Goal: Task Accomplishment & Management: Use online tool/utility

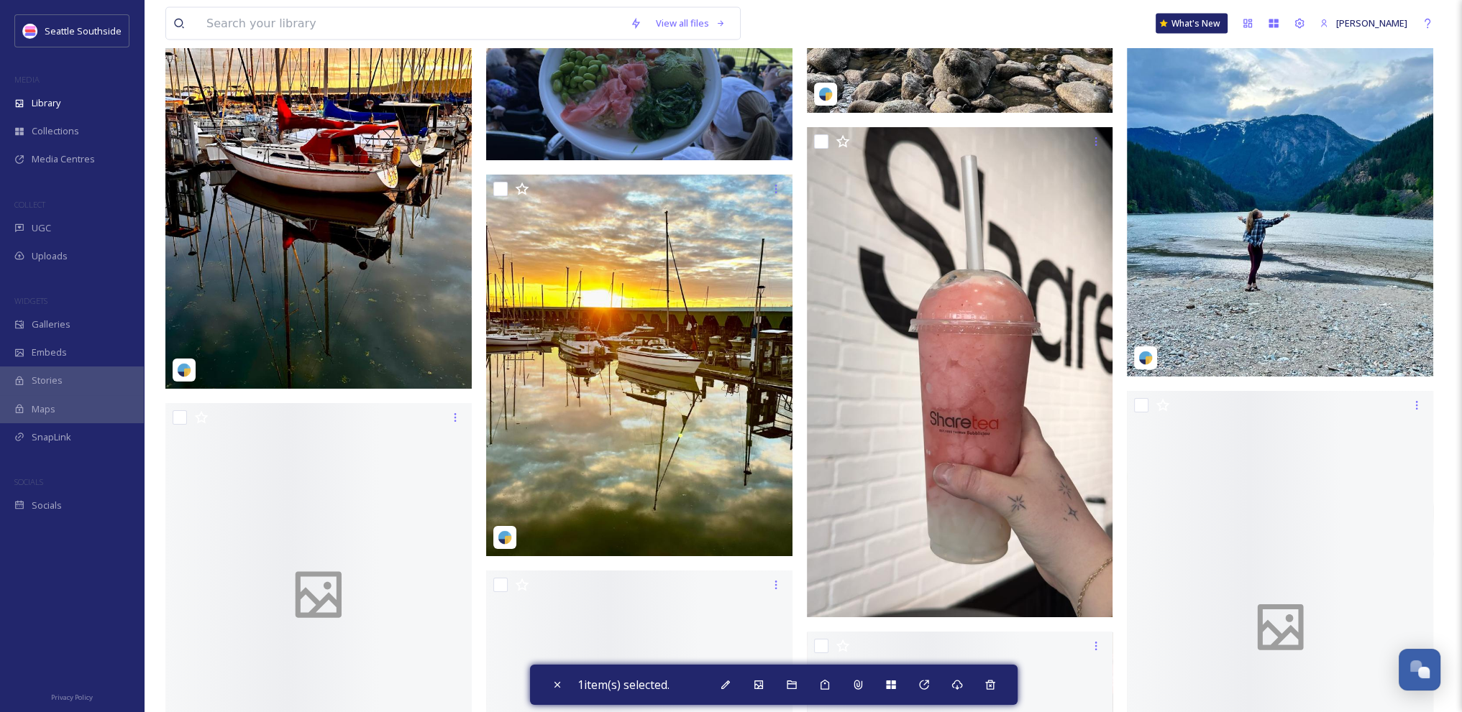
scroll to position [3718, 0]
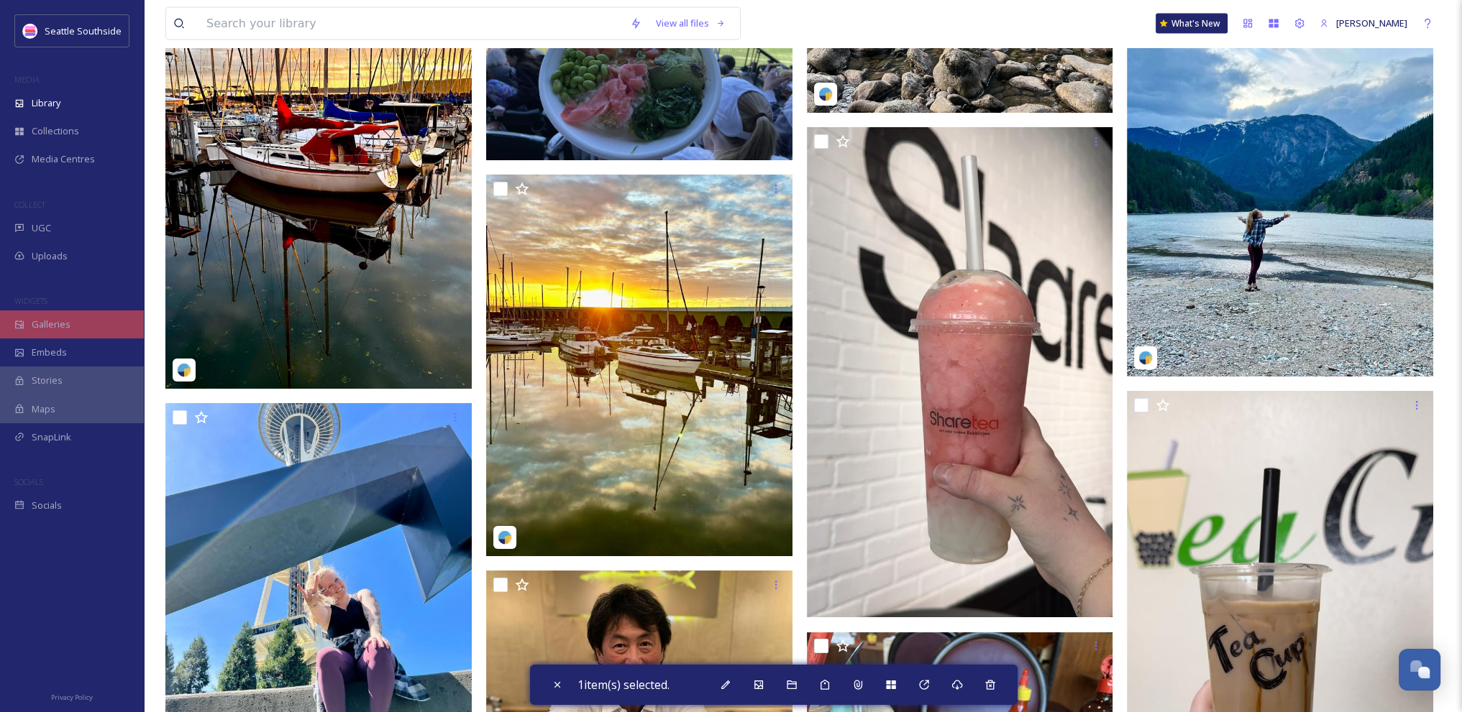
click at [47, 321] on span "Galleries" at bounding box center [51, 325] width 39 height 14
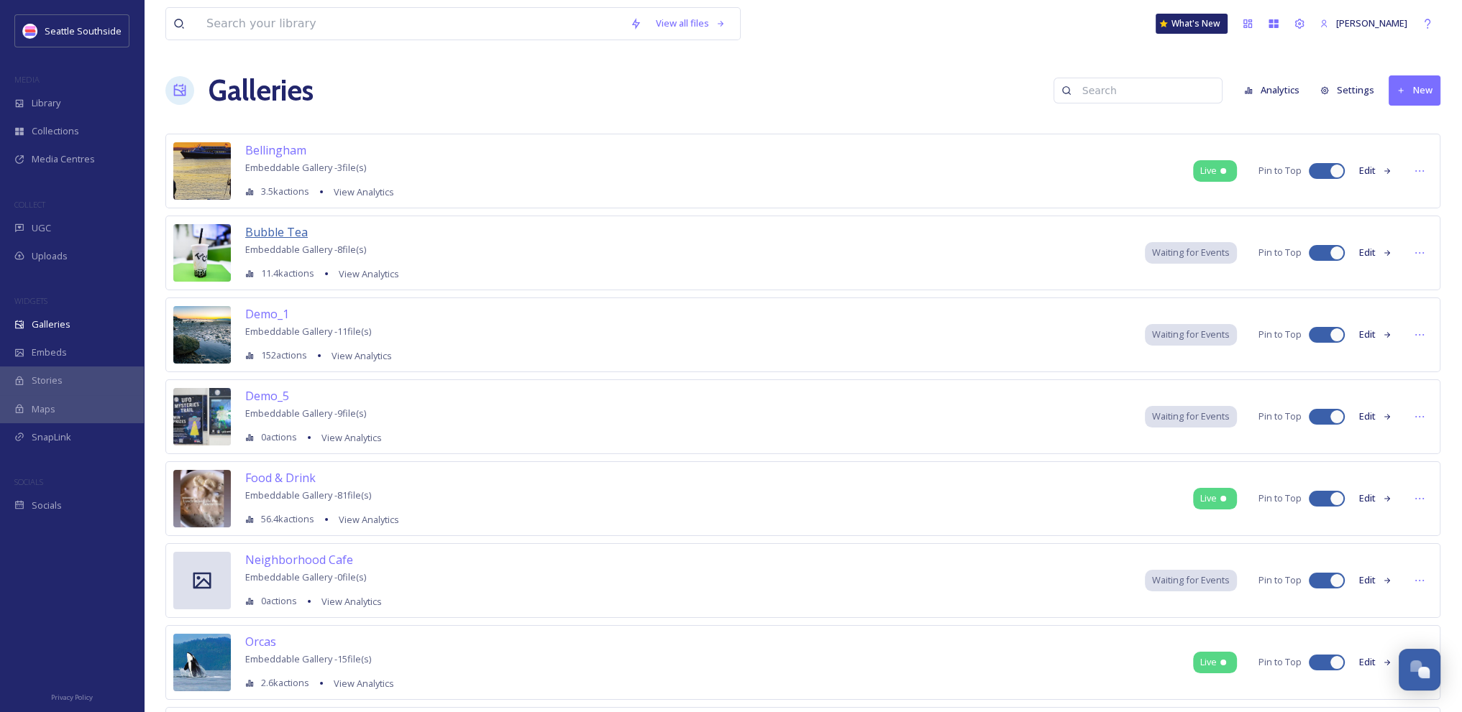
click at [273, 228] on span "Bubble Tea" at bounding box center [276, 232] width 63 height 16
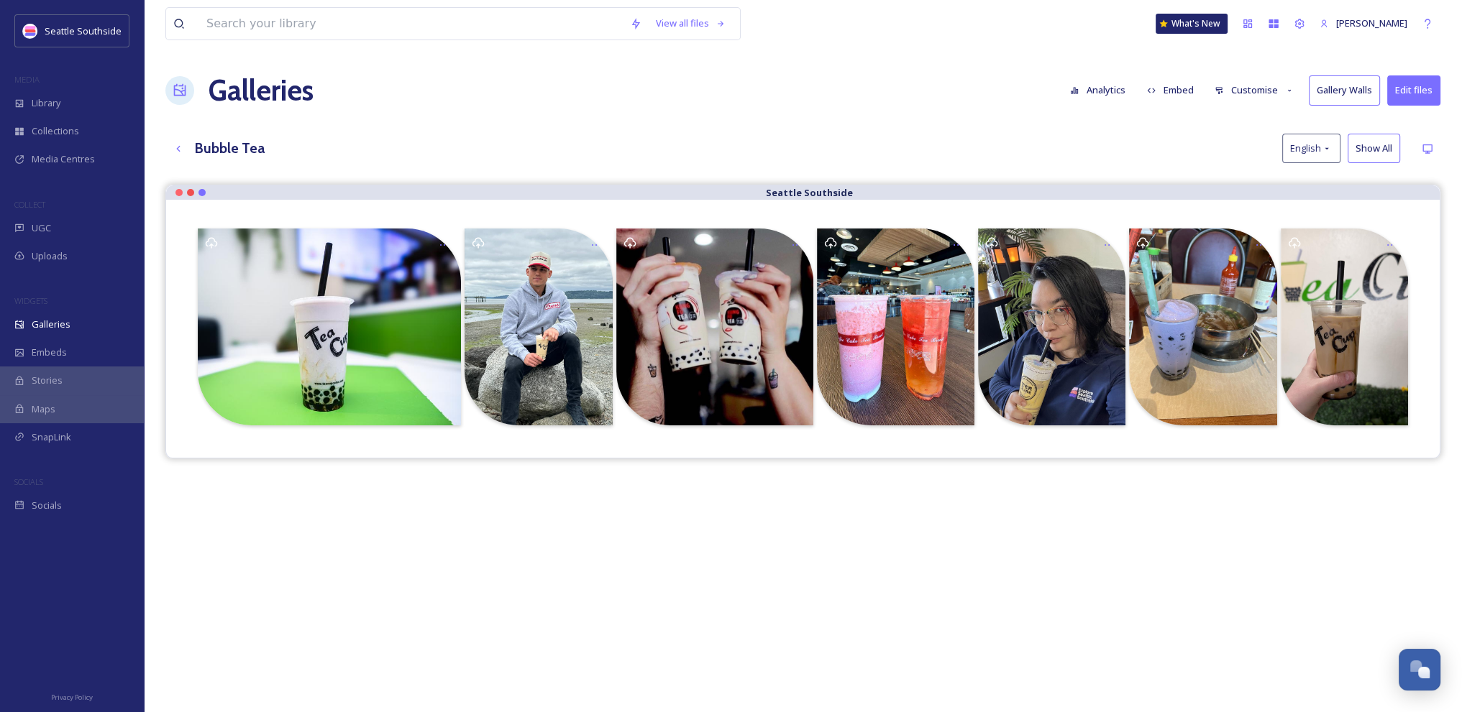
click at [1410, 86] on button "Edit files" at bounding box center [1413, 89] width 53 height 29
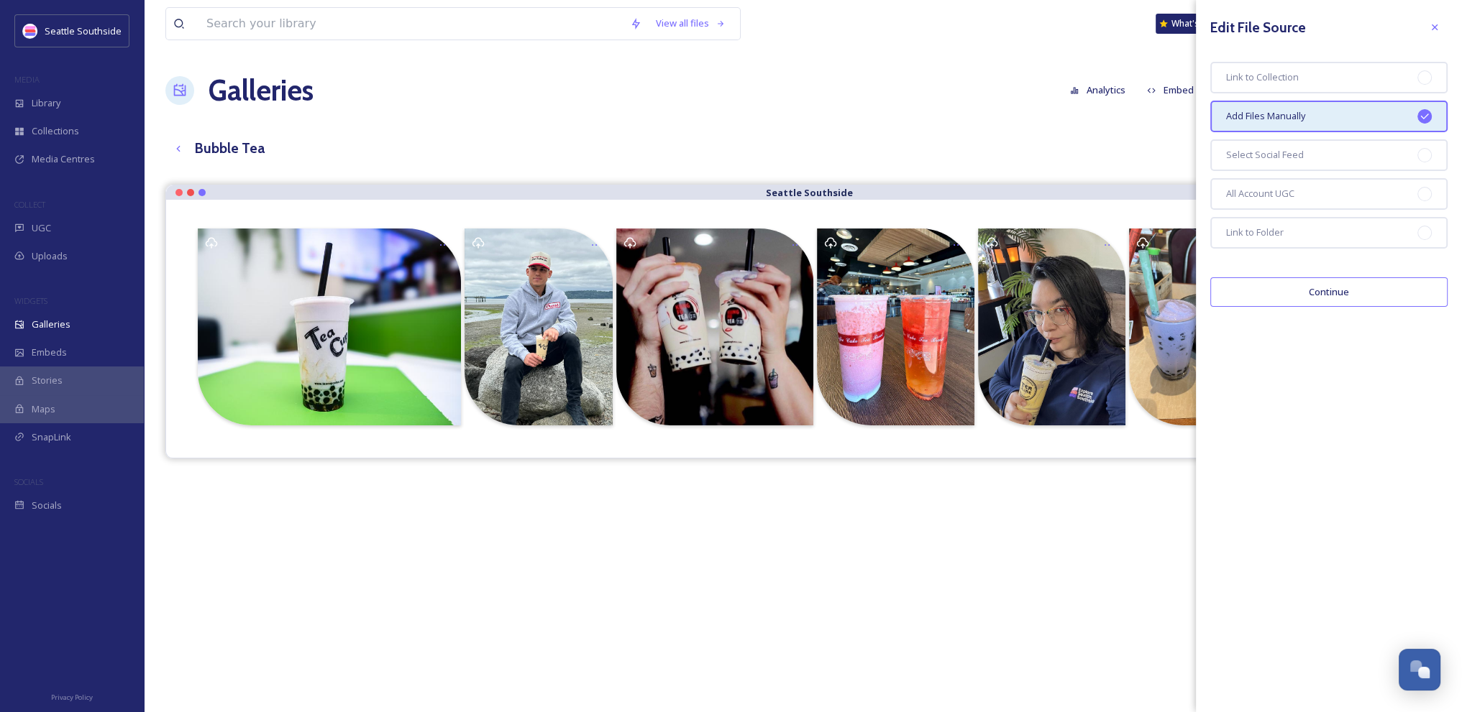
click at [1339, 295] on button "Continue" at bounding box center [1328, 291] width 237 height 29
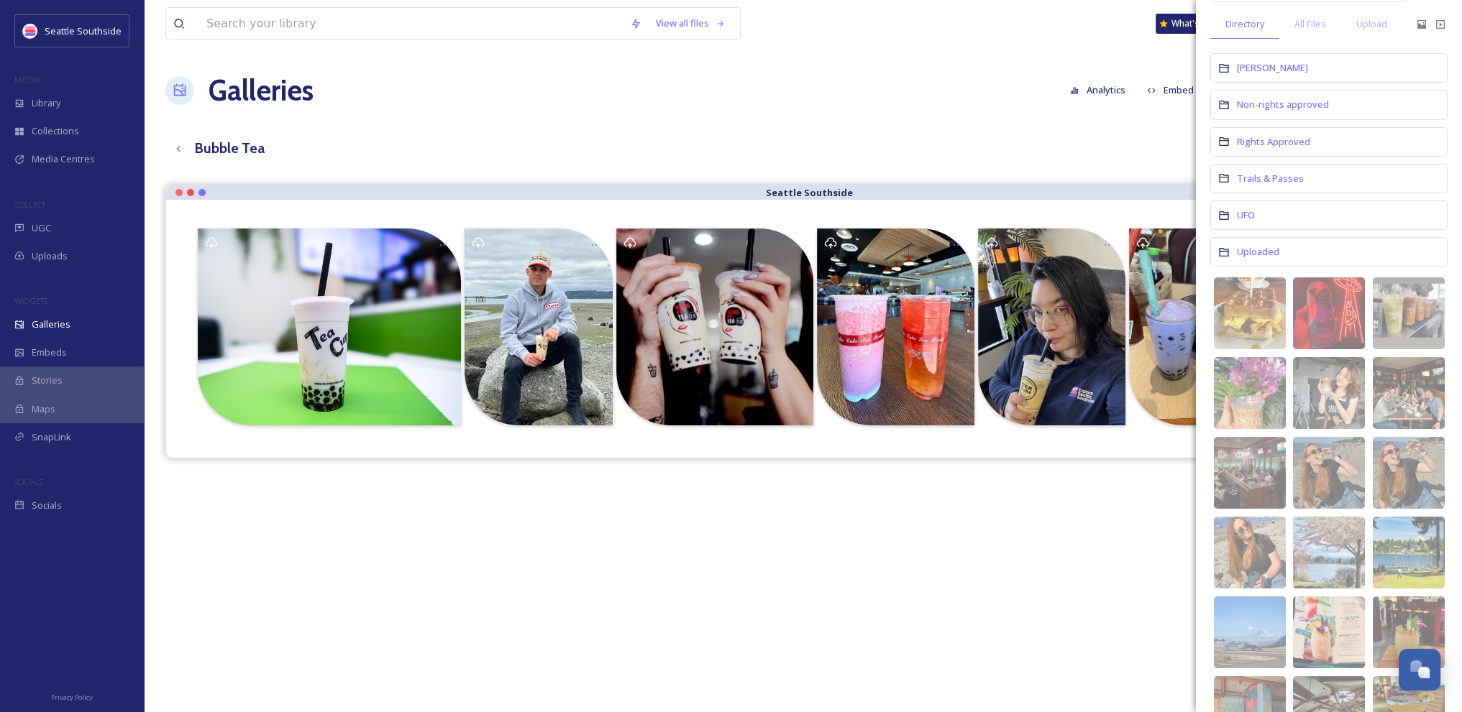
scroll to position [72, 0]
click at [903, 669] on div "Seattle Southside" at bounding box center [802, 541] width 1275 height 712
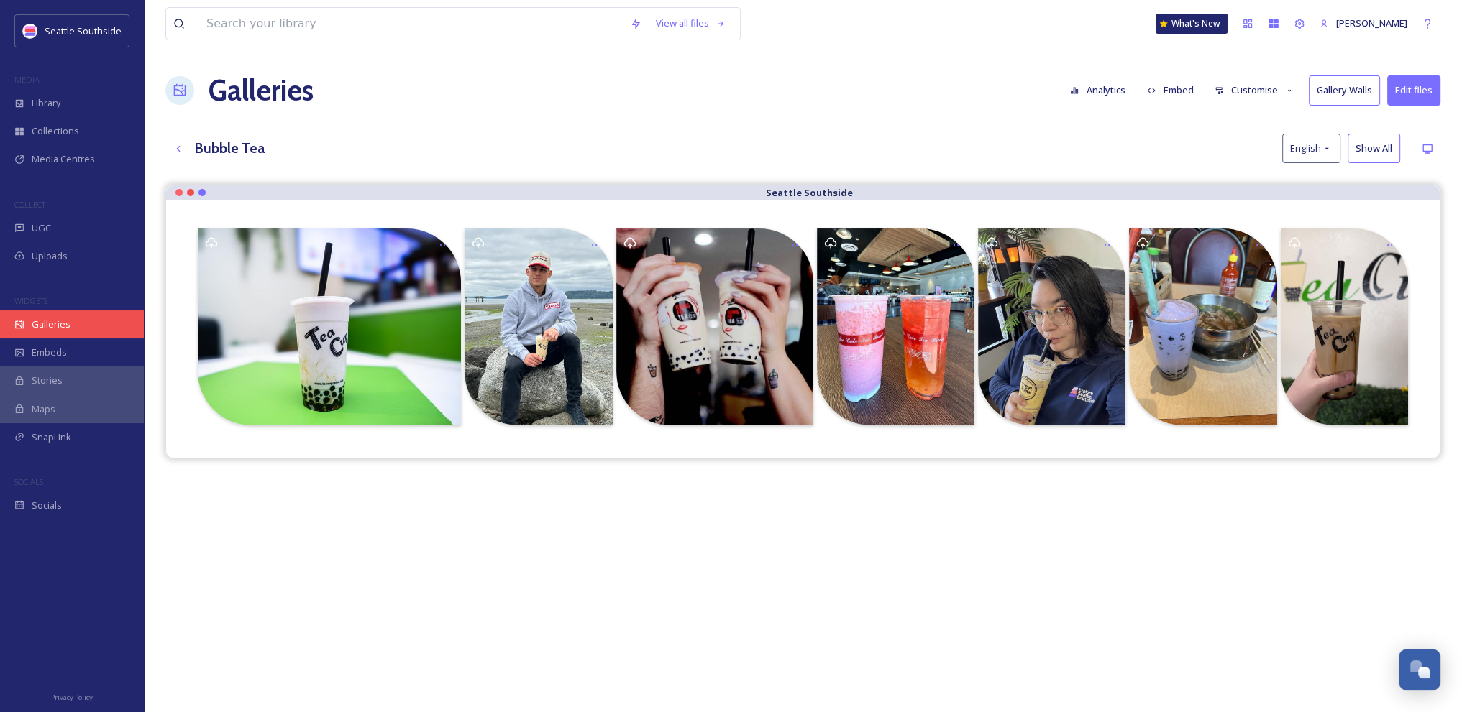
click at [47, 327] on span "Galleries" at bounding box center [51, 325] width 39 height 14
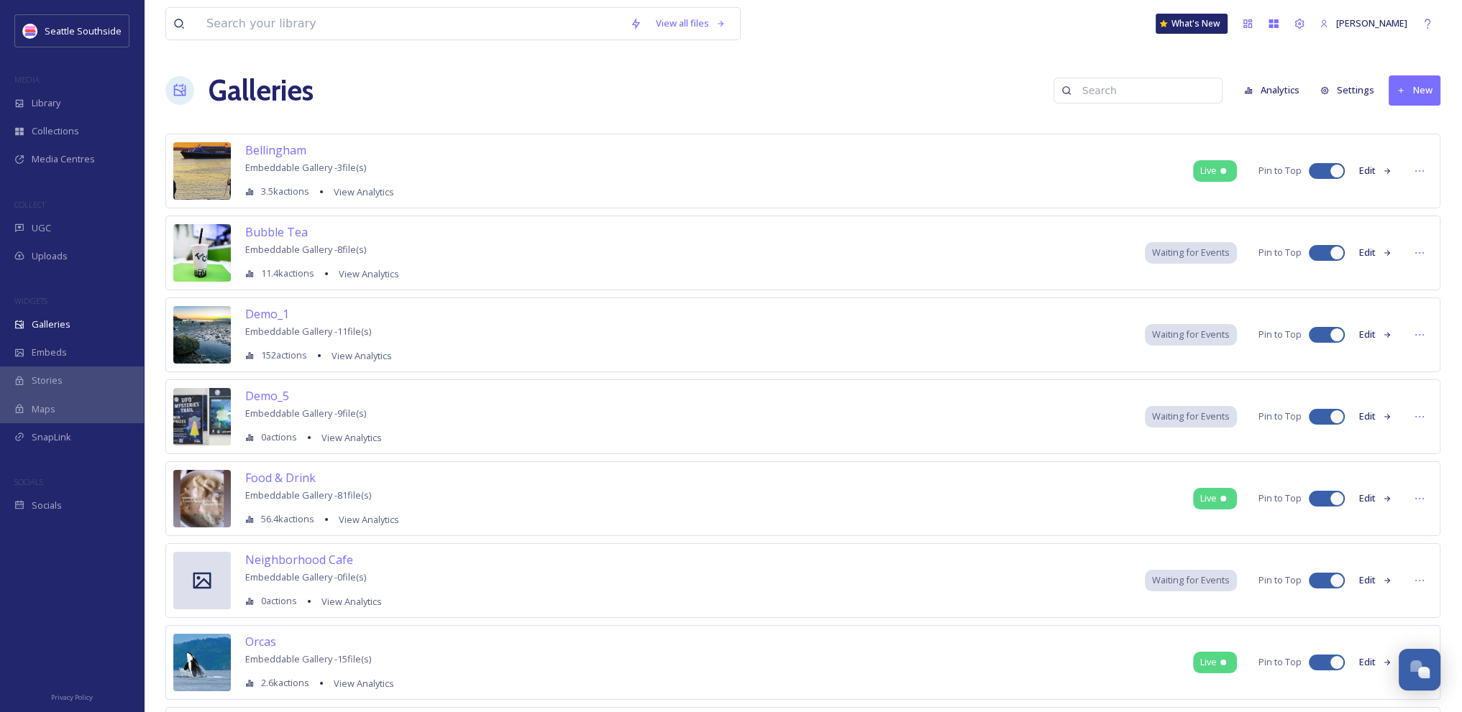
click at [1142, 89] on input at bounding box center [1144, 90] width 139 height 29
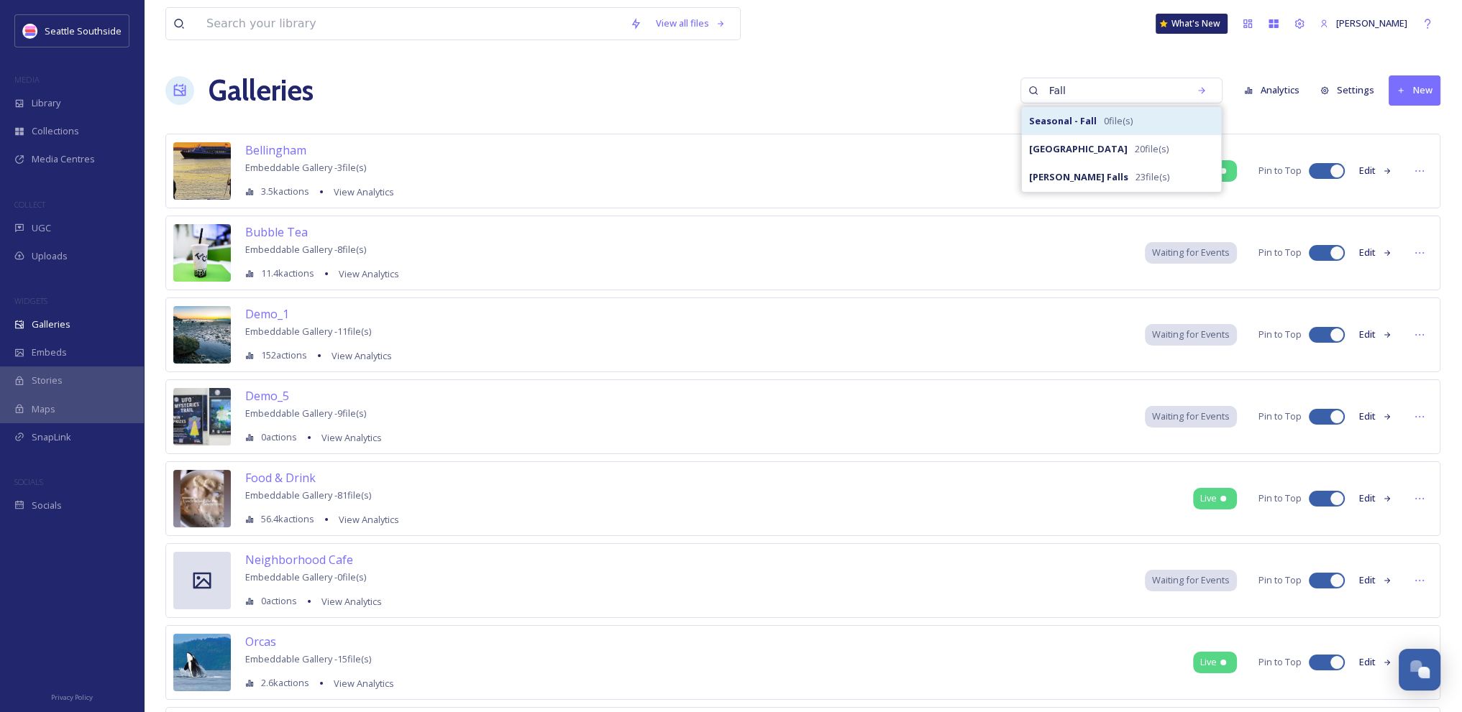
type input "Fall"
click at [1088, 125] on strong "Seasonal - Fall" at bounding box center [1063, 120] width 68 height 13
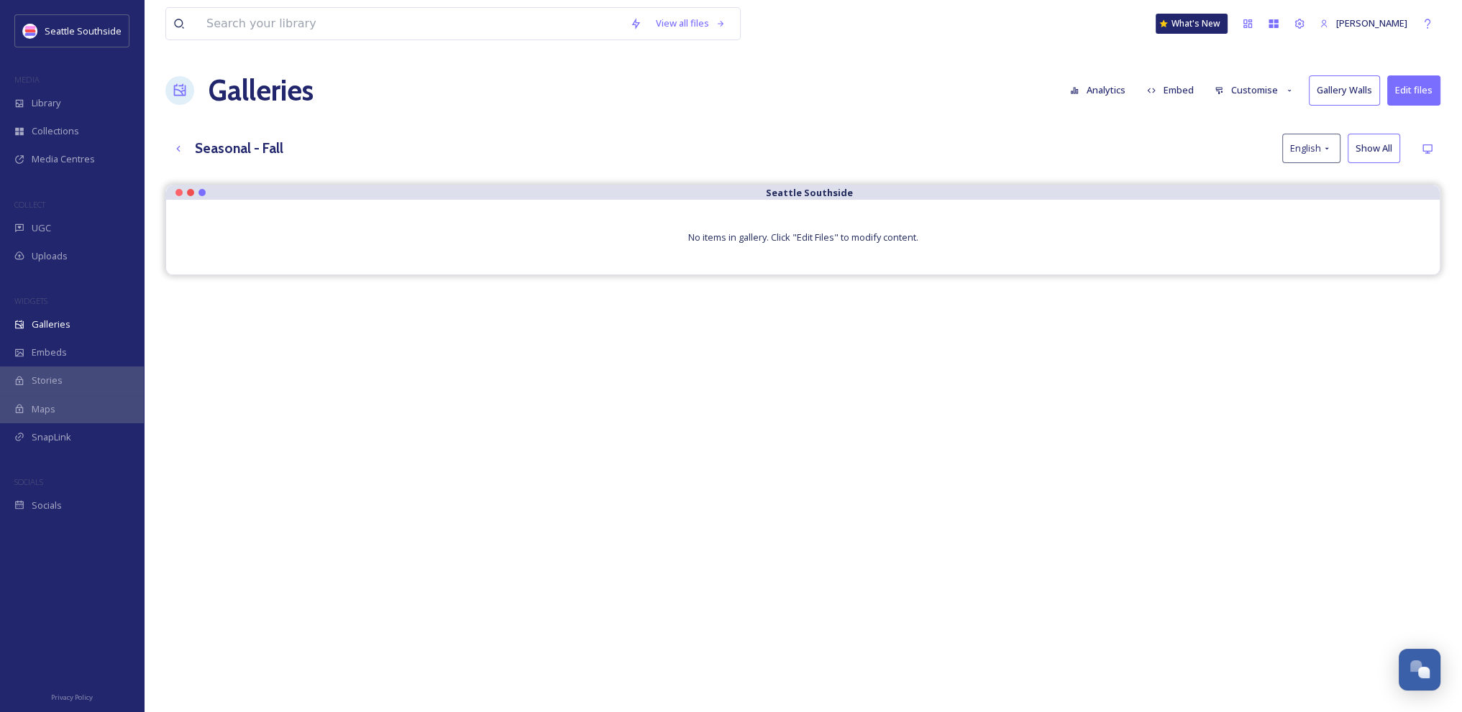
click at [1289, 91] on icon at bounding box center [1290, 91] width 4 height 2
click at [1199, 73] on div "Galleries Analytics Embed Customise Gallery Walls Edit files" at bounding box center [802, 90] width 1275 height 43
click at [1184, 88] on button "Embed" at bounding box center [1169, 90] width 61 height 28
click at [1098, 63] on div "View all files What's New [PERSON_NAME] Galleries Analytics Embed Customise Gal…" at bounding box center [803, 459] width 1318 height 919
click at [180, 86] on icon at bounding box center [180, 90] width 14 height 14
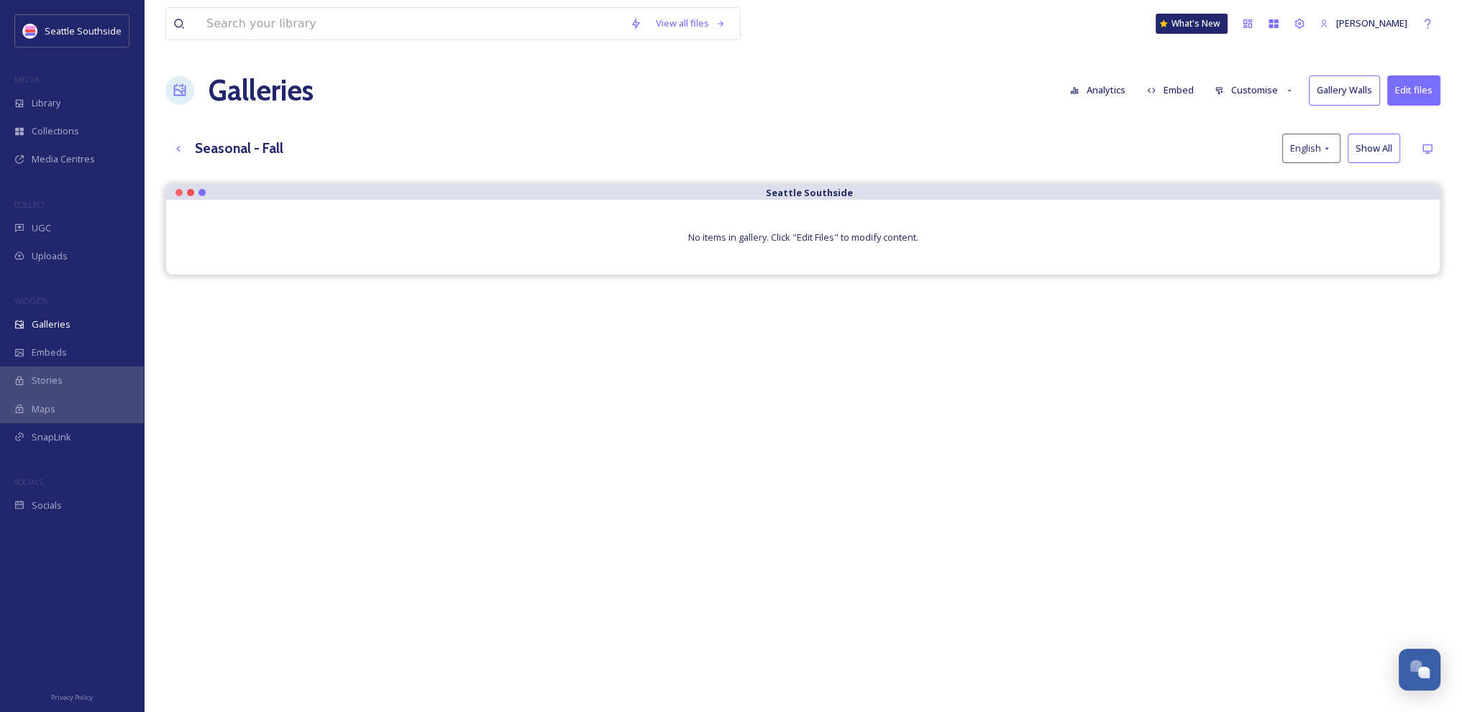
click at [236, 146] on h3 "Seasonal - Fall" at bounding box center [239, 148] width 88 height 21
click at [1421, 93] on button "Edit files" at bounding box center [1413, 89] width 53 height 29
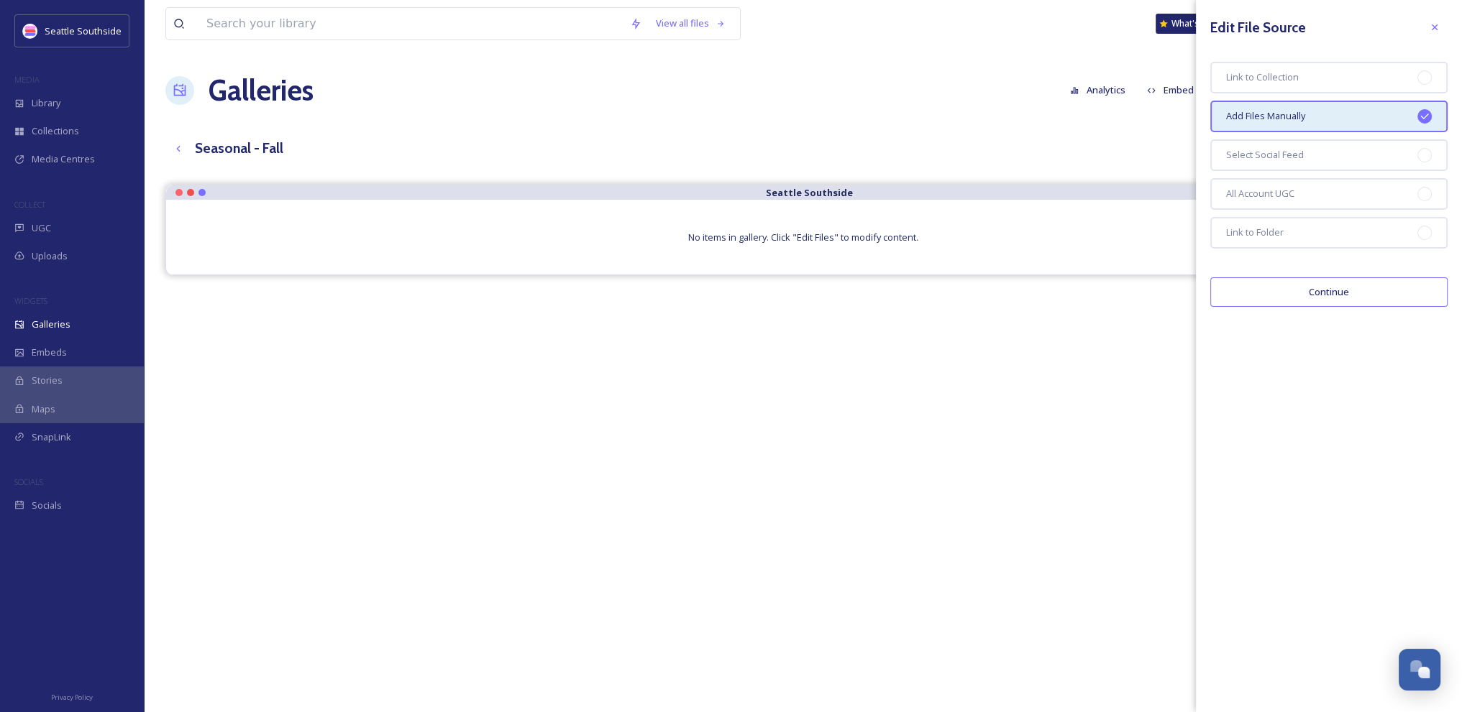
click at [1368, 290] on button "Continue" at bounding box center [1328, 291] width 237 height 29
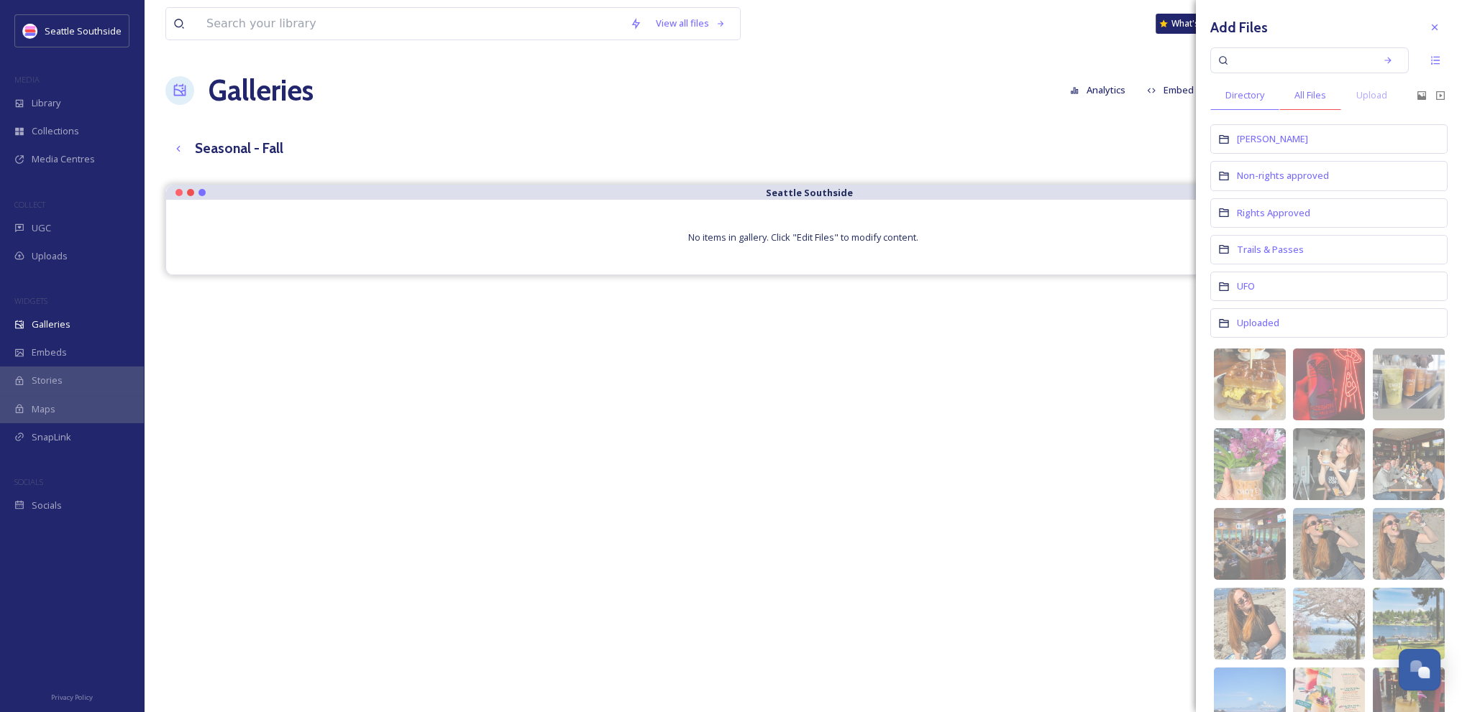
click at [1314, 88] on span "All Files" at bounding box center [1310, 95] width 32 height 14
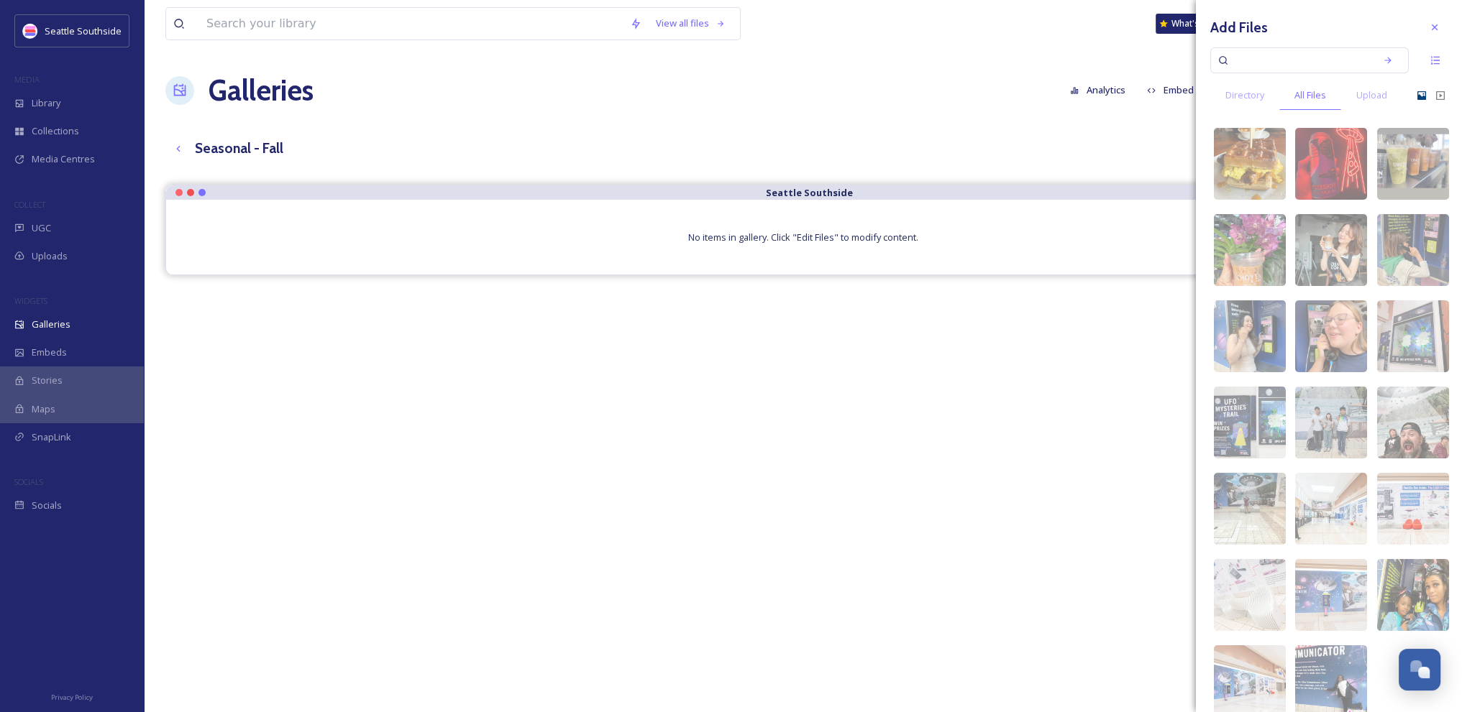
click at [1417, 96] on icon at bounding box center [1421, 95] width 9 height 9
click at [1258, 63] on input at bounding box center [1299, 61] width 136 height 32
type input "autumn"
type input "fall"
click at [1382, 60] on icon at bounding box center [1387, 60] width 10 height 10
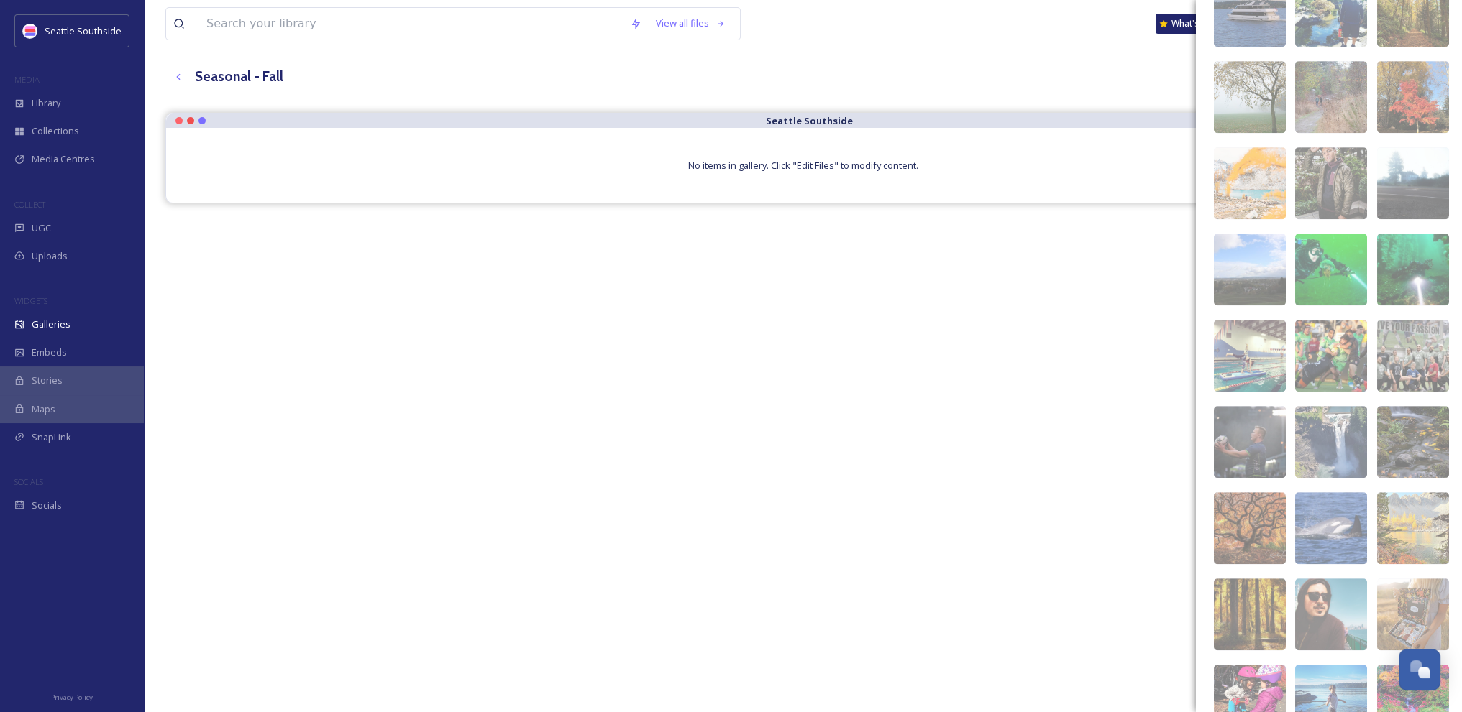
scroll to position [1019, 0]
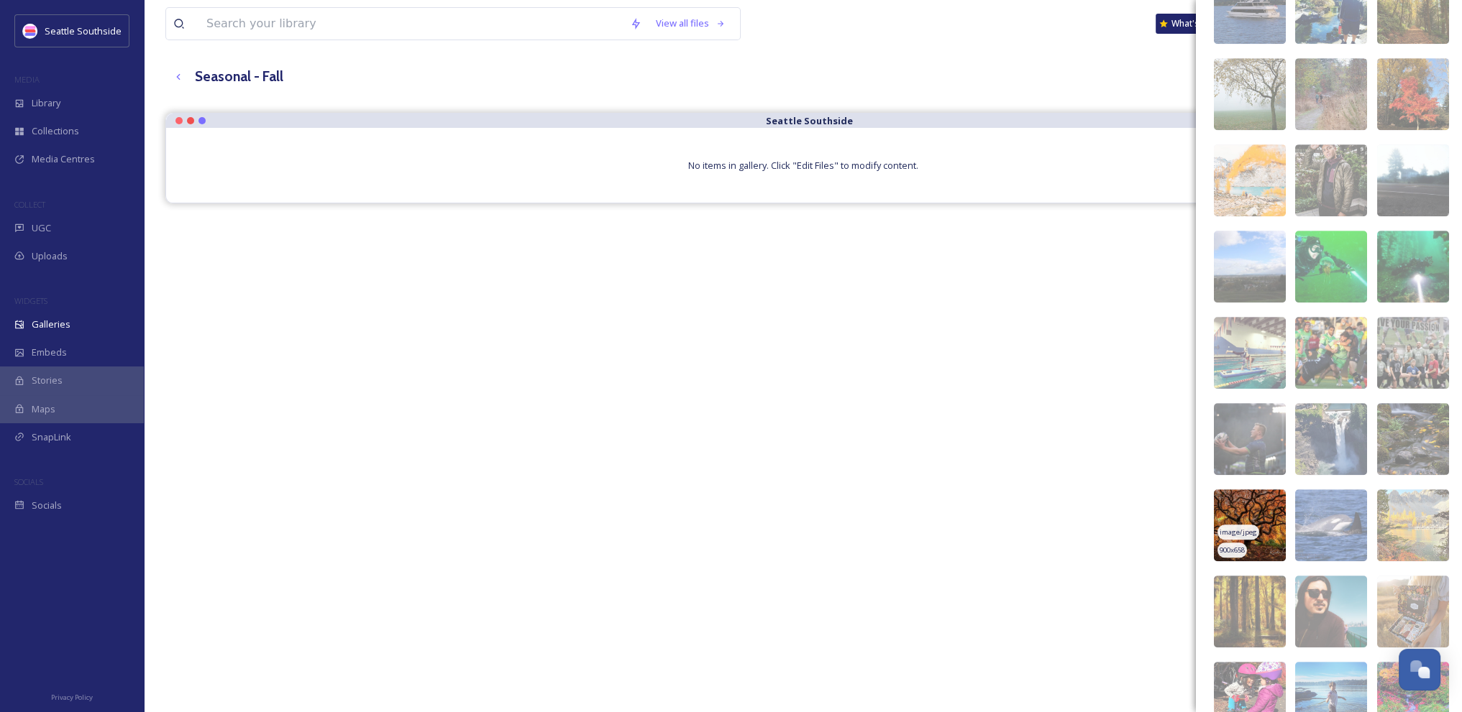
click at [1260, 510] on img at bounding box center [1250, 526] width 72 height 72
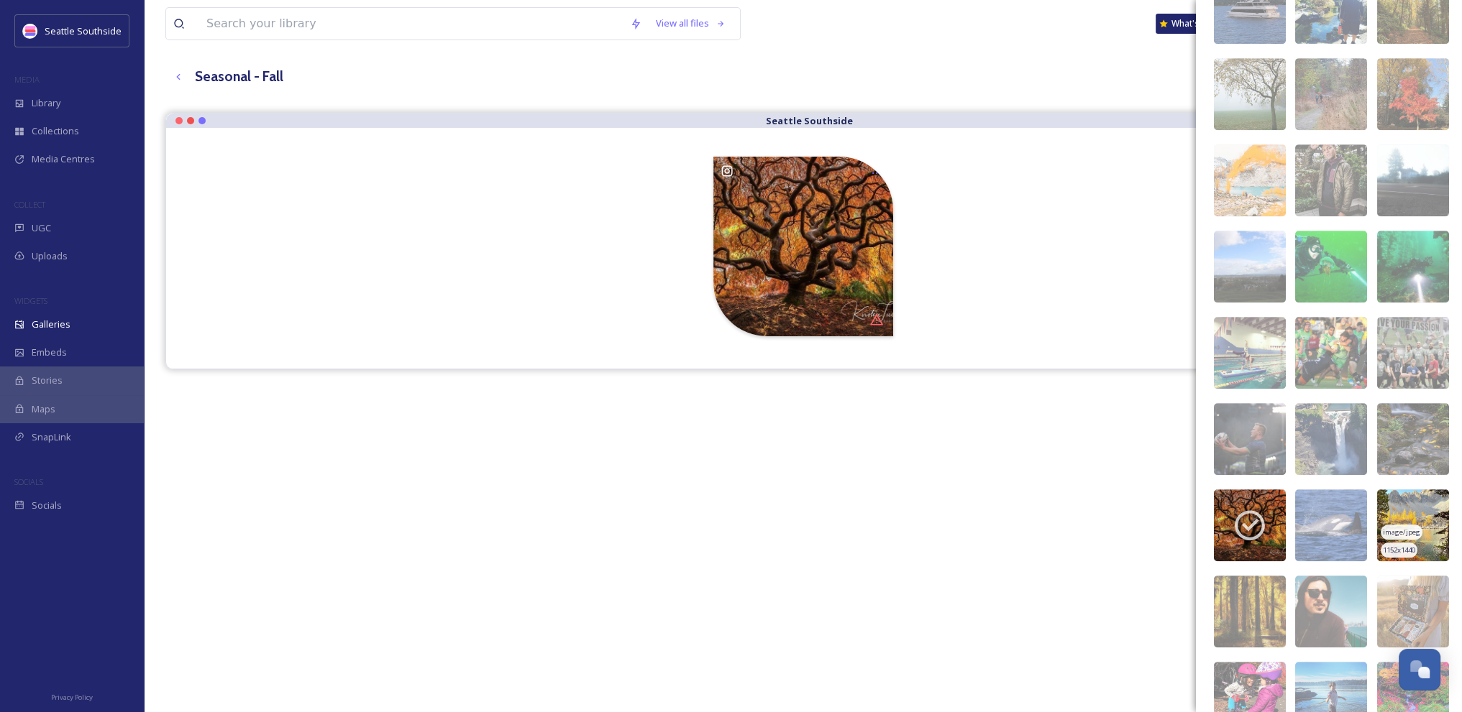
click at [1393, 492] on img at bounding box center [1413, 526] width 72 height 72
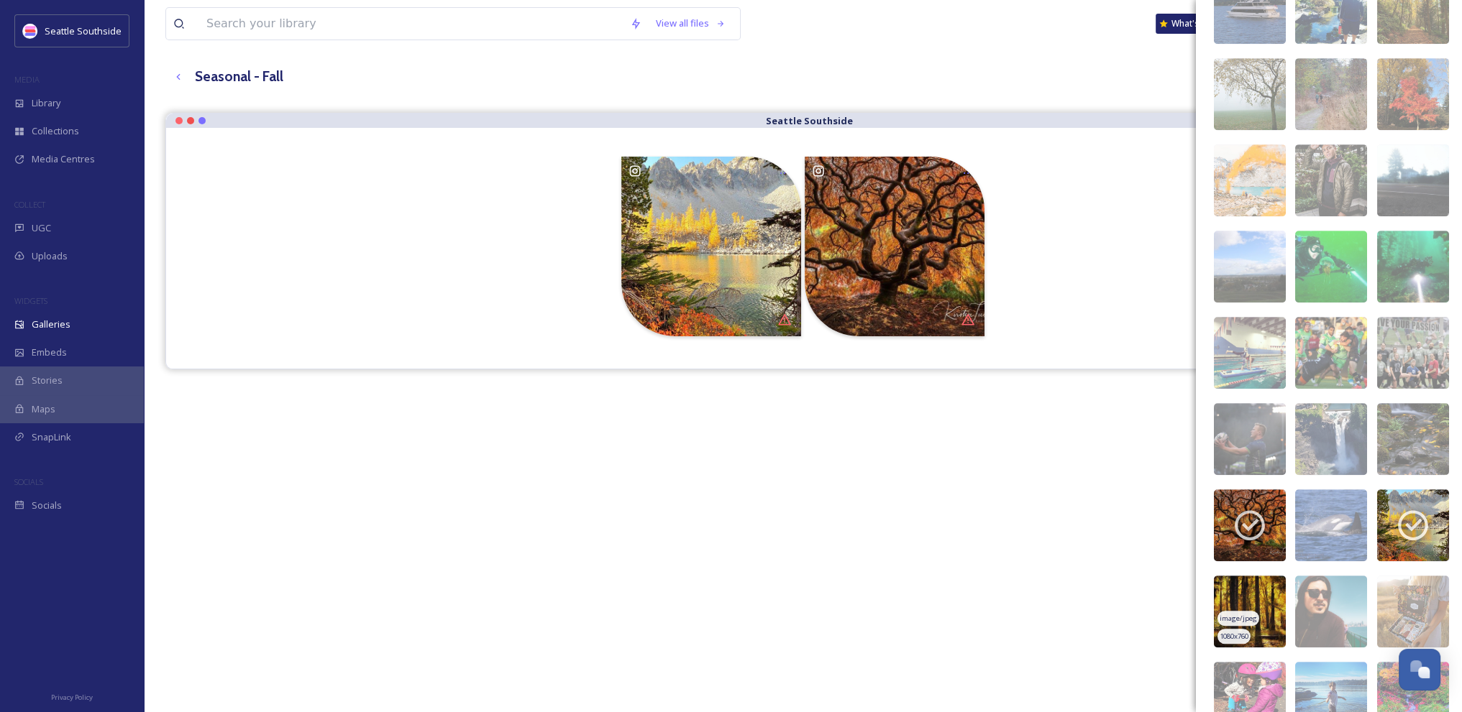
click at [1247, 591] on img at bounding box center [1250, 612] width 72 height 72
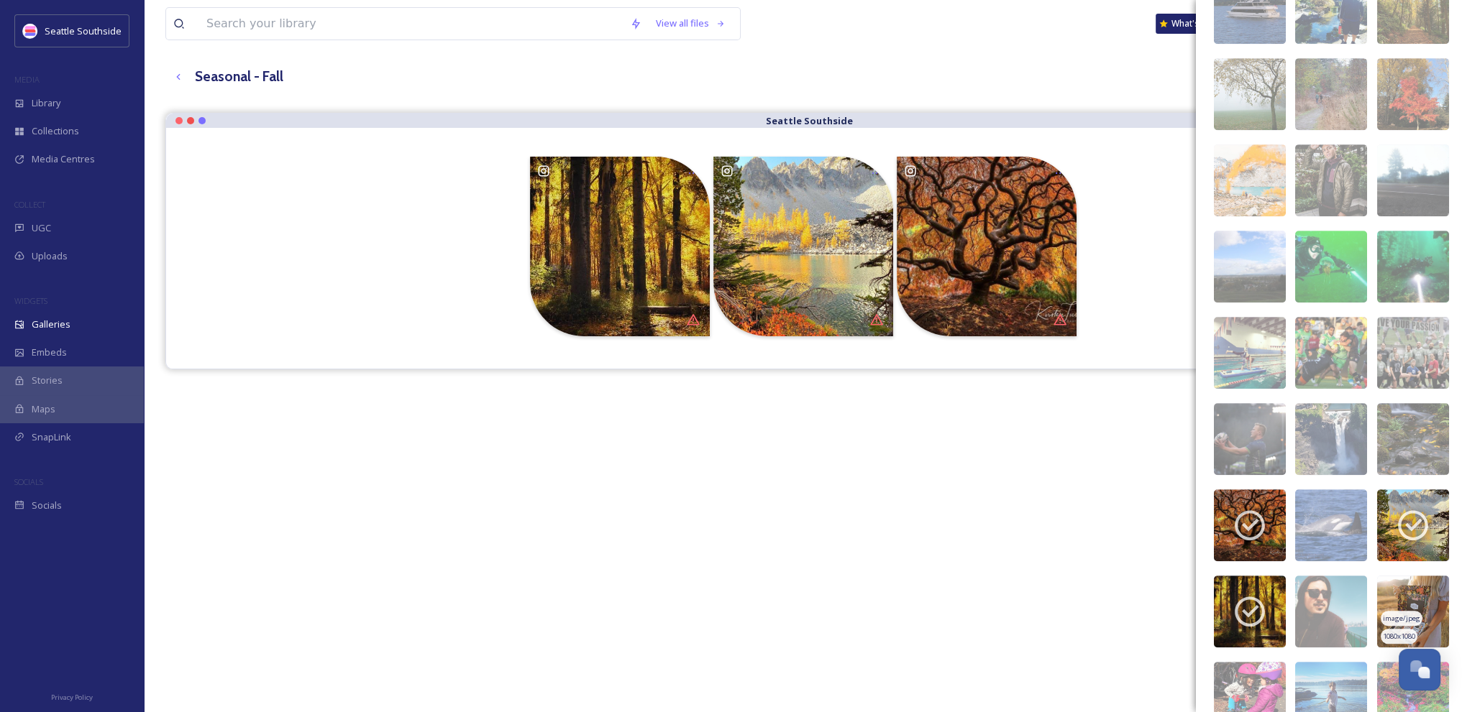
click at [1424, 613] on img at bounding box center [1413, 612] width 72 height 72
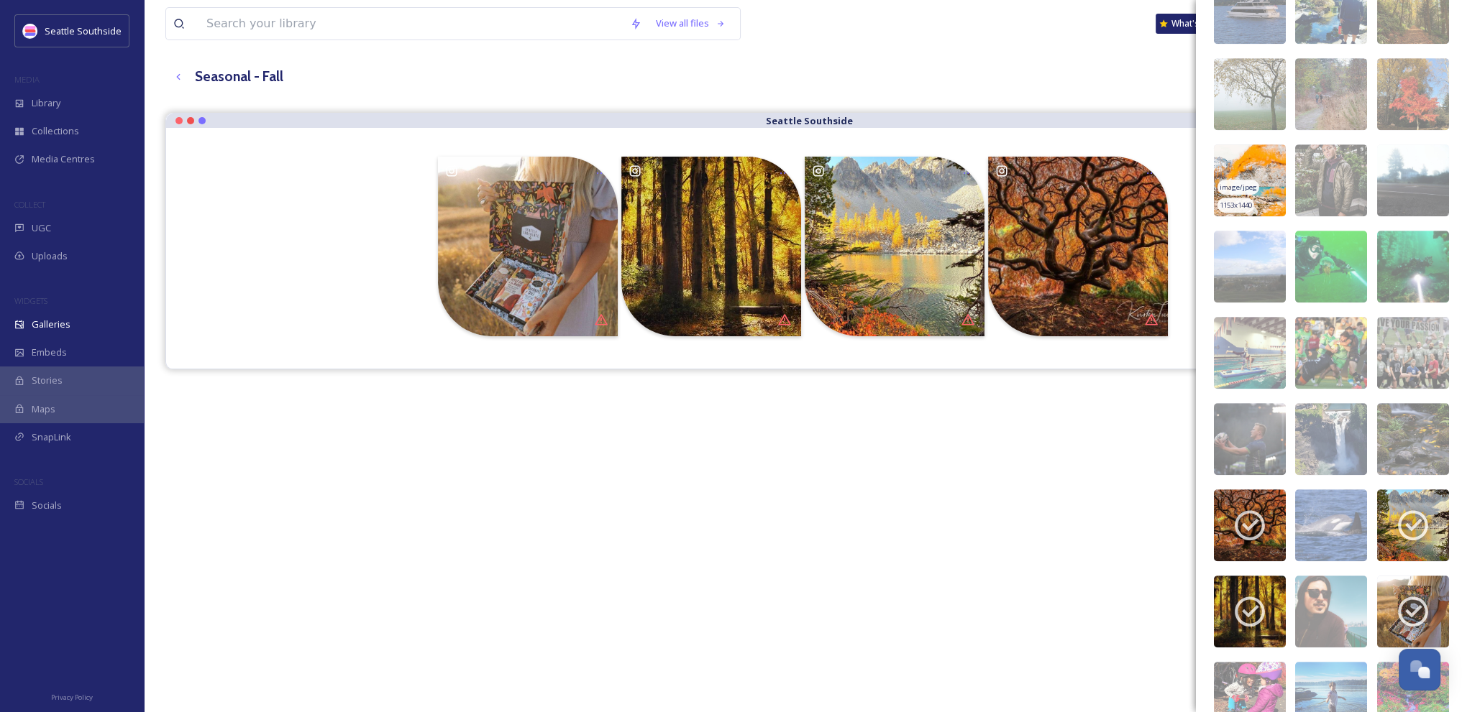
click at [1255, 160] on img at bounding box center [1250, 180] width 72 height 72
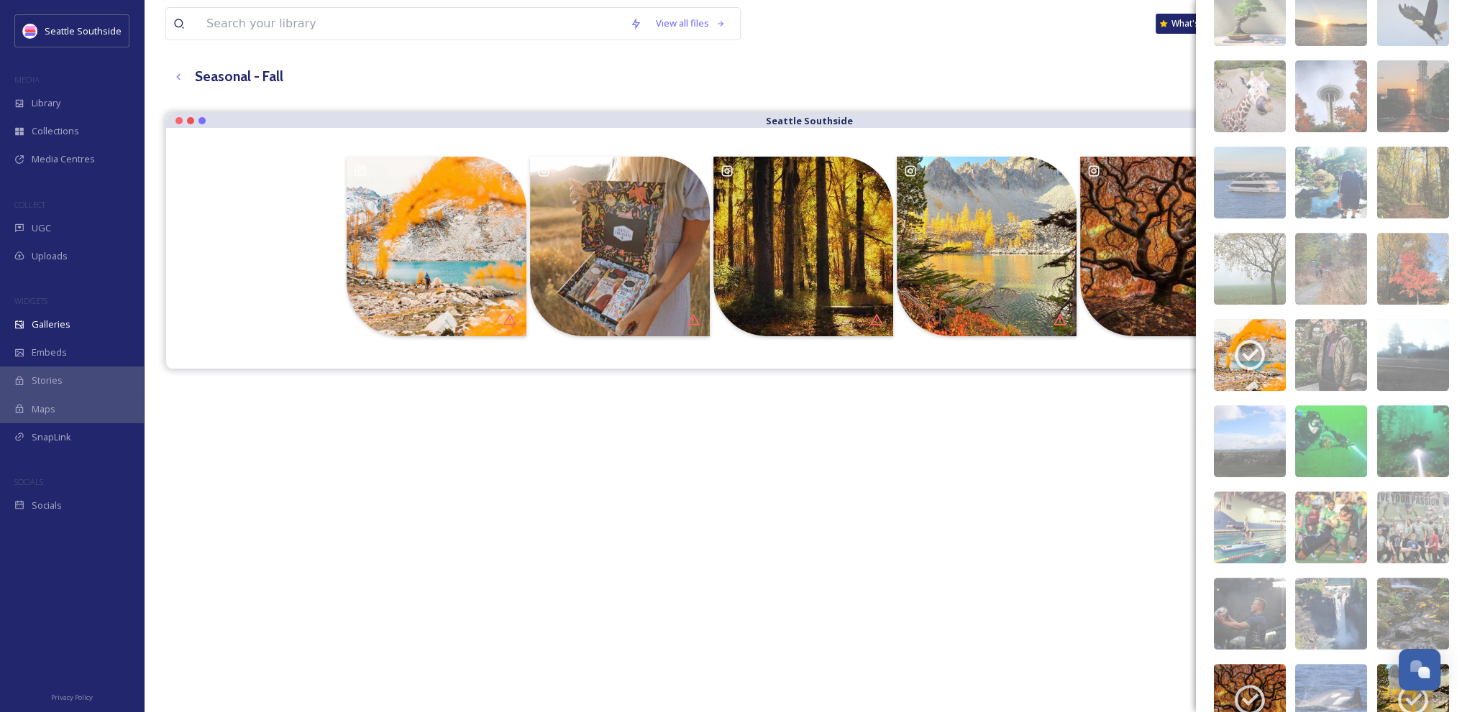
scroll to position [803, 0]
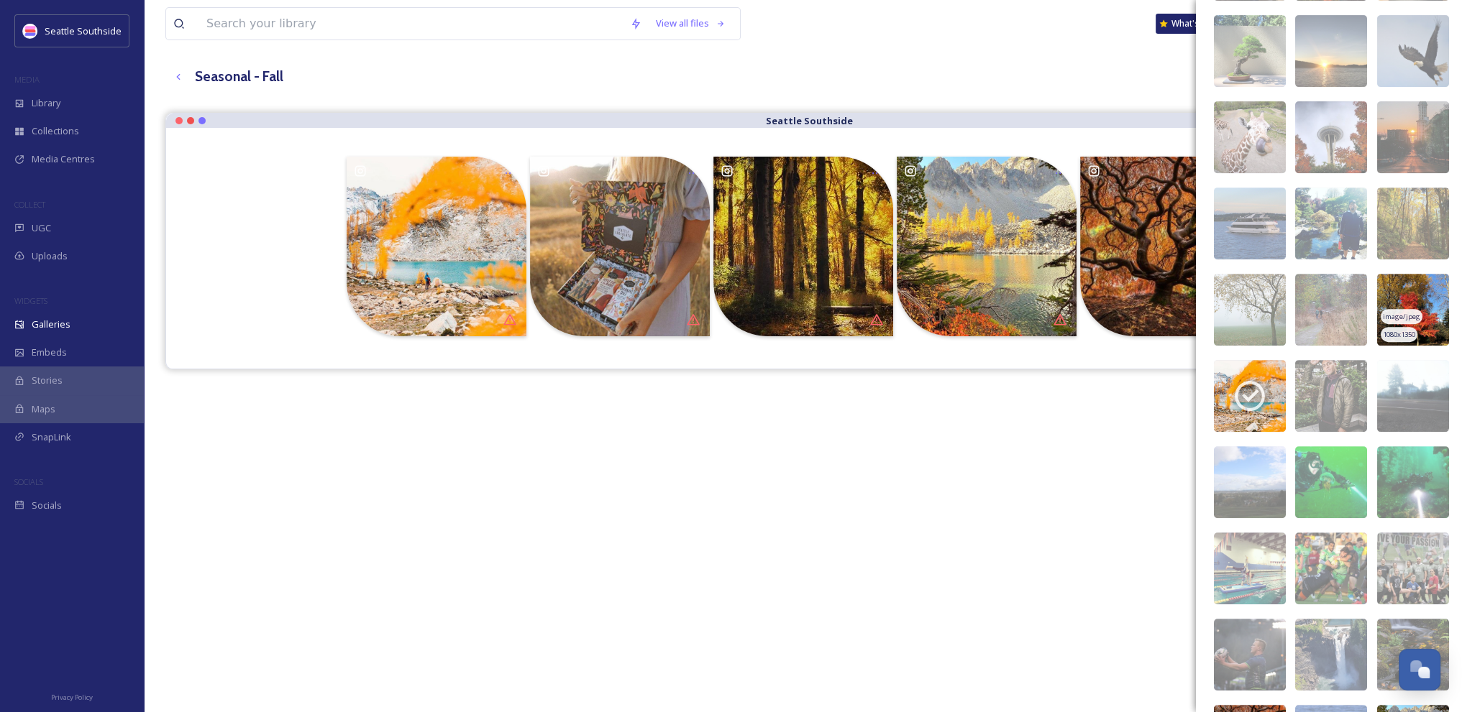
click at [1403, 294] on img at bounding box center [1413, 310] width 72 height 72
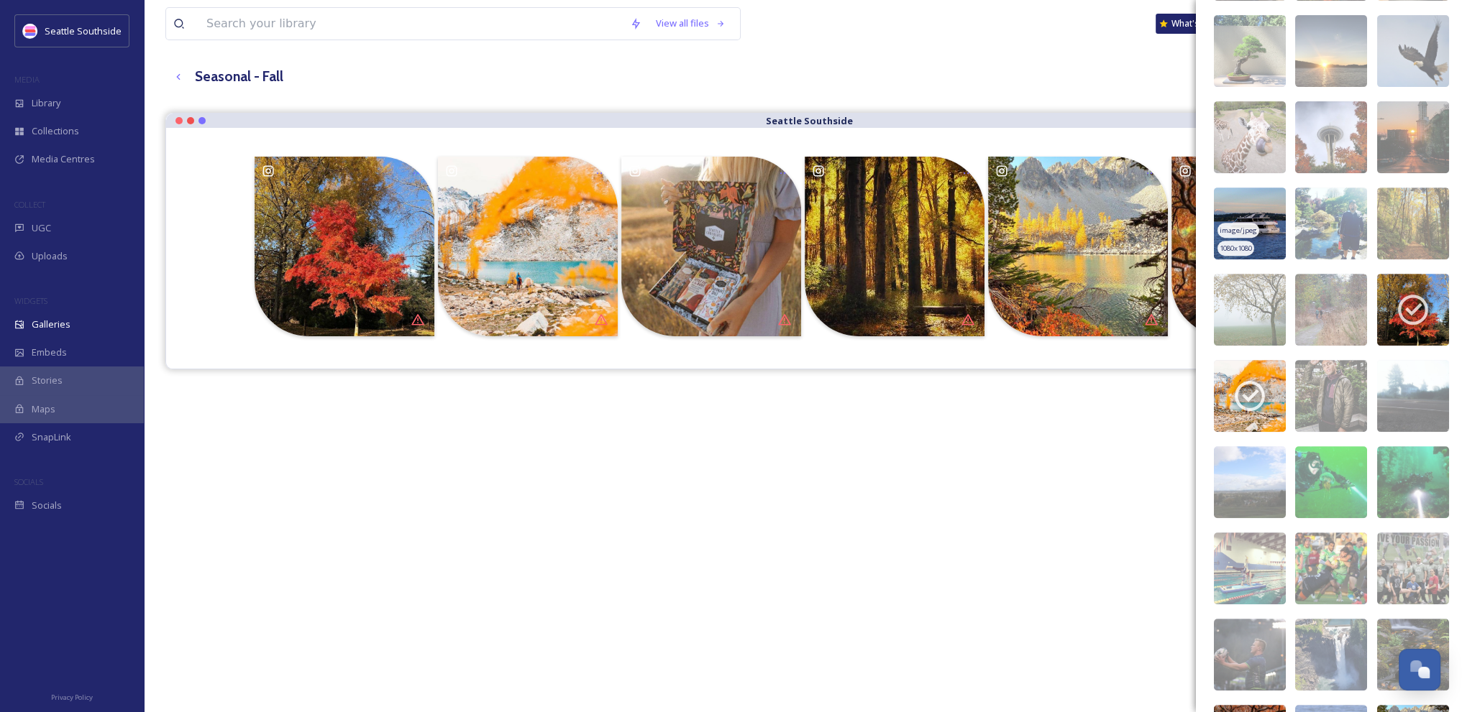
click at [1235, 206] on img at bounding box center [1250, 224] width 72 height 72
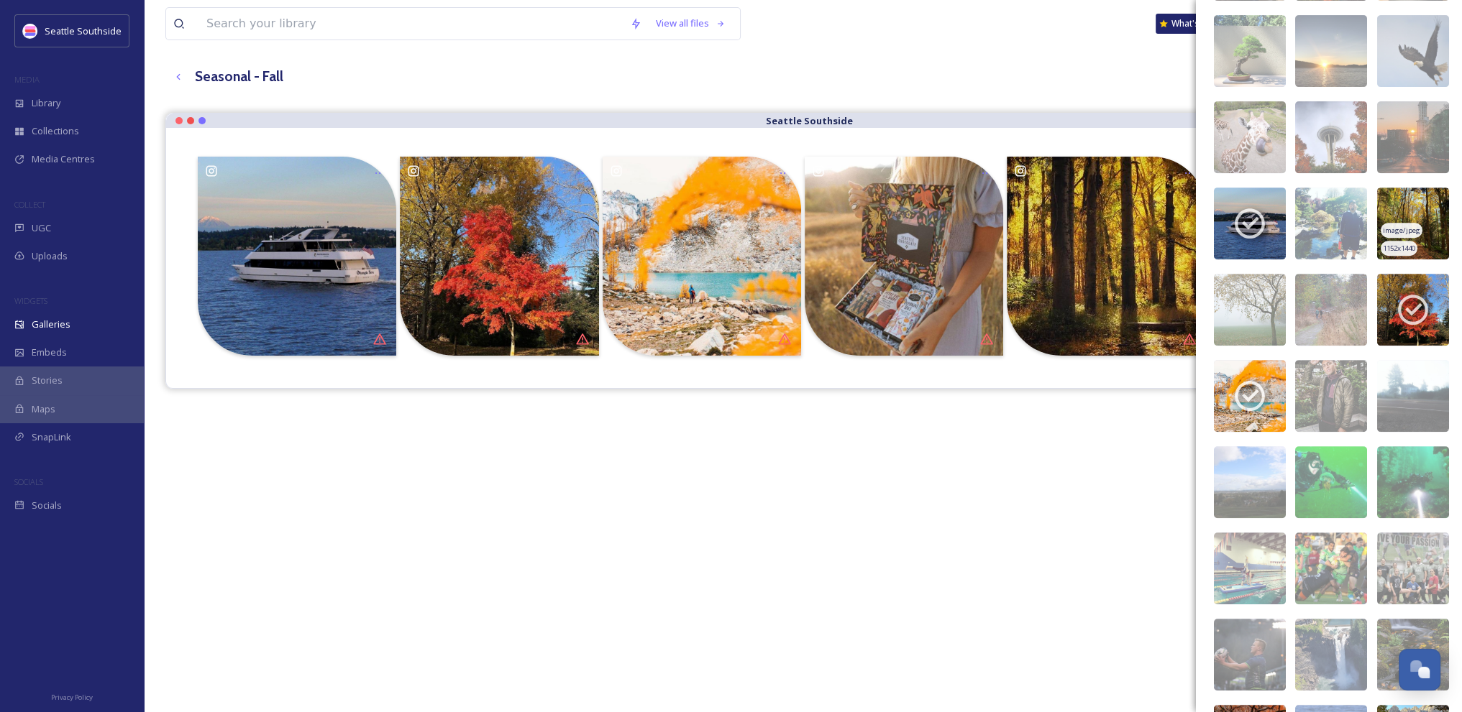
click at [1401, 196] on img at bounding box center [1413, 224] width 72 height 72
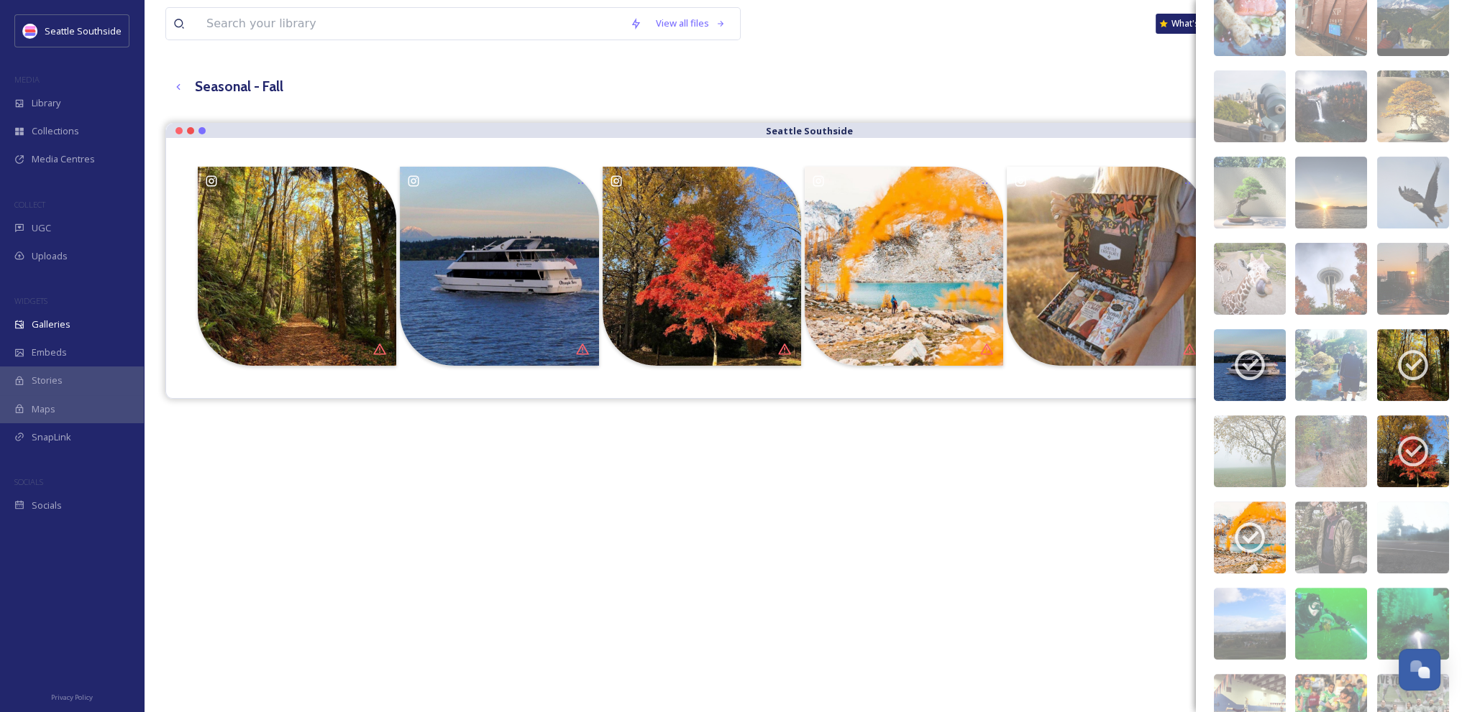
scroll to position [659, 0]
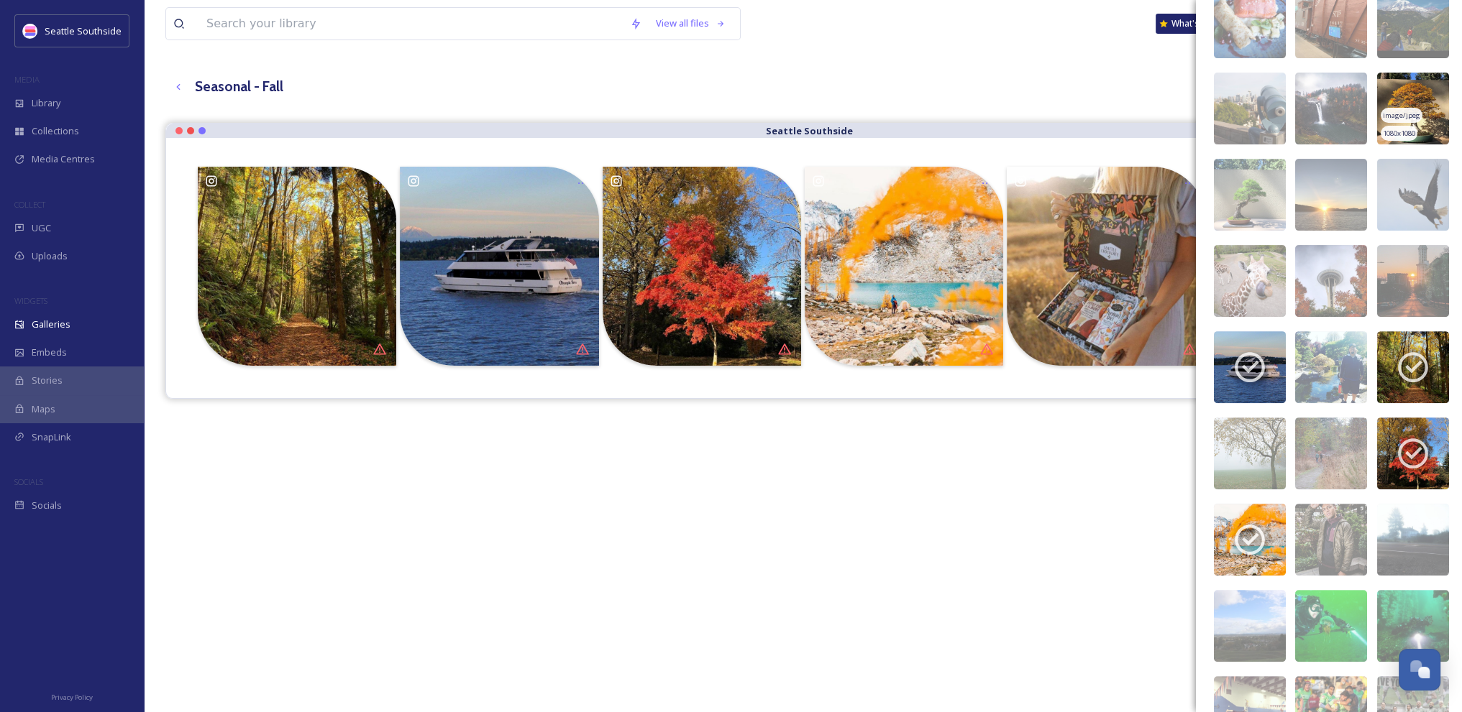
click at [1410, 91] on img at bounding box center [1413, 109] width 72 height 72
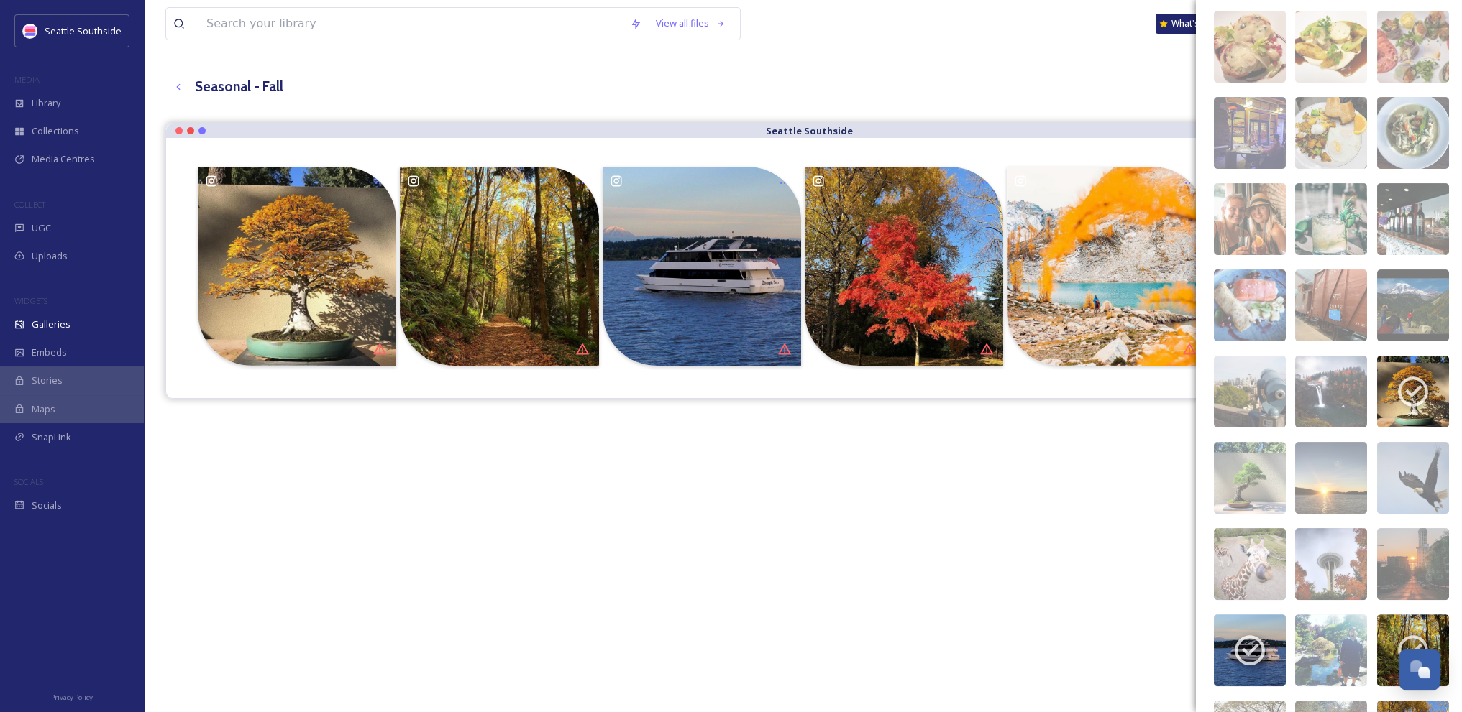
scroll to position [365, 0]
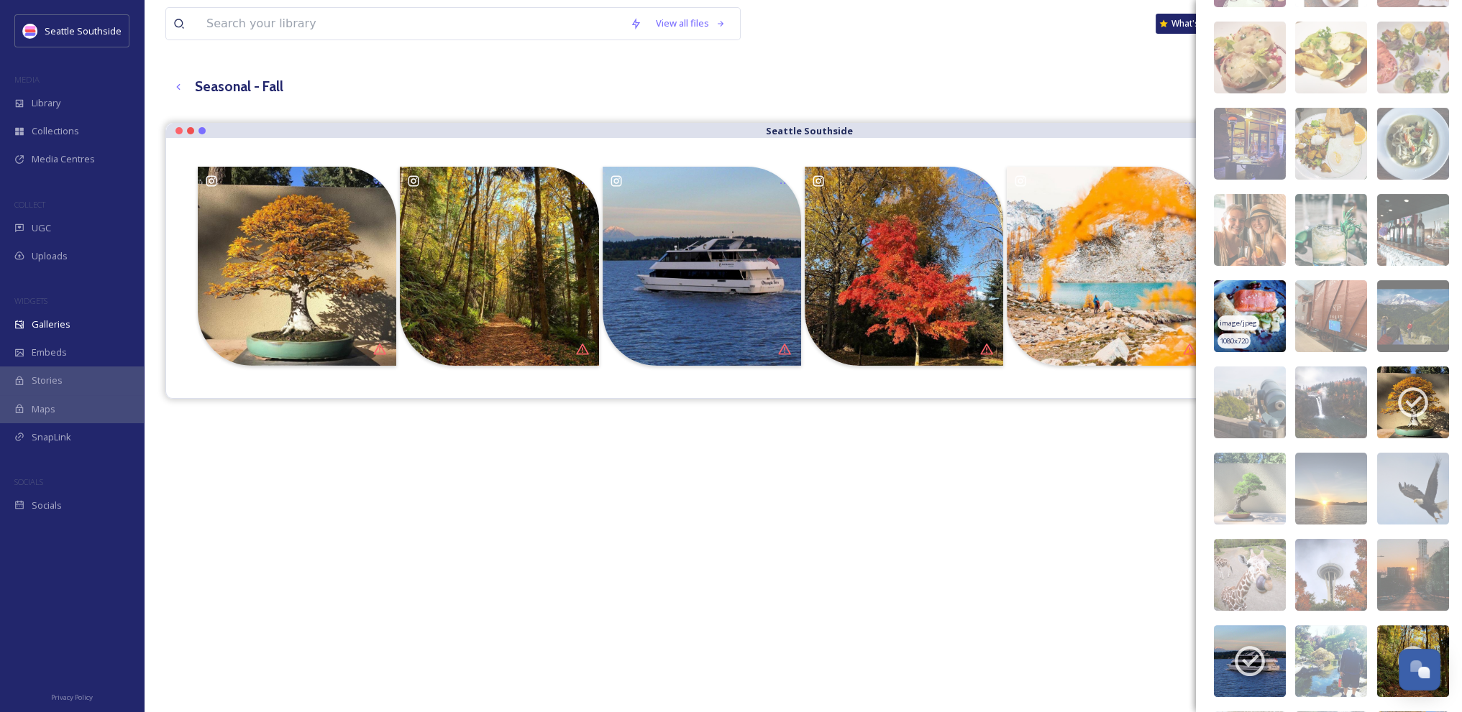
click at [1259, 289] on img at bounding box center [1250, 316] width 72 height 72
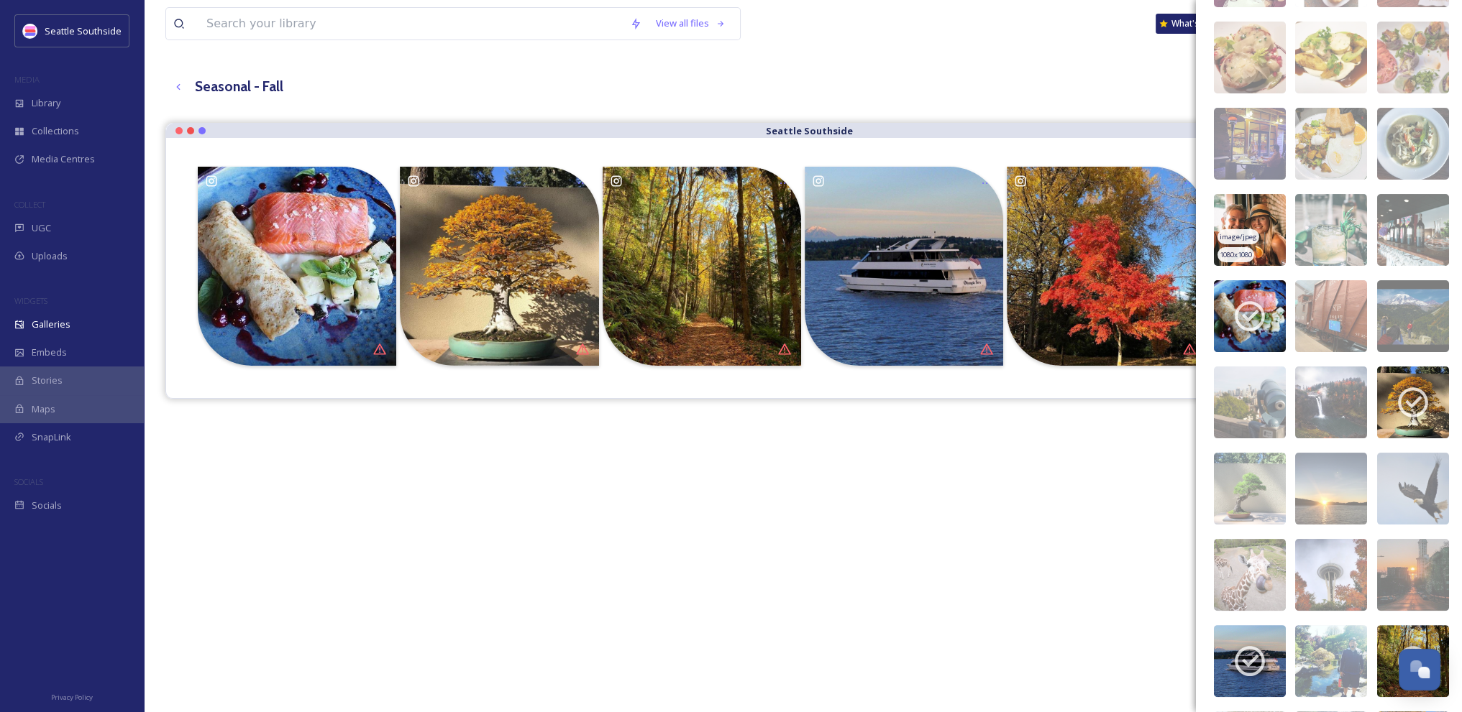
click at [1256, 224] on img at bounding box center [1250, 230] width 72 height 72
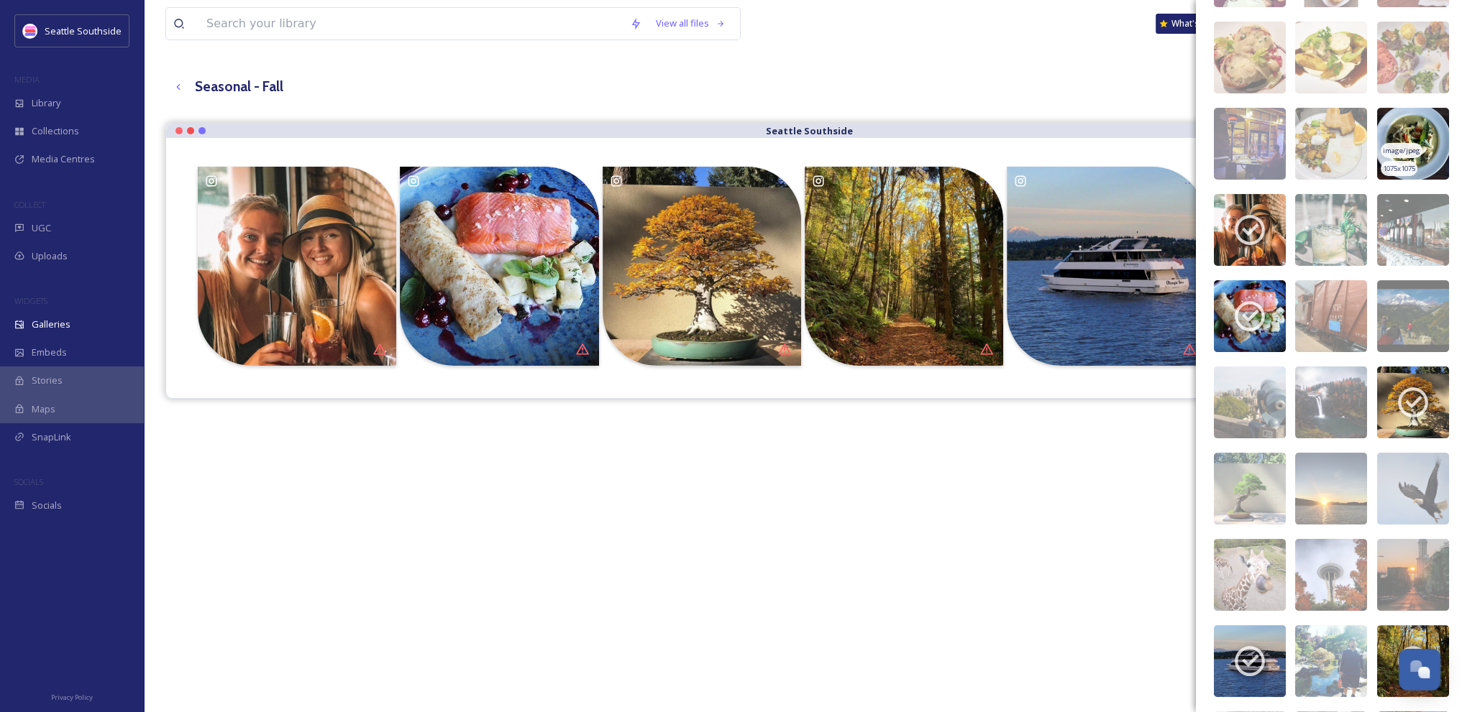
click at [1399, 120] on img at bounding box center [1413, 144] width 72 height 72
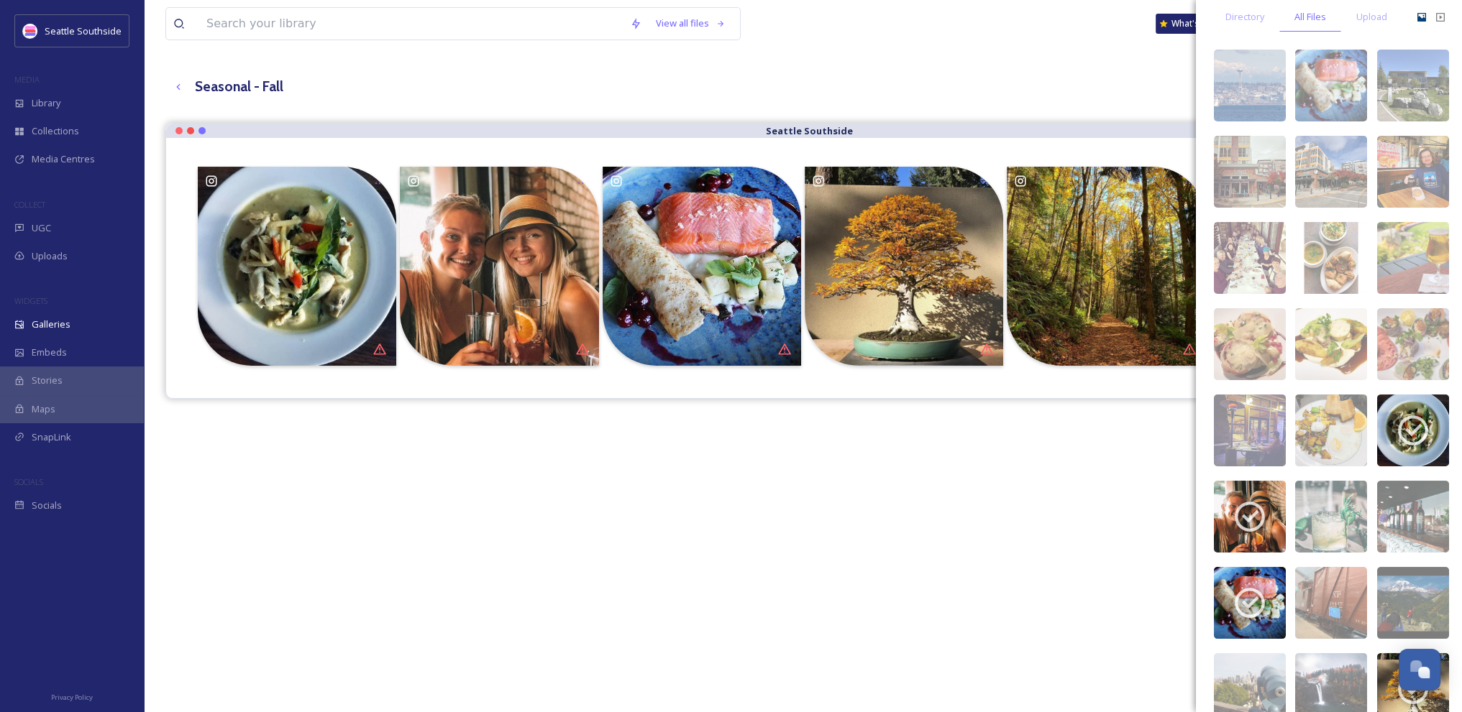
scroll to position [78, 0]
click at [1246, 233] on img at bounding box center [1250, 259] width 72 height 72
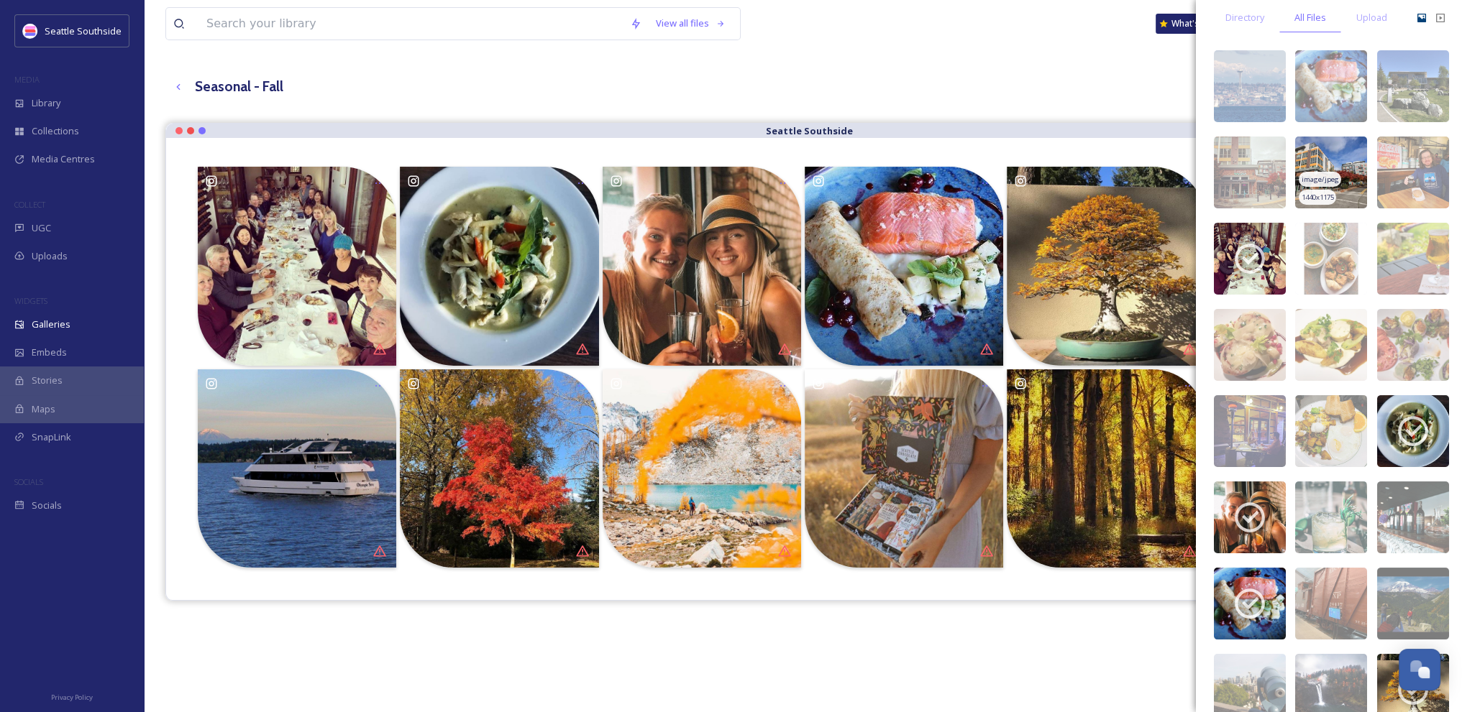
click at [1343, 153] on img at bounding box center [1331, 173] width 72 height 72
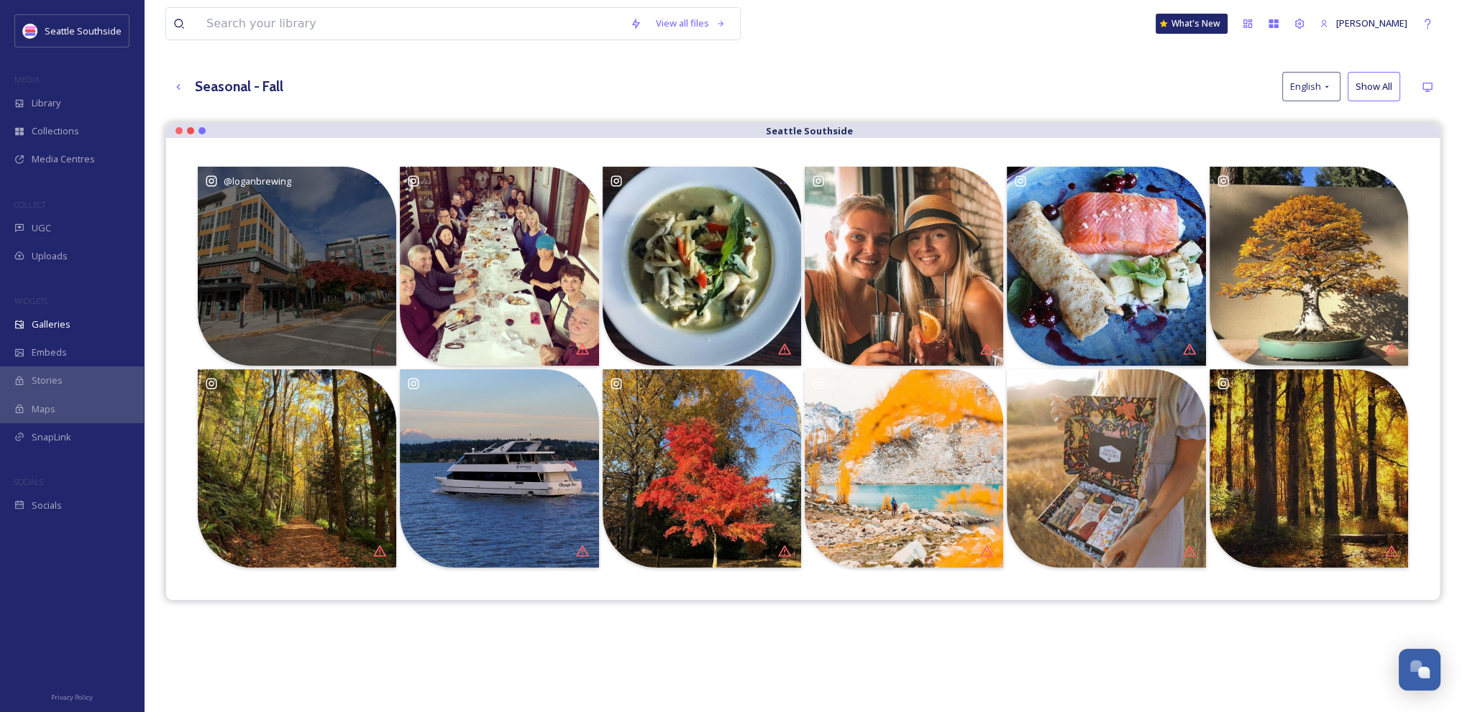
click at [285, 270] on div "@ loganbrewing" at bounding box center [297, 266] width 198 height 198
click at [285, 269] on div "@ loganbrewing" at bounding box center [297, 266] width 198 height 198
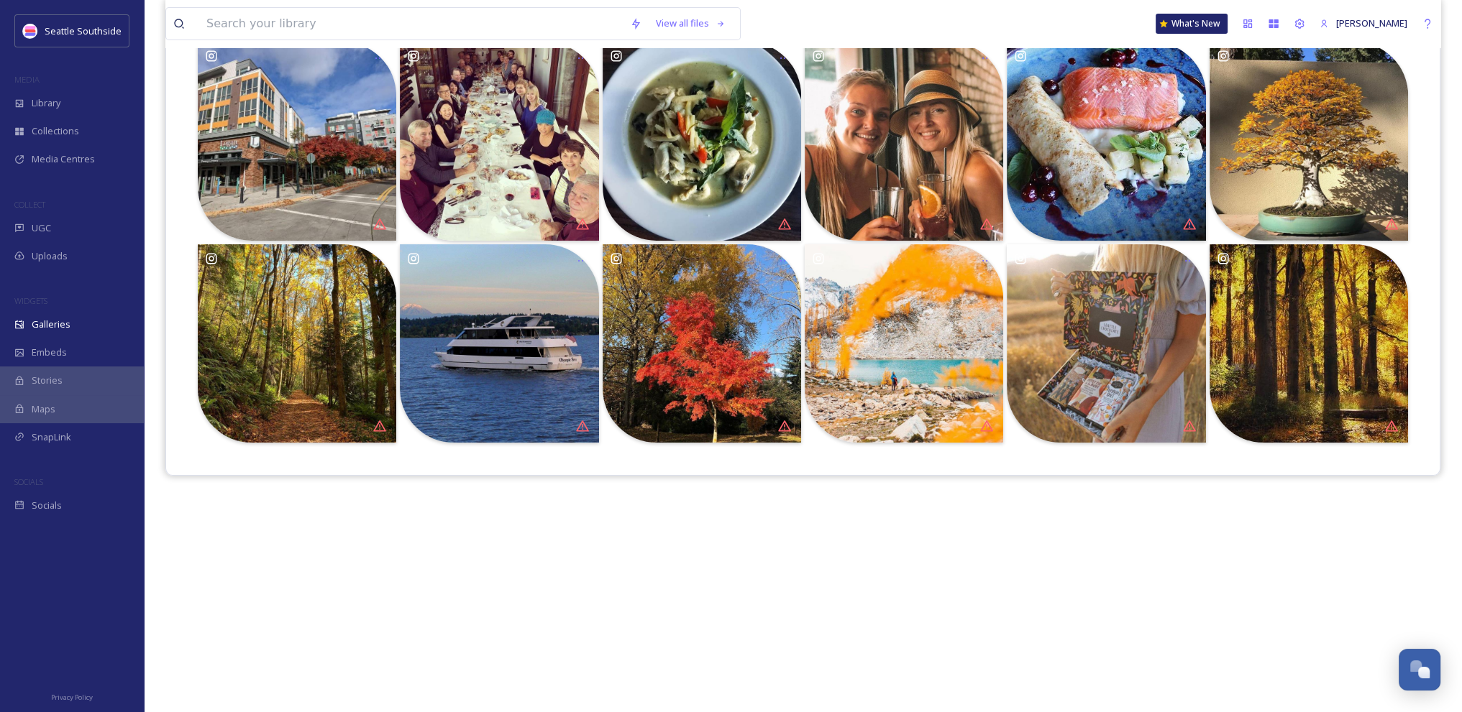
scroll to position [0, 0]
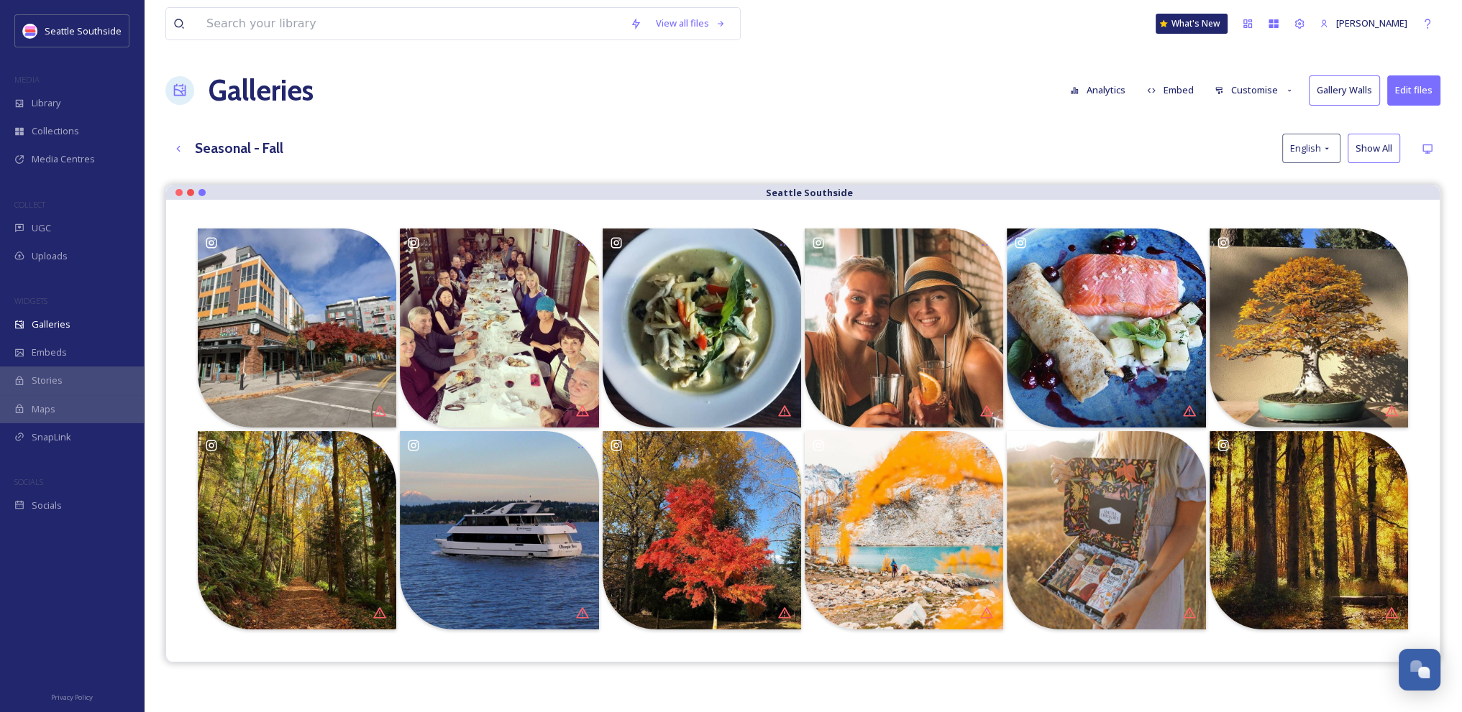
click at [253, 143] on h3 "Seasonal - Fall" at bounding box center [239, 148] width 88 height 21
click at [1375, 153] on button "Show All" at bounding box center [1373, 148] width 52 height 29
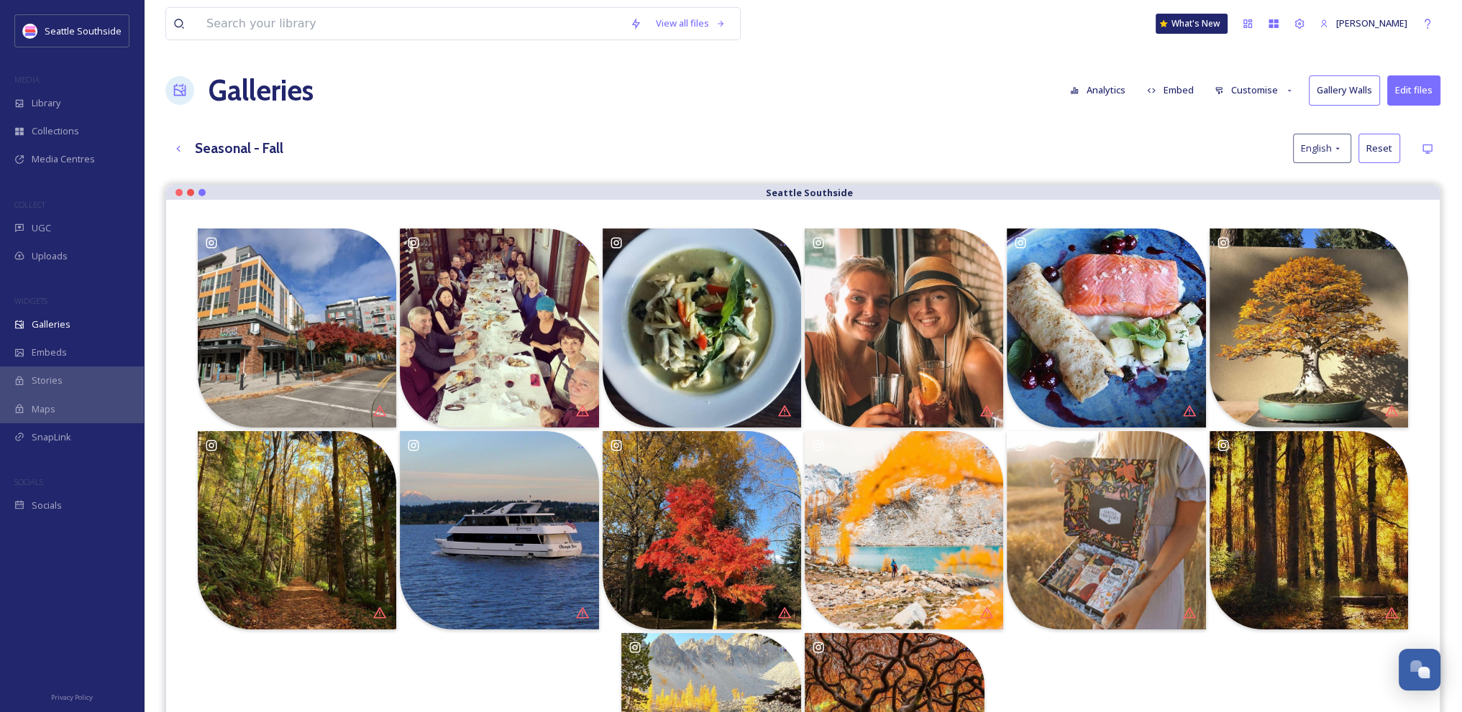
click at [1412, 94] on button "Edit files" at bounding box center [1413, 89] width 53 height 29
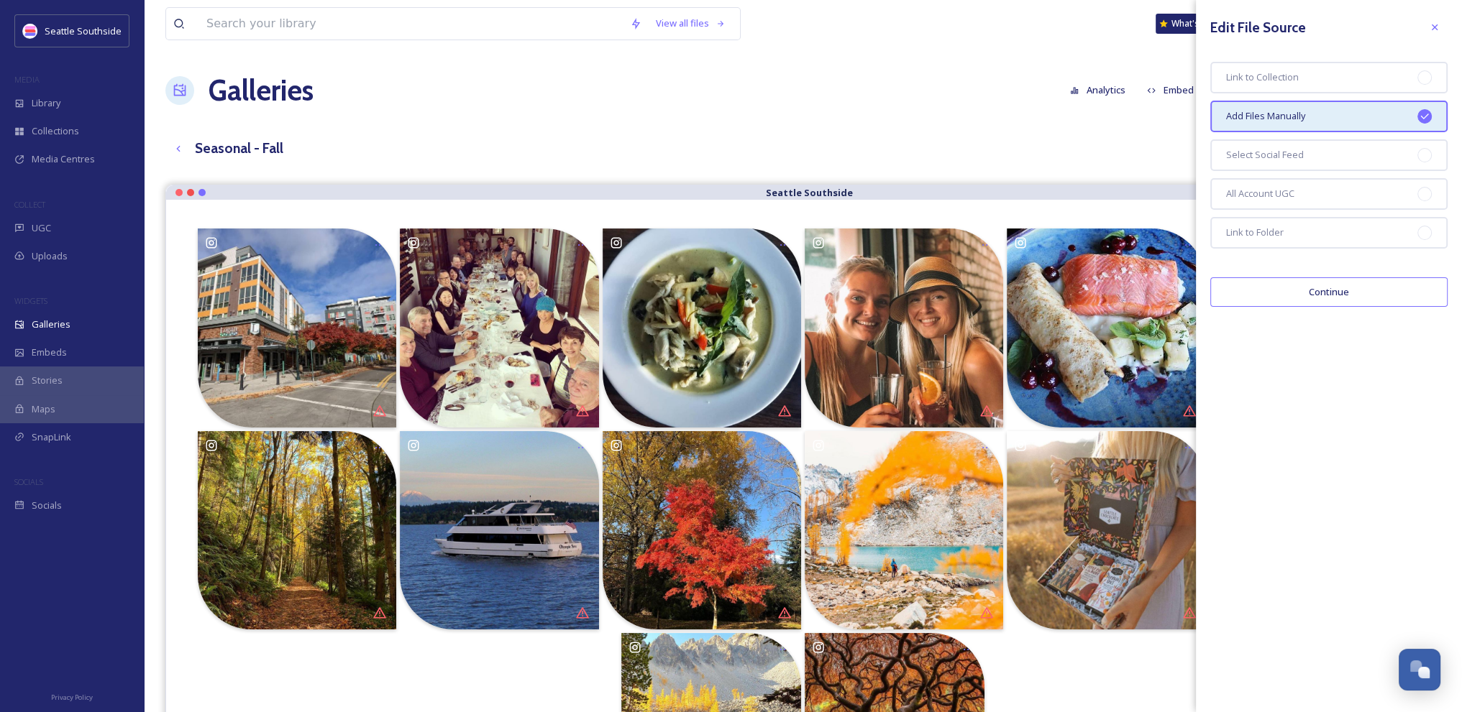
click at [1369, 290] on button "Continue" at bounding box center [1328, 291] width 237 height 29
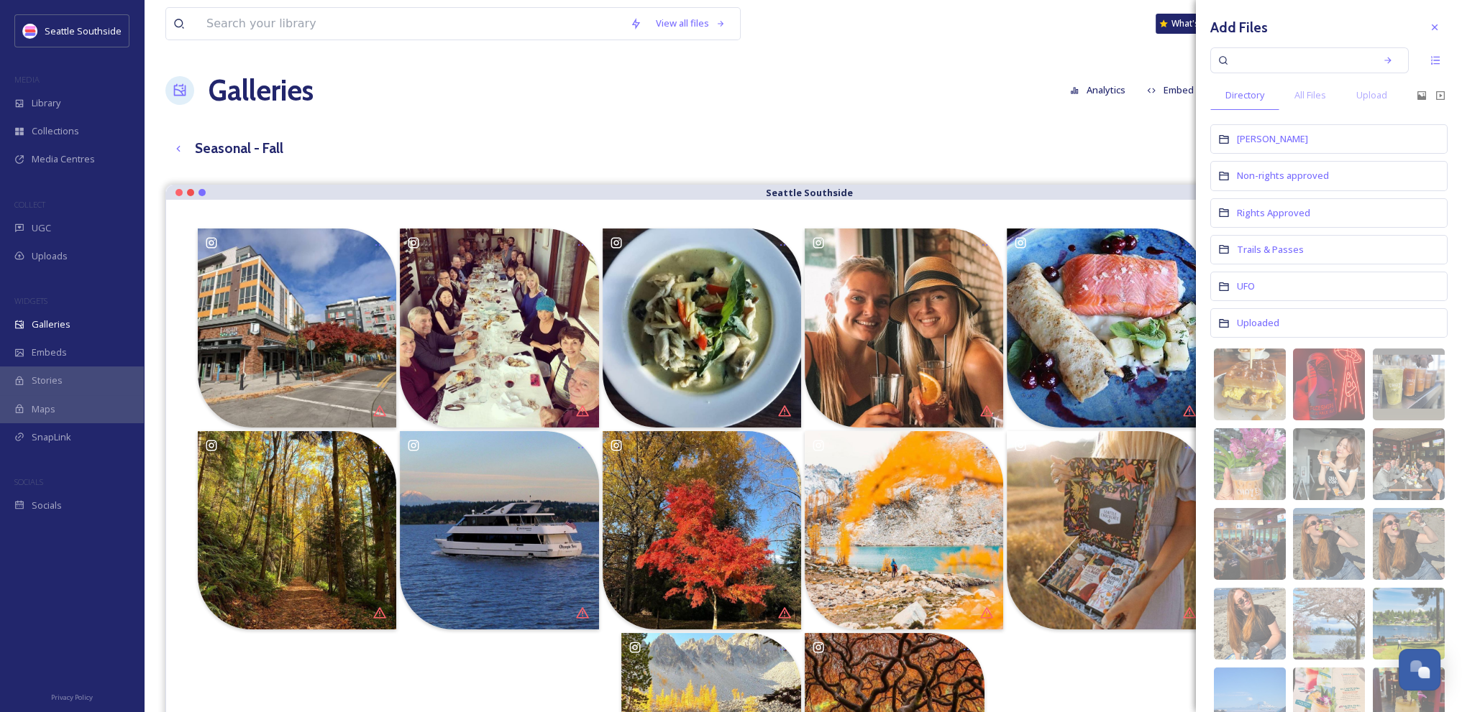
click at [1269, 61] on input at bounding box center [1299, 61] width 136 height 32
type input "autumn"
type input "fall"
type input "season"
click at [1392, 60] on div "Search" at bounding box center [1392, 60] width 26 height 26
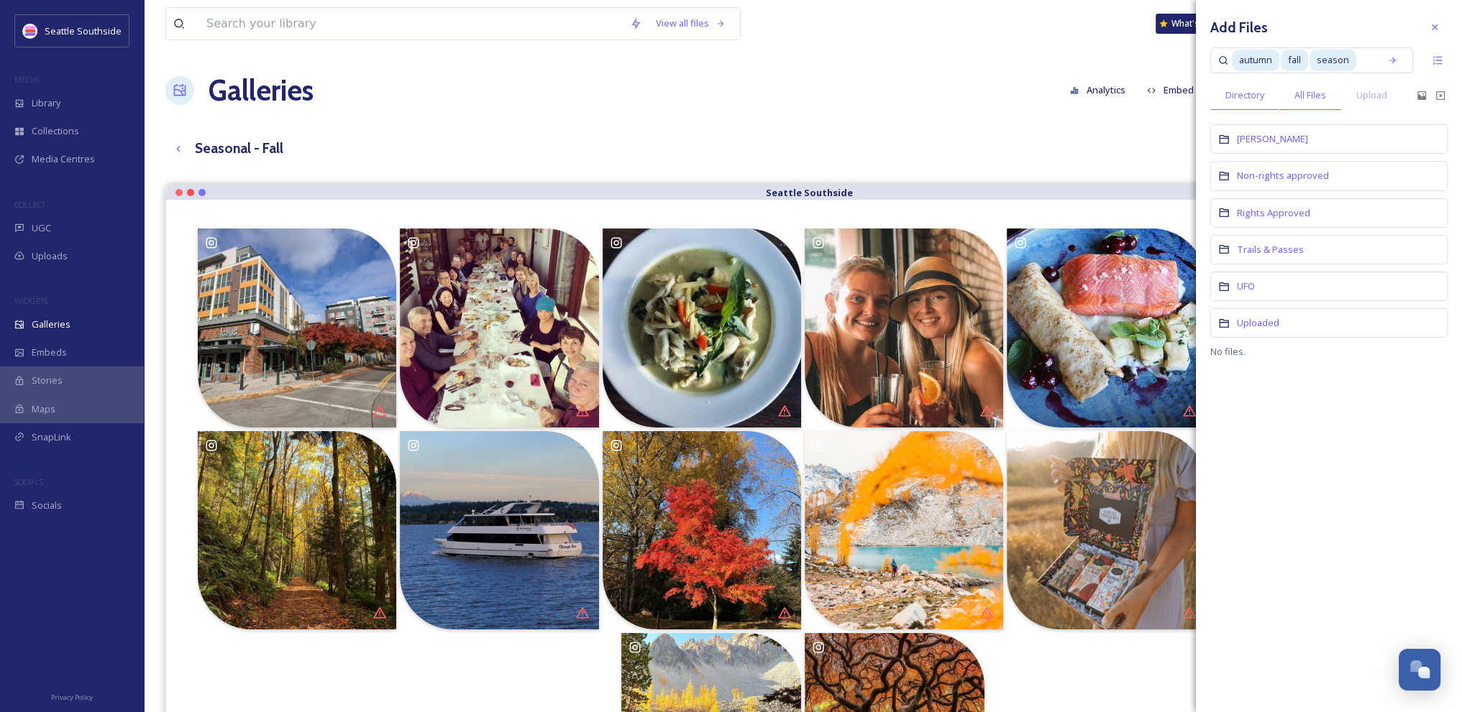
click at [1308, 104] on div "All Files" at bounding box center [1310, 95] width 62 height 29
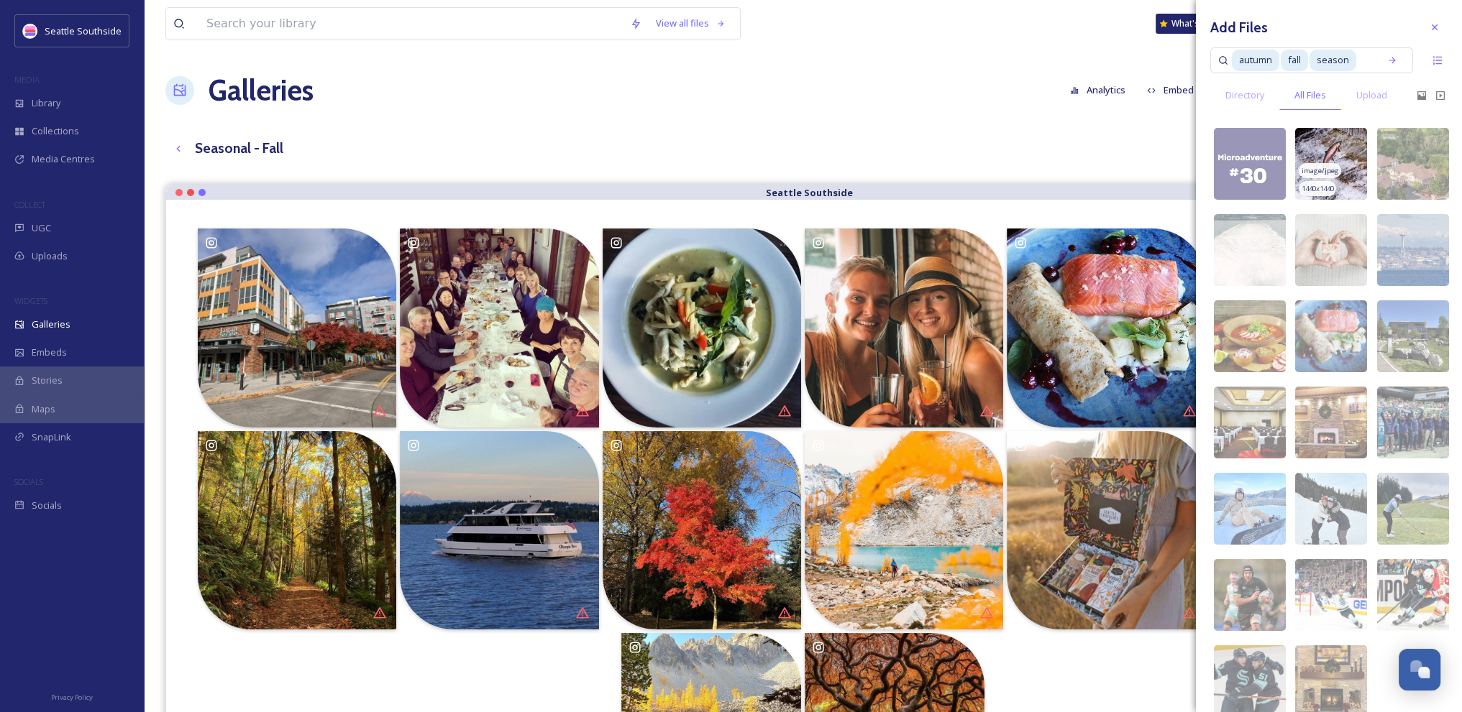
click at [1334, 147] on img at bounding box center [1331, 164] width 72 height 72
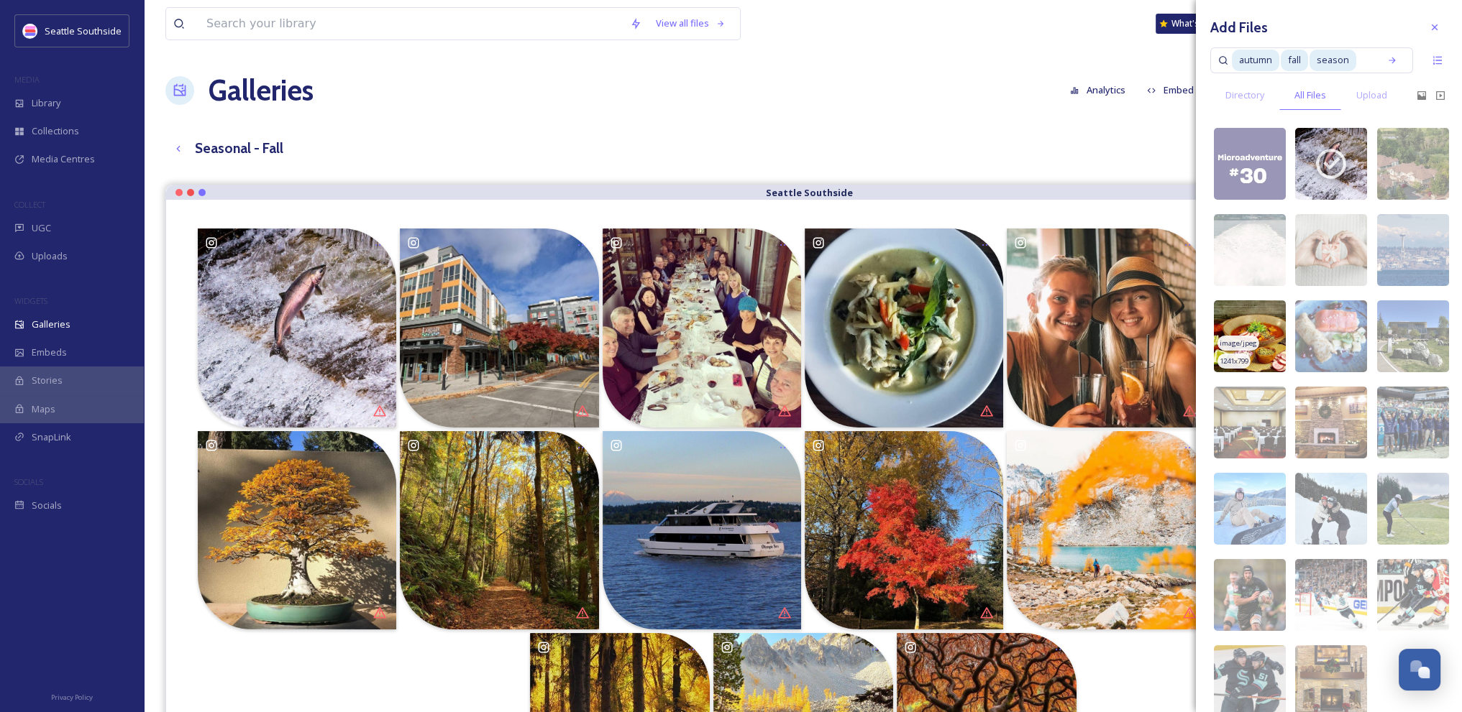
click at [1265, 321] on img at bounding box center [1250, 337] width 72 height 72
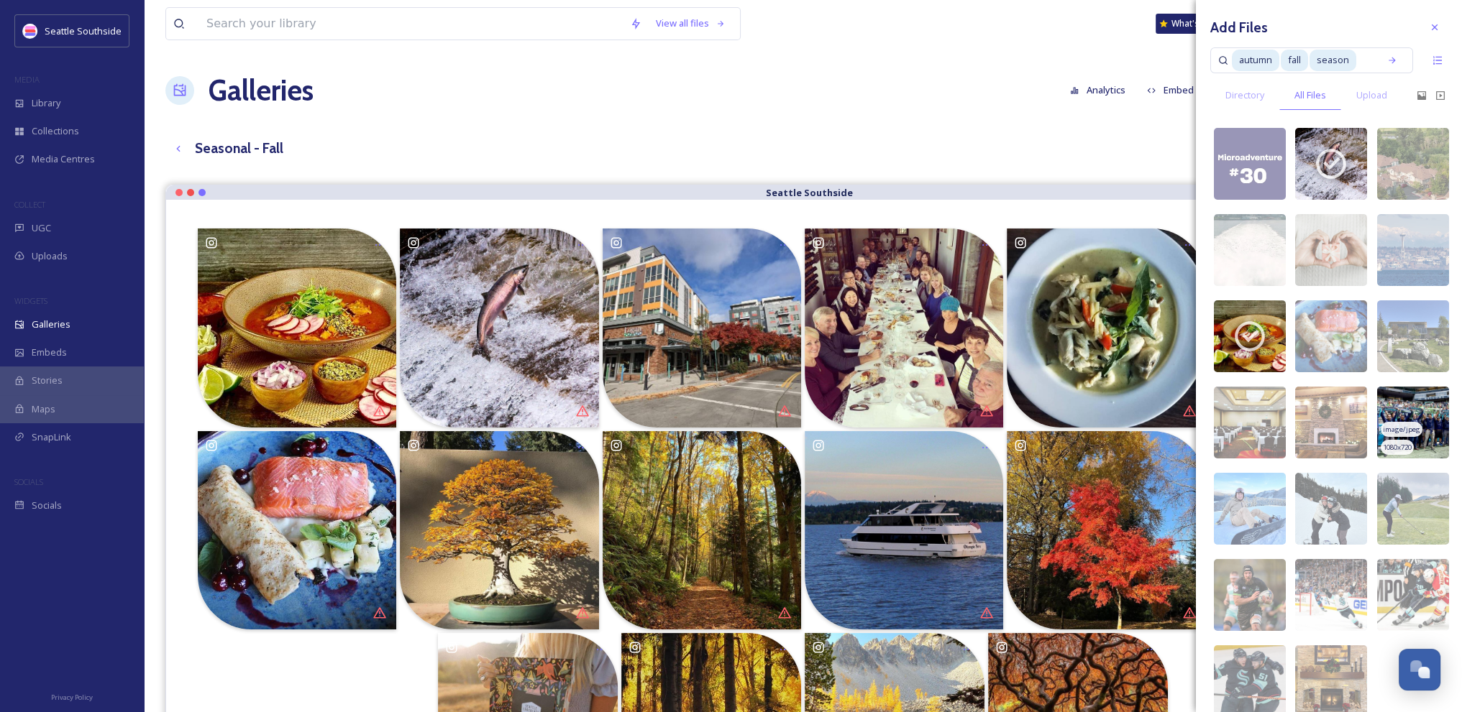
click at [1406, 425] on span "image/jpeg" at bounding box center [1400, 430] width 37 height 10
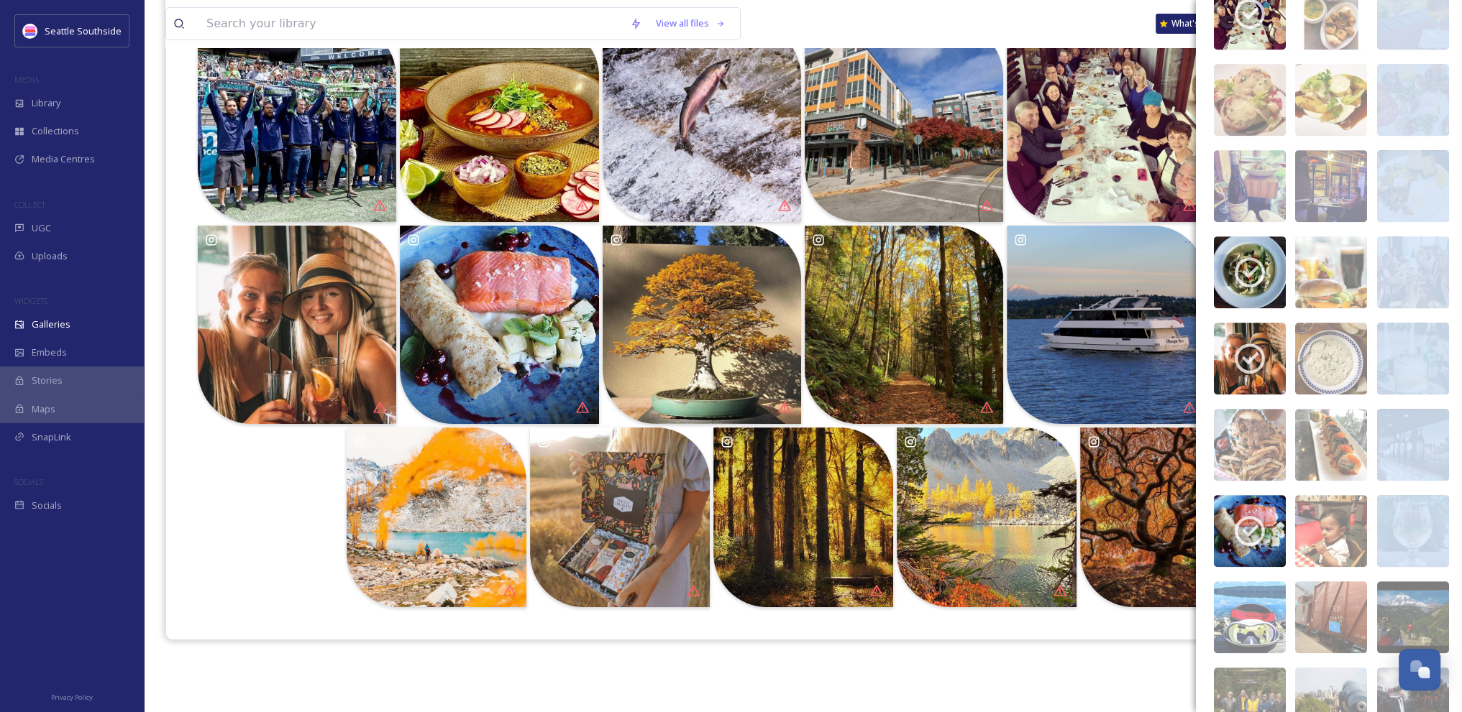
scroll to position [929, 0]
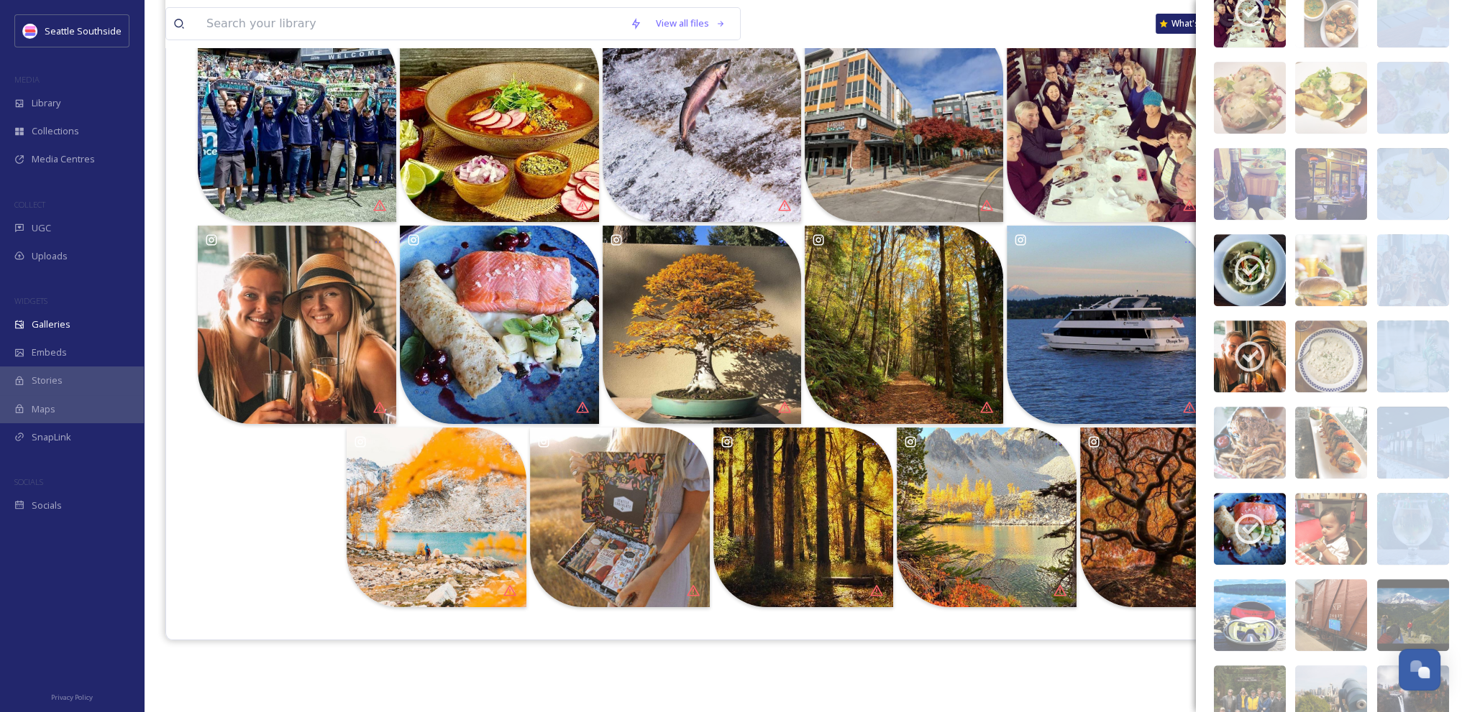
drag, startPoint x: 1461, startPoint y: 313, endPoint x: 1442, endPoint y: 505, distance: 192.9
click at [1442, 505] on div "Add Files autumn fall season Directory All Files Upload video/mp4 720 x 1280 vi…" at bounding box center [1329, 356] width 266 height 712
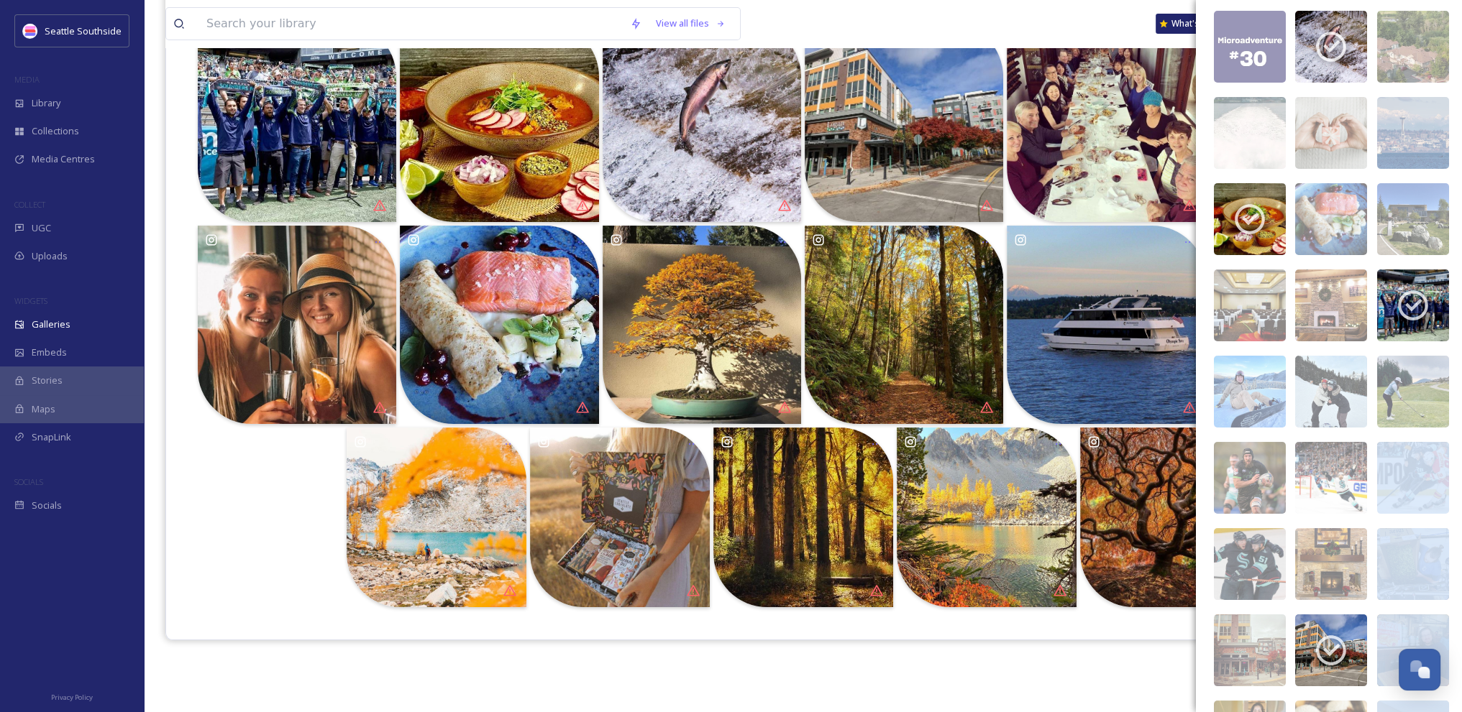
scroll to position [0, 0]
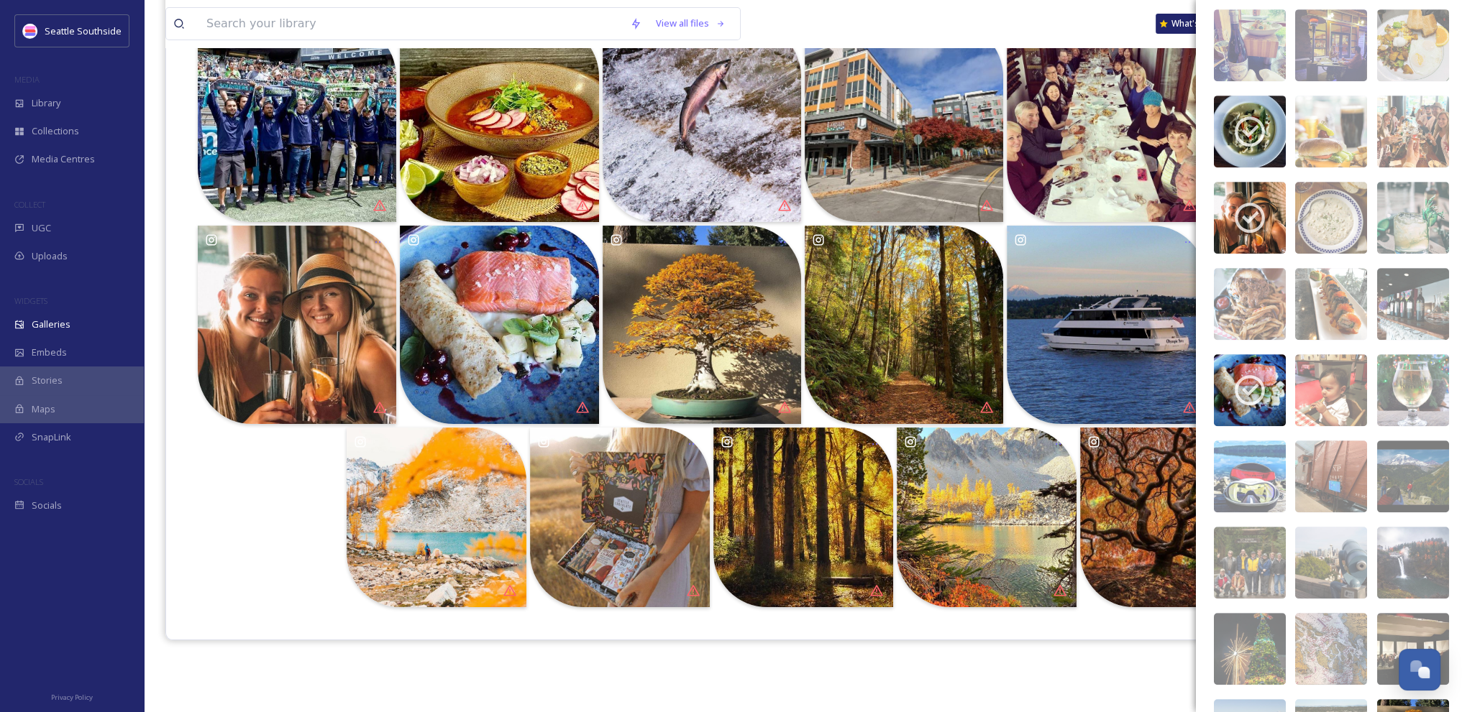
scroll to position [1073, 0]
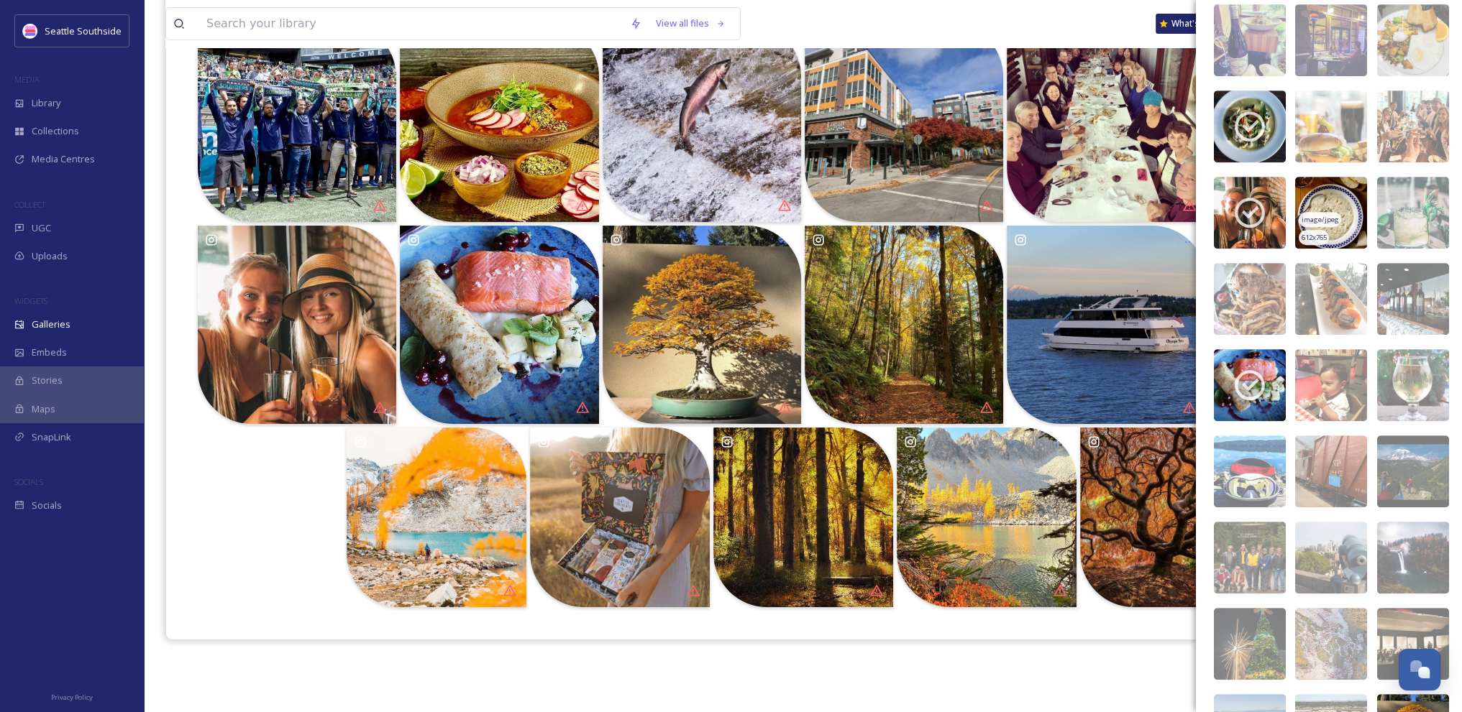
click at [1326, 203] on img at bounding box center [1331, 213] width 72 height 72
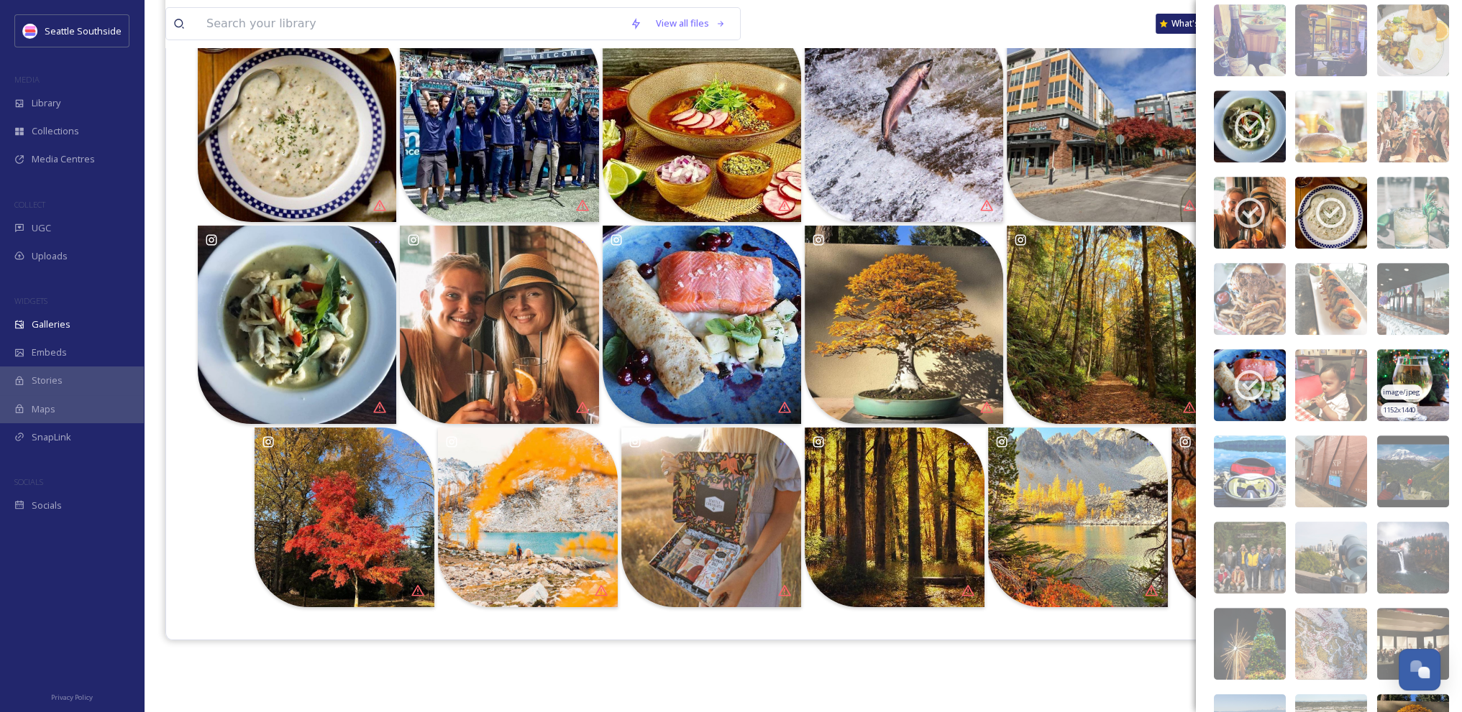
click at [1403, 370] on img at bounding box center [1413, 385] width 72 height 72
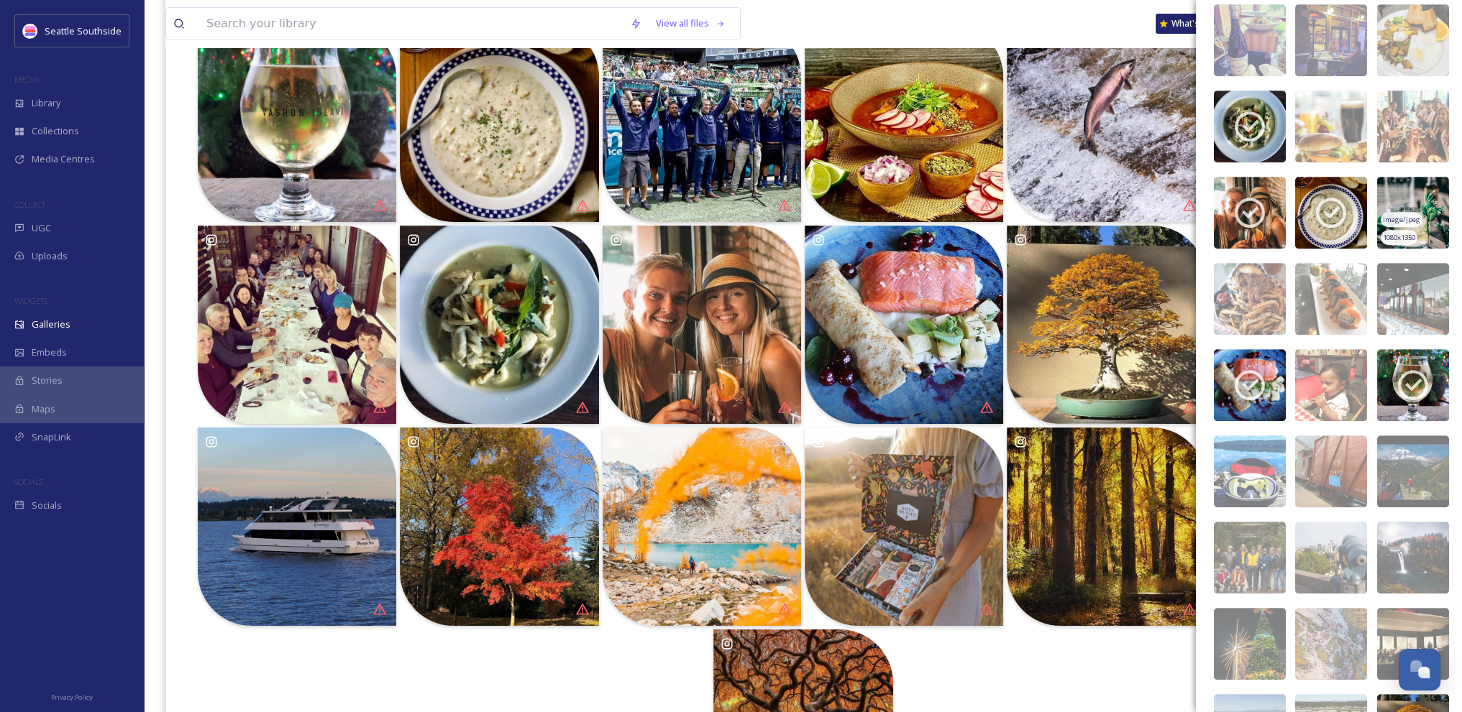
click at [1405, 185] on img at bounding box center [1413, 213] width 72 height 72
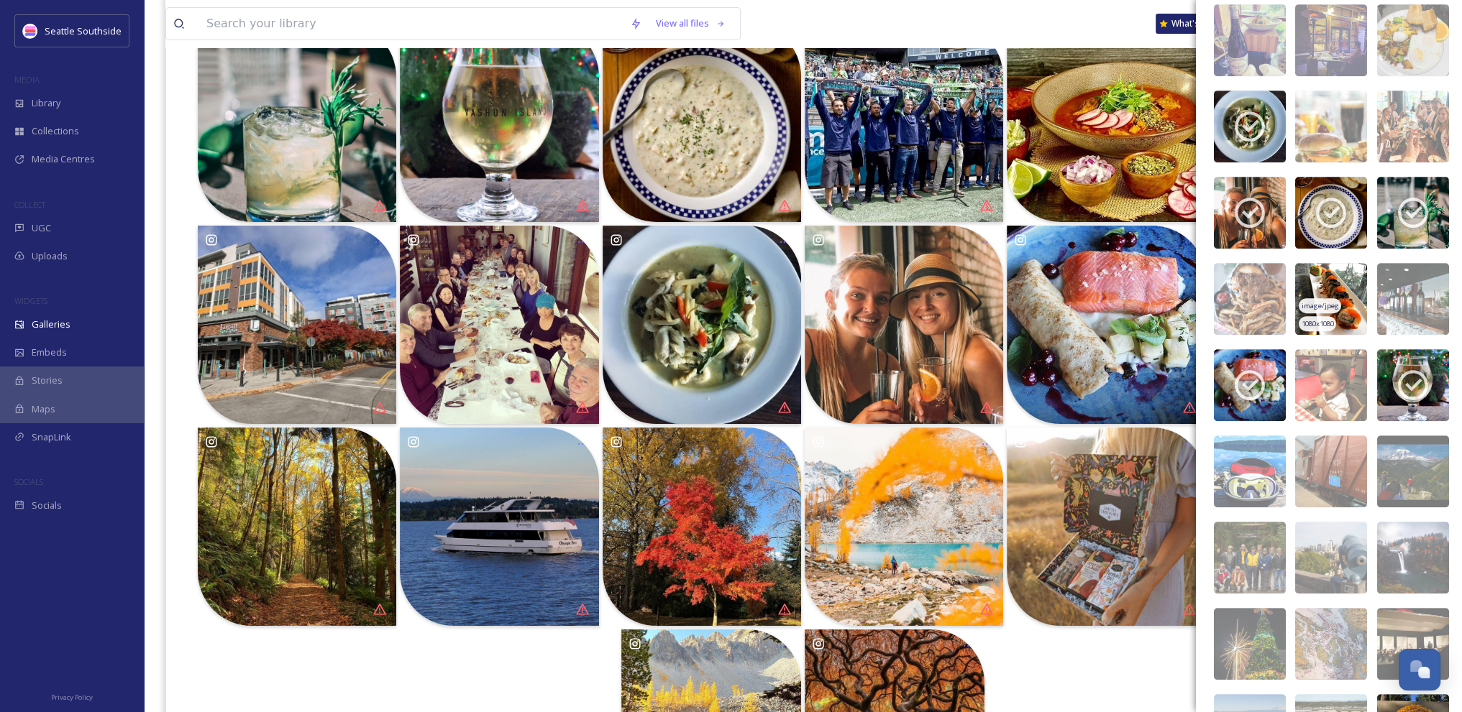
click at [1331, 275] on img at bounding box center [1331, 299] width 72 height 72
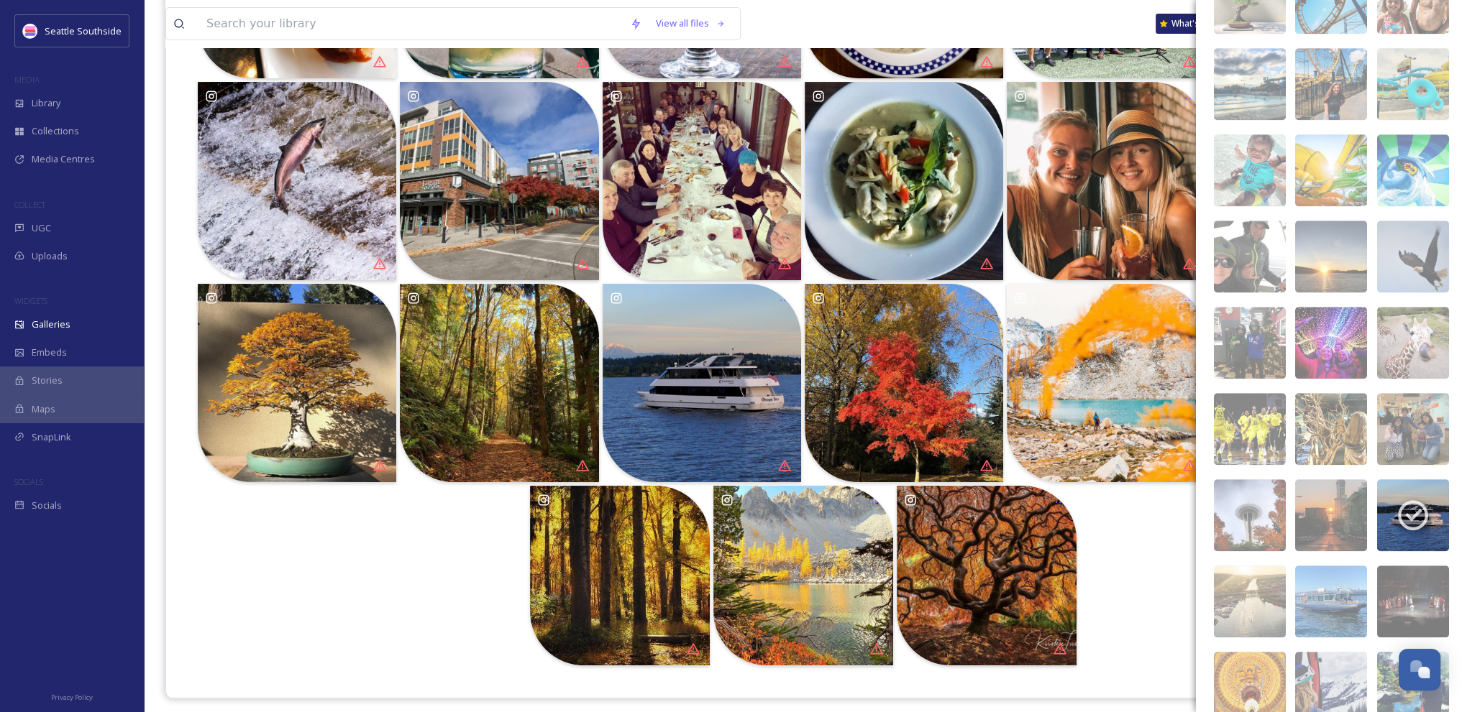
scroll to position [1899, 0]
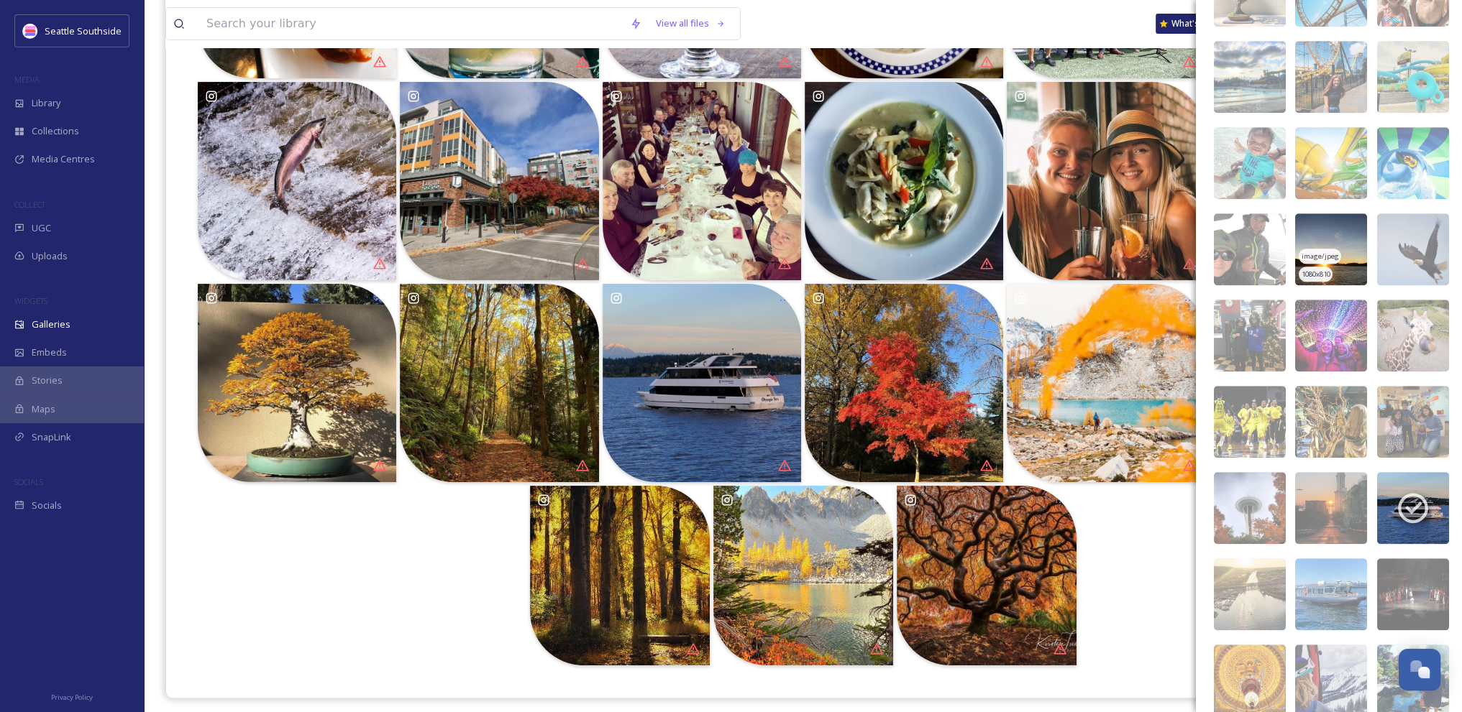
click at [1329, 228] on img at bounding box center [1331, 250] width 72 height 72
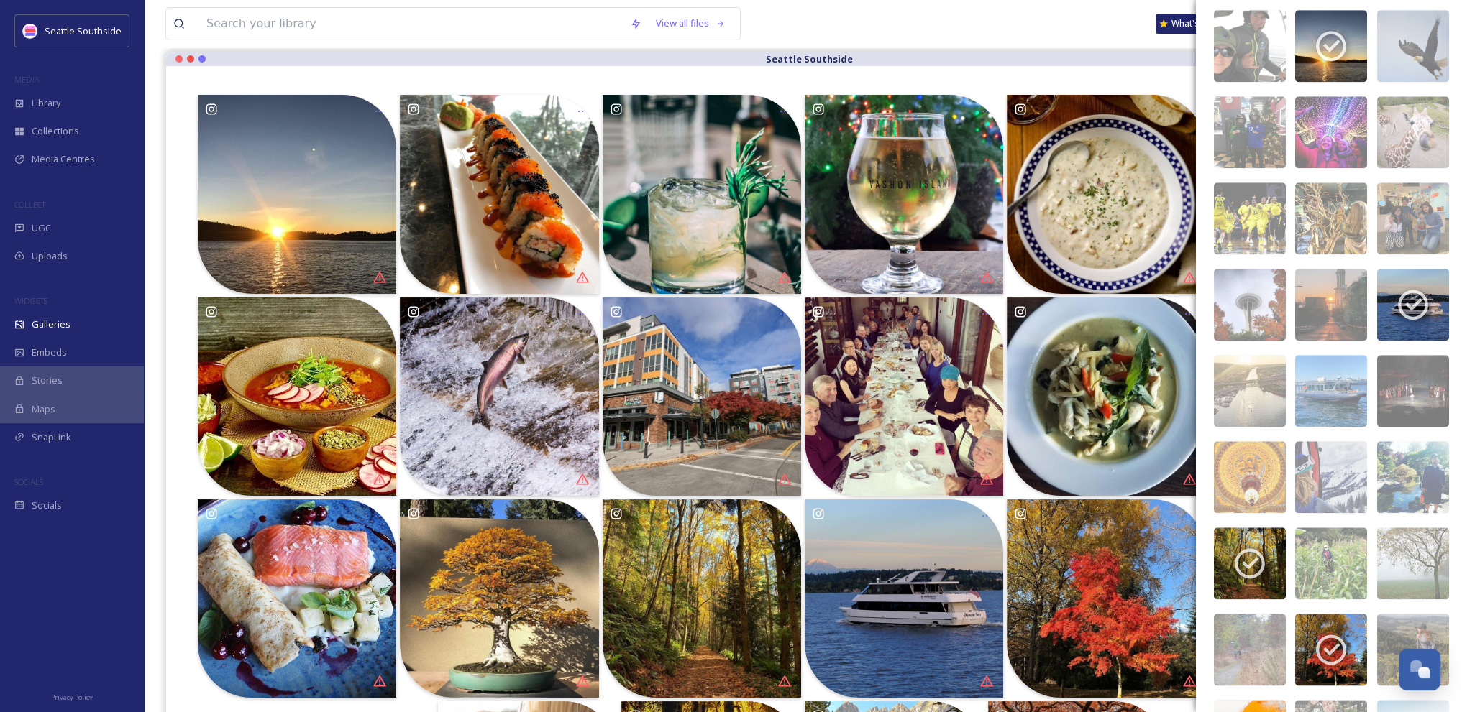
scroll to position [2110, 0]
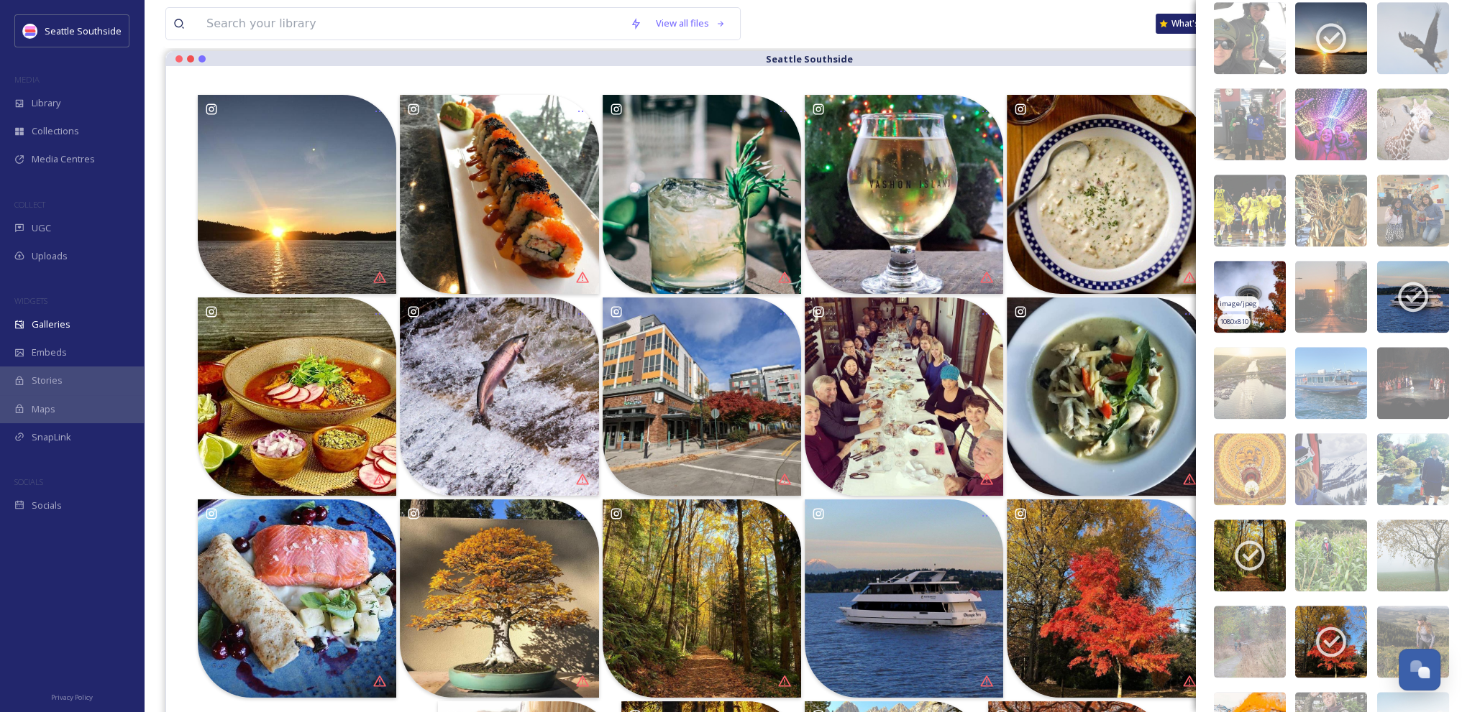
click at [1270, 276] on img at bounding box center [1250, 297] width 72 height 72
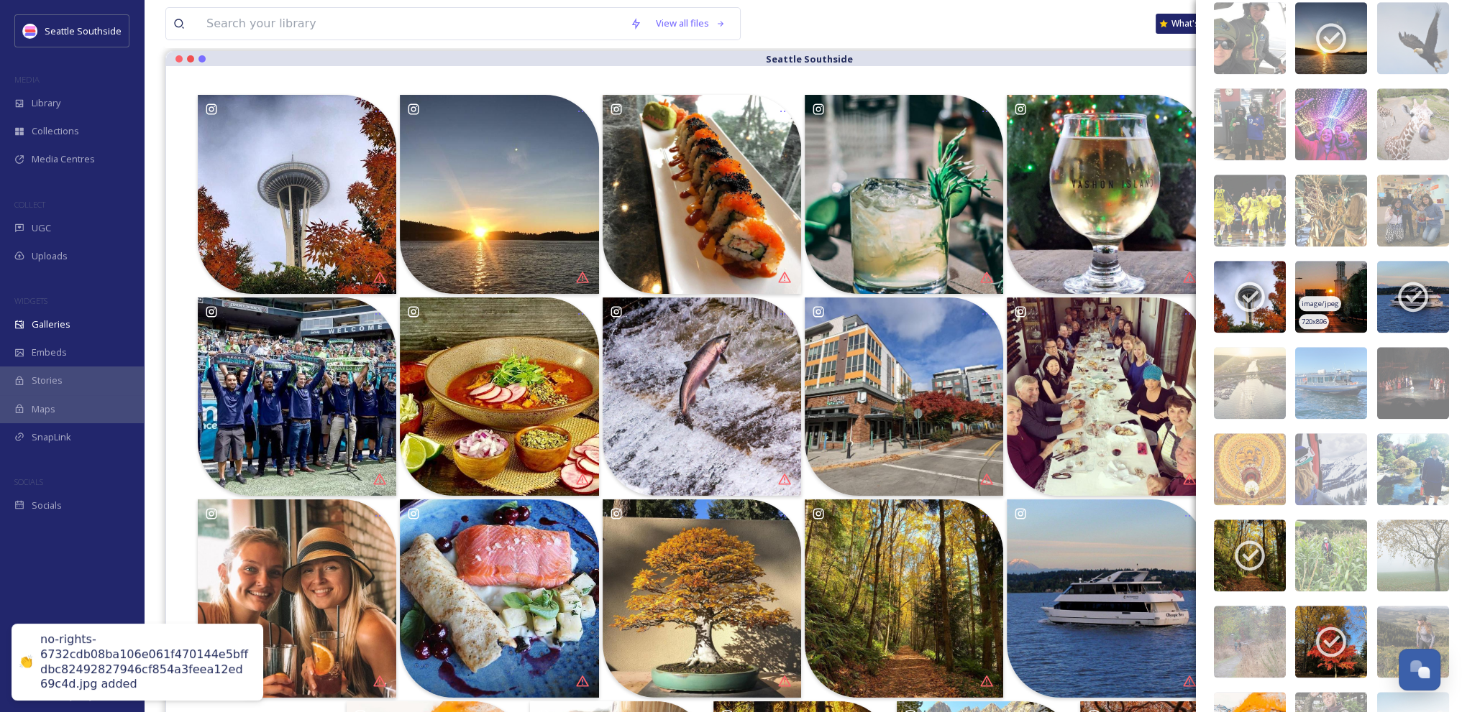
click at [1333, 276] on img at bounding box center [1331, 297] width 72 height 72
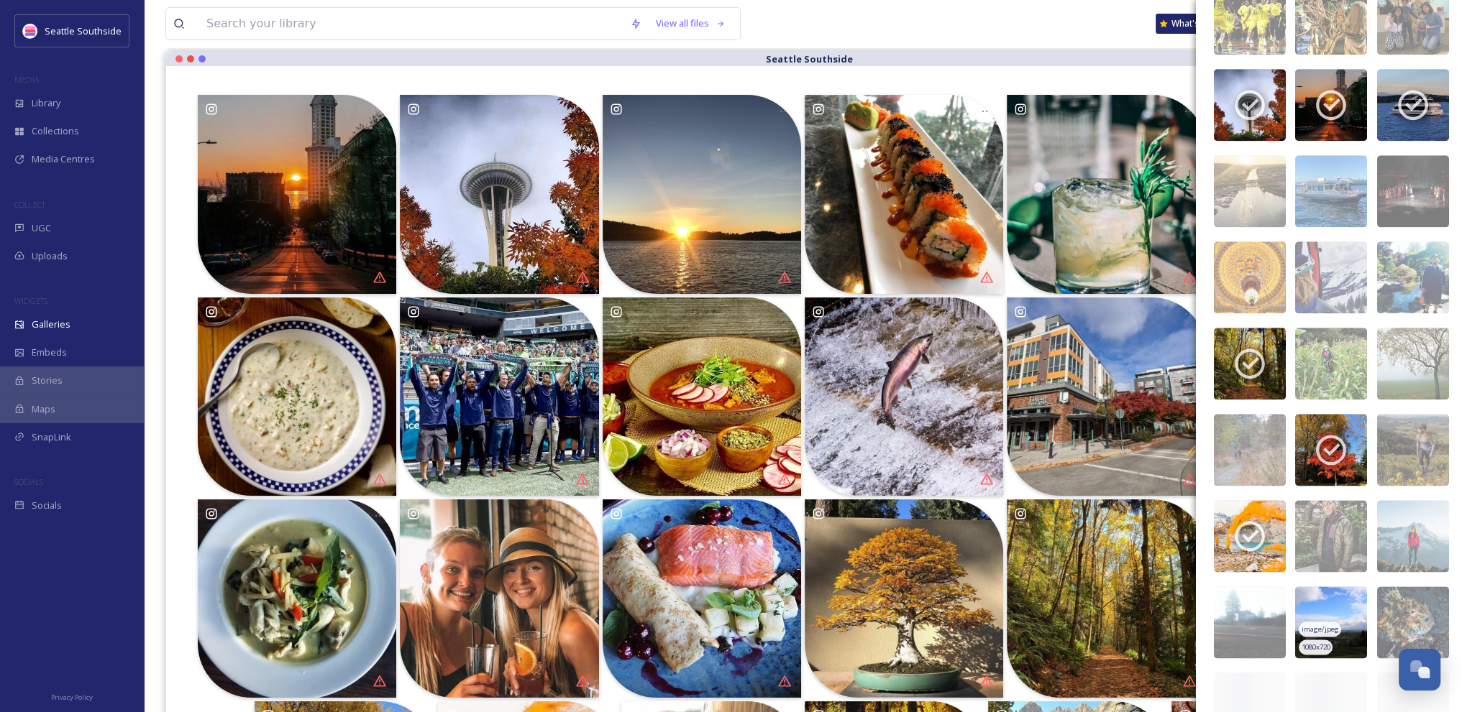
scroll to position [2326, 0]
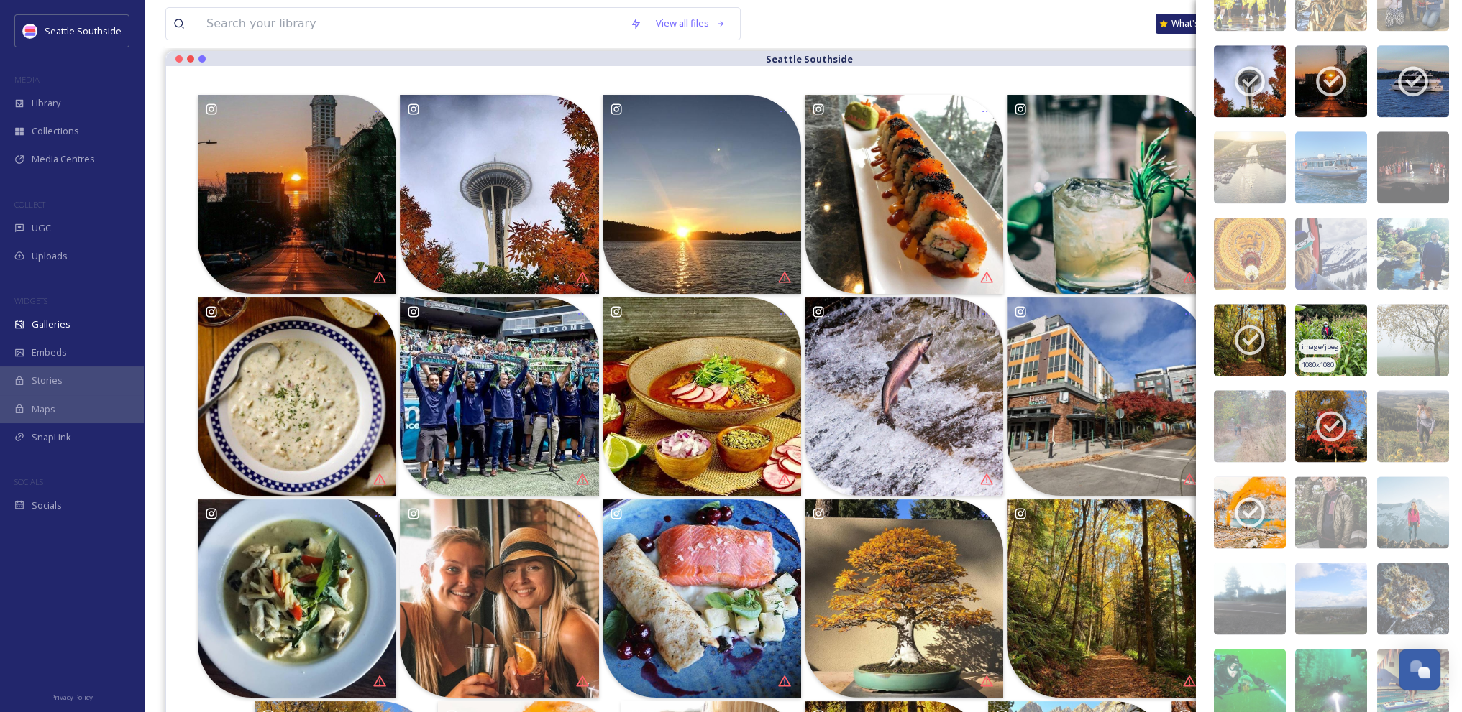
click at [1331, 316] on img at bounding box center [1331, 340] width 72 height 72
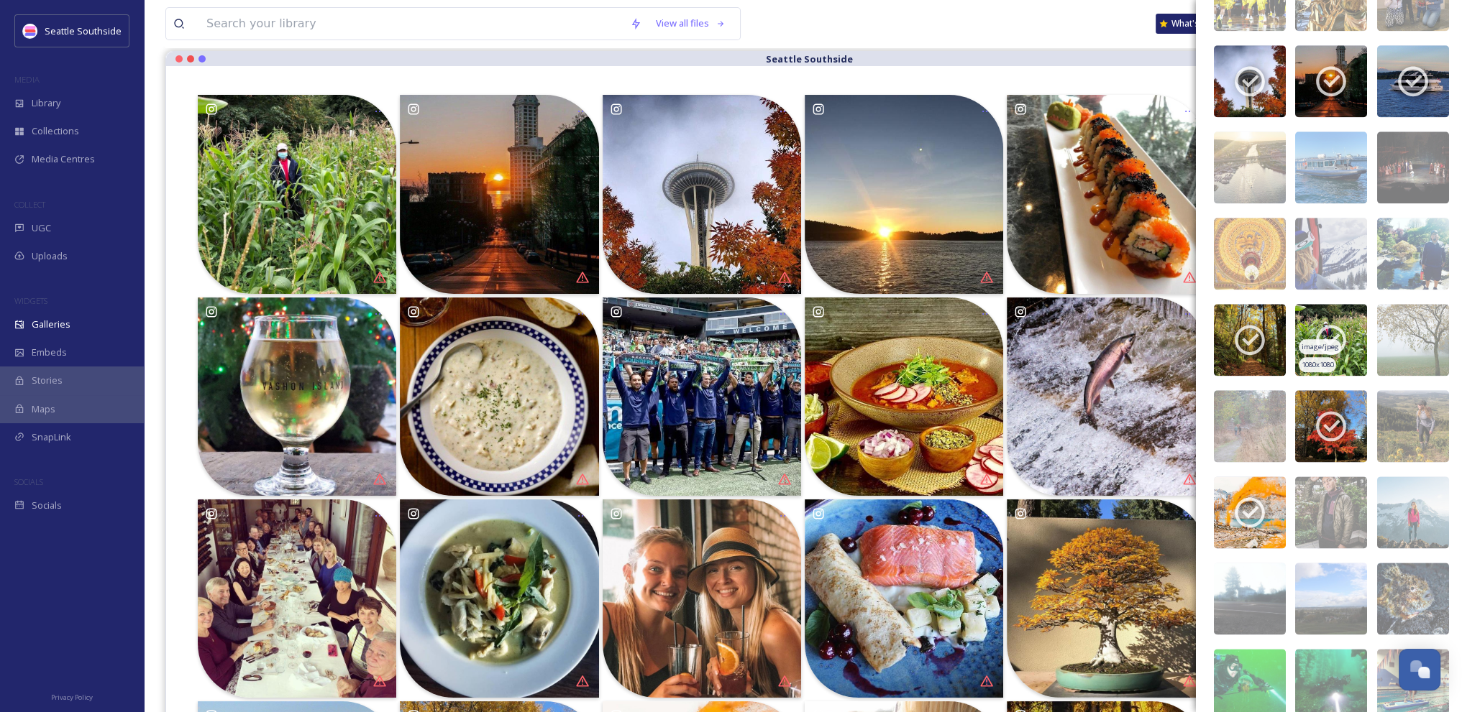
click at [1323, 339] on div "image/jpeg" at bounding box center [1319, 346] width 42 height 15
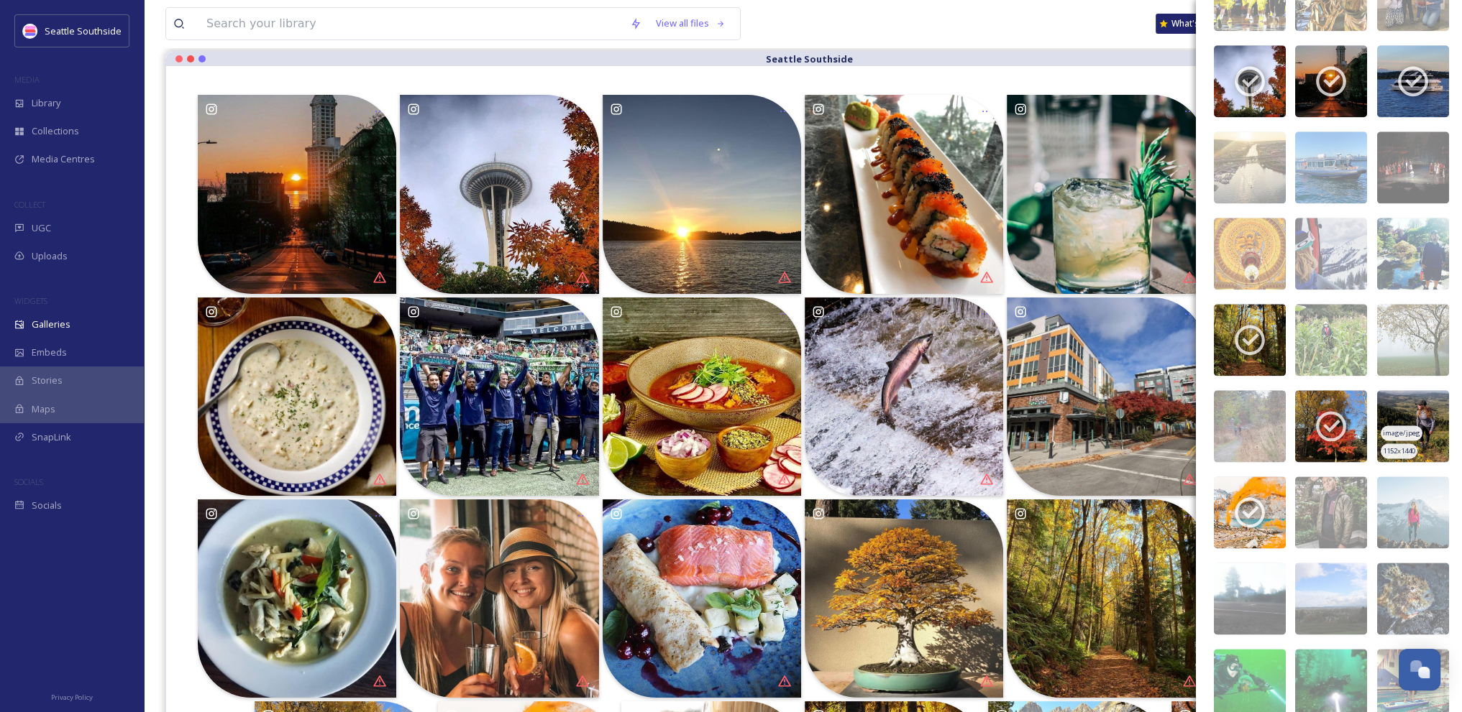
click at [1413, 410] on img at bounding box center [1413, 426] width 72 height 72
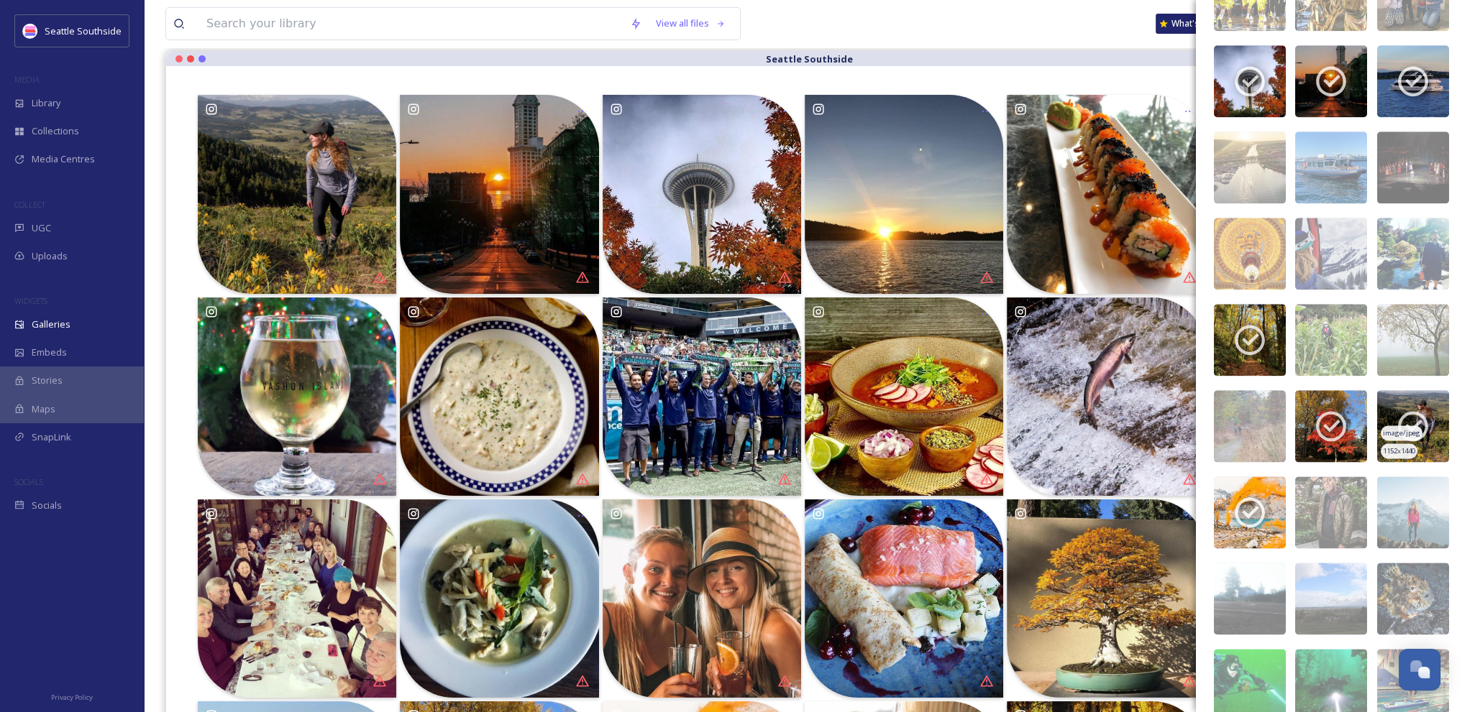
click at [1405, 431] on span "image/jpeg" at bounding box center [1400, 433] width 37 height 10
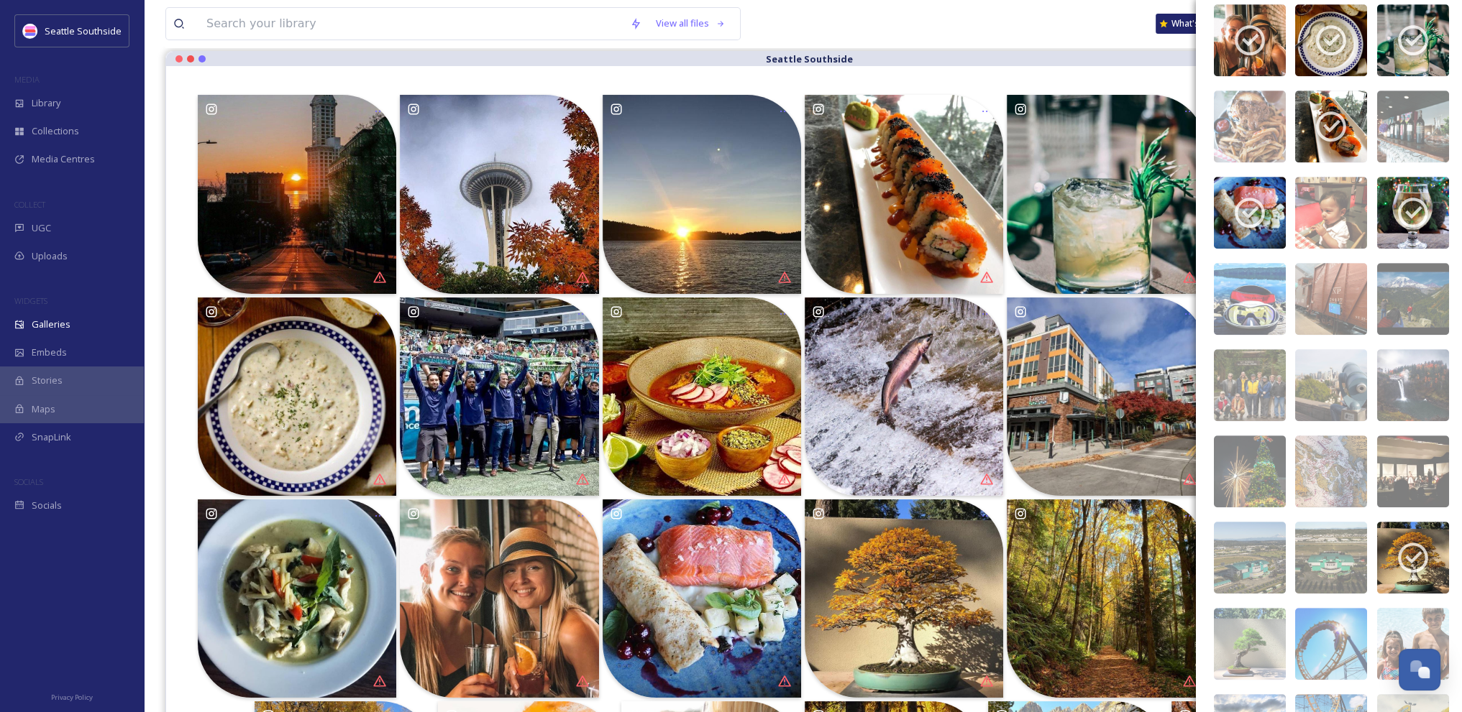
scroll to position [1180, 0]
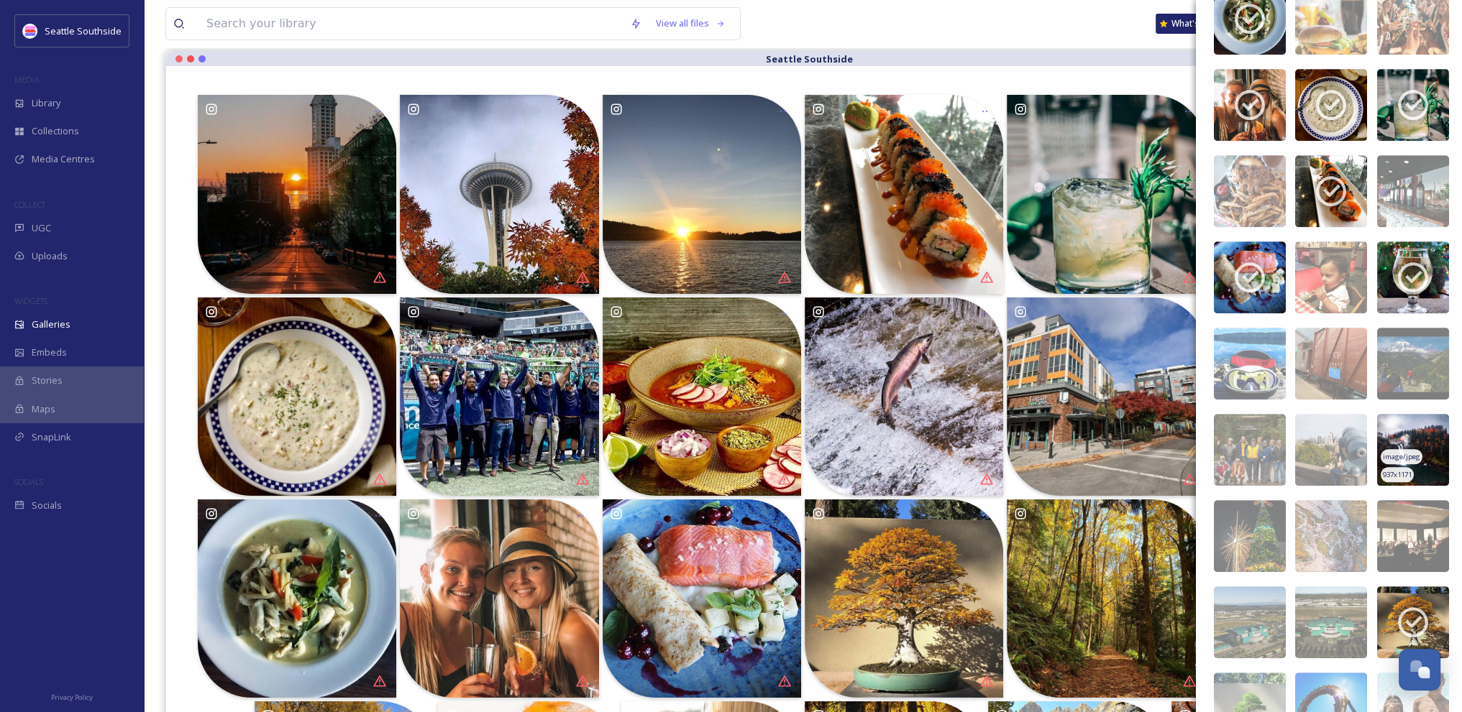
click at [1411, 420] on img at bounding box center [1413, 450] width 72 height 72
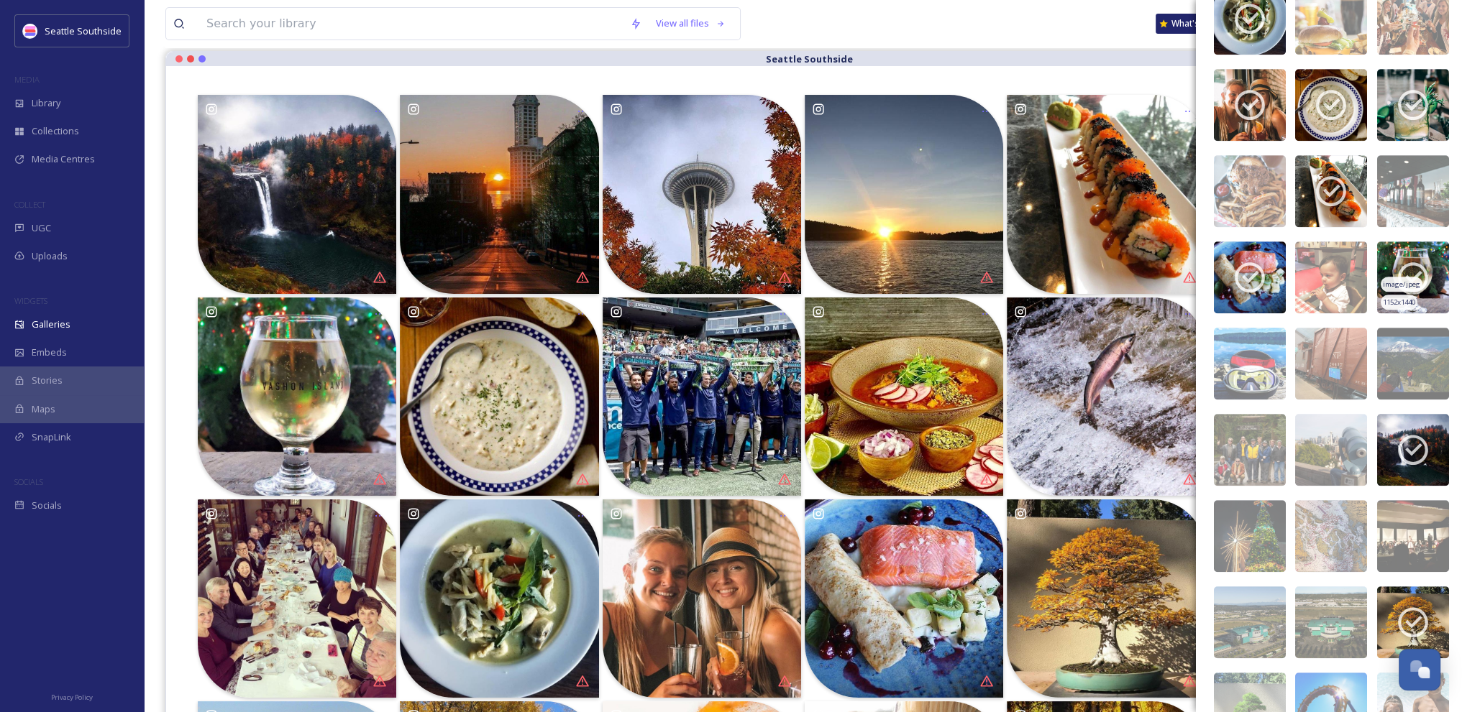
click at [1416, 267] on icon at bounding box center [1413, 277] width 30 height 30
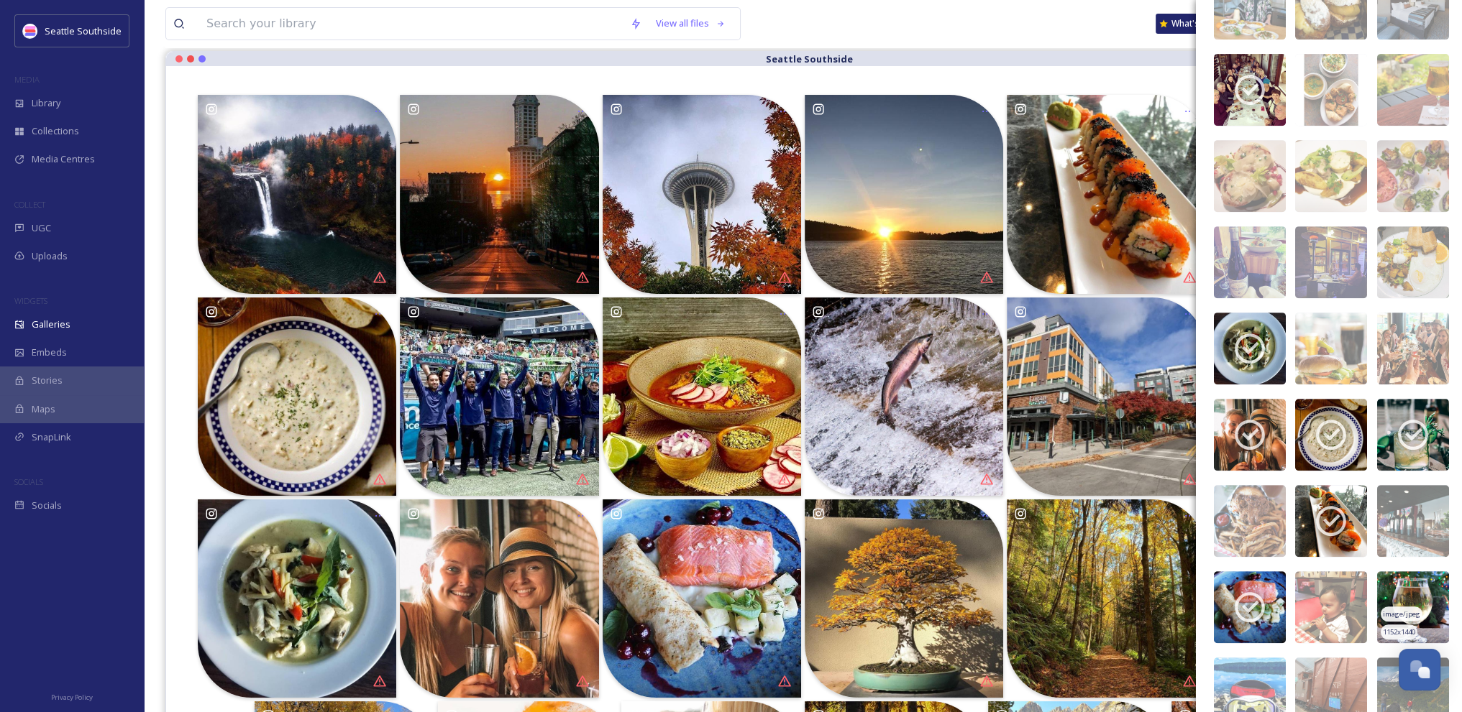
scroll to position [779, 0]
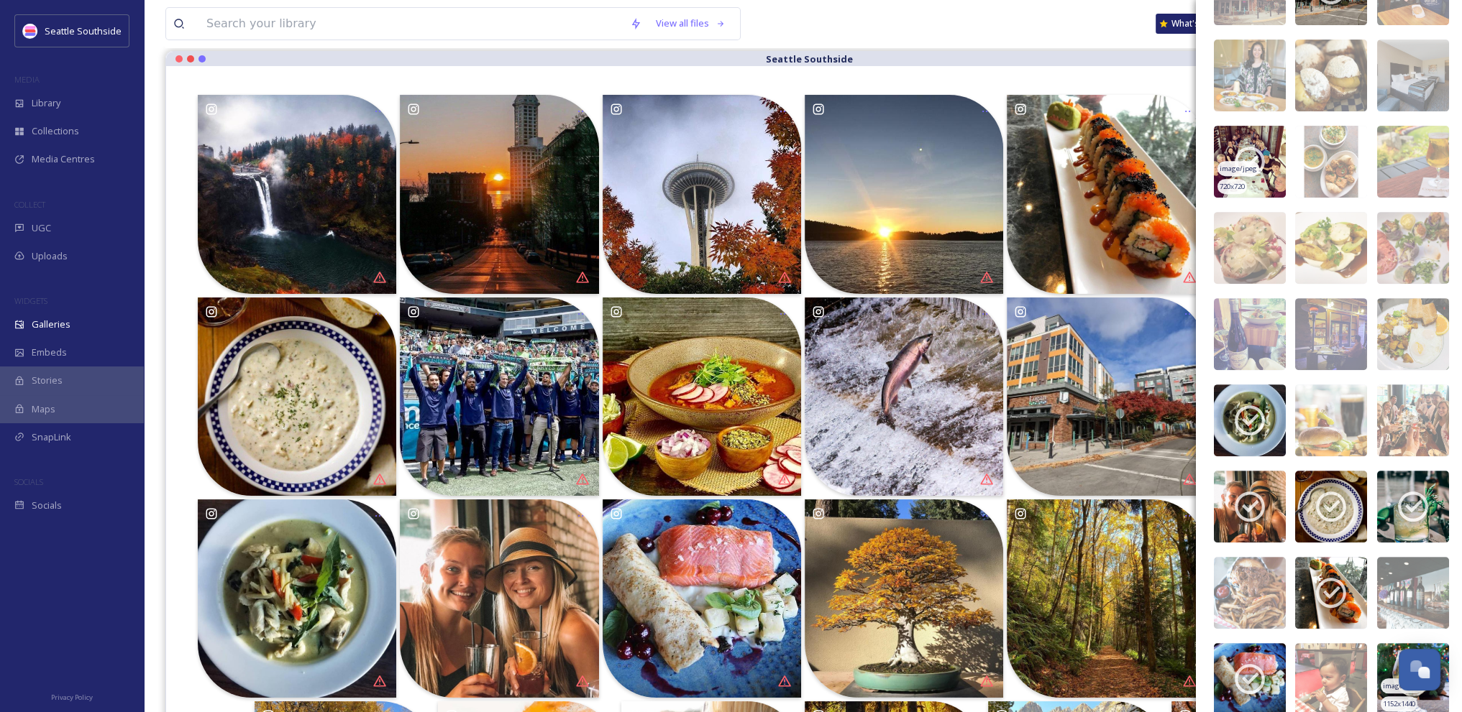
click at [1242, 161] on div "image/jpeg" at bounding box center [1238, 168] width 42 height 15
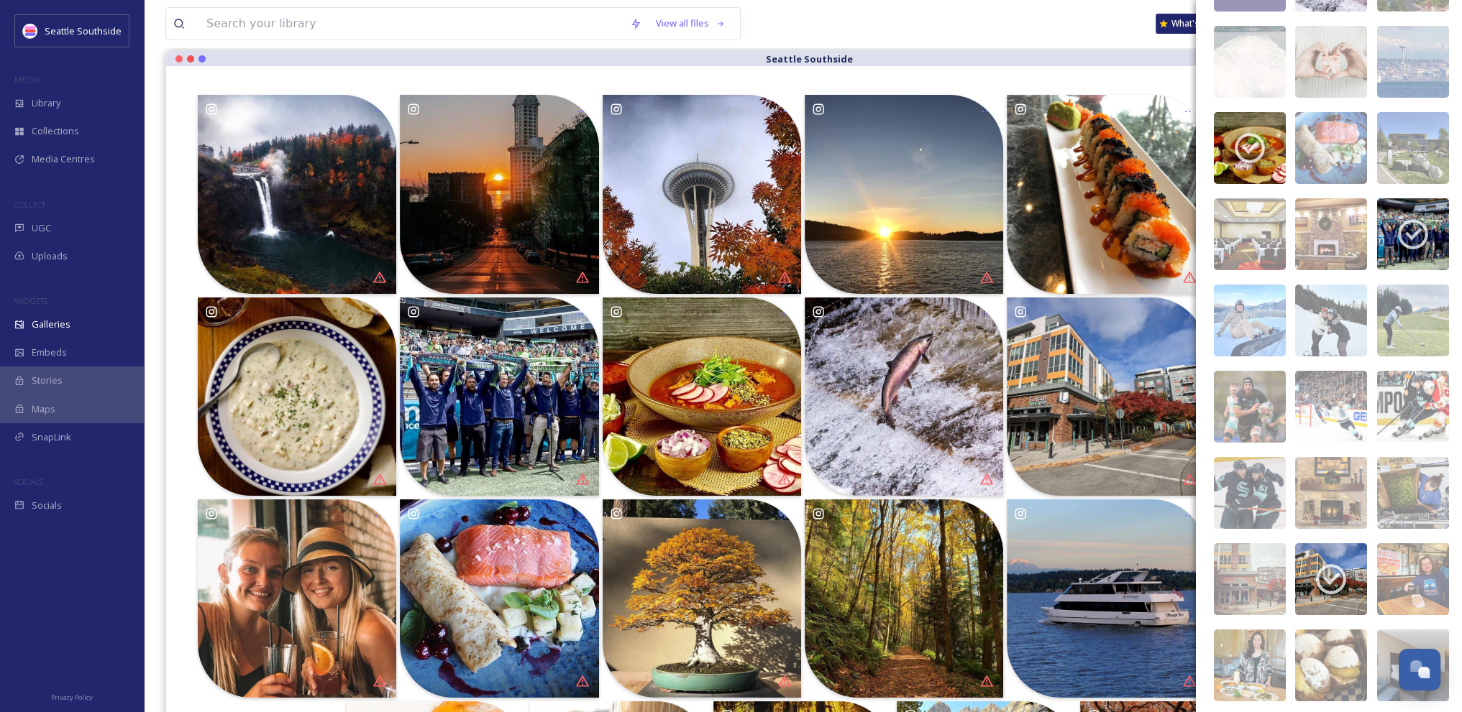
scroll to position [0, 0]
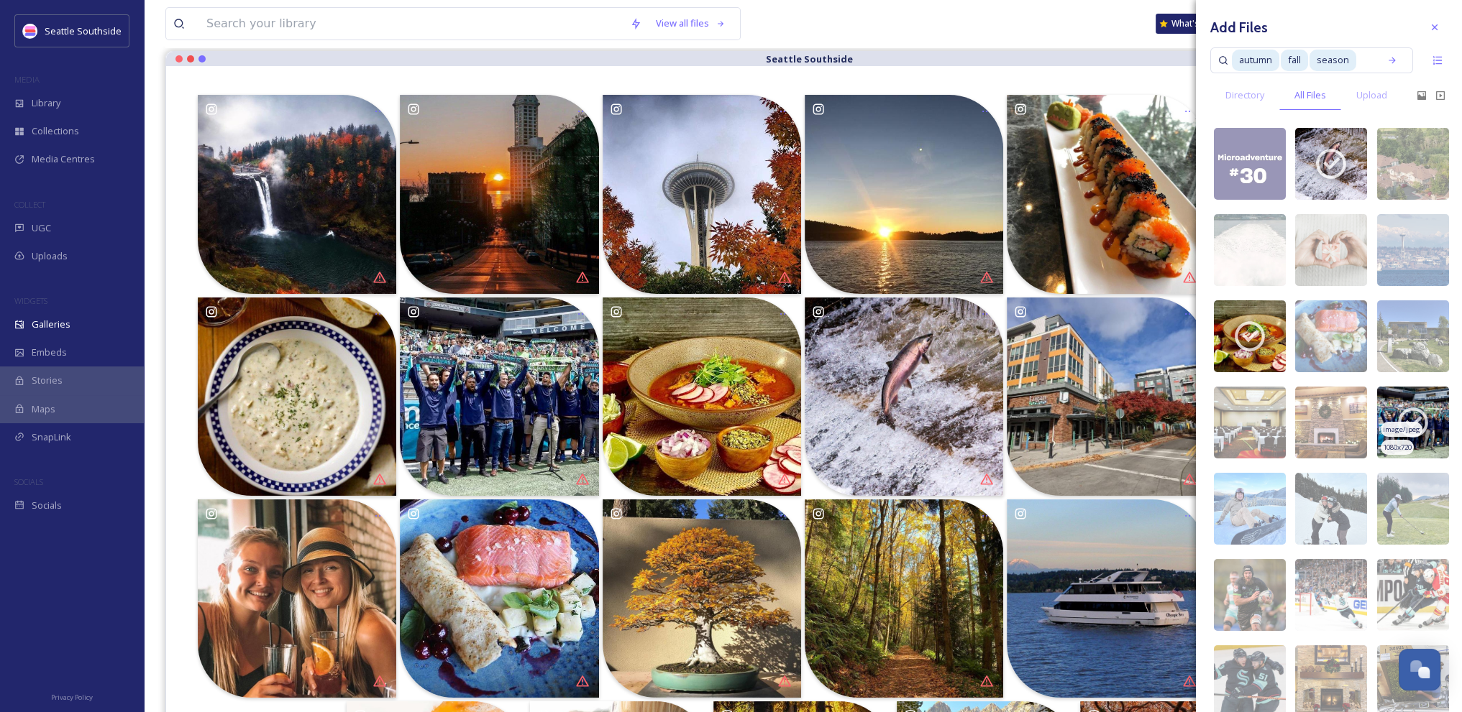
click at [1415, 413] on icon at bounding box center [1413, 423] width 30 height 30
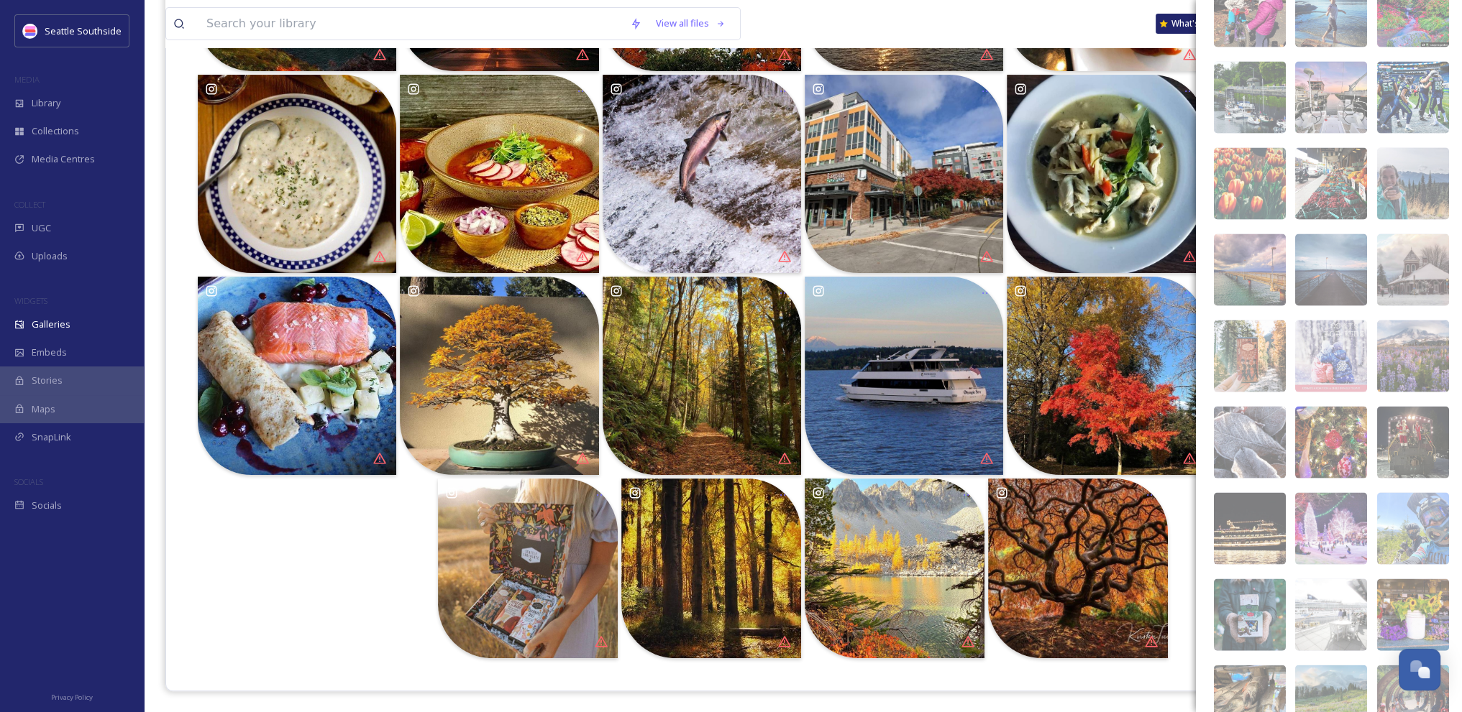
scroll to position [3898, 0]
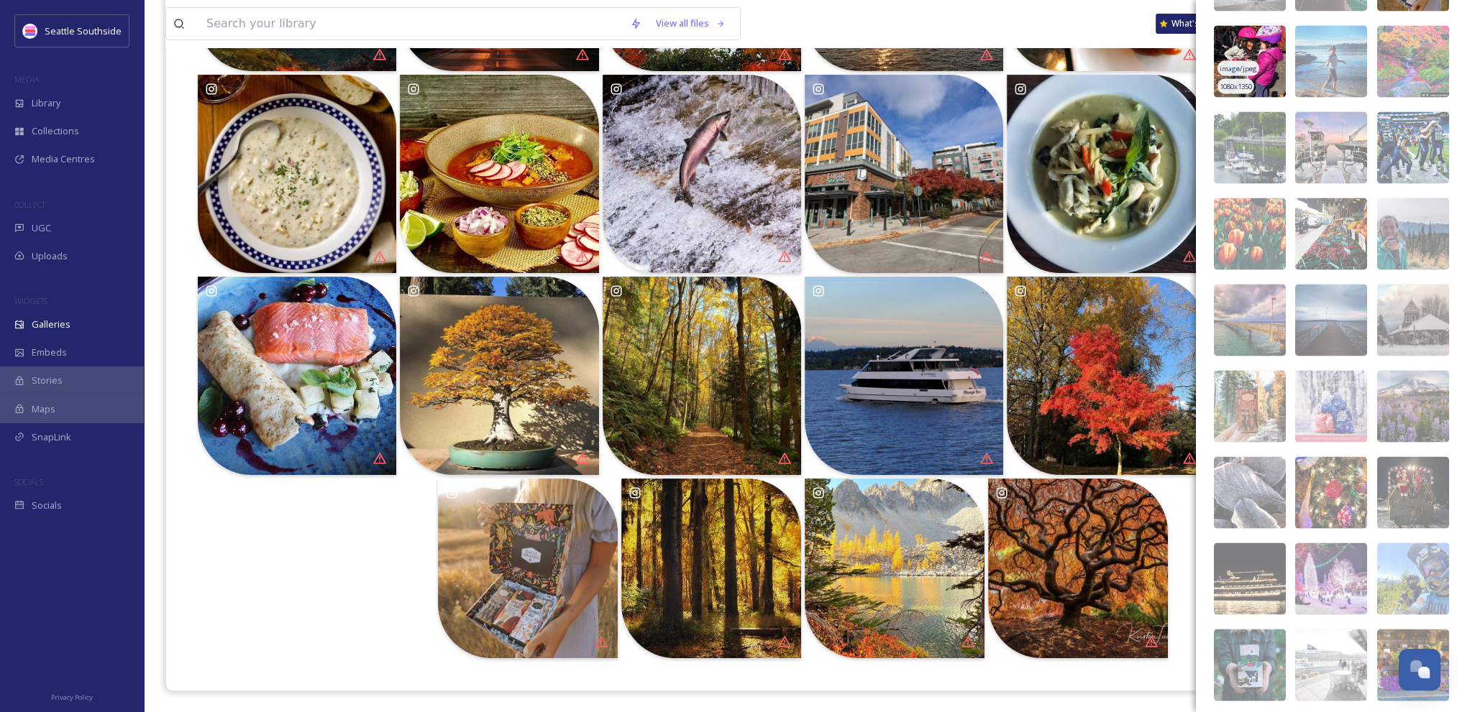
click at [1251, 48] on img at bounding box center [1250, 62] width 72 height 72
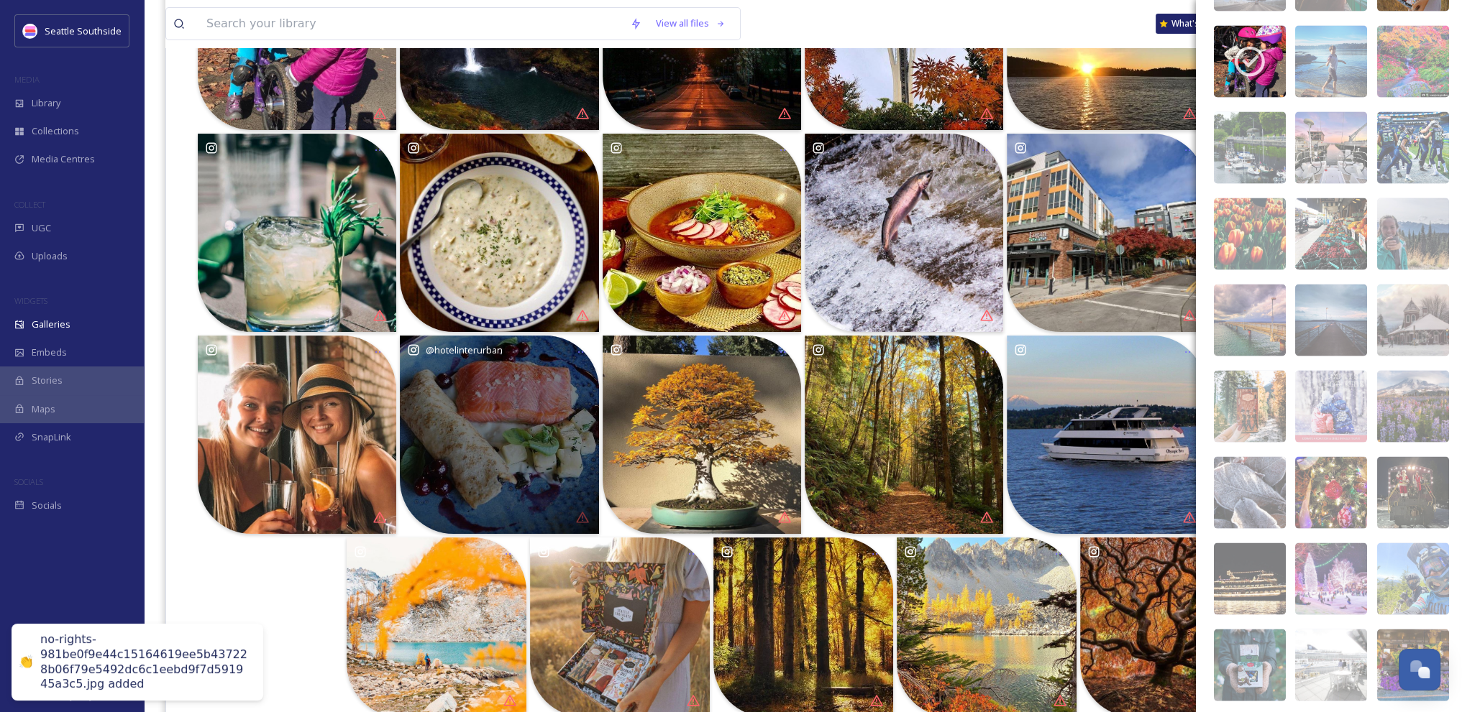
scroll to position [141, 0]
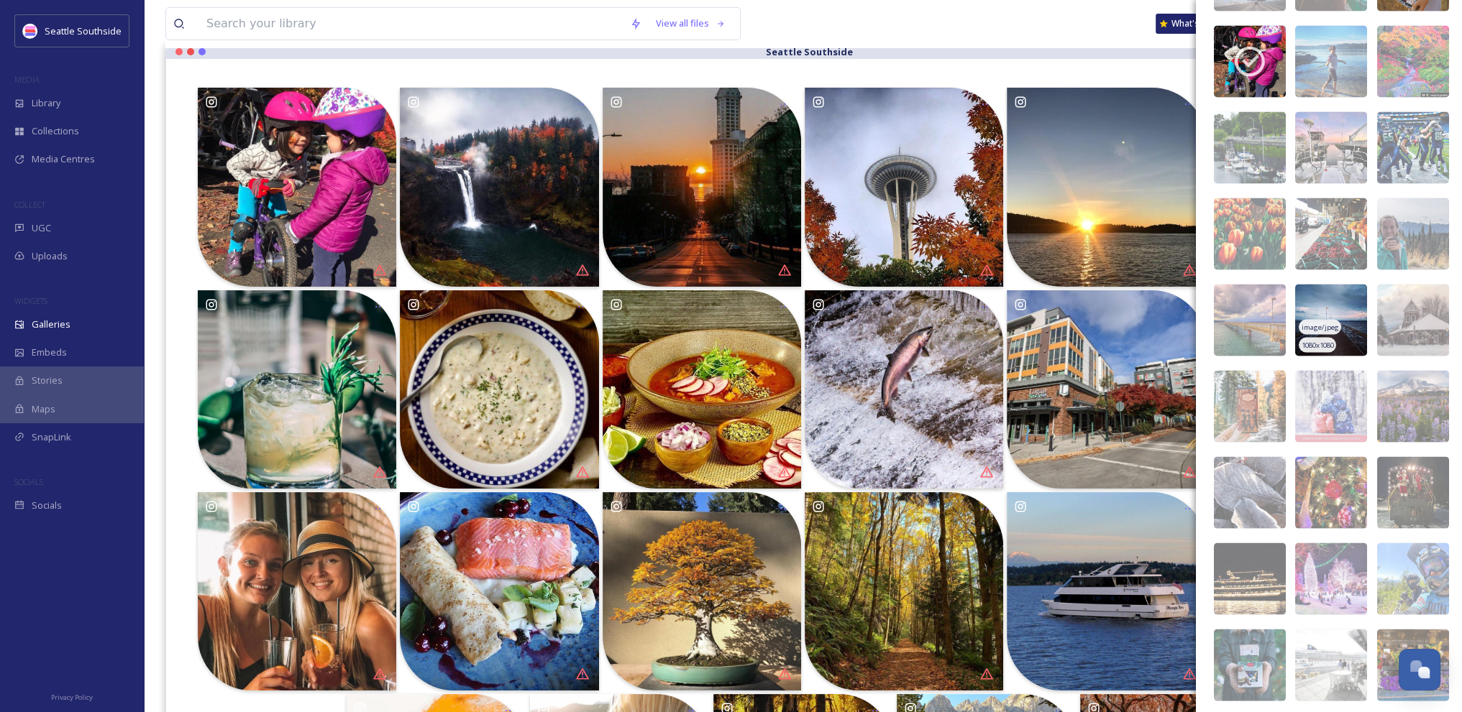
click at [1329, 302] on img at bounding box center [1331, 321] width 72 height 72
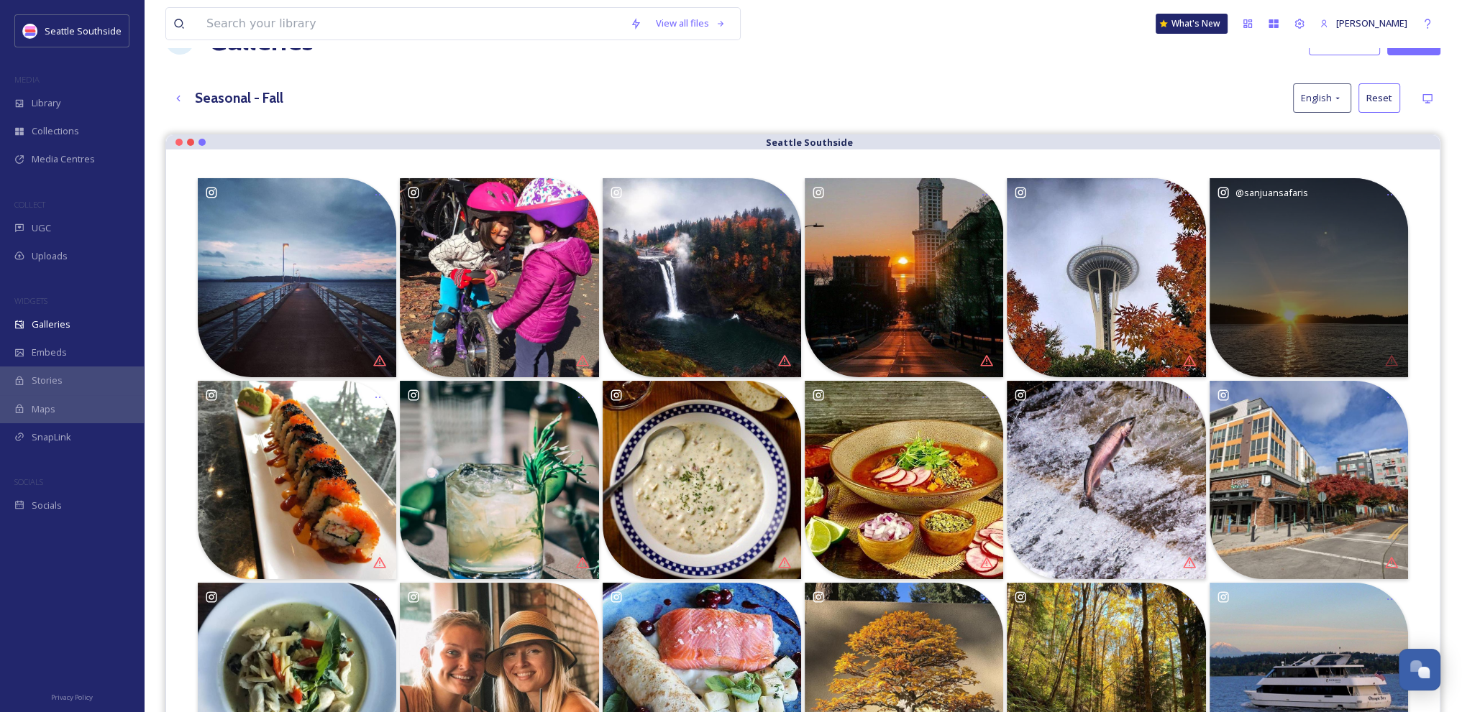
scroll to position [0, 0]
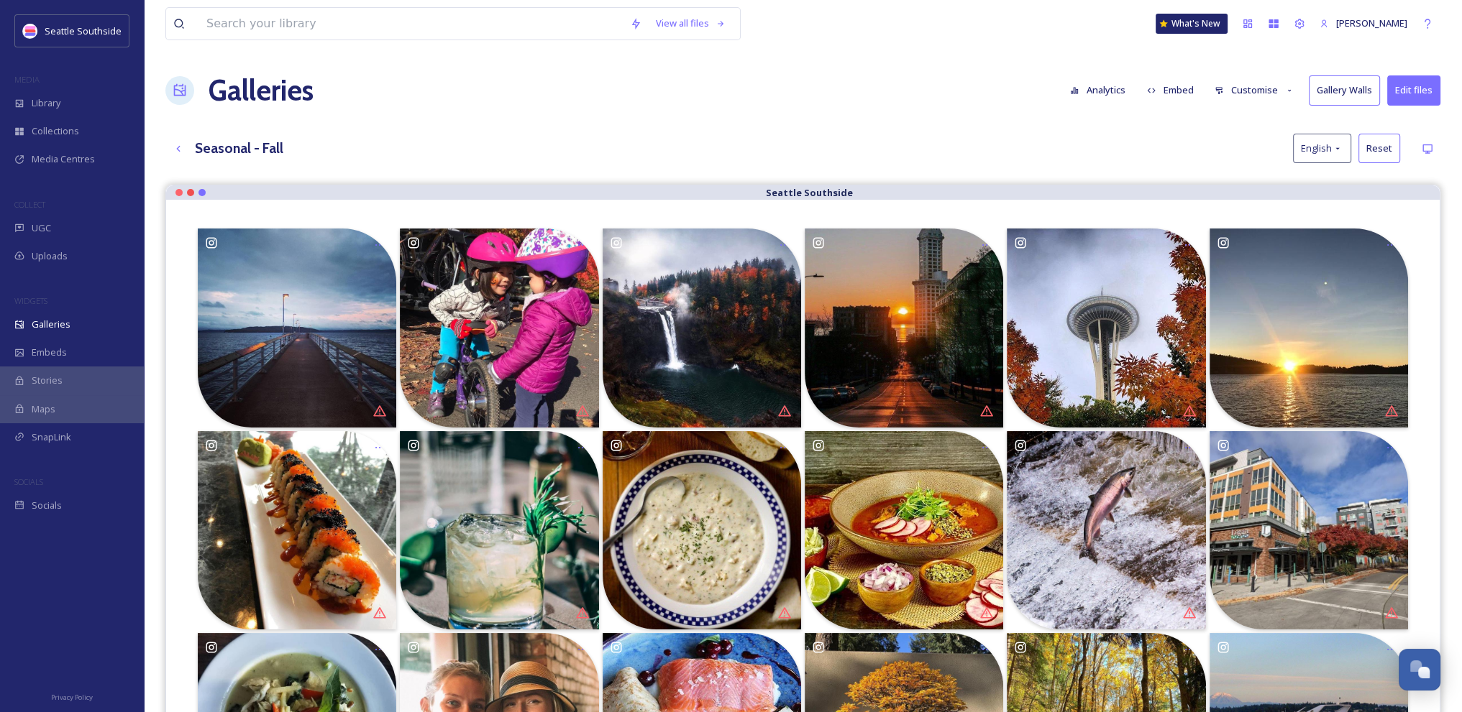
click at [1414, 89] on button "Edit files" at bounding box center [1413, 89] width 53 height 29
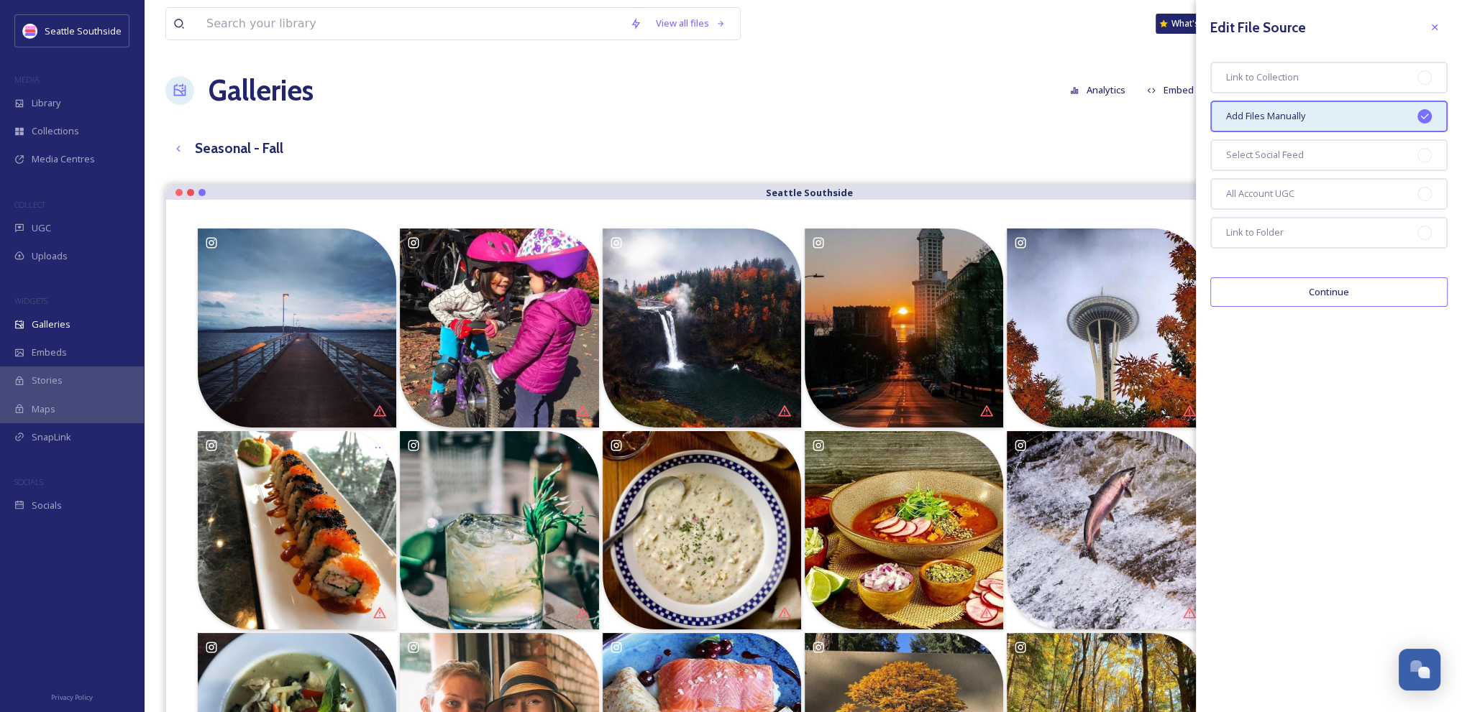
click at [1338, 280] on button "Continue" at bounding box center [1328, 291] width 237 height 29
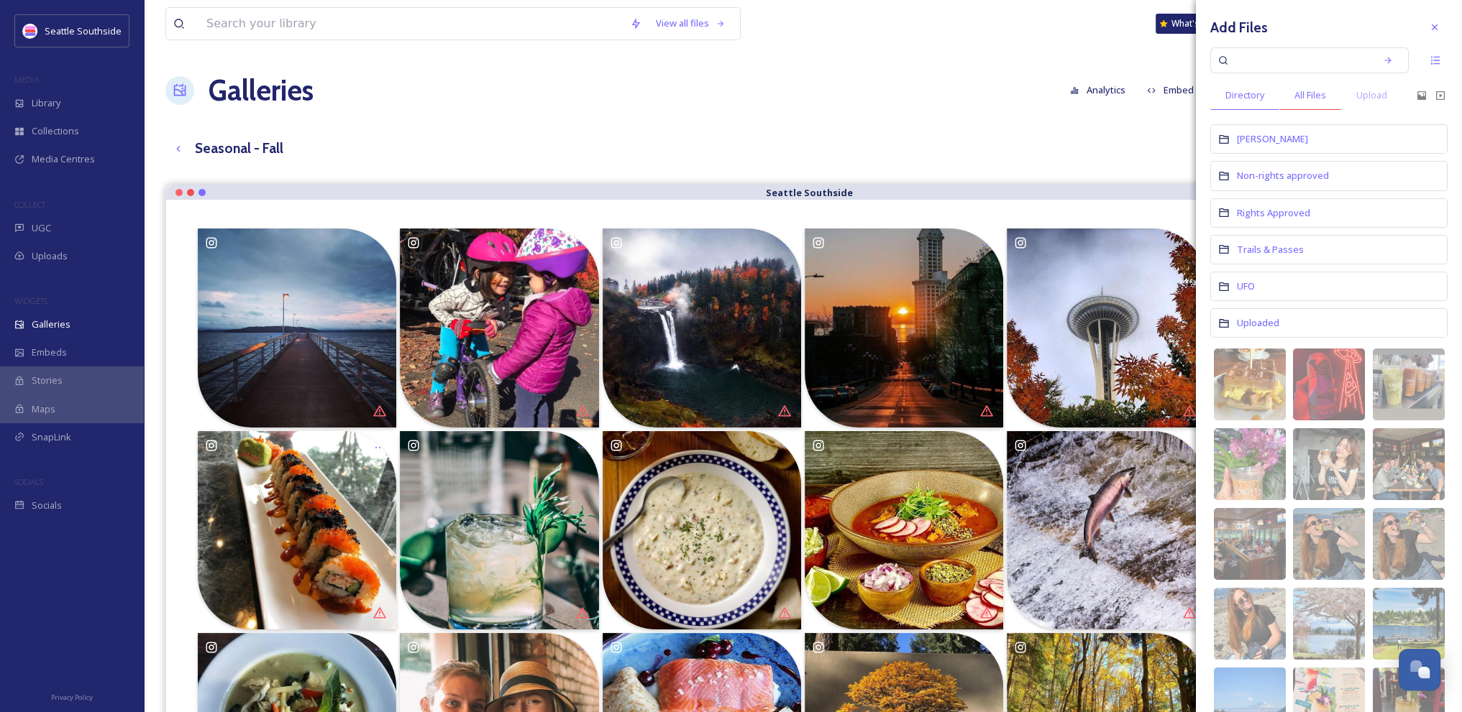
click at [1306, 106] on div "All Files" at bounding box center [1310, 95] width 62 height 29
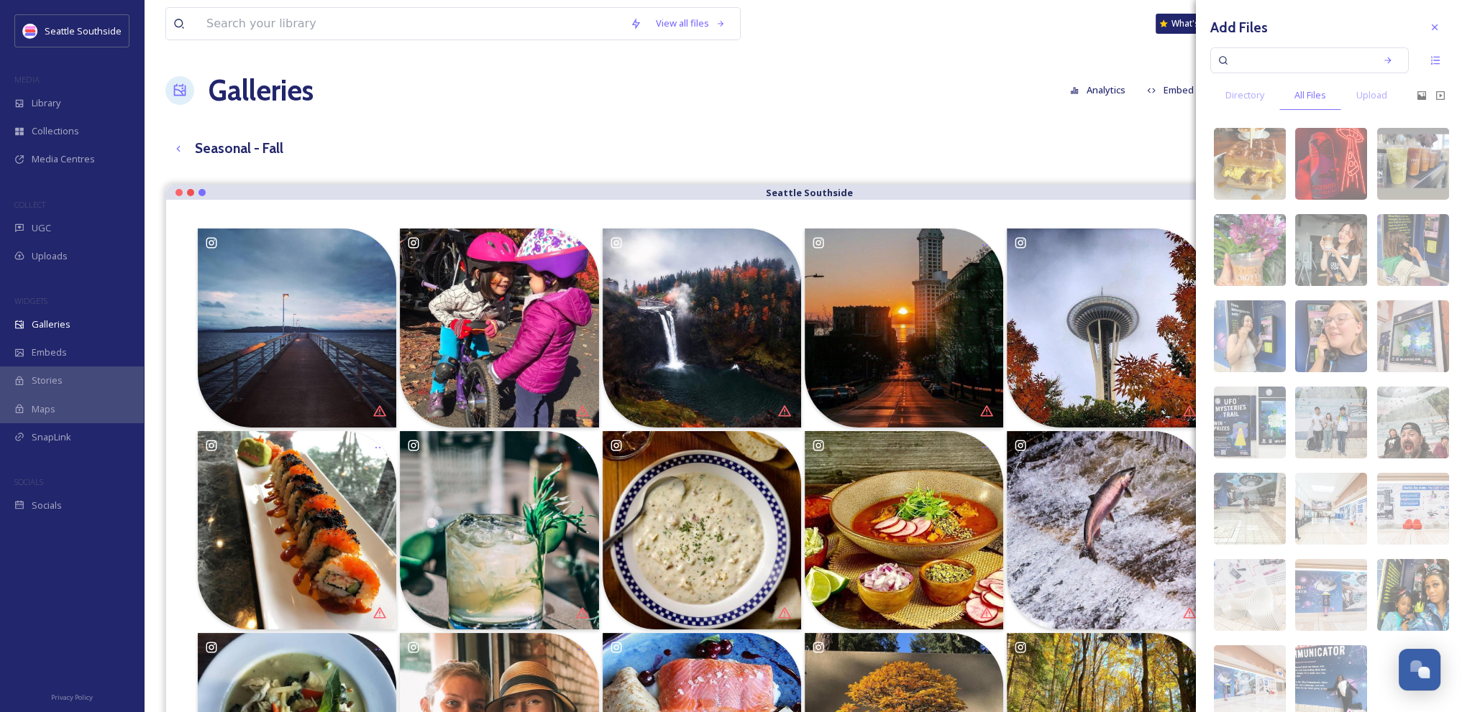
click at [1267, 65] on input at bounding box center [1299, 61] width 136 height 32
type input "f"
type input "autumn"
type input "fall"
type input "season"
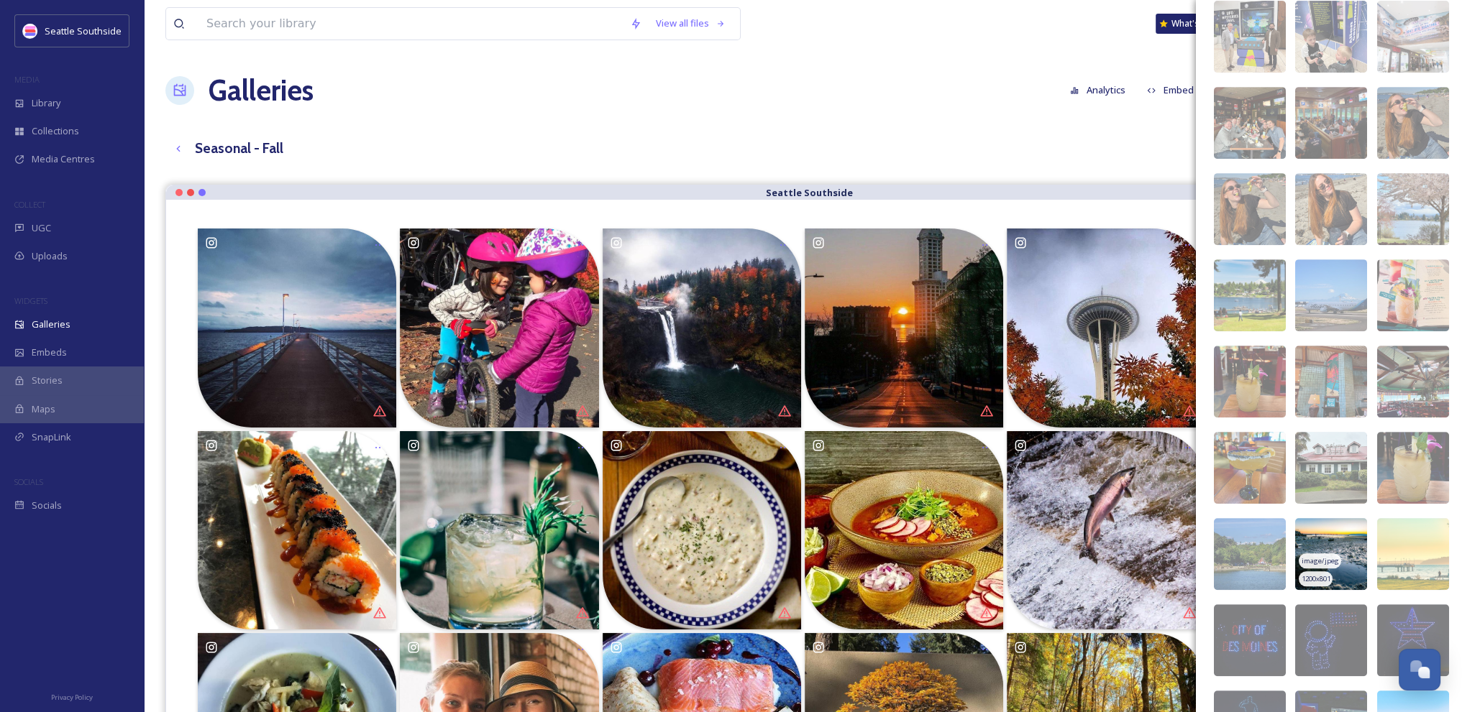
scroll to position [929, 0]
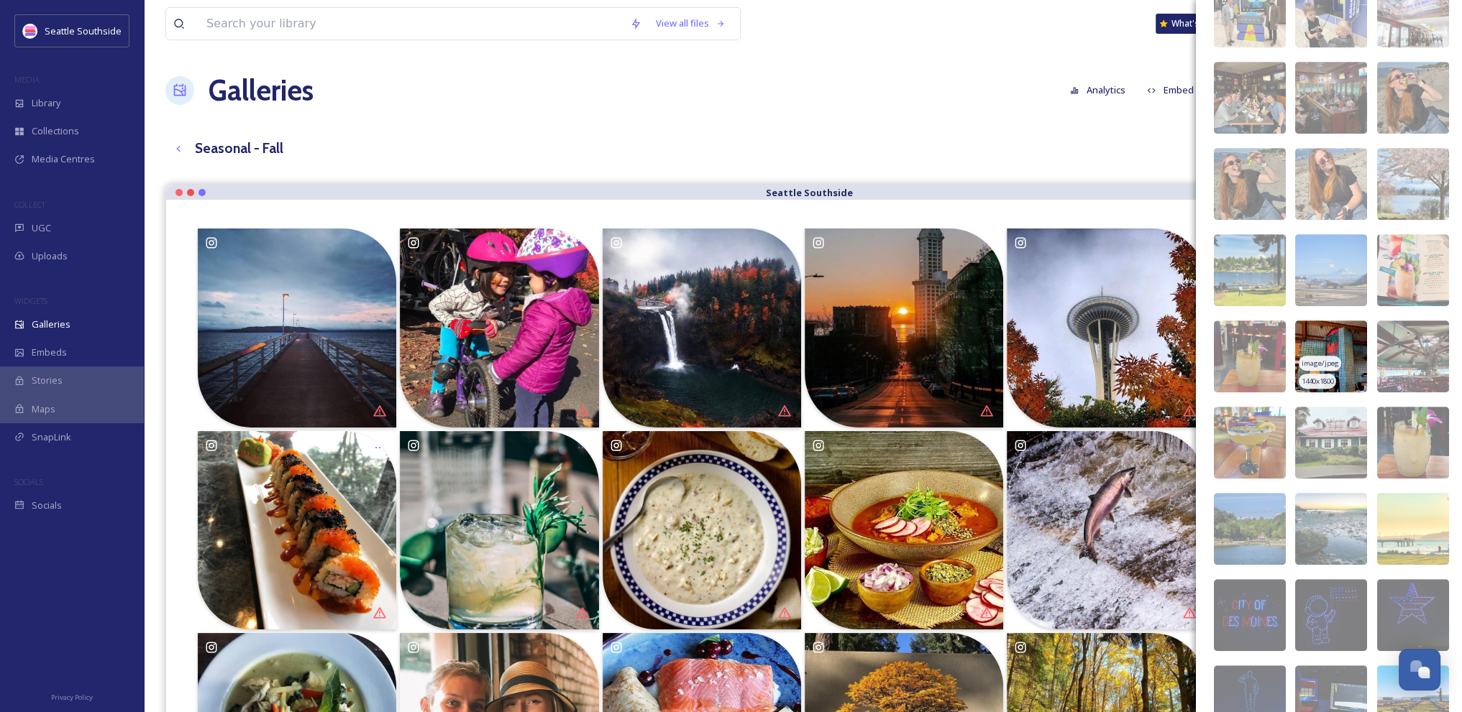
click at [1314, 352] on img at bounding box center [1331, 357] width 72 height 72
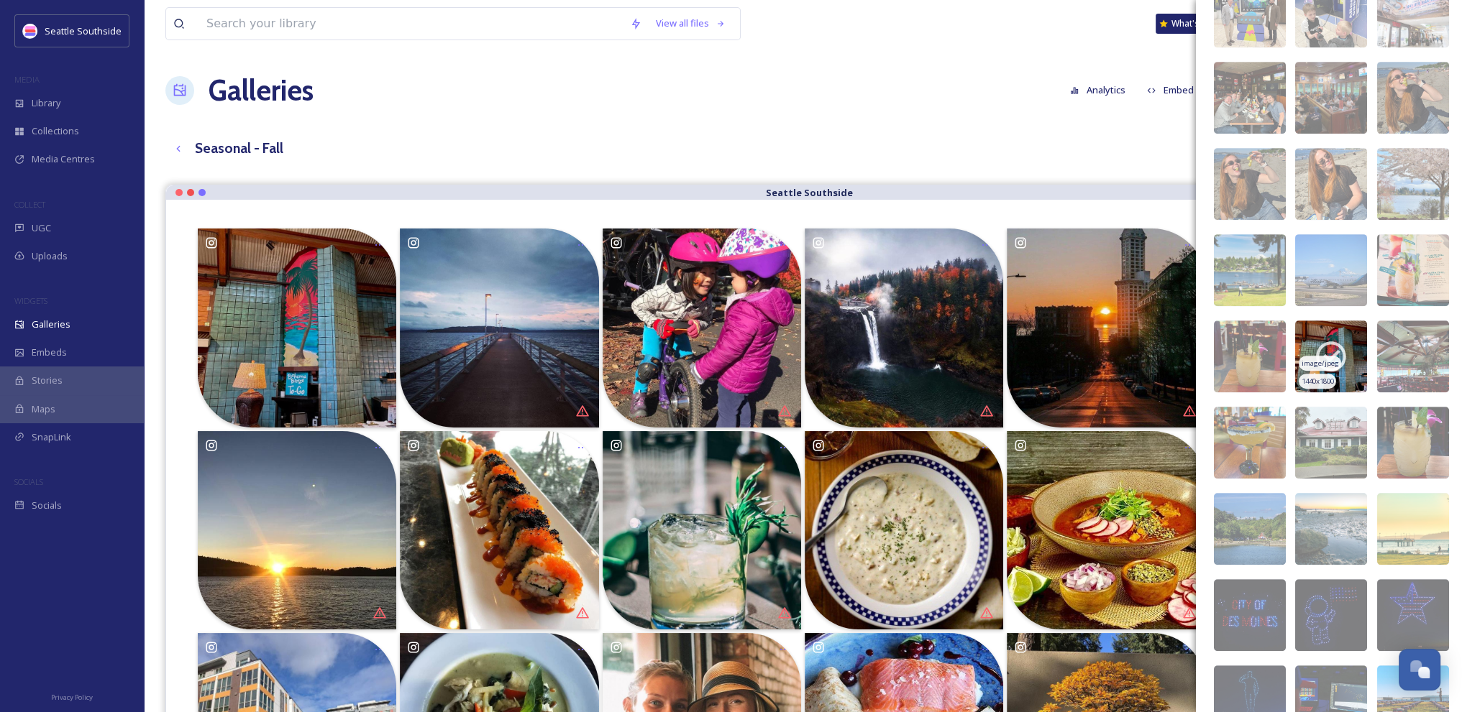
click at [1328, 353] on icon at bounding box center [1331, 357] width 36 height 36
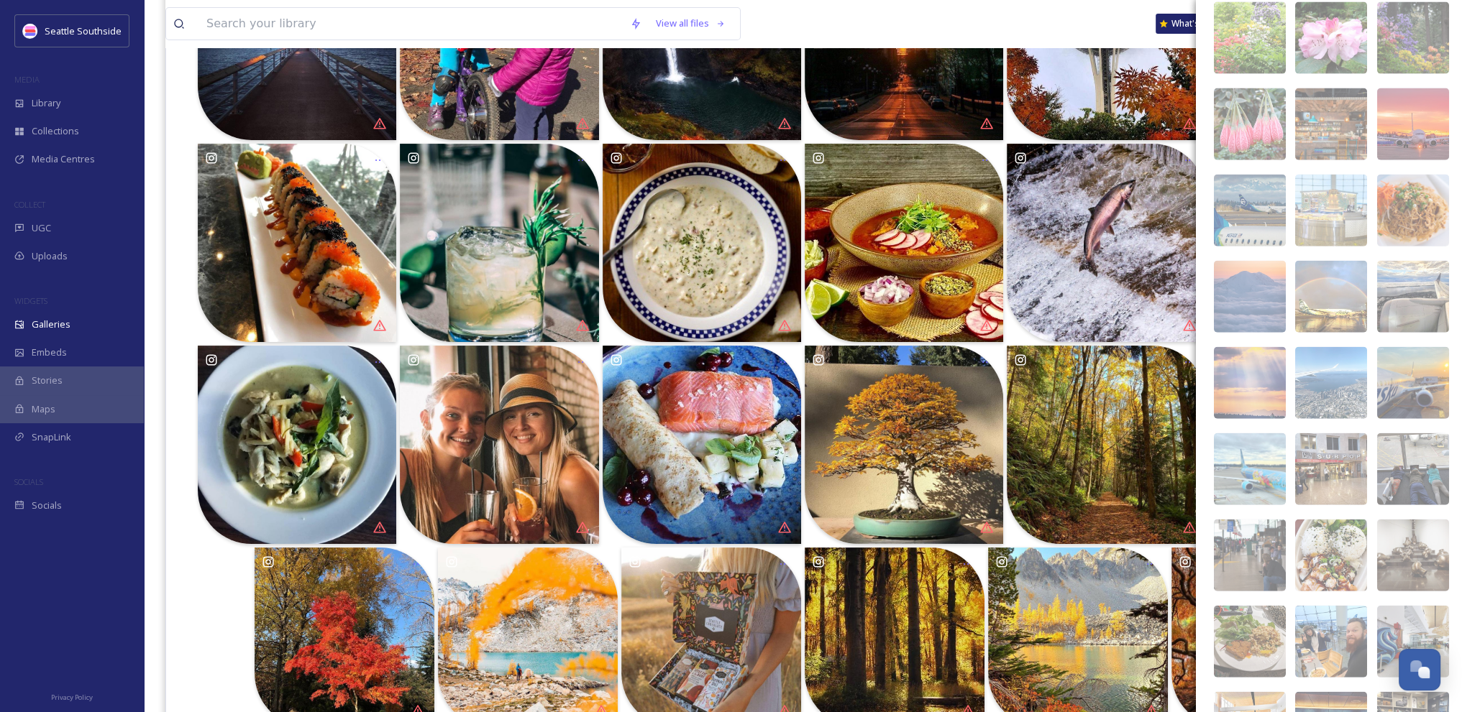
scroll to position [4464, 0]
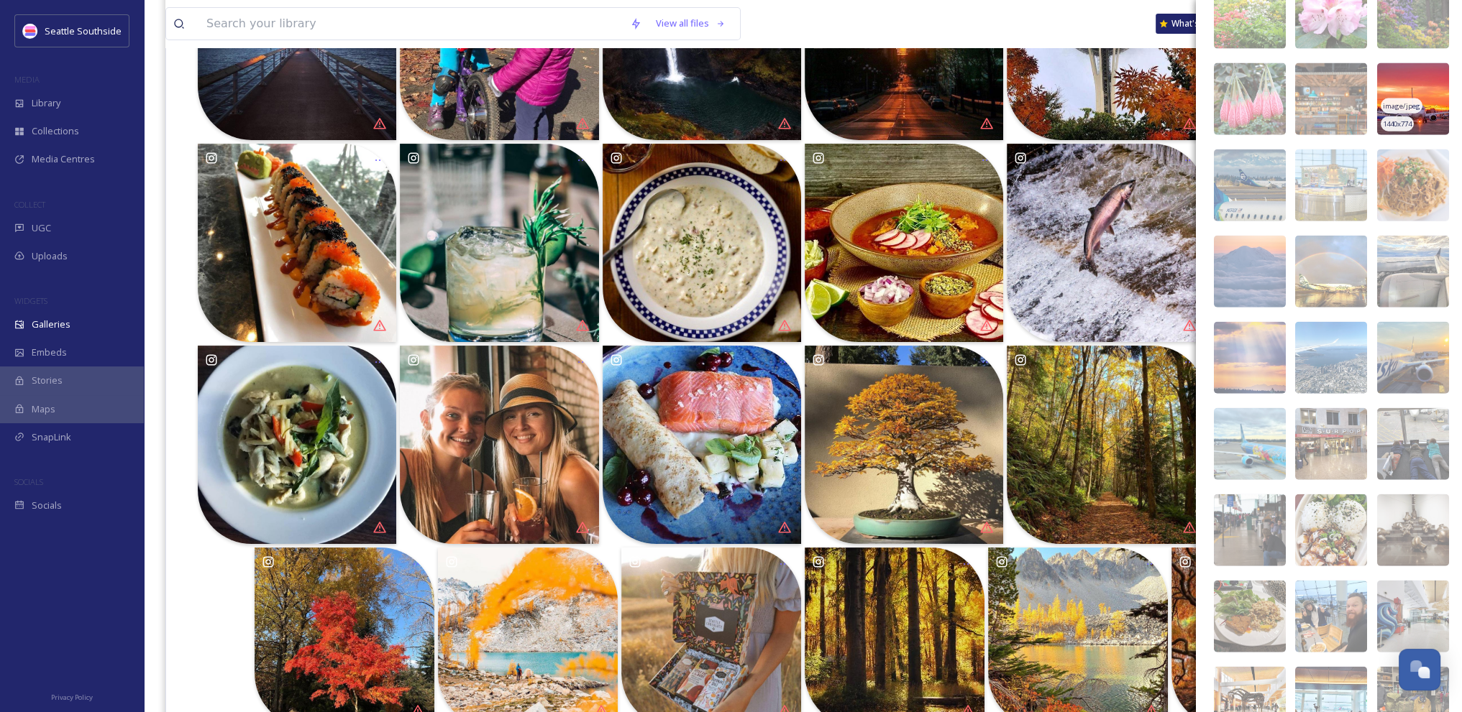
click at [1408, 101] on span "image/jpeg" at bounding box center [1400, 106] width 37 height 10
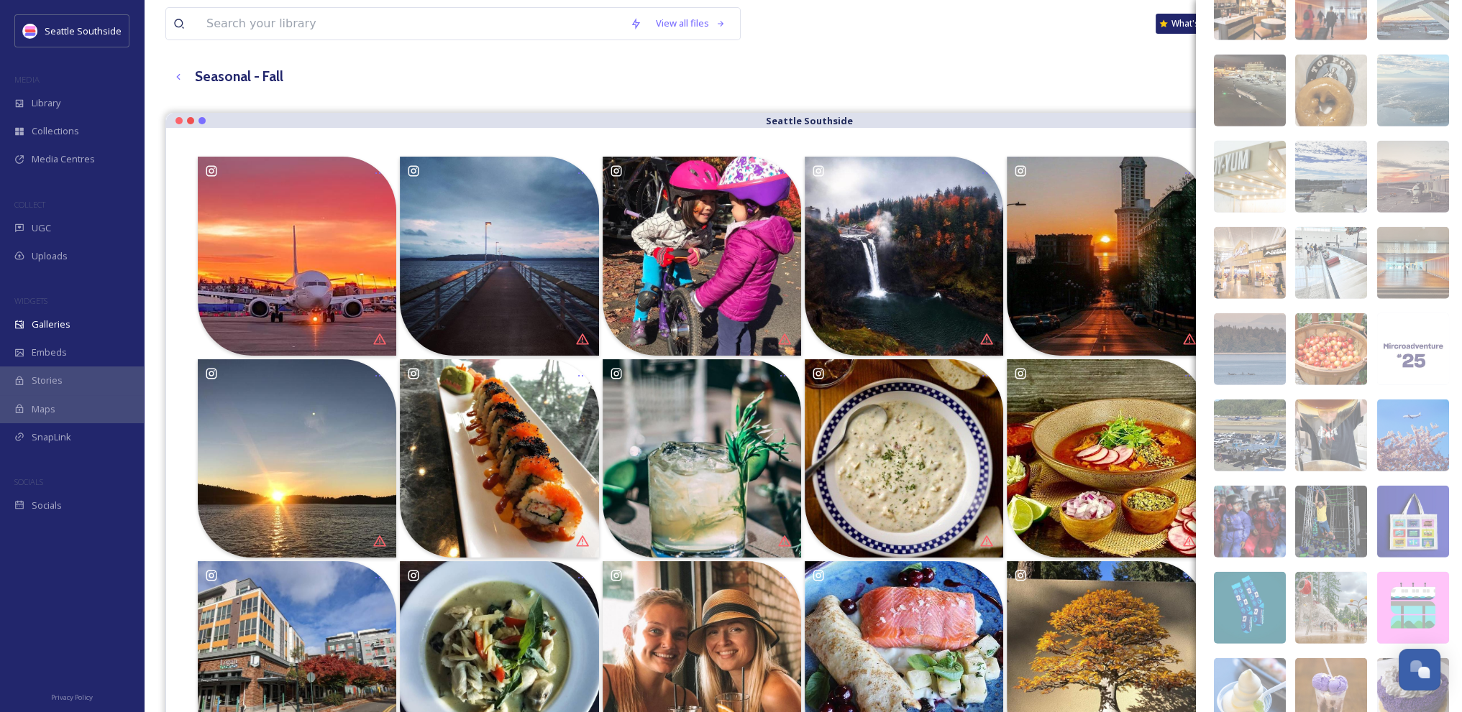
scroll to position [5208, 0]
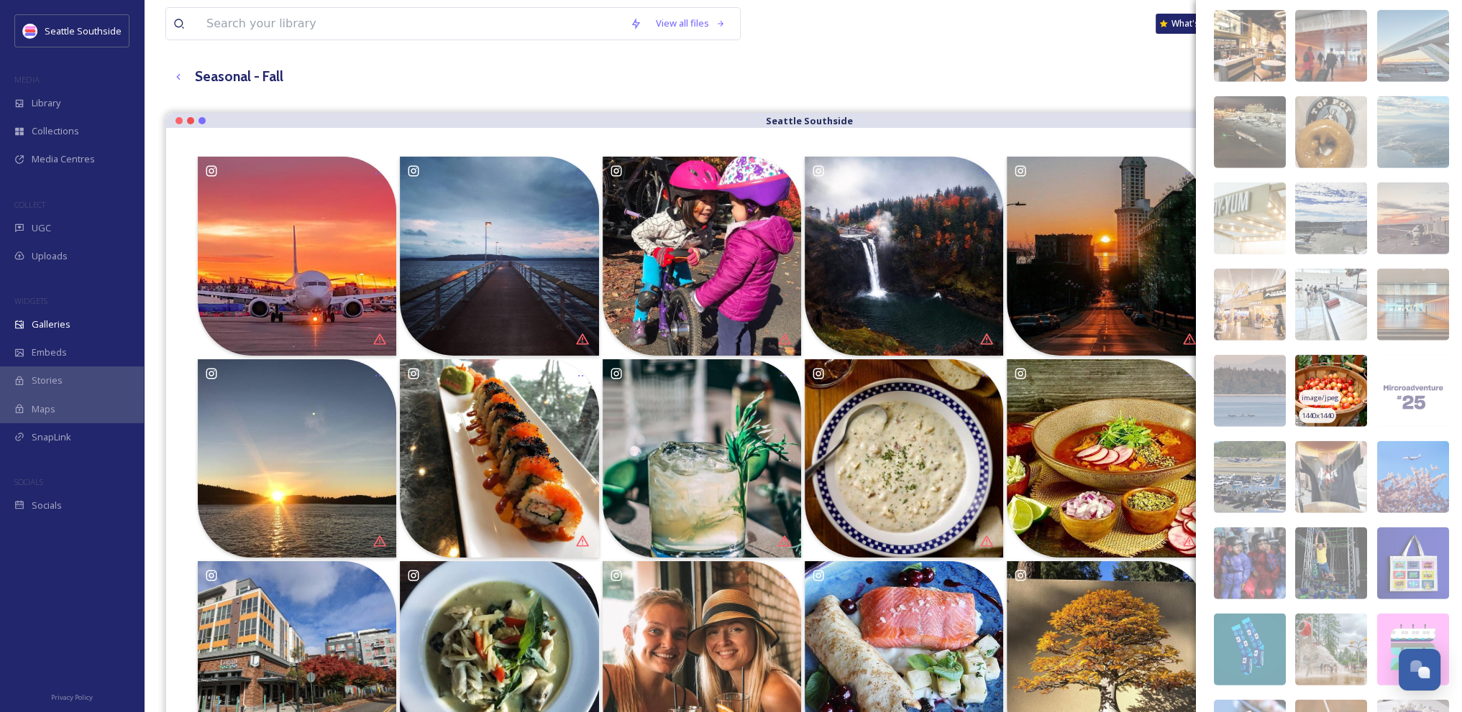
click at [1349, 397] on img at bounding box center [1331, 391] width 72 height 72
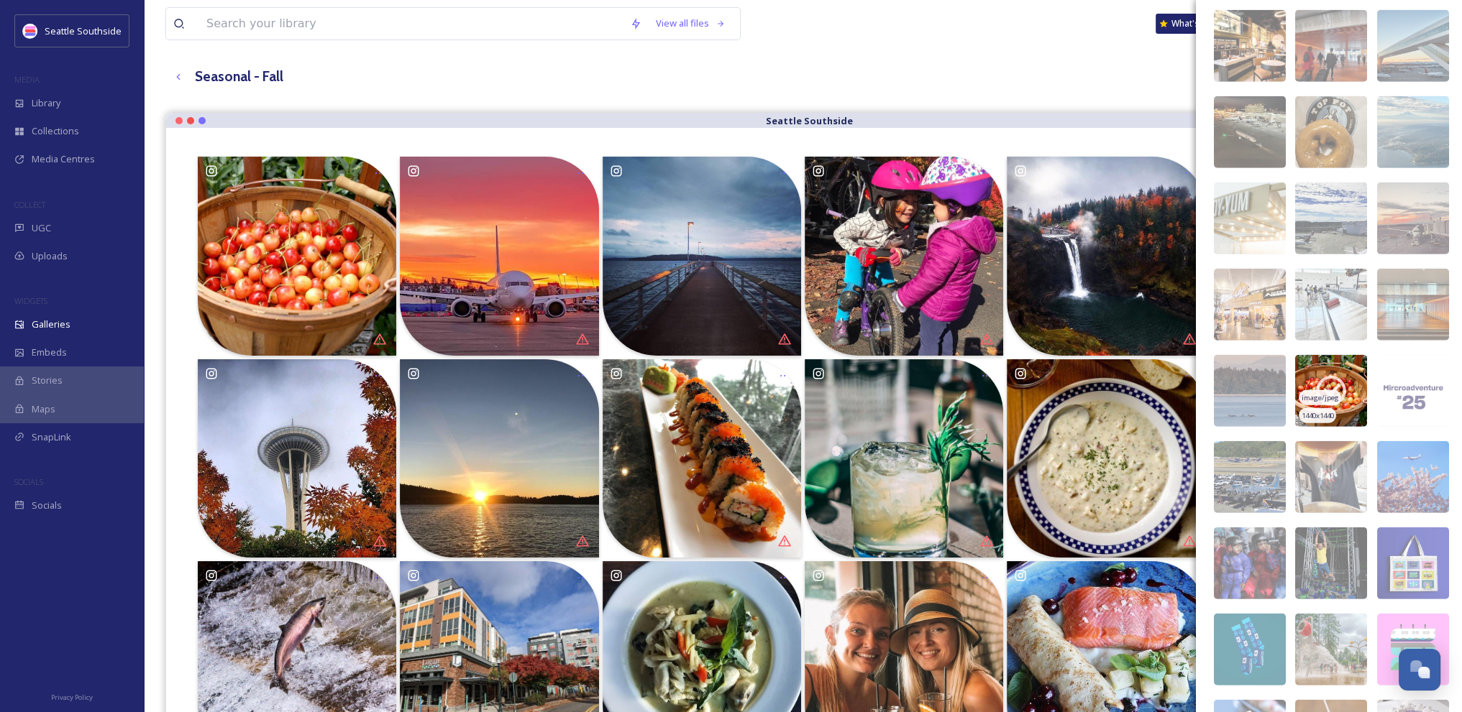
click at [1349, 397] on img at bounding box center [1331, 391] width 72 height 72
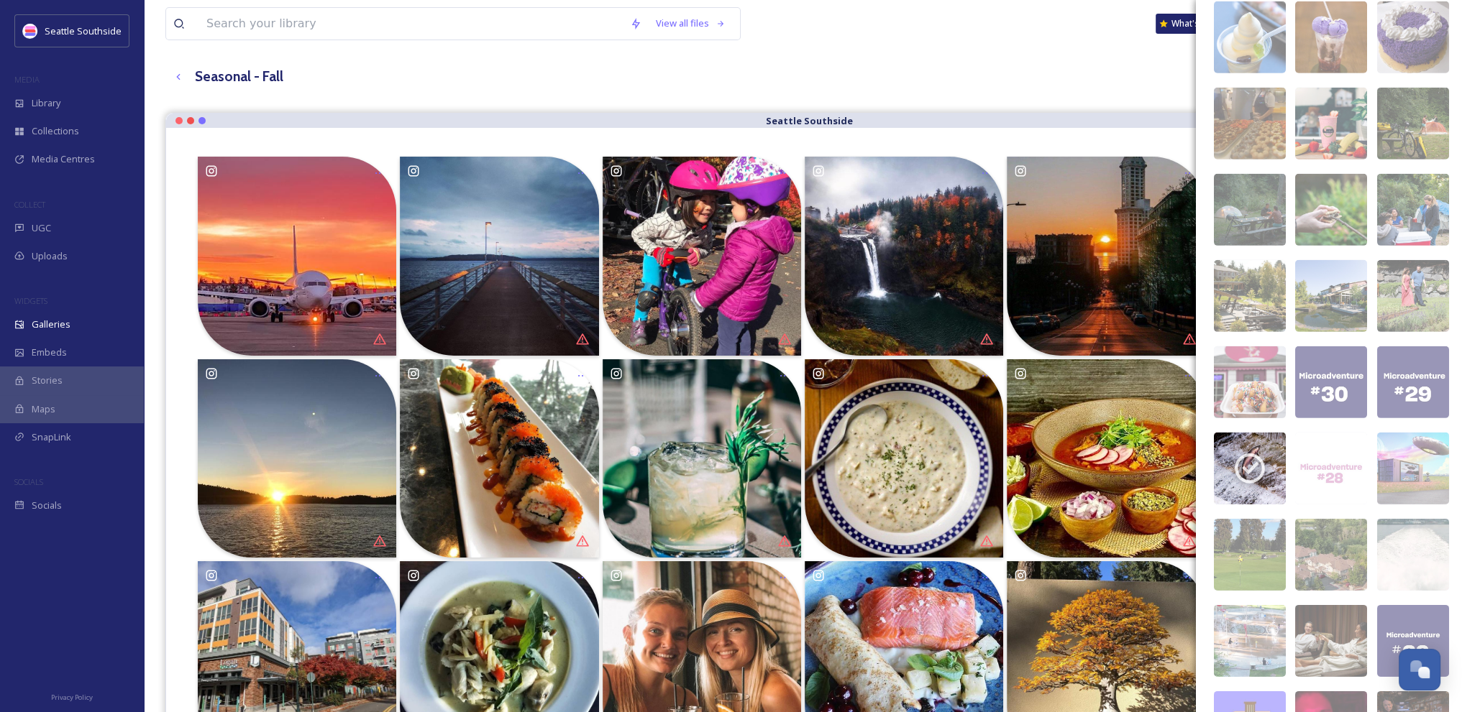
scroll to position [5963, 0]
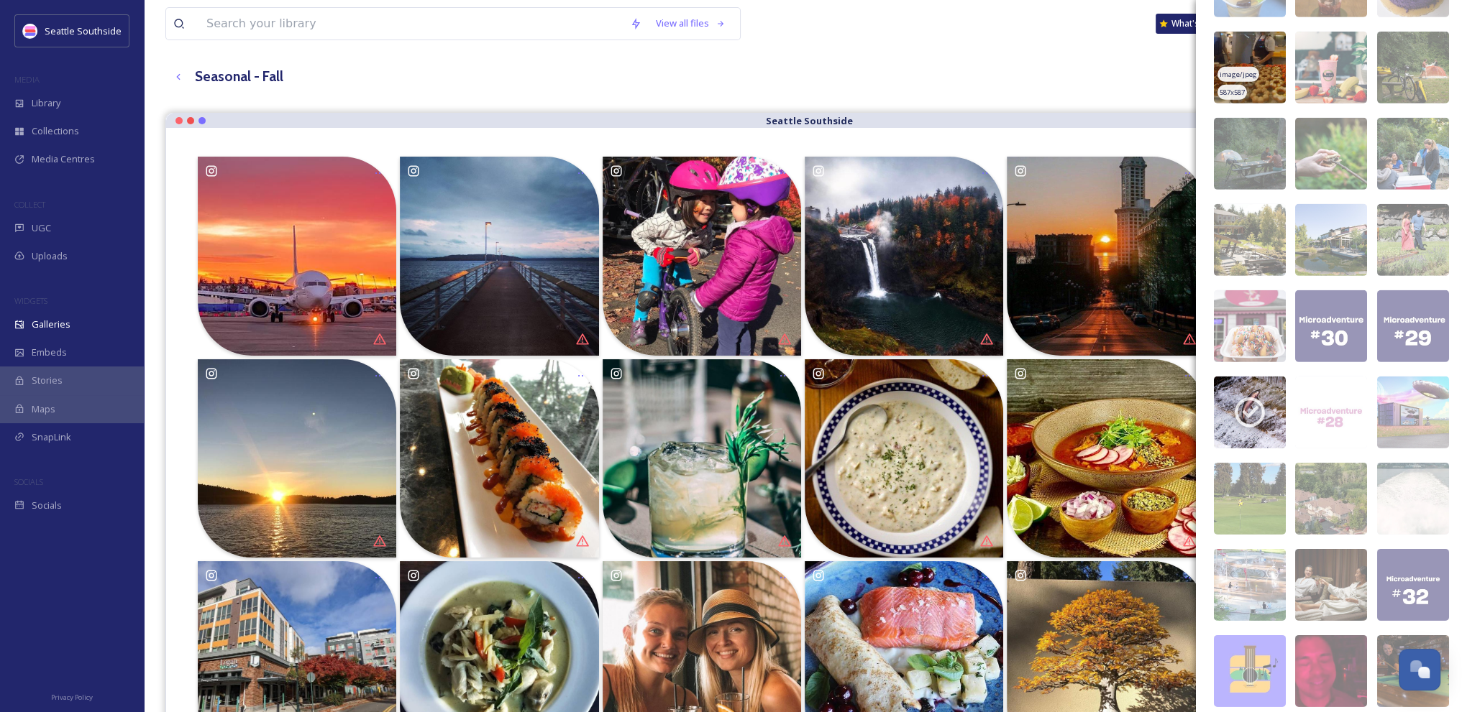
click at [1262, 68] on img at bounding box center [1250, 68] width 72 height 72
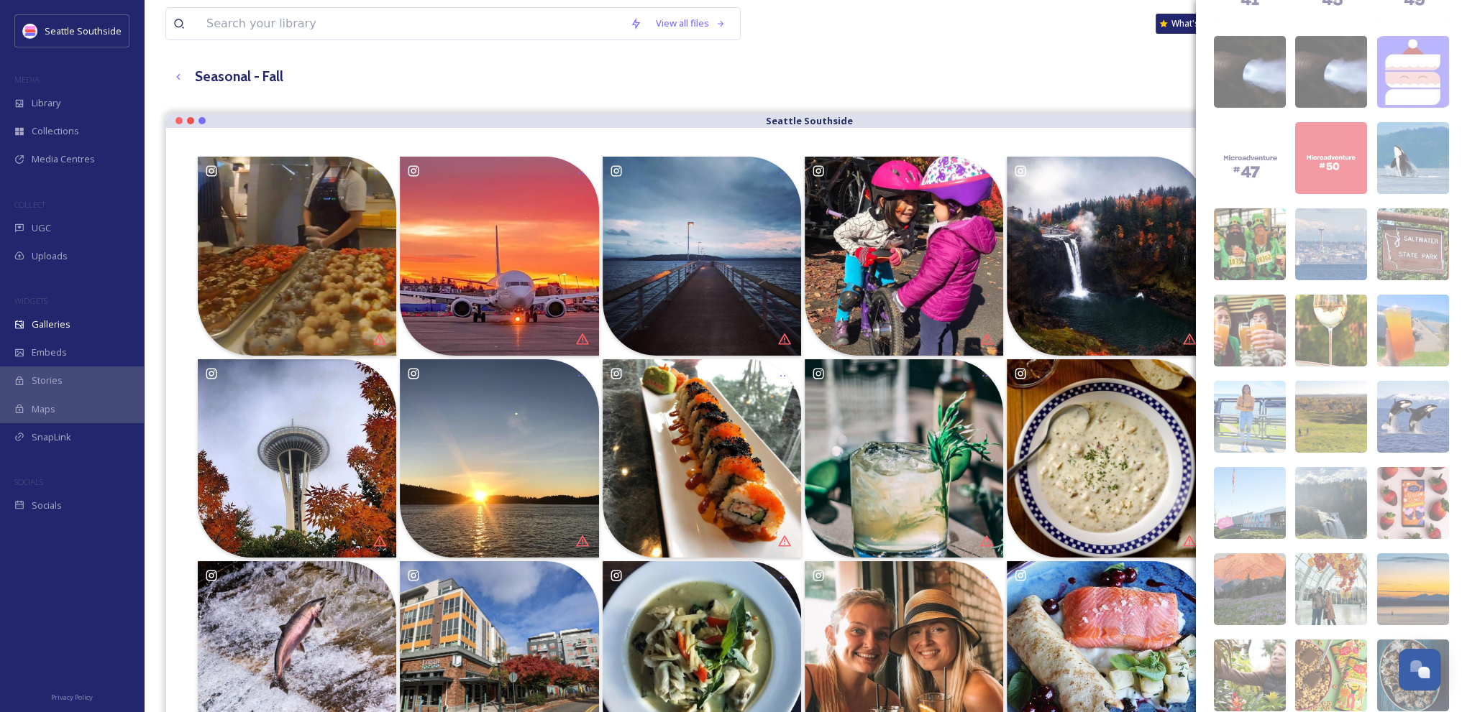
scroll to position [7265, 0]
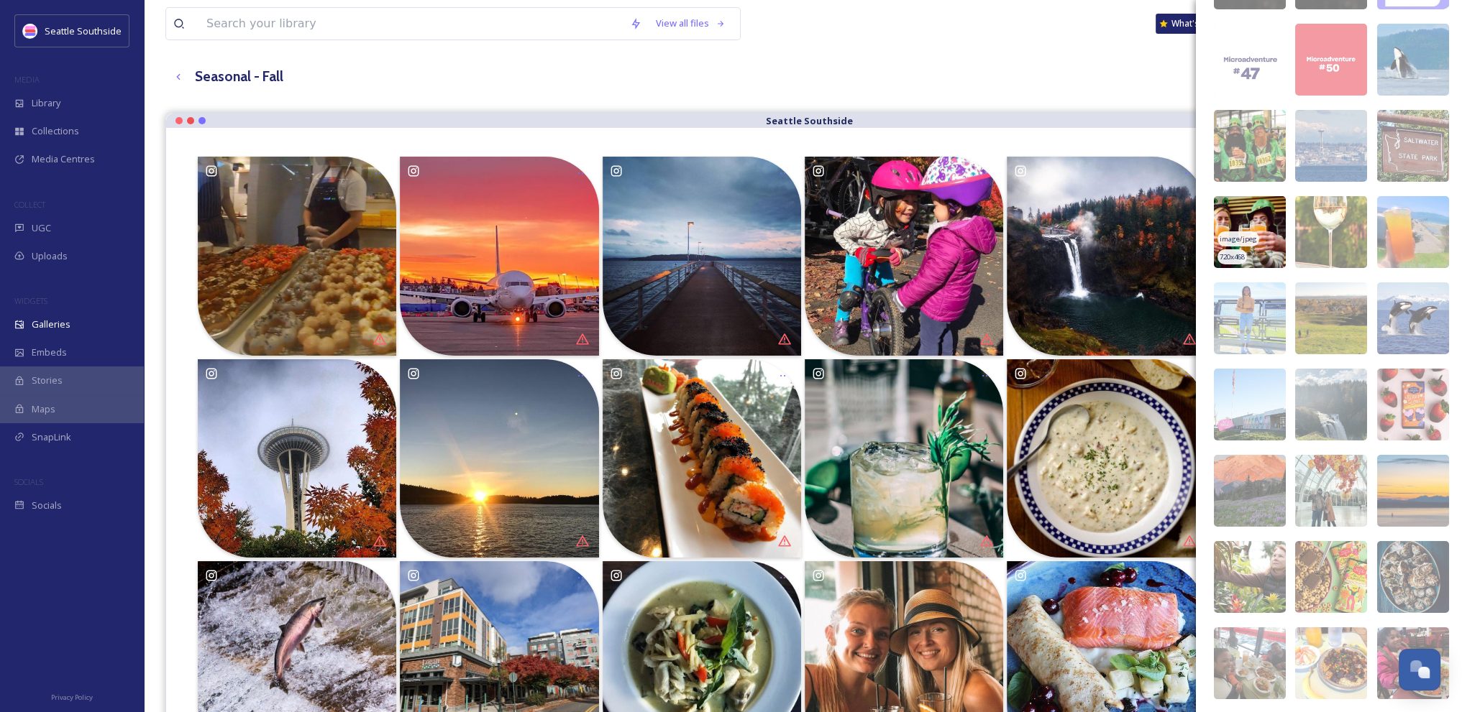
click at [1253, 205] on img at bounding box center [1250, 232] width 72 height 72
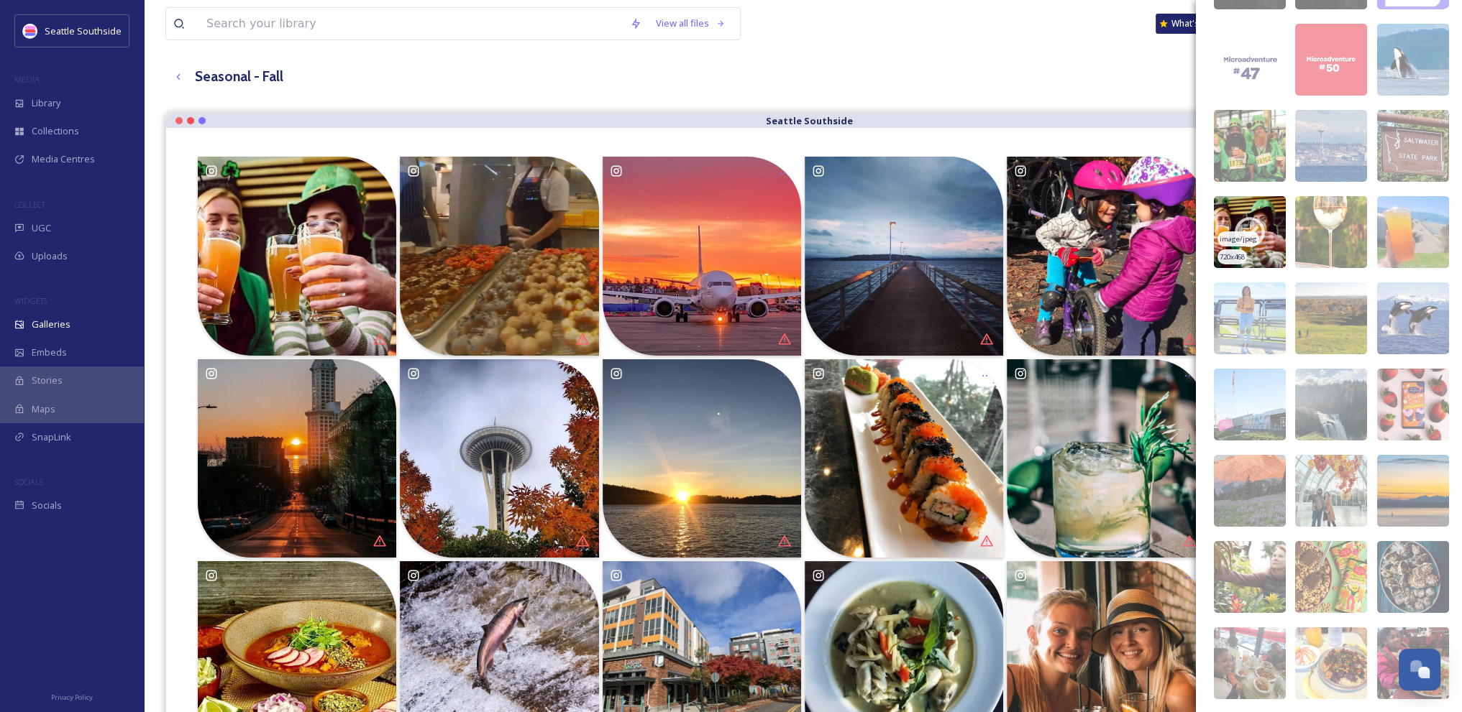
click at [1255, 221] on icon at bounding box center [1249, 232] width 36 height 36
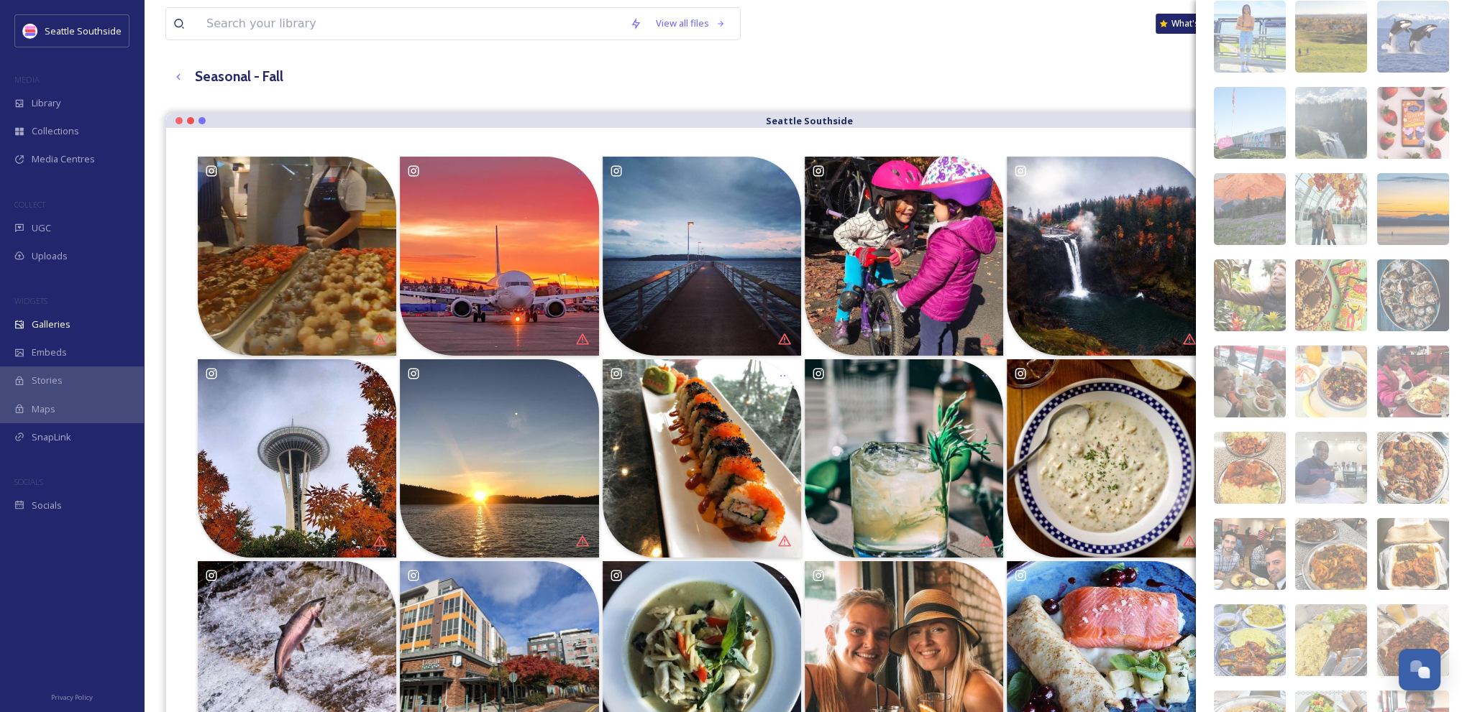
scroll to position [7561, 0]
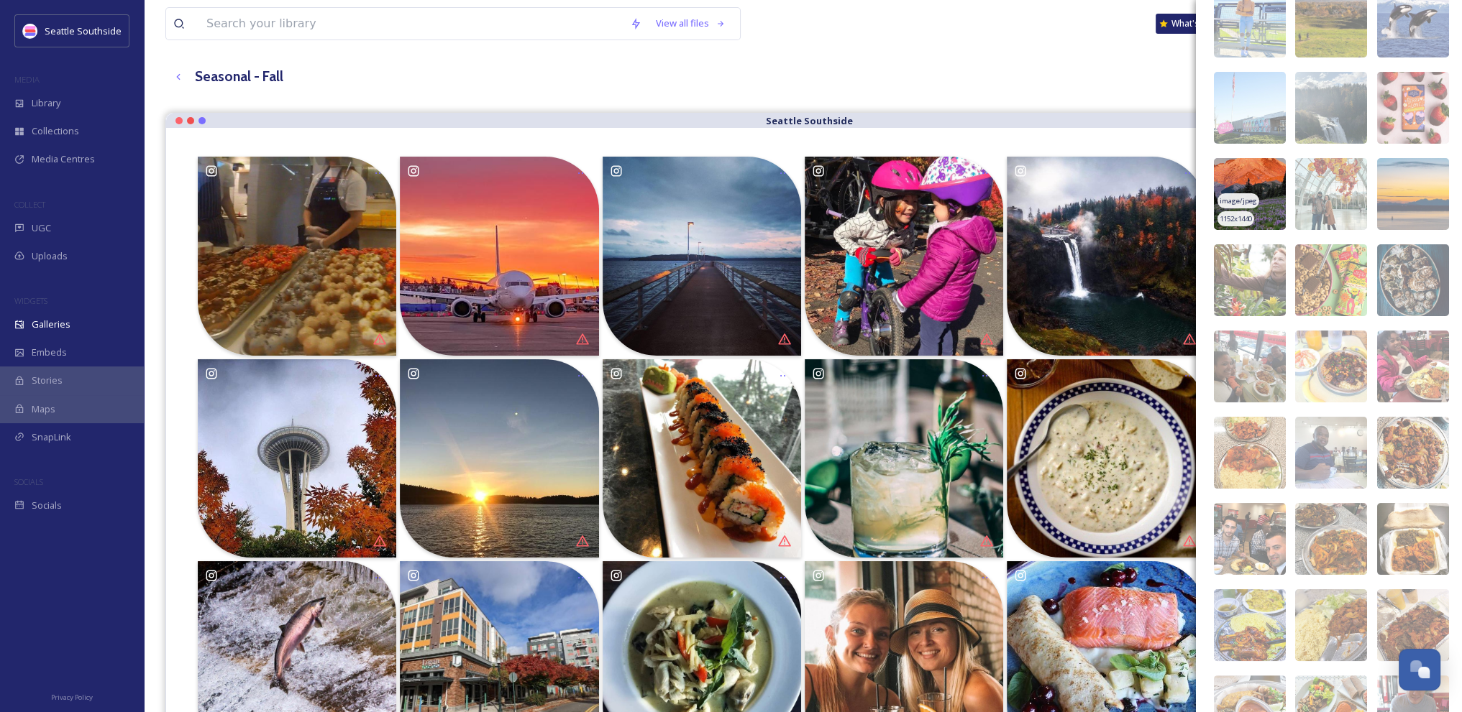
click at [1255, 158] on img at bounding box center [1250, 194] width 72 height 72
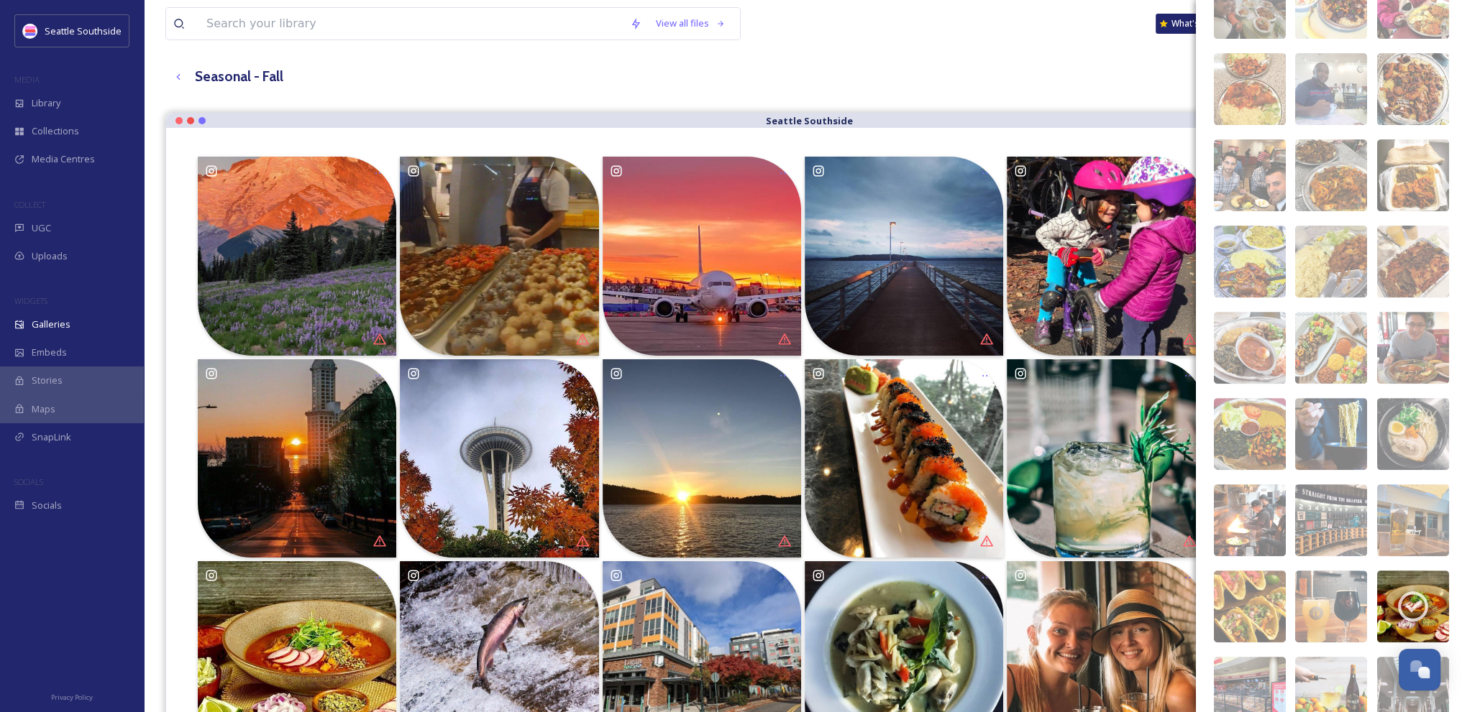
scroll to position [8112, 0]
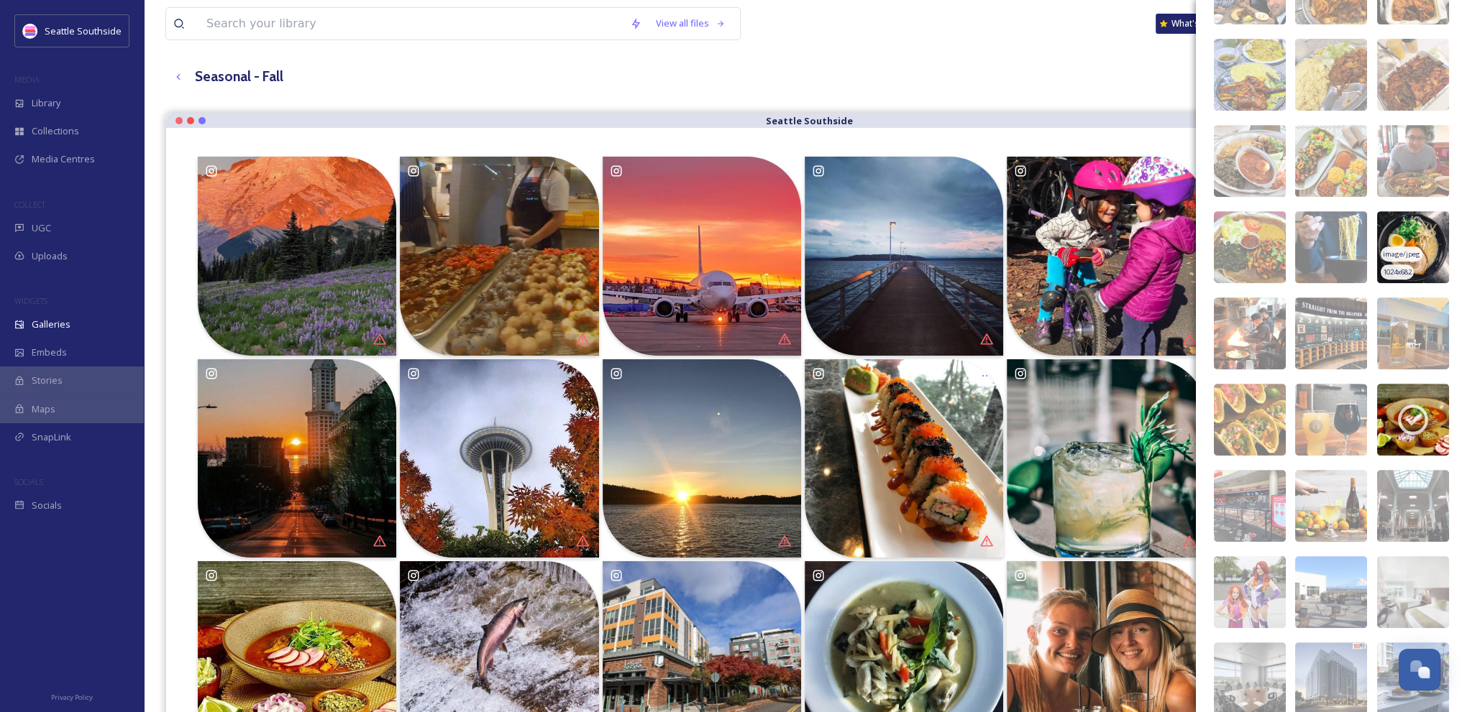
click at [1408, 226] on img at bounding box center [1413, 247] width 72 height 72
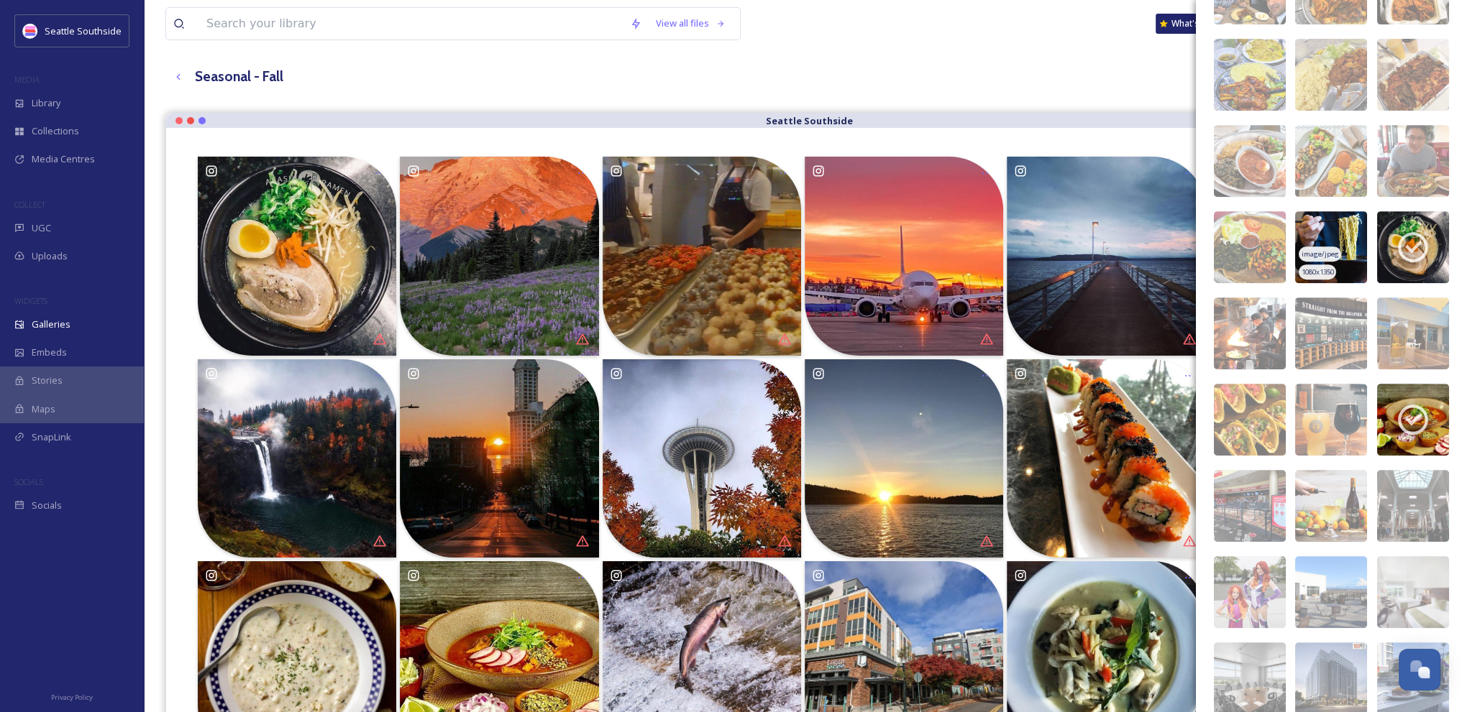
click at [1306, 226] on img at bounding box center [1331, 247] width 72 height 72
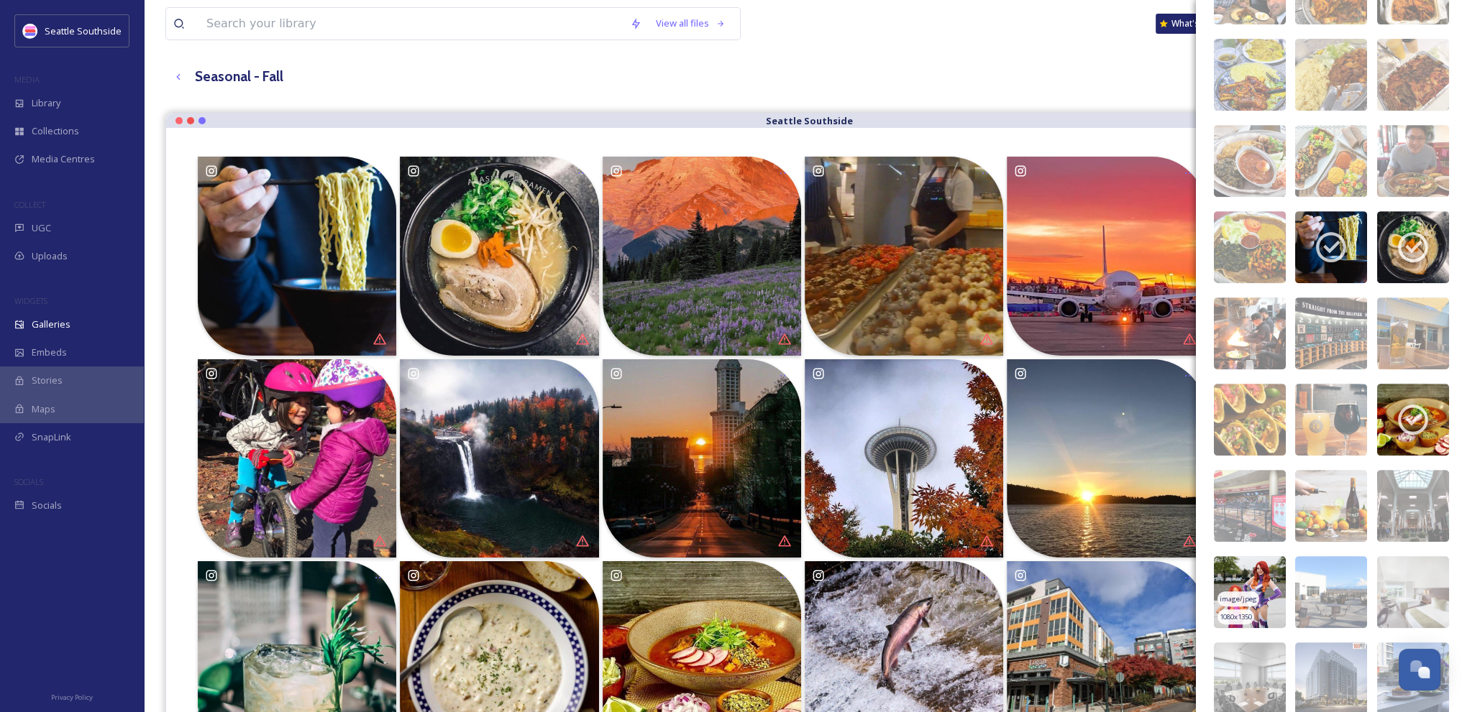
click at [1251, 569] on img at bounding box center [1250, 592] width 72 height 72
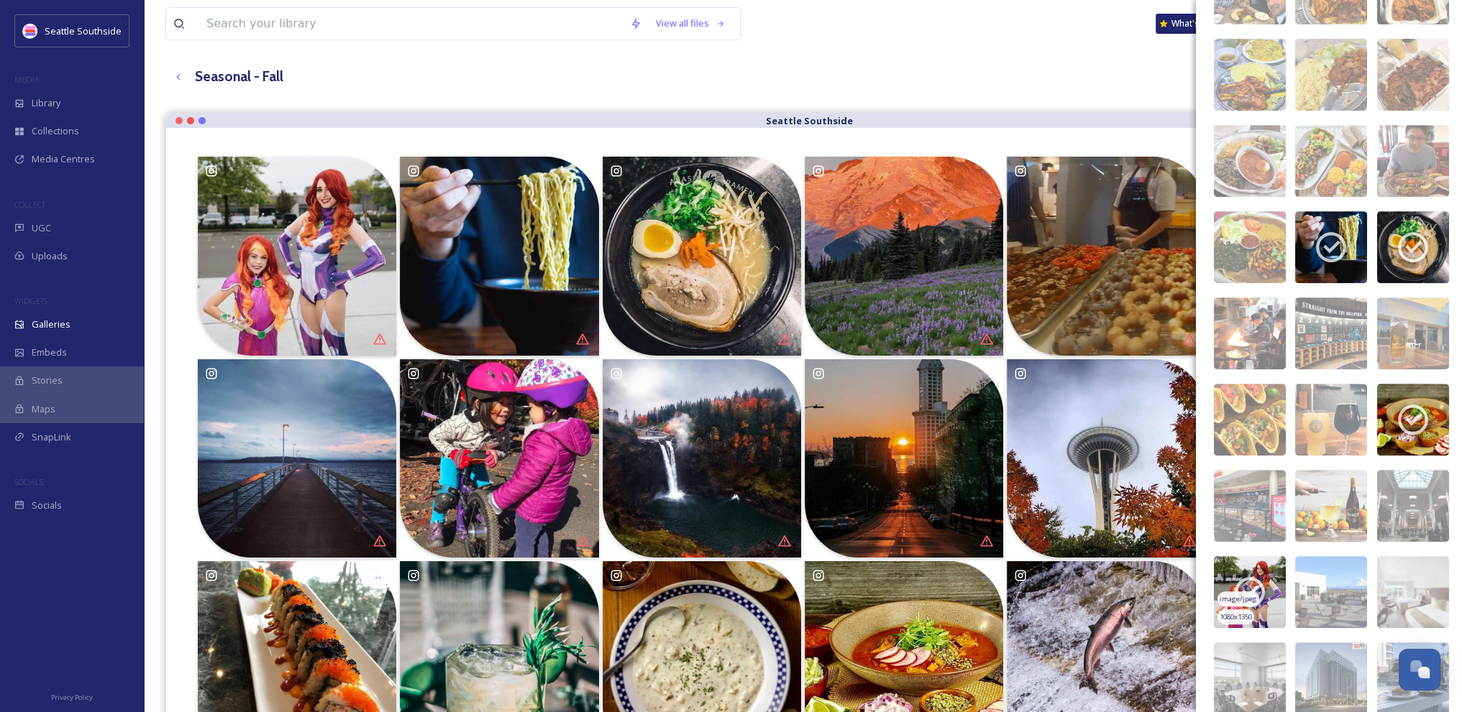
click at [1249, 572] on img at bounding box center [1250, 592] width 72 height 72
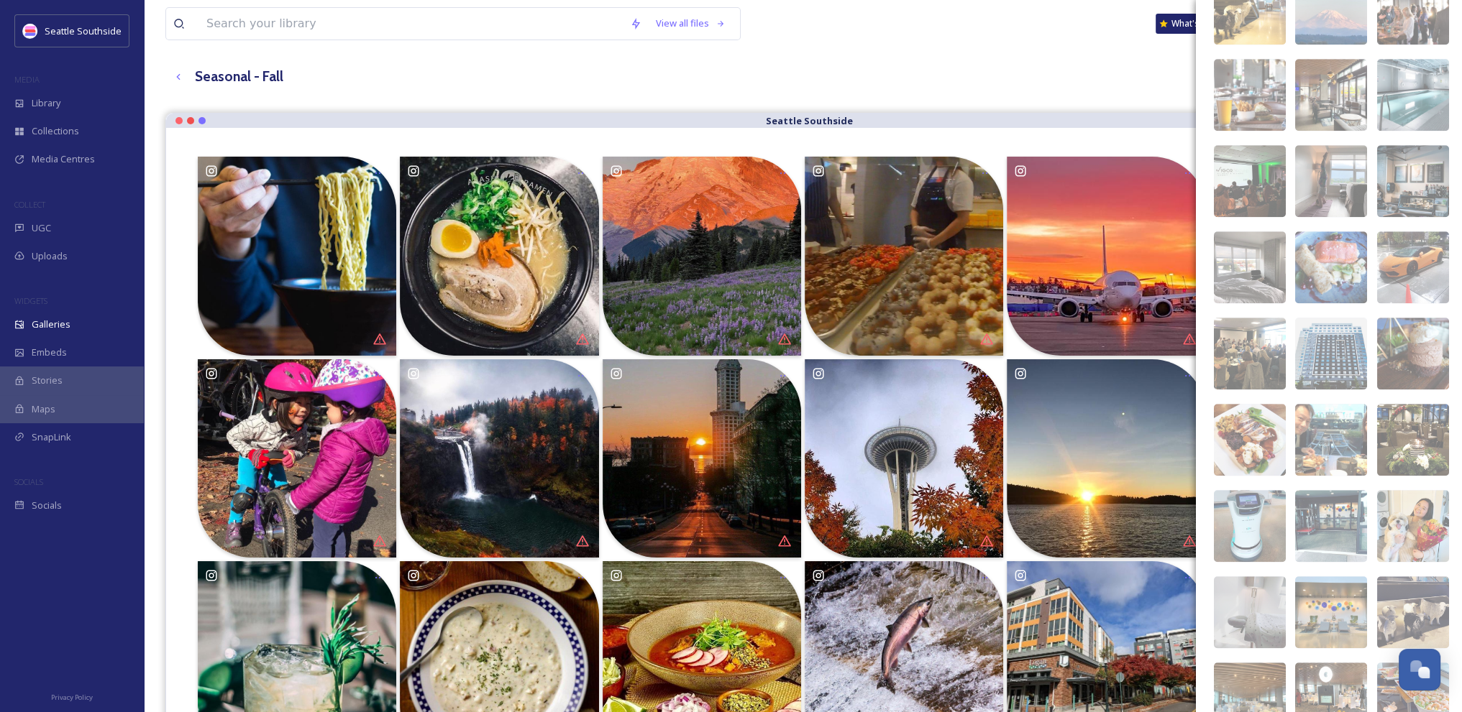
scroll to position [8886, 0]
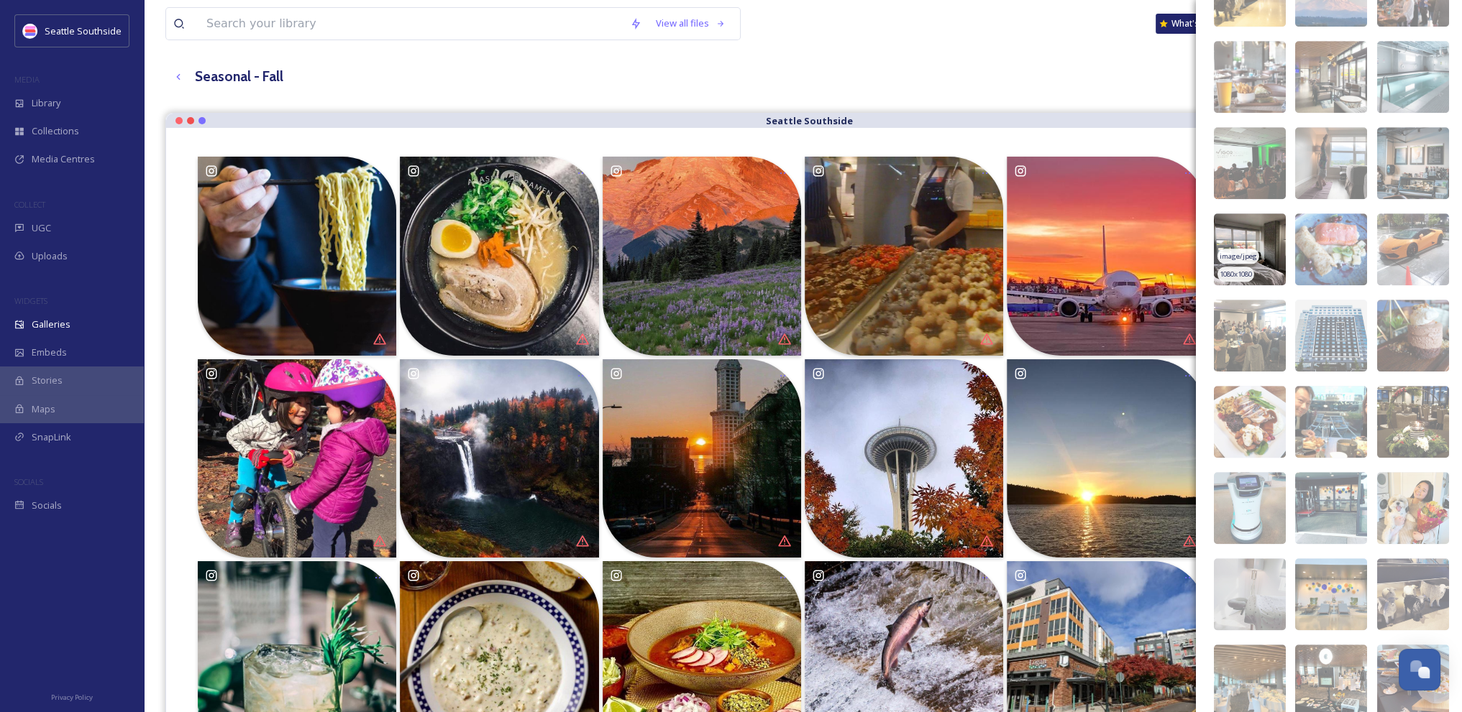
click at [1251, 227] on img at bounding box center [1250, 250] width 72 height 72
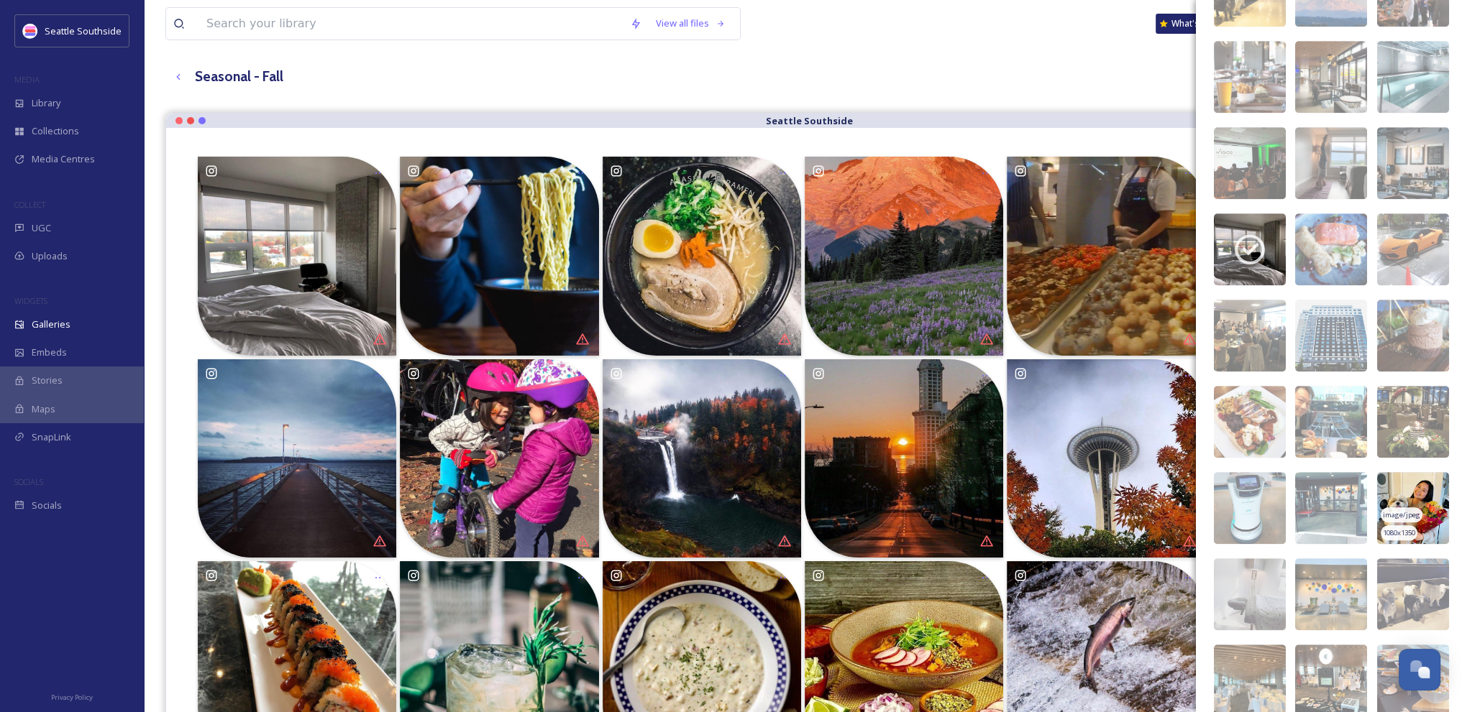
click at [1415, 492] on img at bounding box center [1413, 508] width 72 height 72
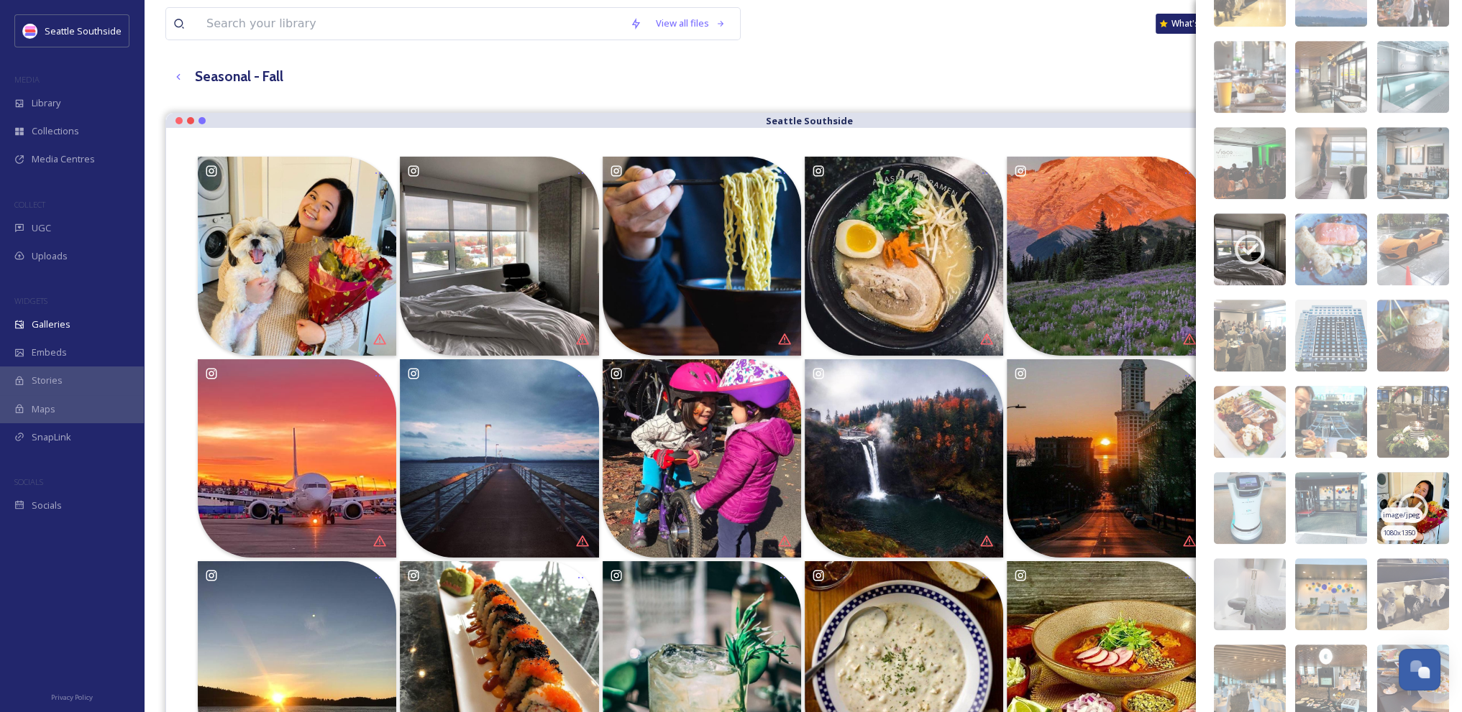
click at [1412, 500] on icon at bounding box center [1413, 508] width 36 height 36
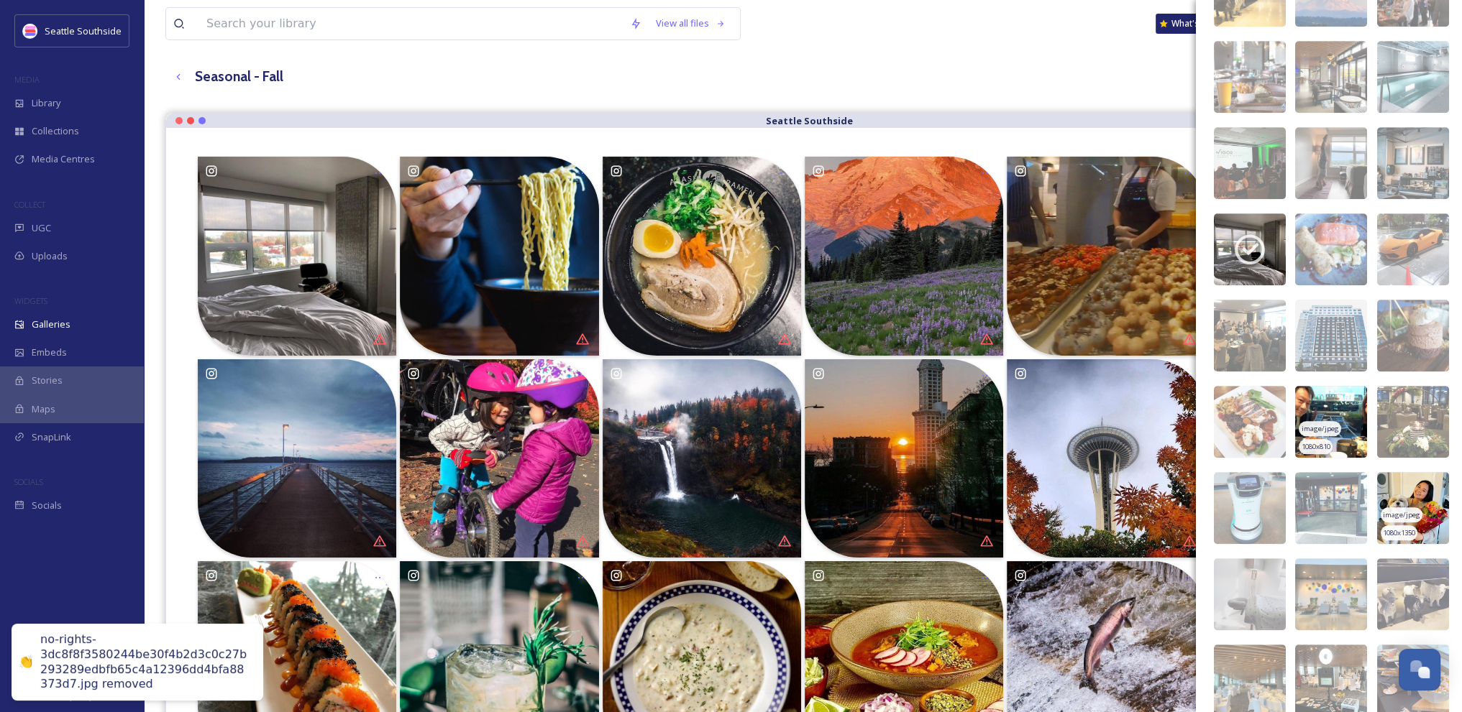
click at [1312, 398] on img at bounding box center [1331, 422] width 72 height 72
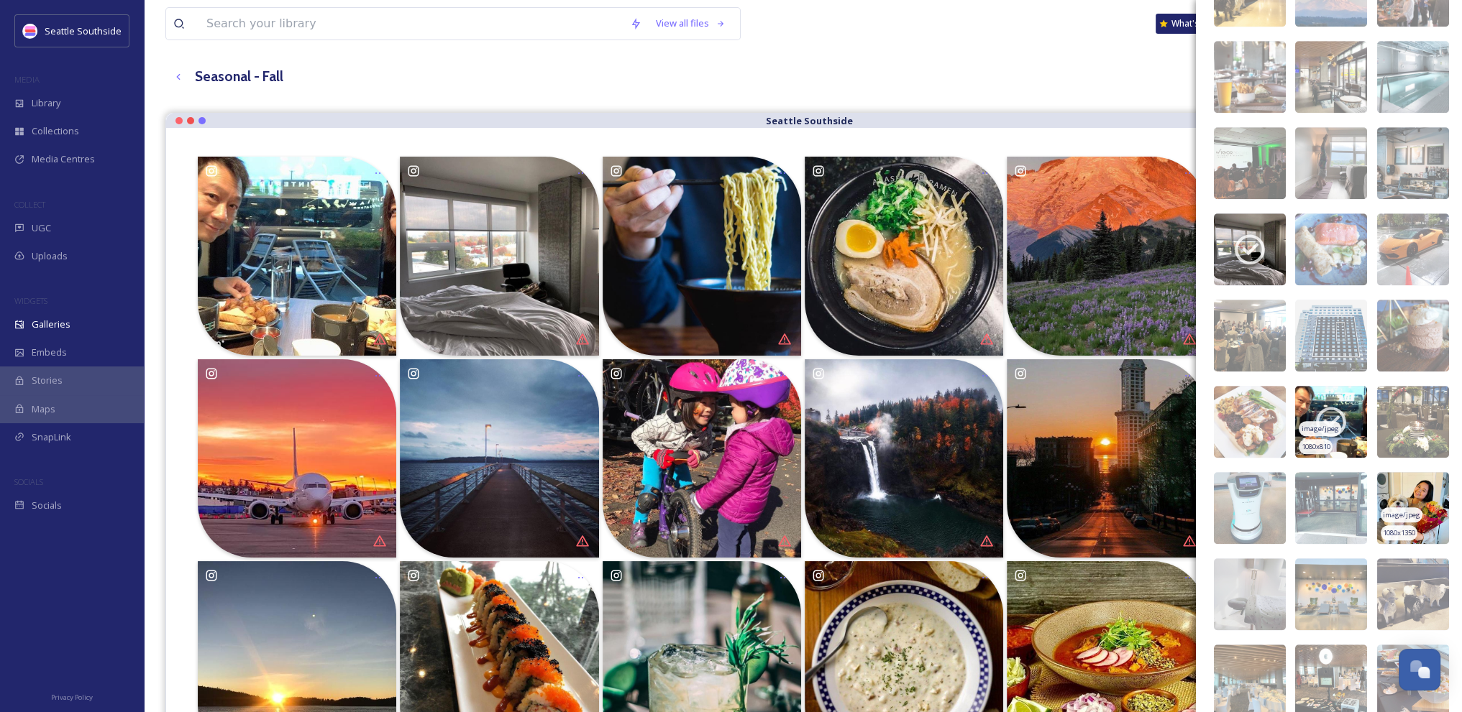
click at [1312, 397] on img at bounding box center [1331, 422] width 72 height 72
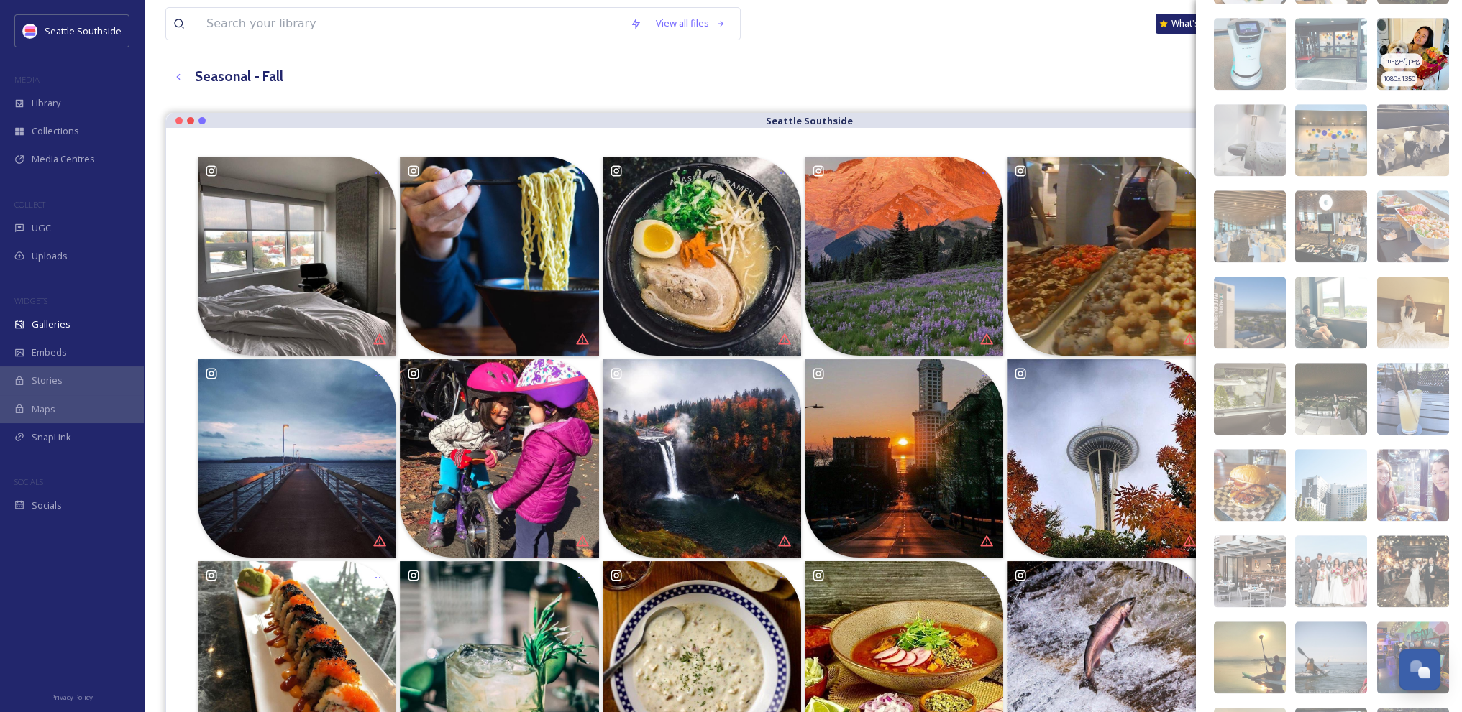
scroll to position [9471, 0]
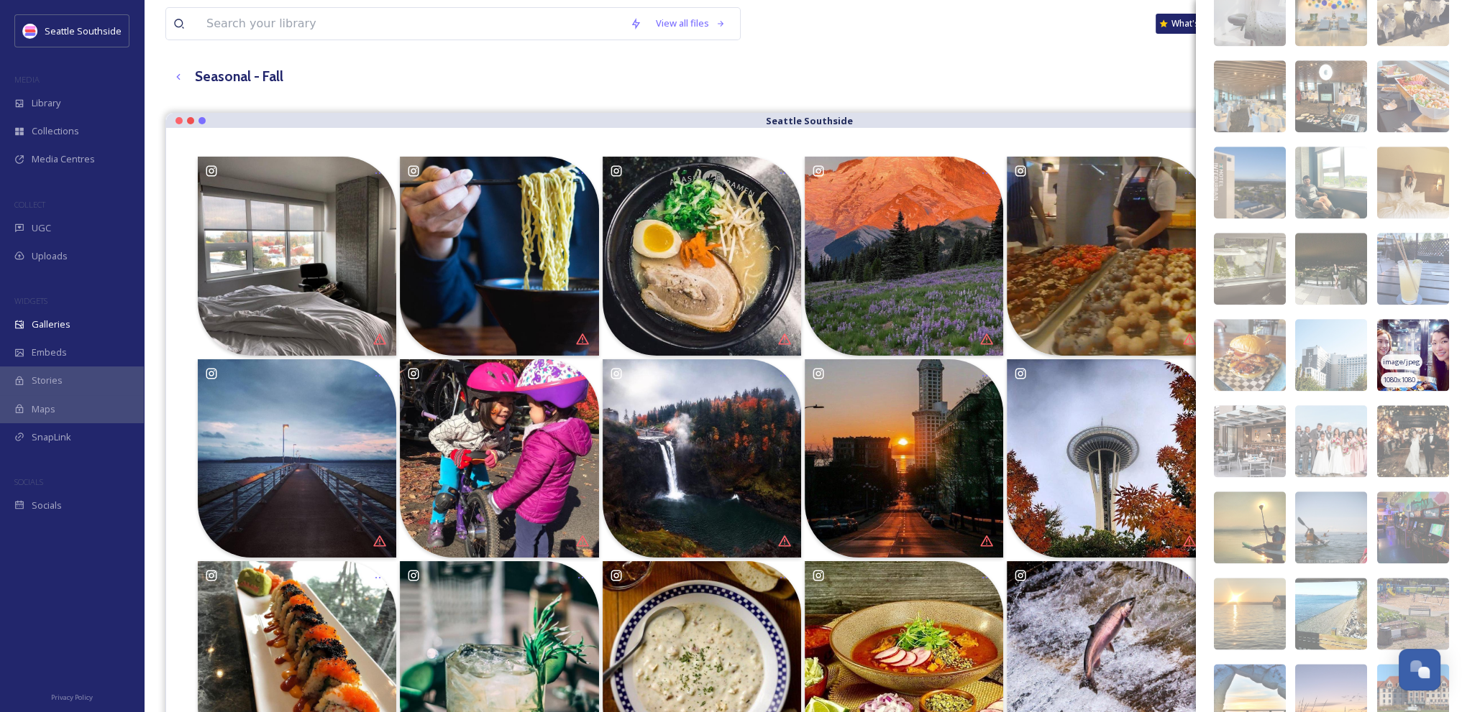
click at [1398, 335] on img at bounding box center [1413, 355] width 72 height 72
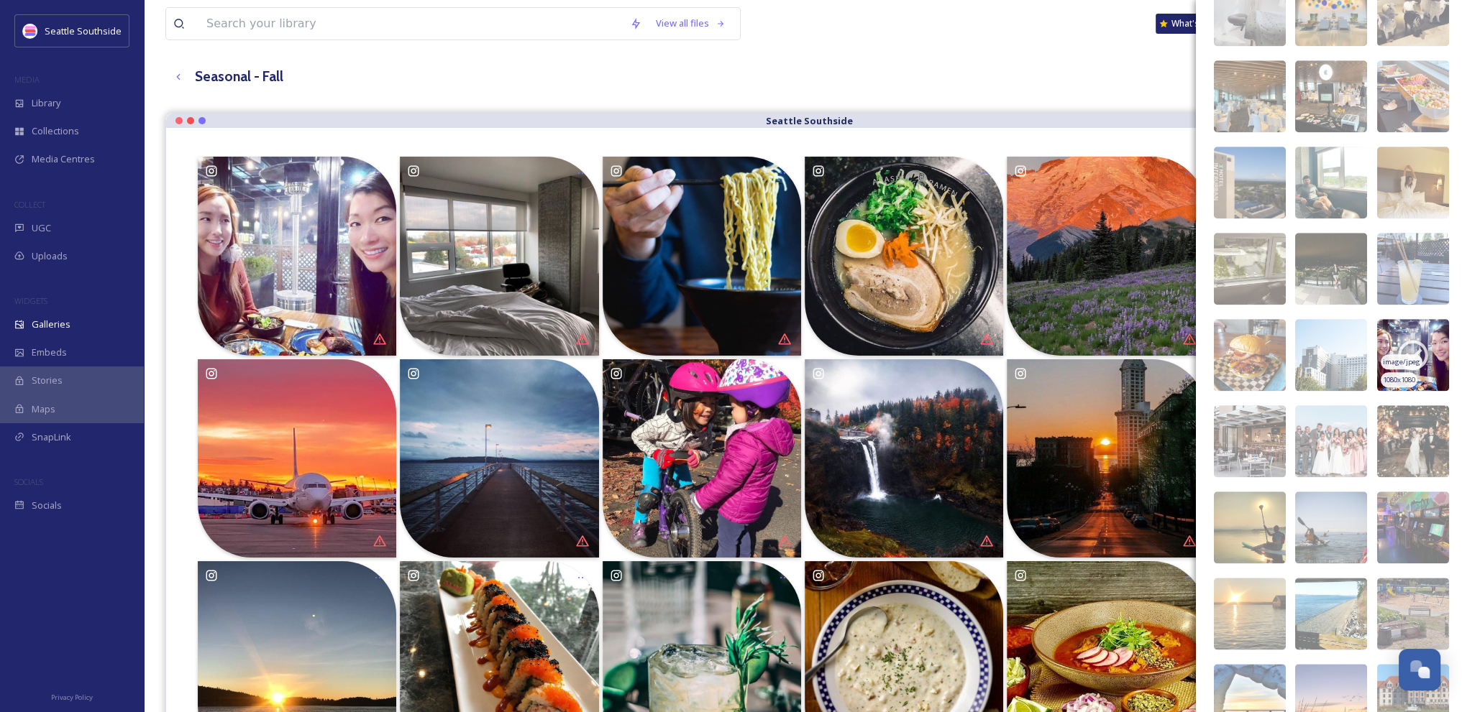
click at [1407, 359] on span "image/jpeg" at bounding box center [1400, 362] width 37 height 10
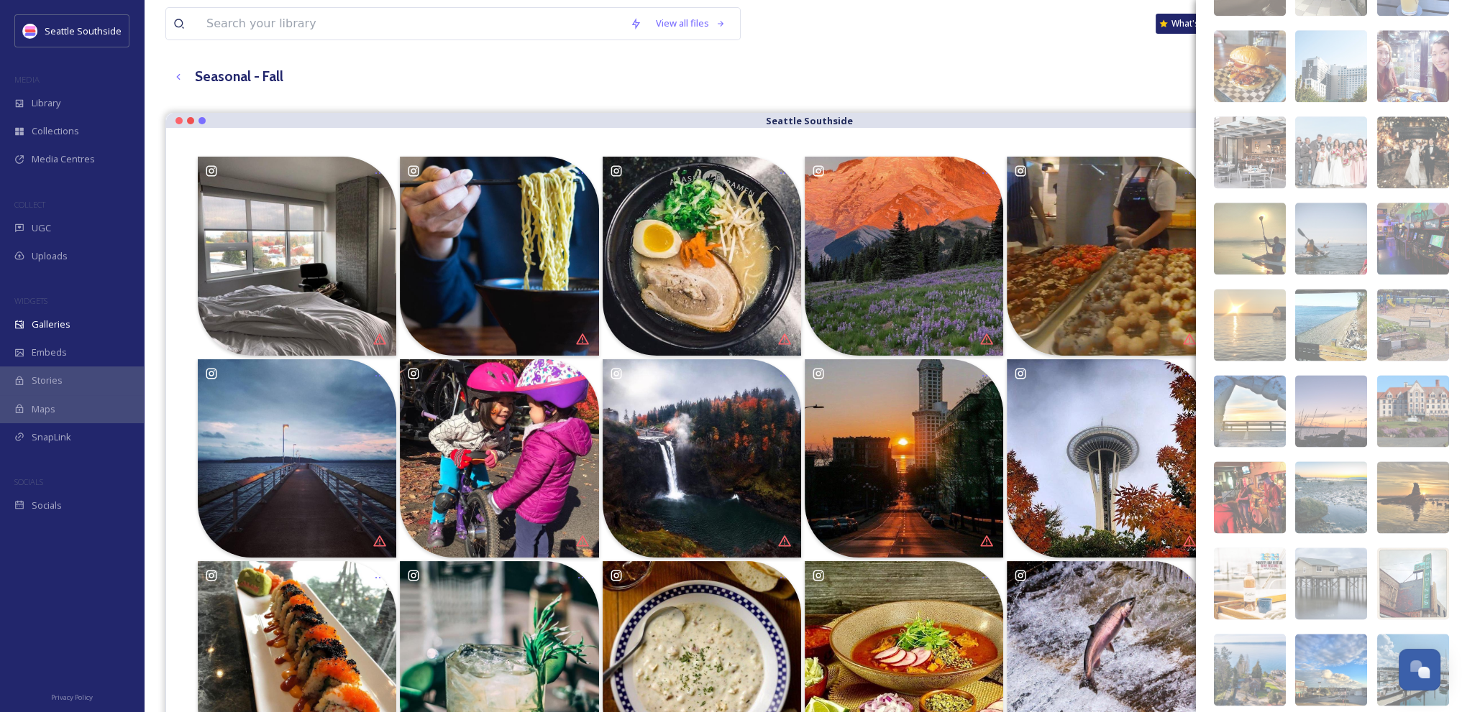
scroll to position [9799, 0]
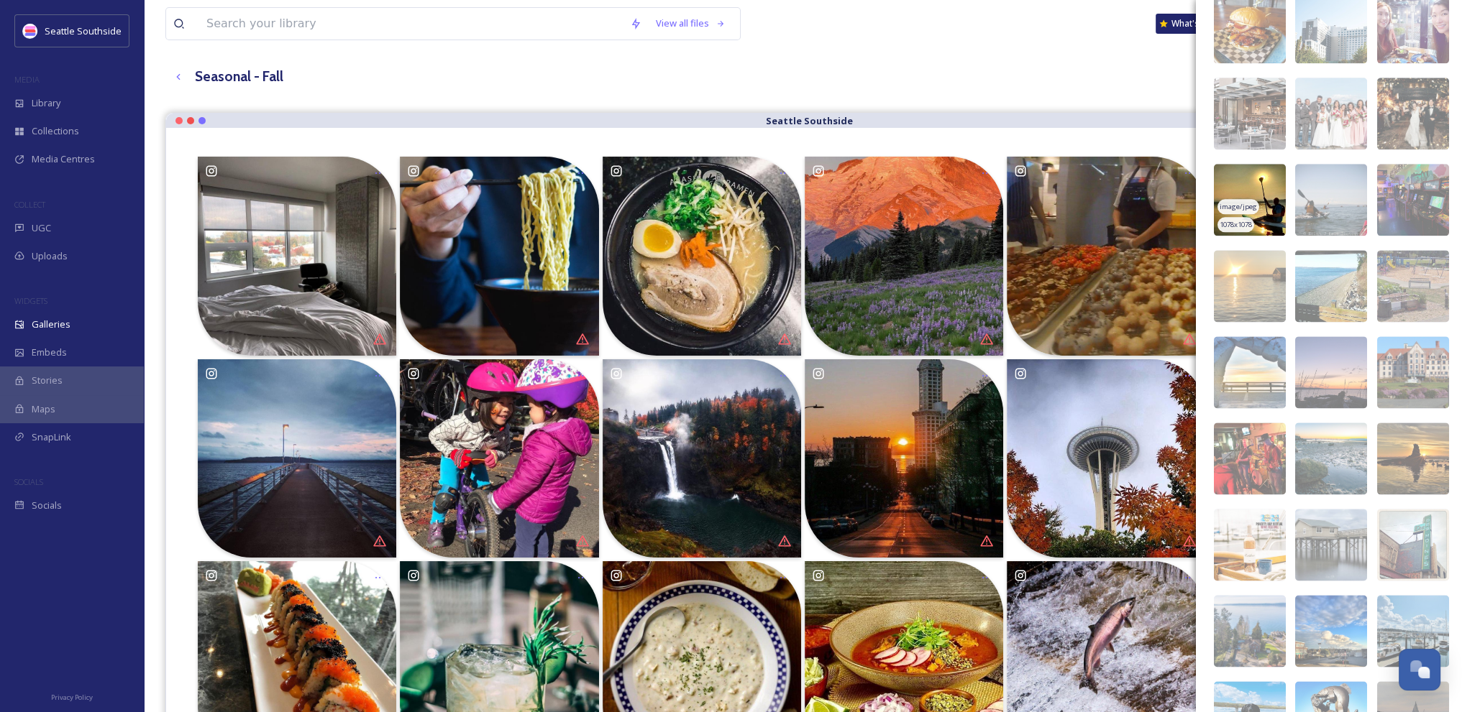
click at [1261, 210] on img at bounding box center [1250, 200] width 72 height 72
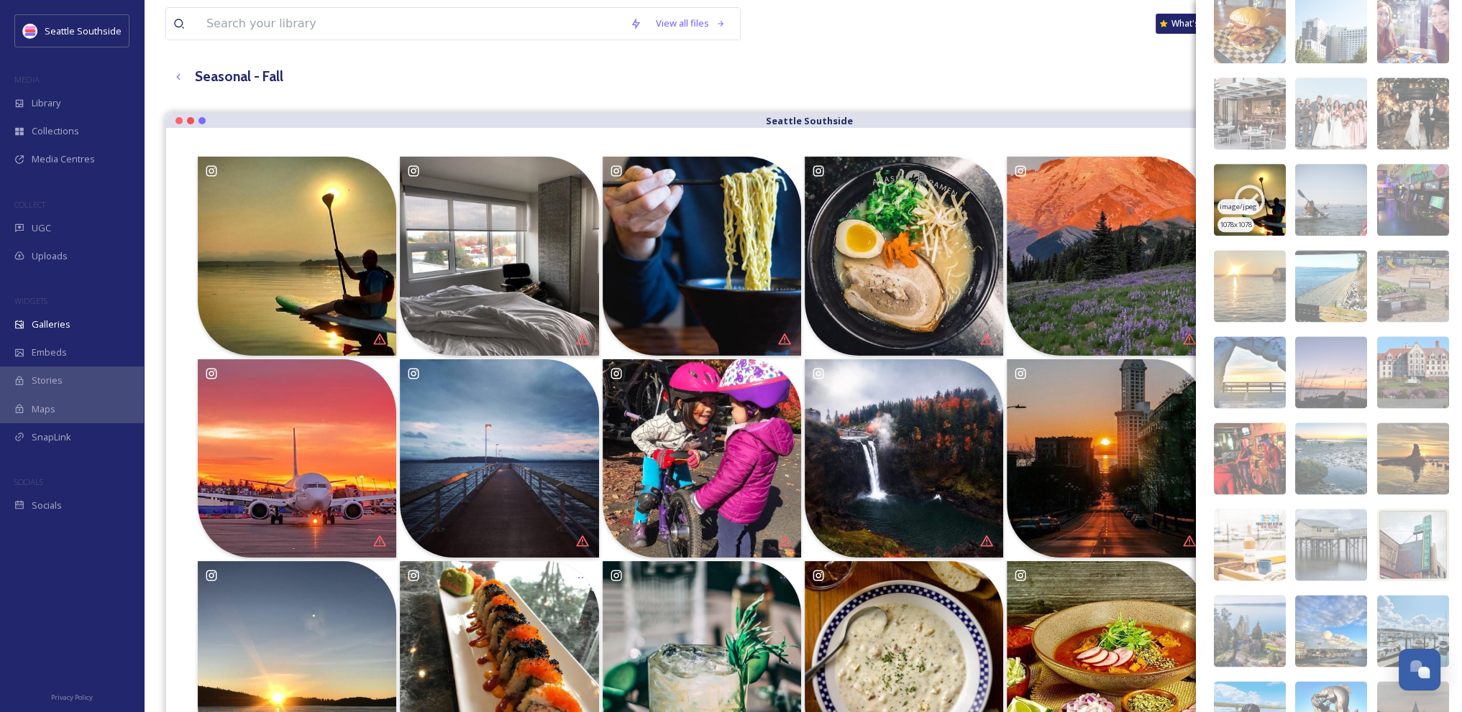
click at [1245, 169] on img at bounding box center [1250, 200] width 72 height 72
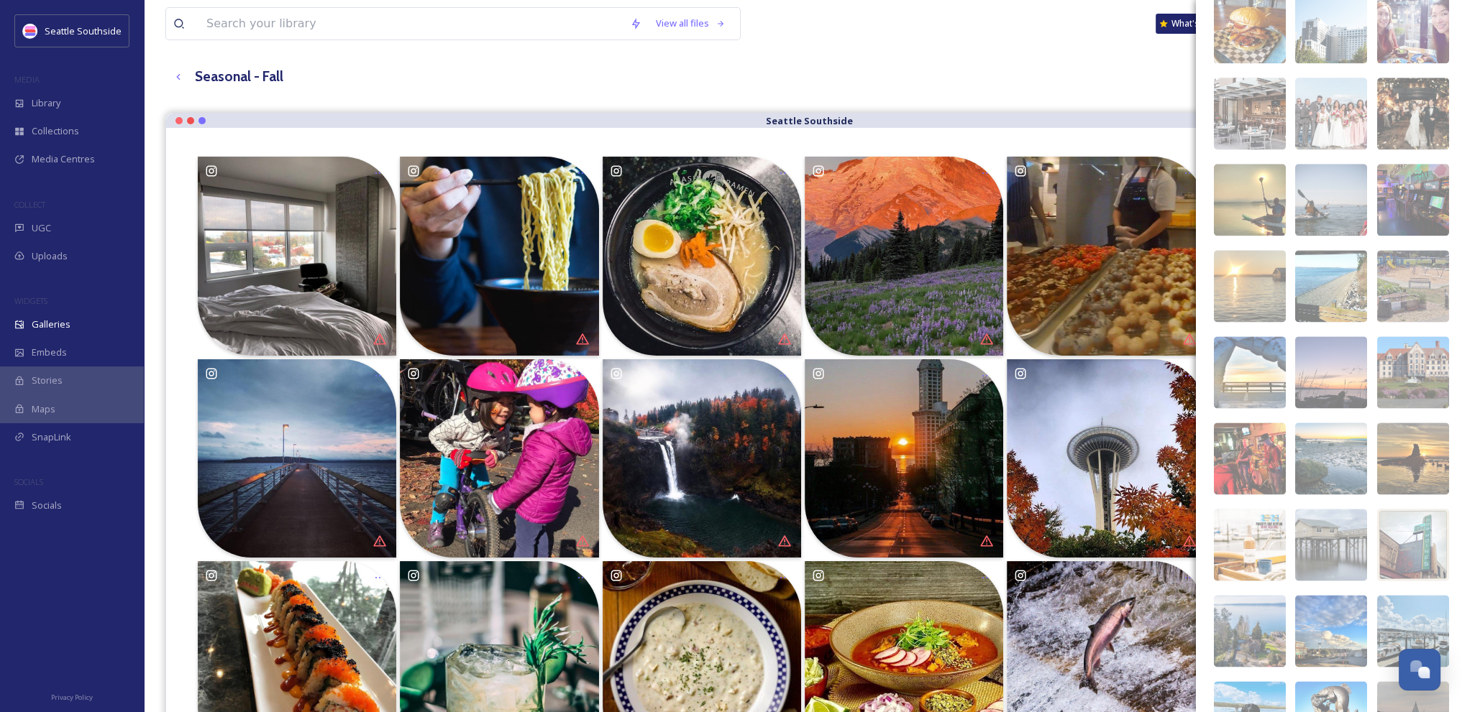
click at [1246, 266] on img at bounding box center [1250, 286] width 72 height 72
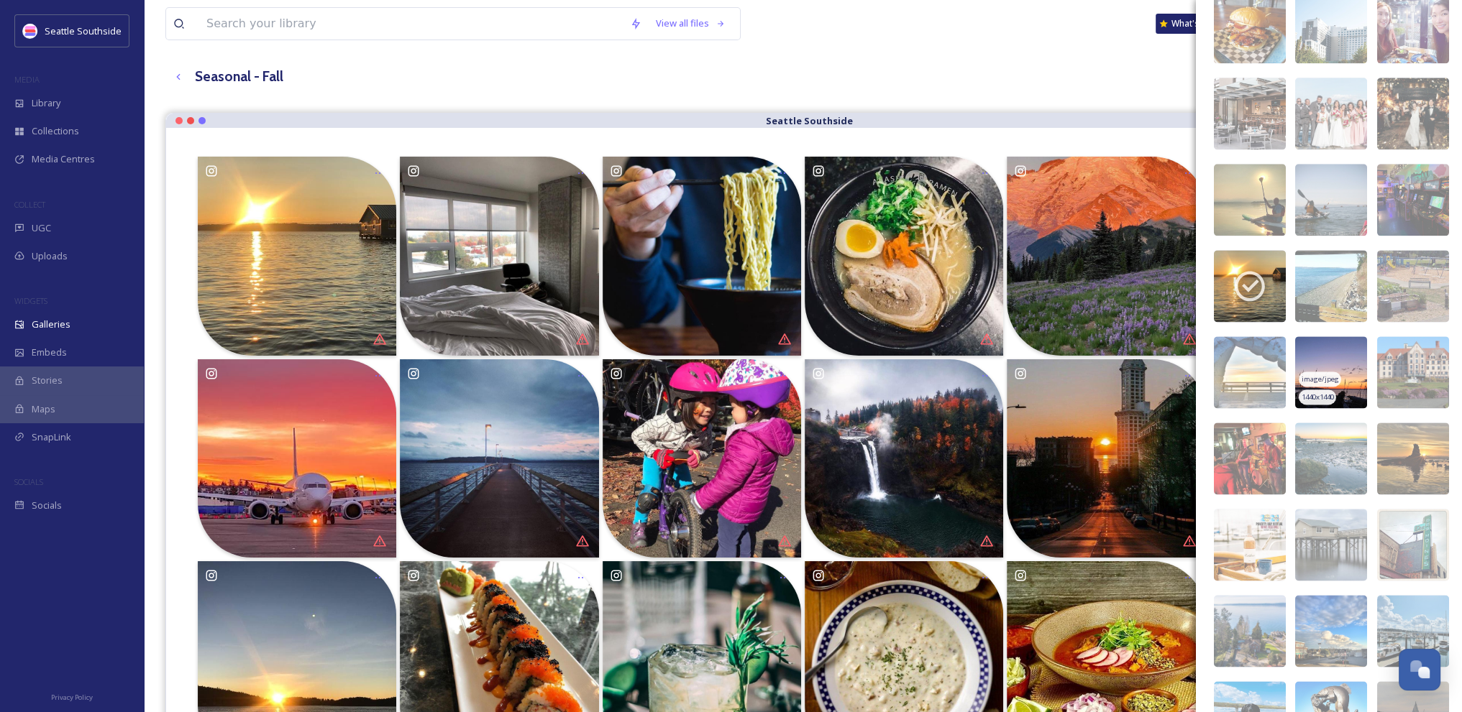
click at [1341, 364] on img at bounding box center [1331, 372] width 72 height 72
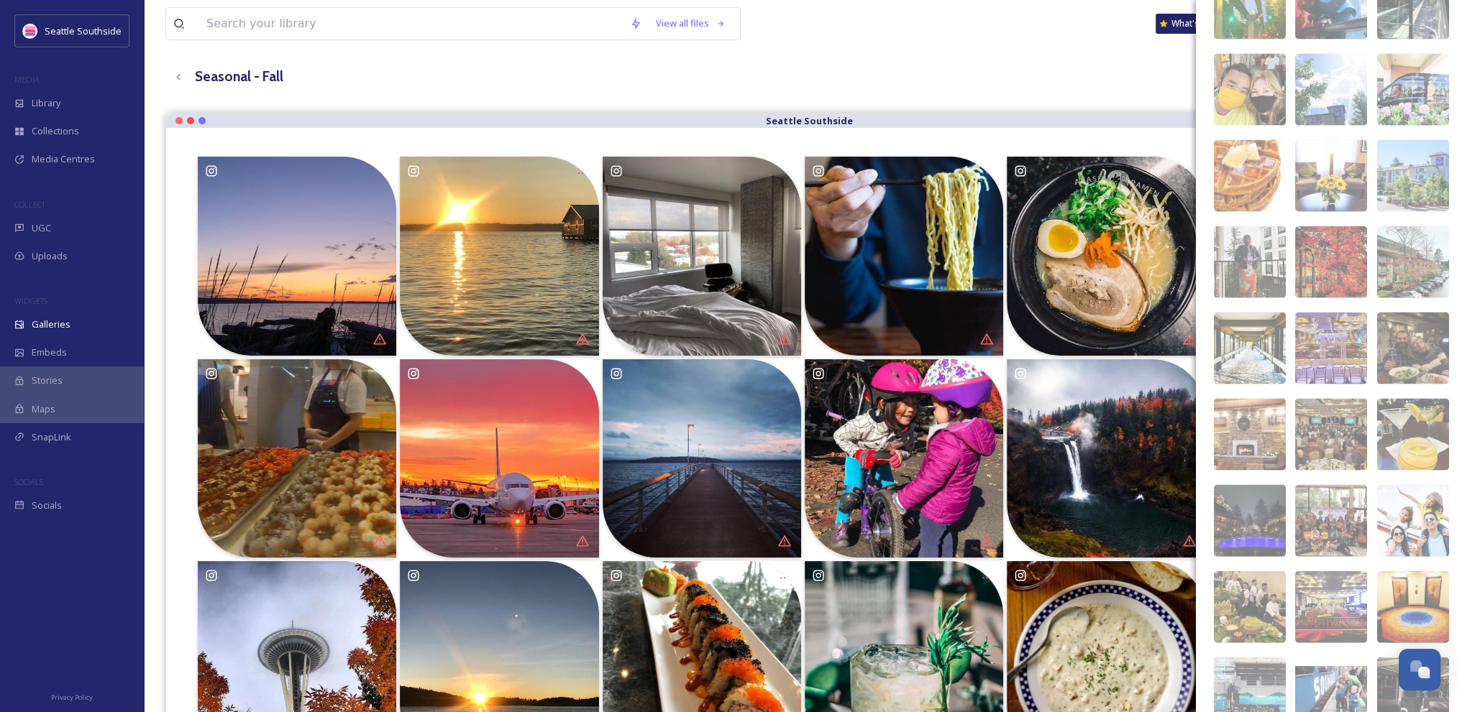
scroll to position [11468, 0]
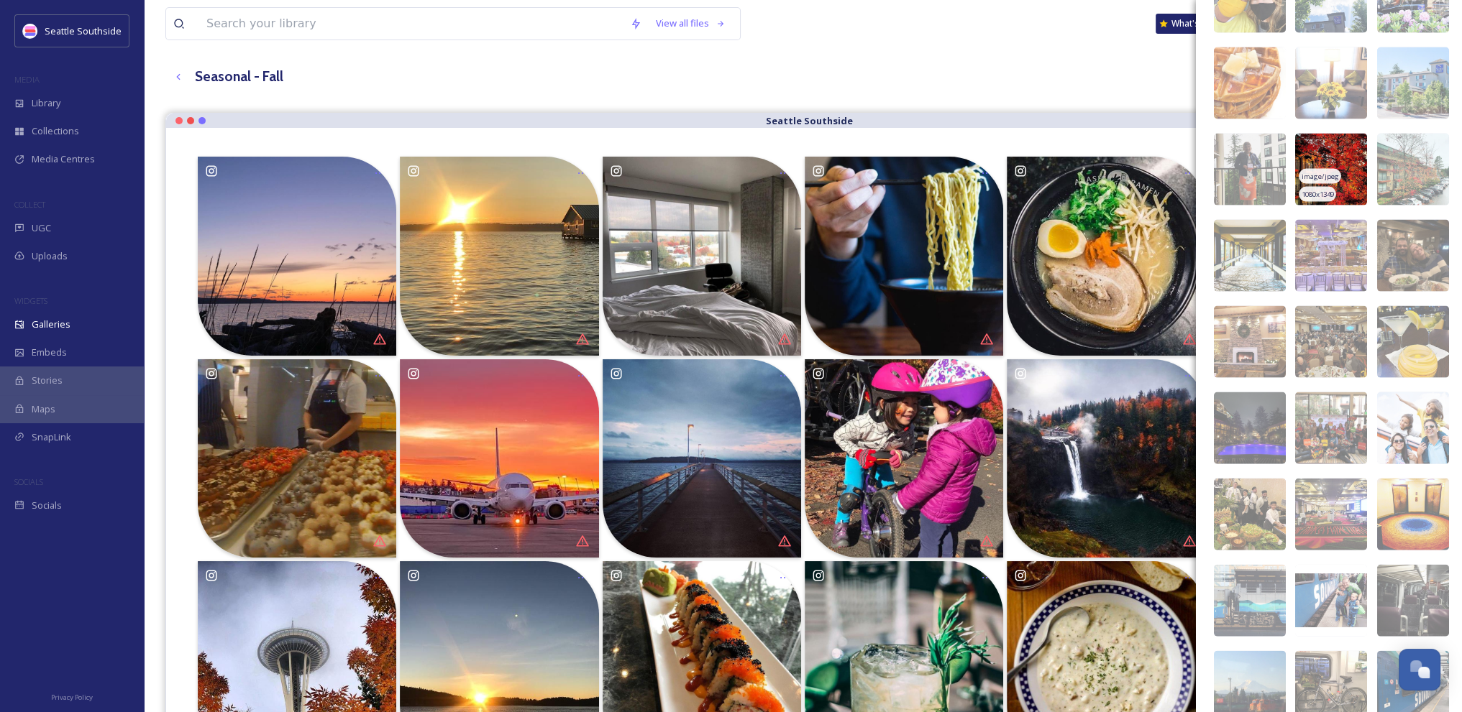
click at [1336, 160] on img at bounding box center [1331, 170] width 72 height 72
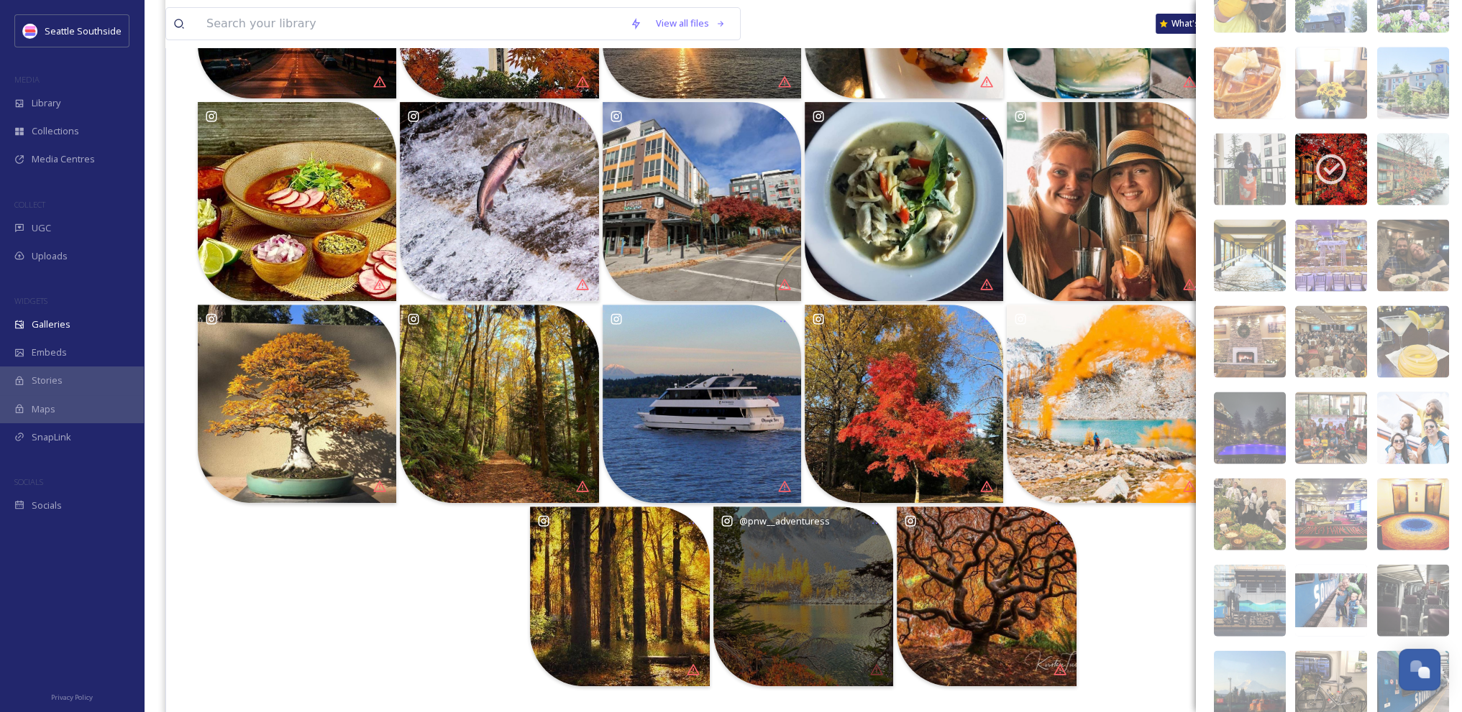
scroll to position [761, 0]
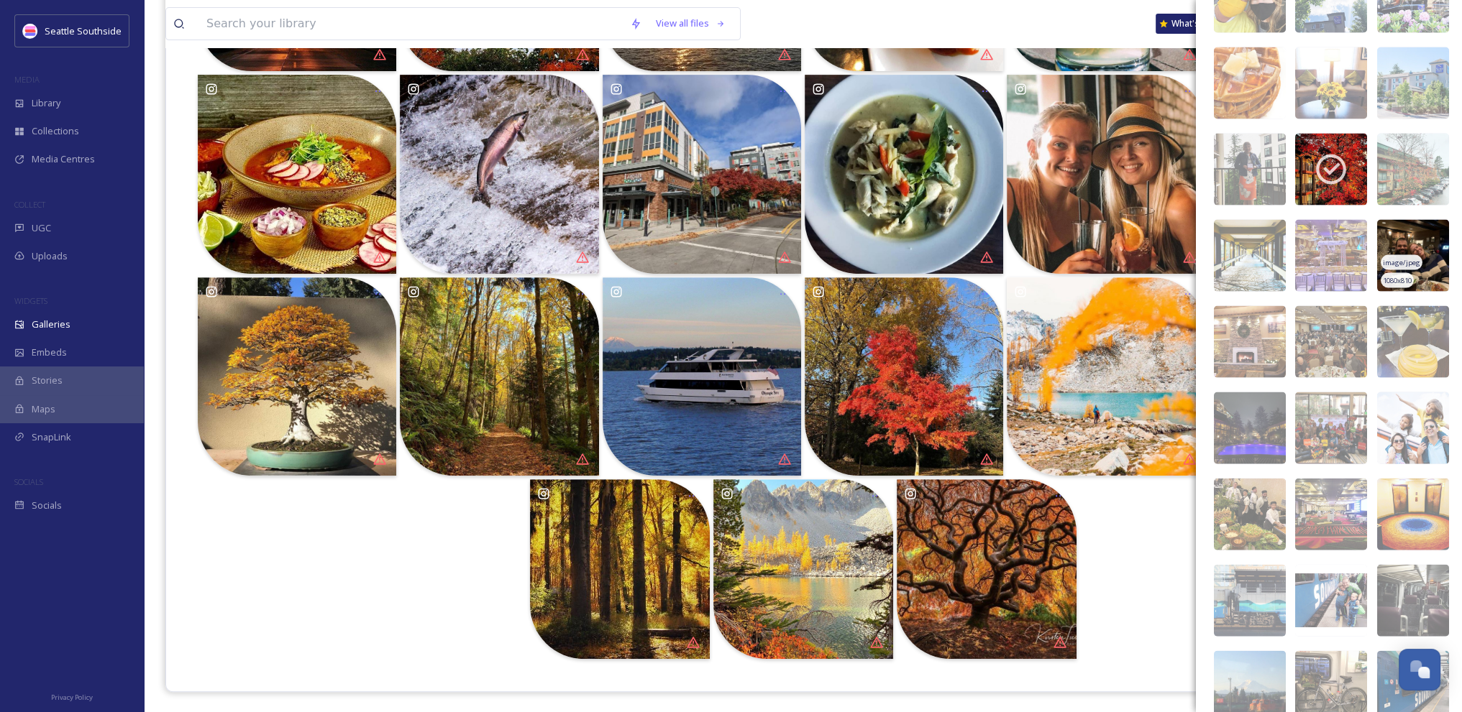
click at [1416, 244] on img at bounding box center [1413, 256] width 72 height 72
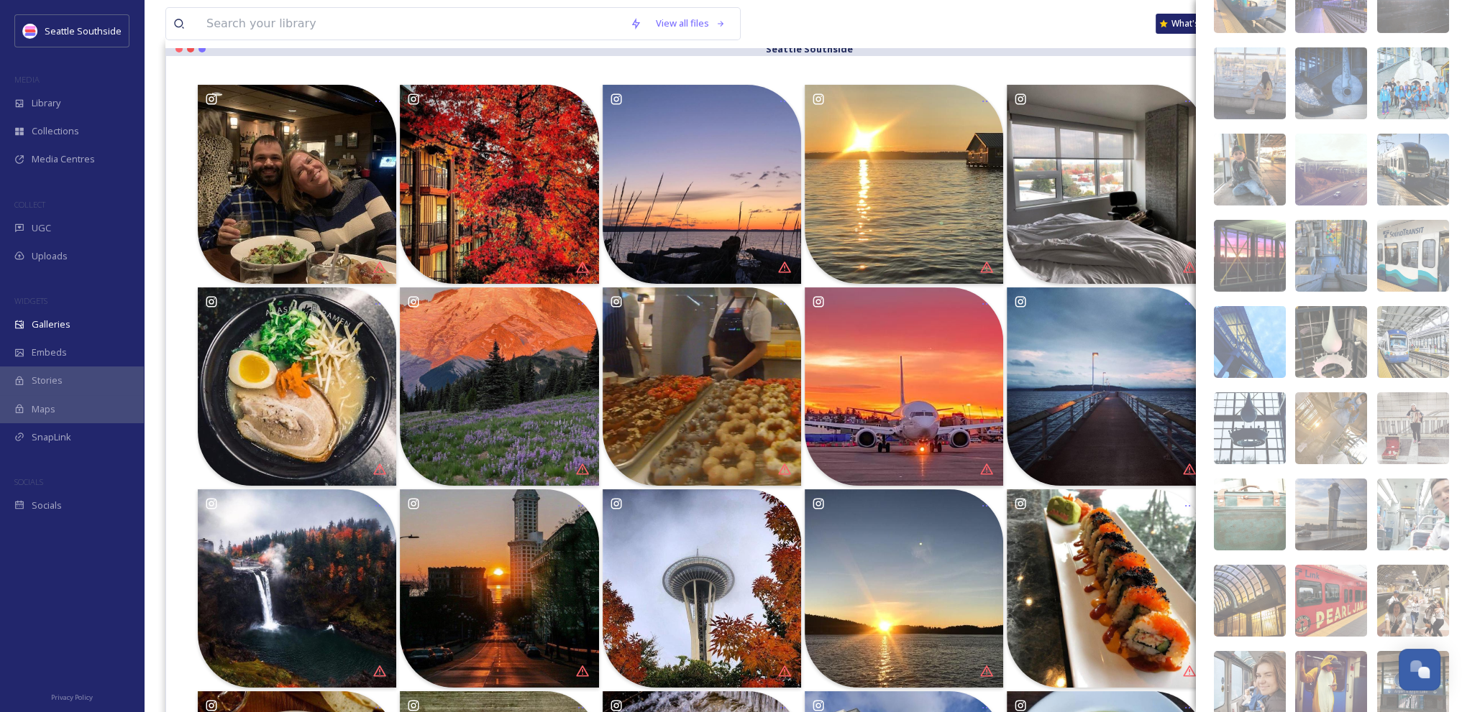
scroll to position [13941, 0]
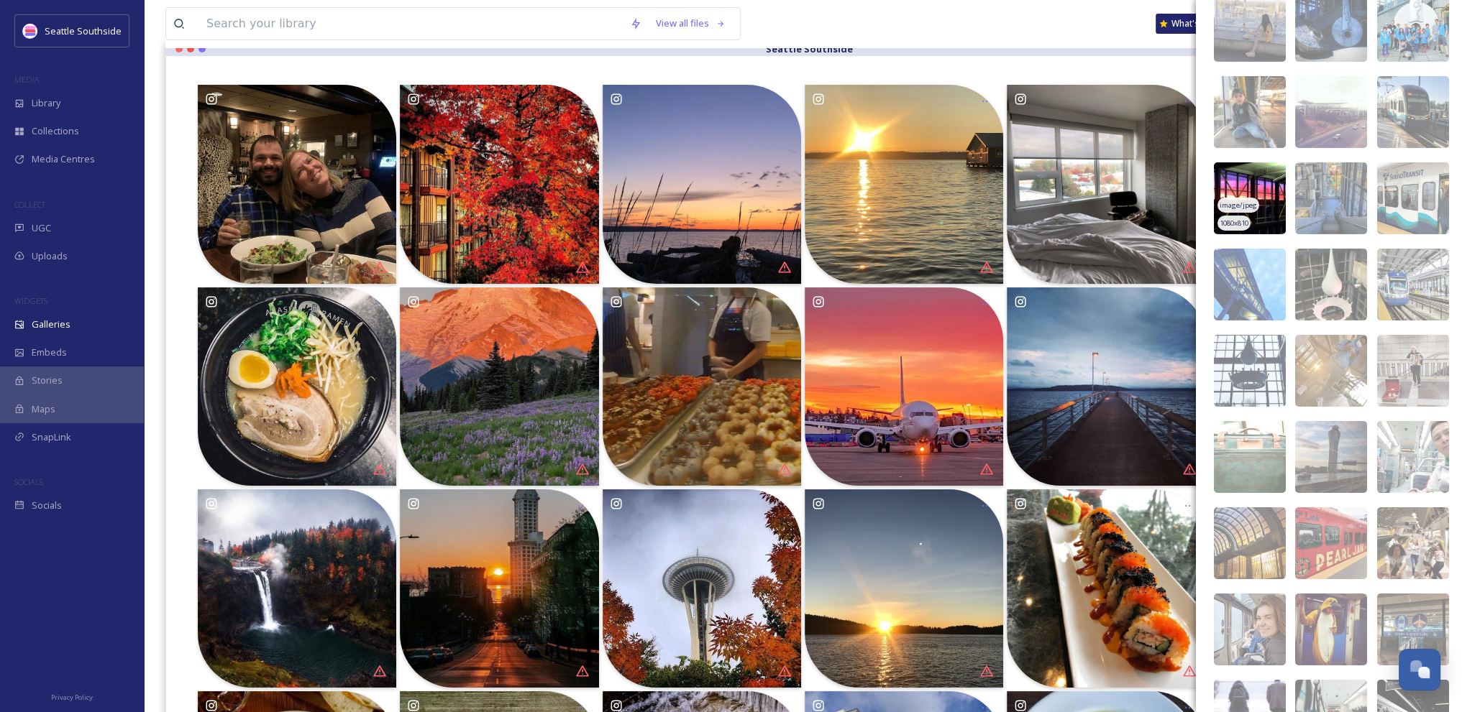
click at [1251, 178] on img at bounding box center [1250, 198] width 72 height 72
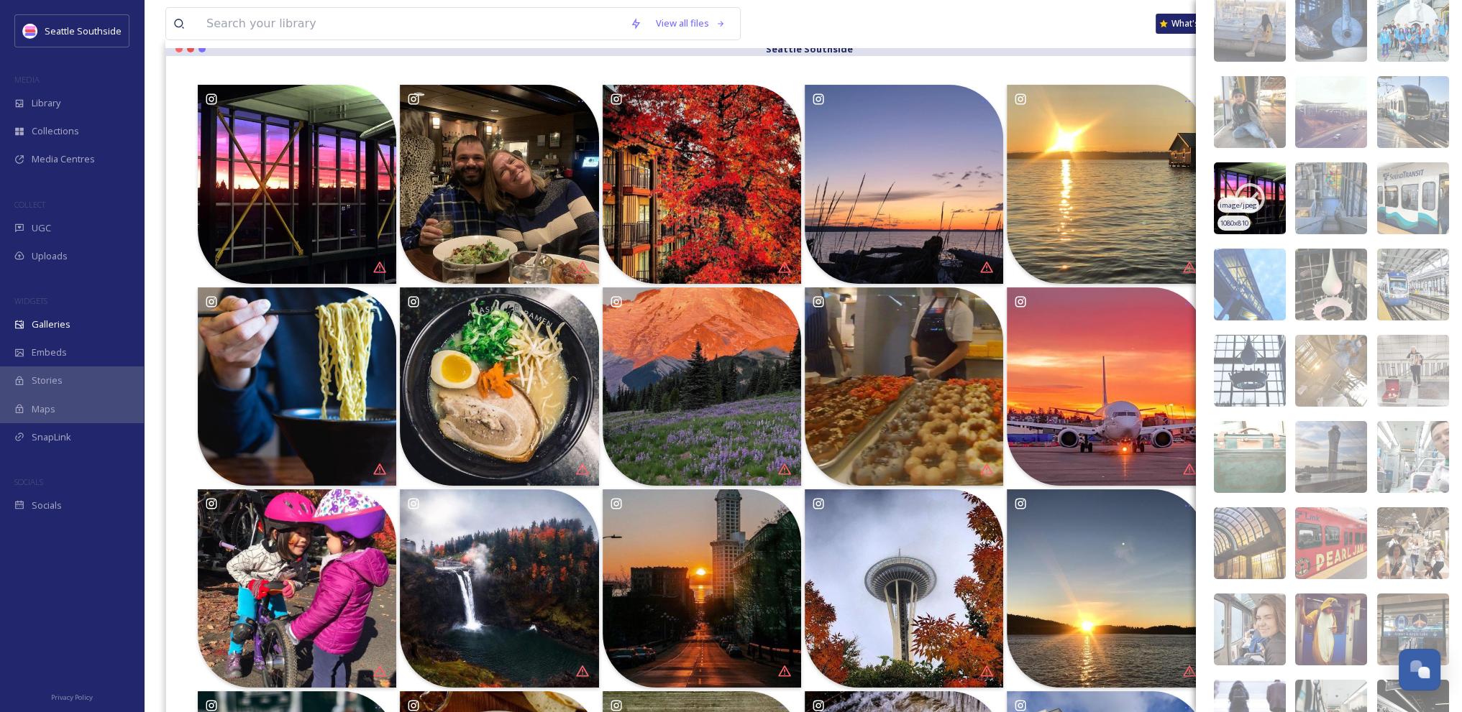
click at [1252, 186] on icon at bounding box center [1249, 198] width 36 height 36
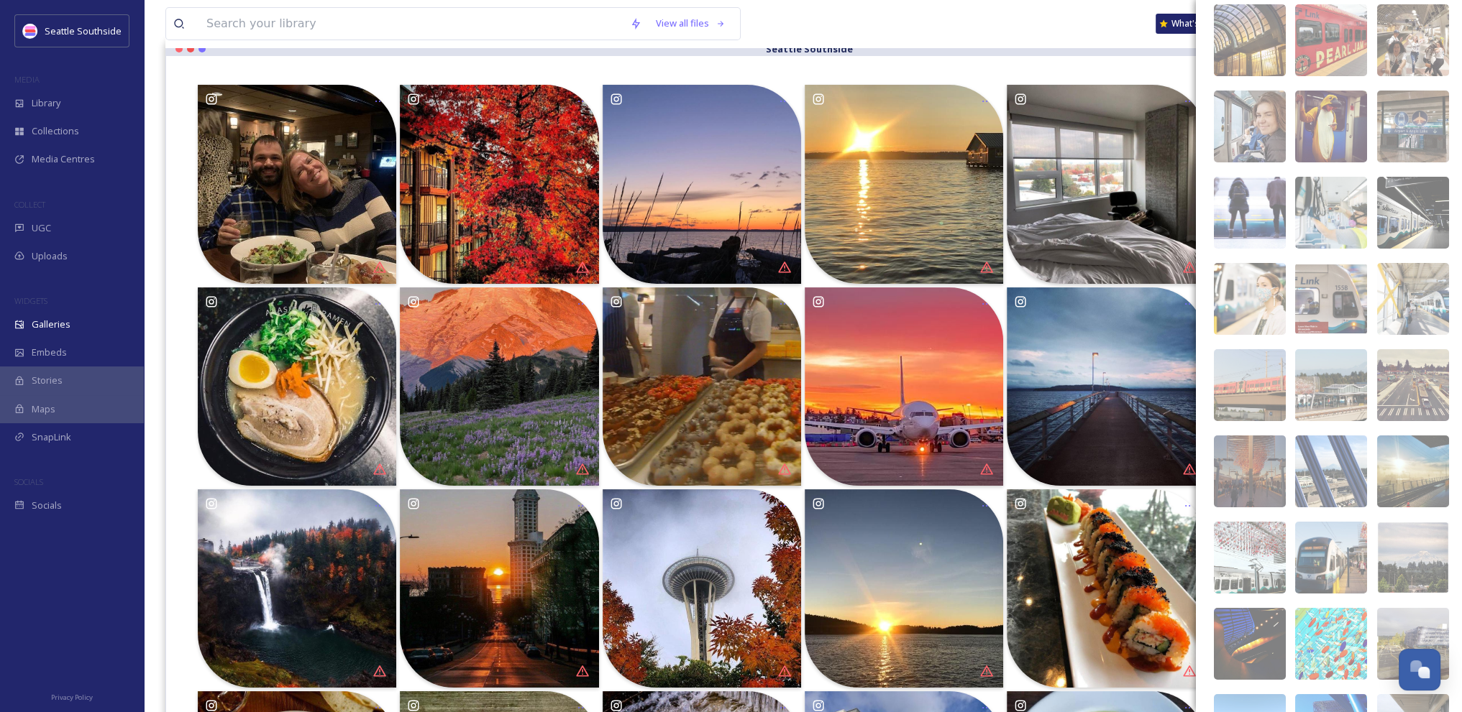
scroll to position [14503, 0]
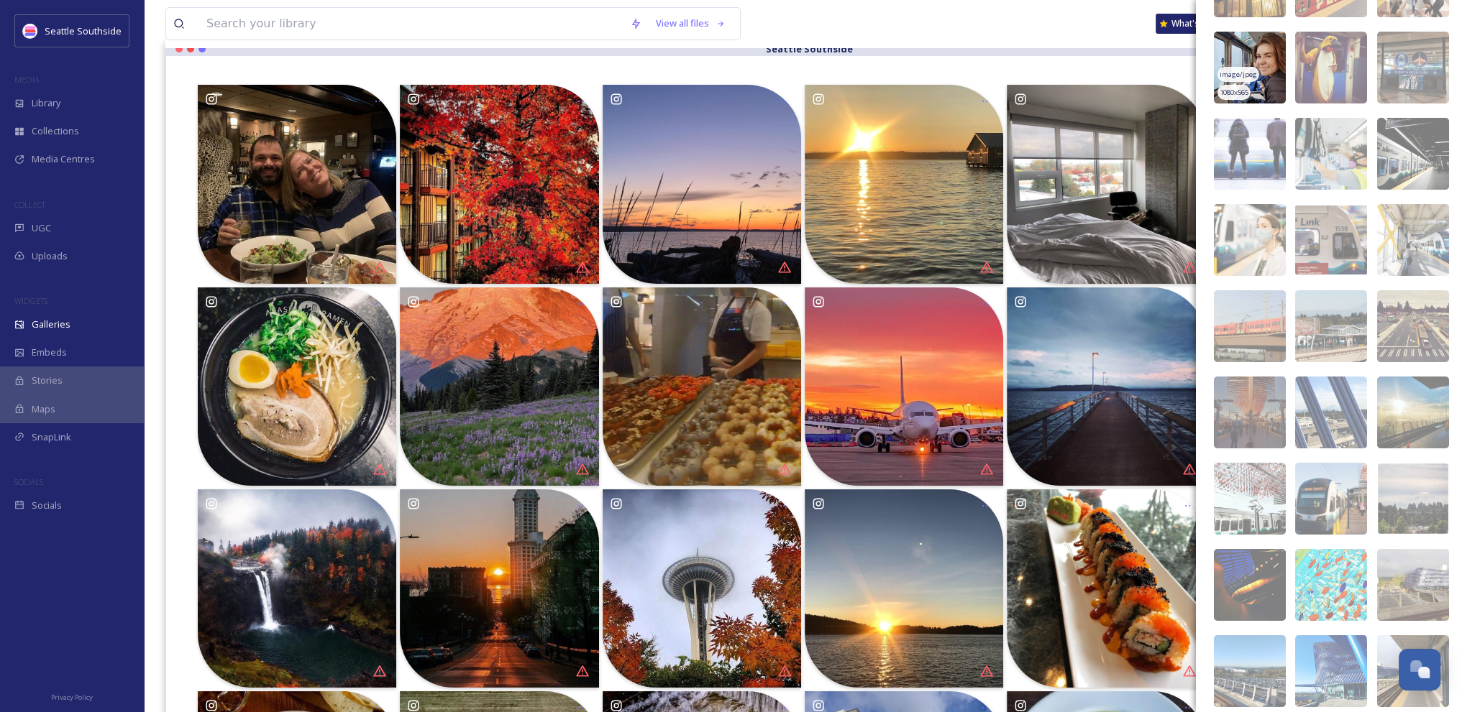
click at [1260, 53] on img at bounding box center [1250, 68] width 72 height 72
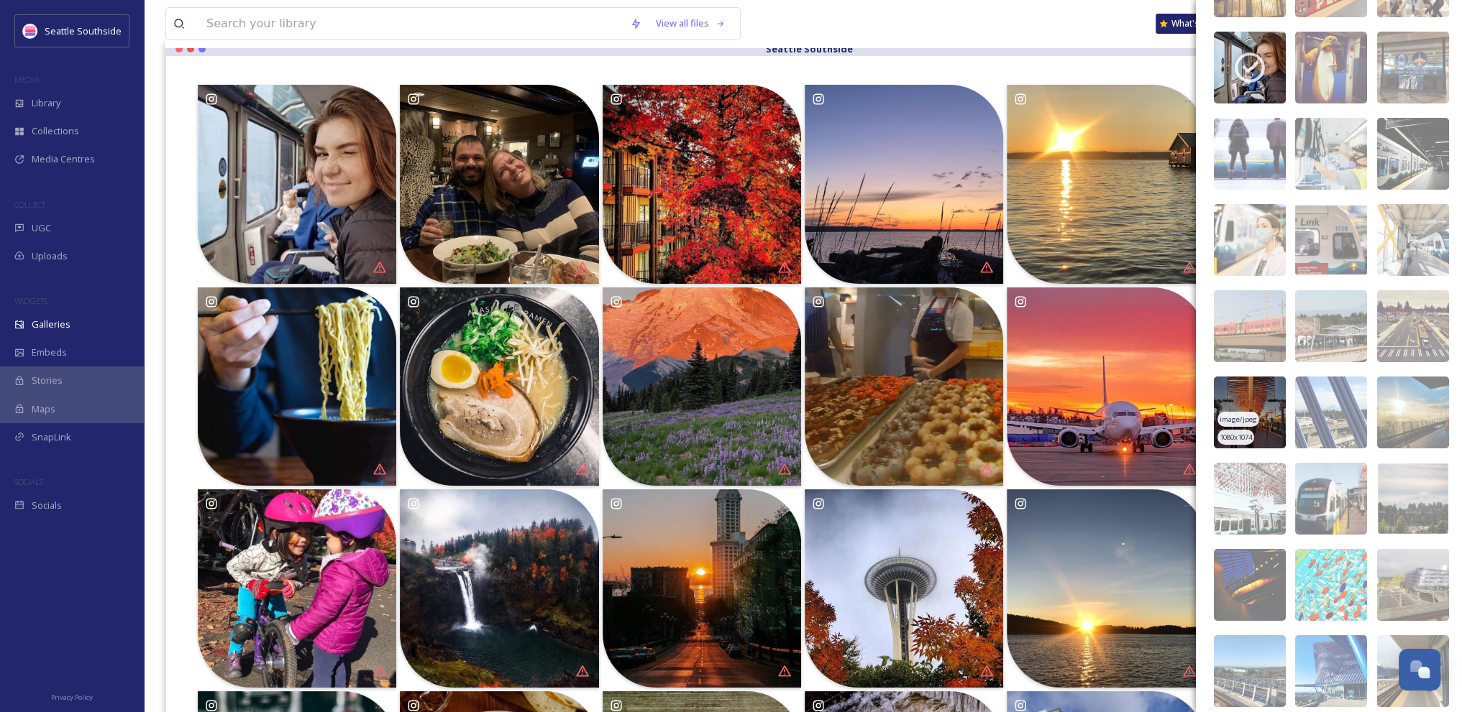
click at [1264, 407] on img at bounding box center [1250, 413] width 72 height 72
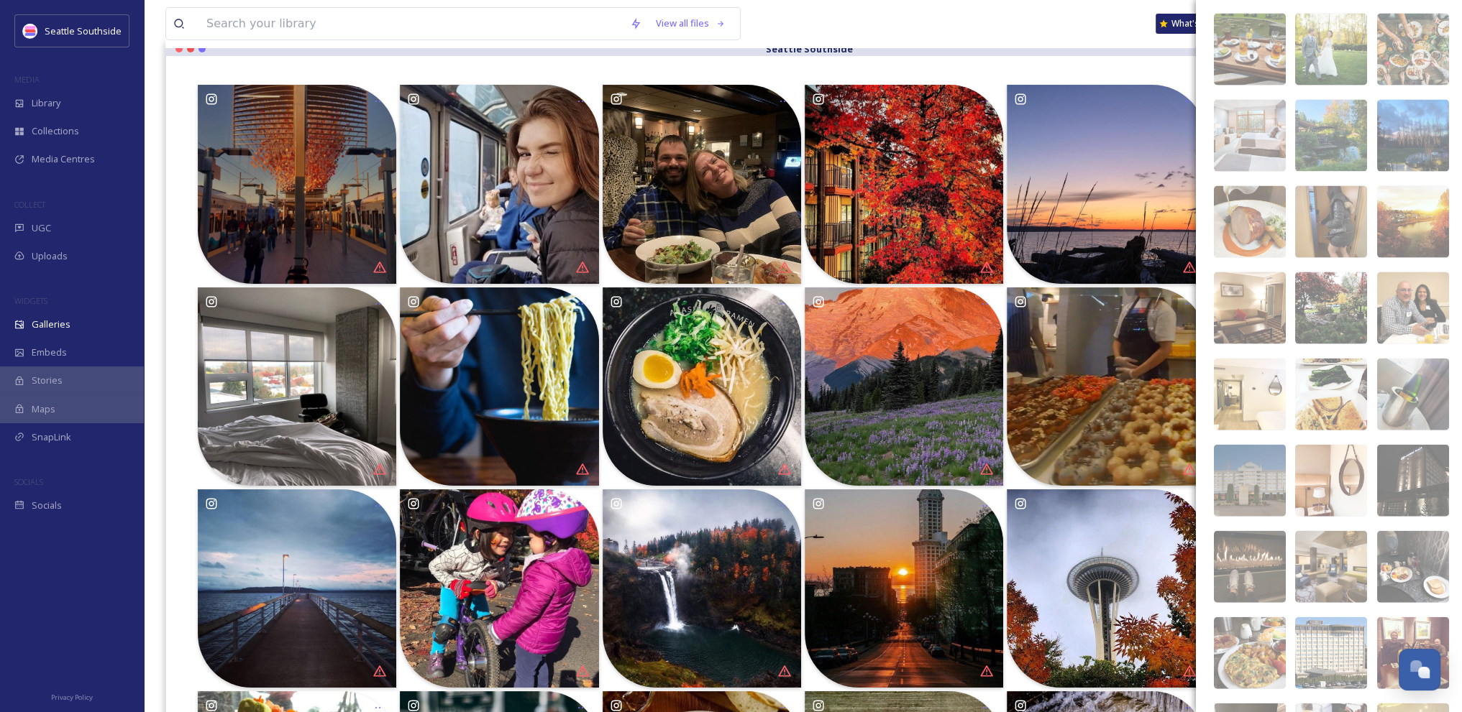
scroll to position [18870, 0]
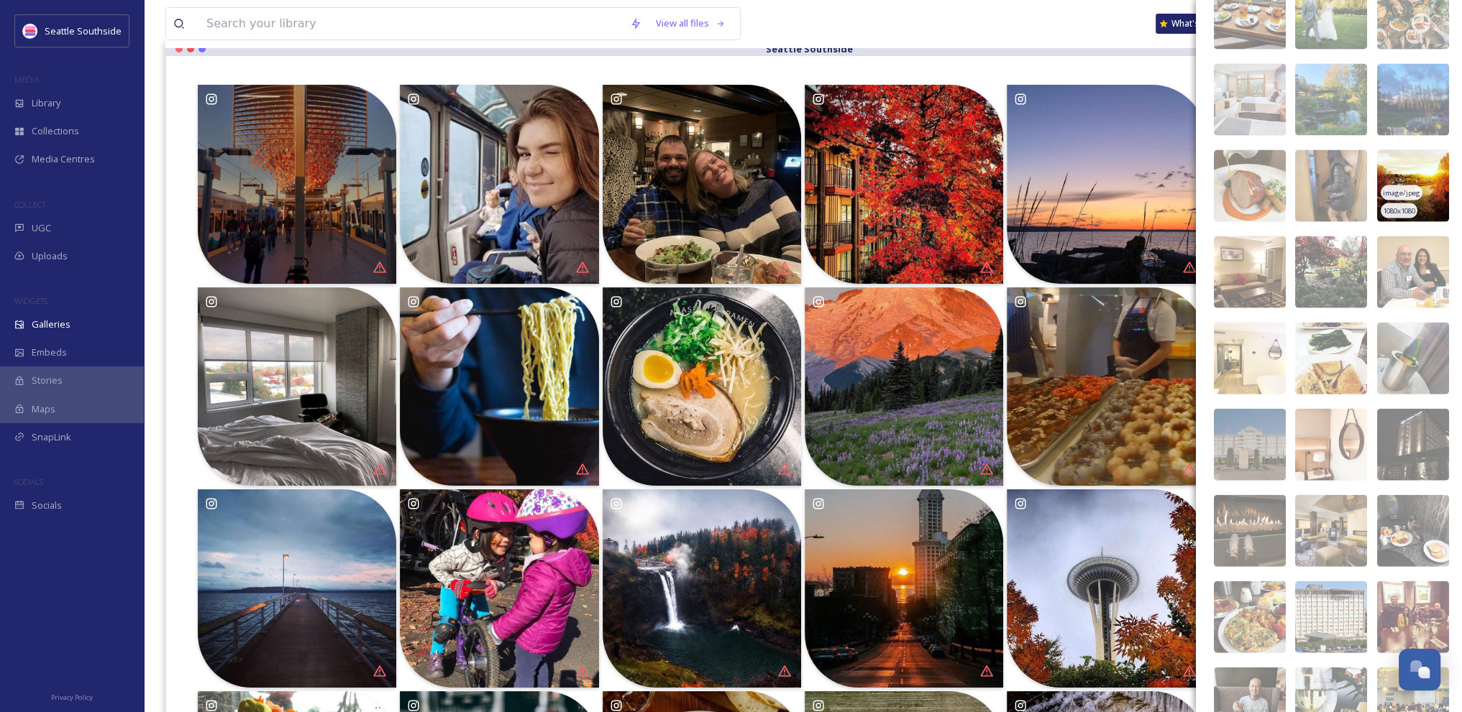
click at [1400, 189] on div "image/jpeg" at bounding box center [1401, 192] width 42 height 15
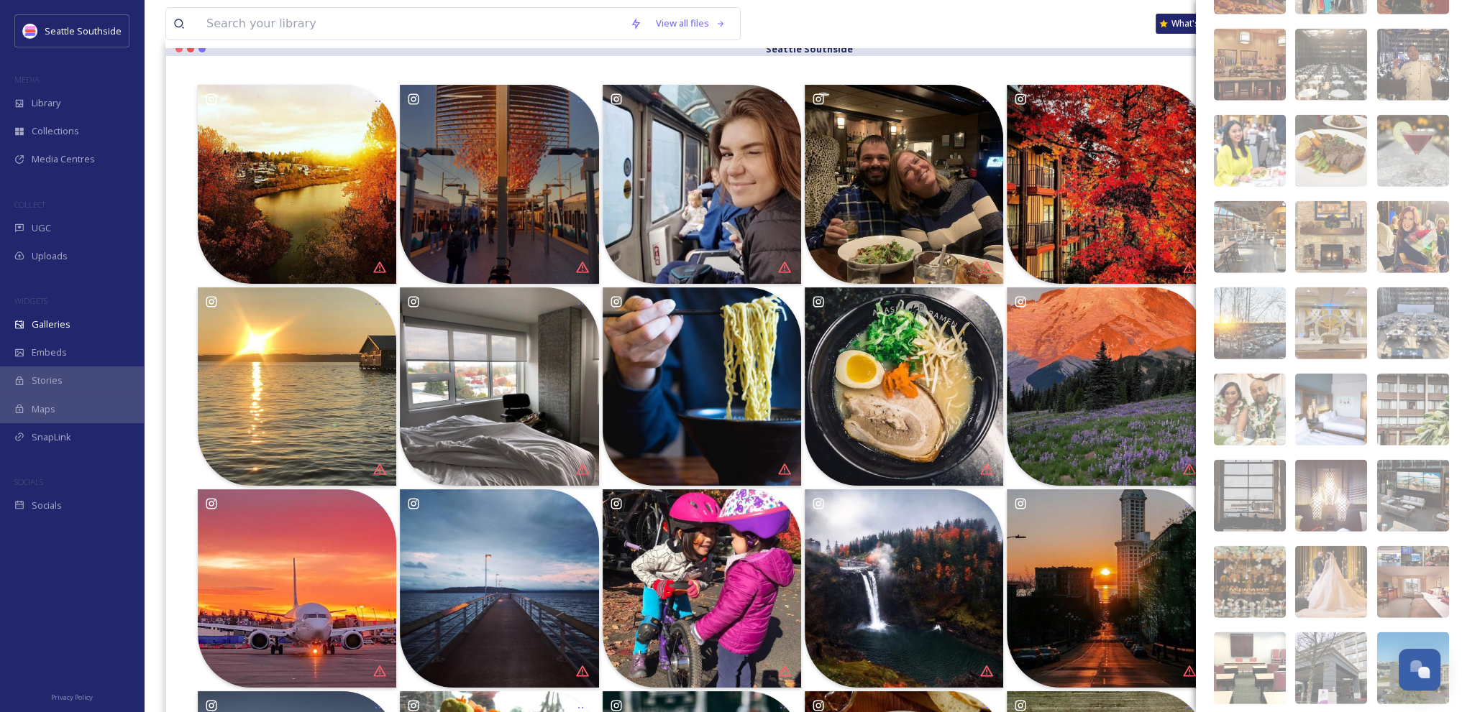
scroll to position [20065, 0]
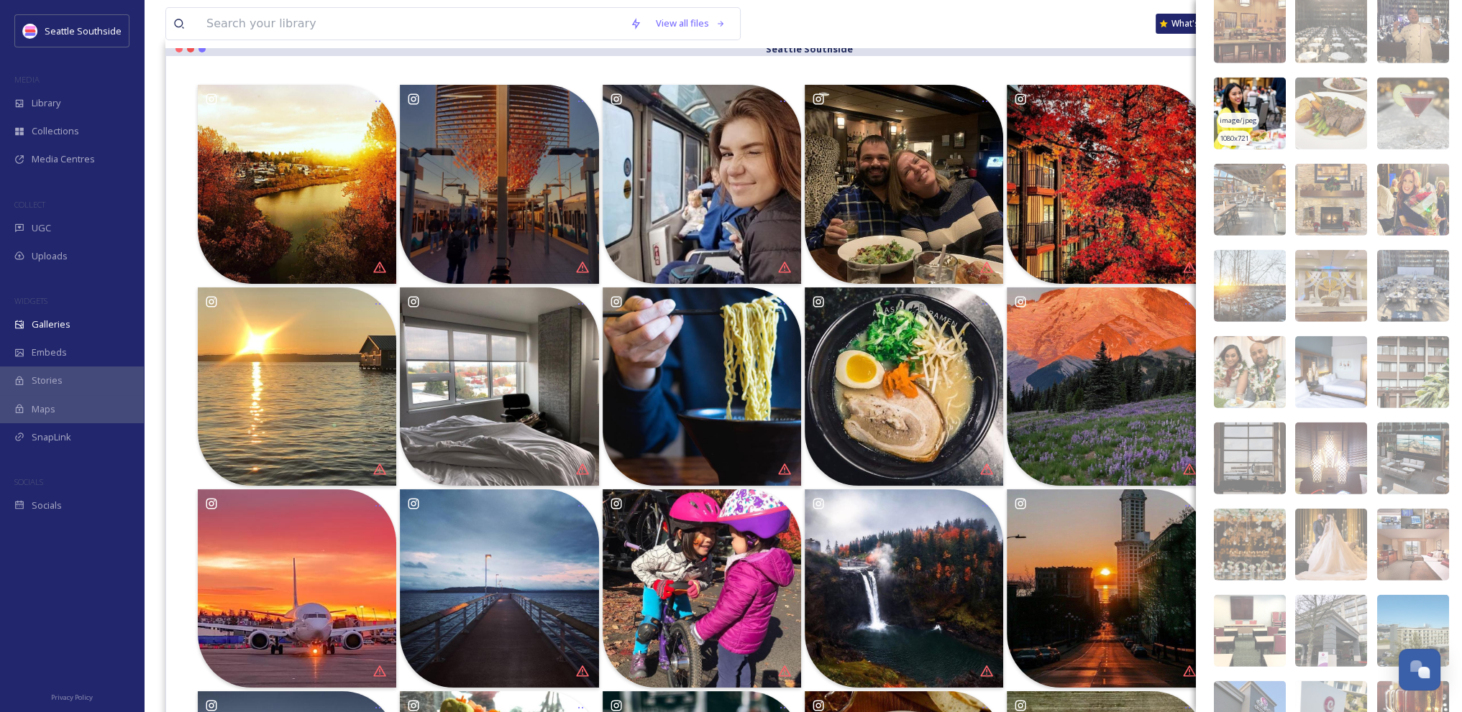
click at [1251, 109] on img at bounding box center [1250, 114] width 72 height 72
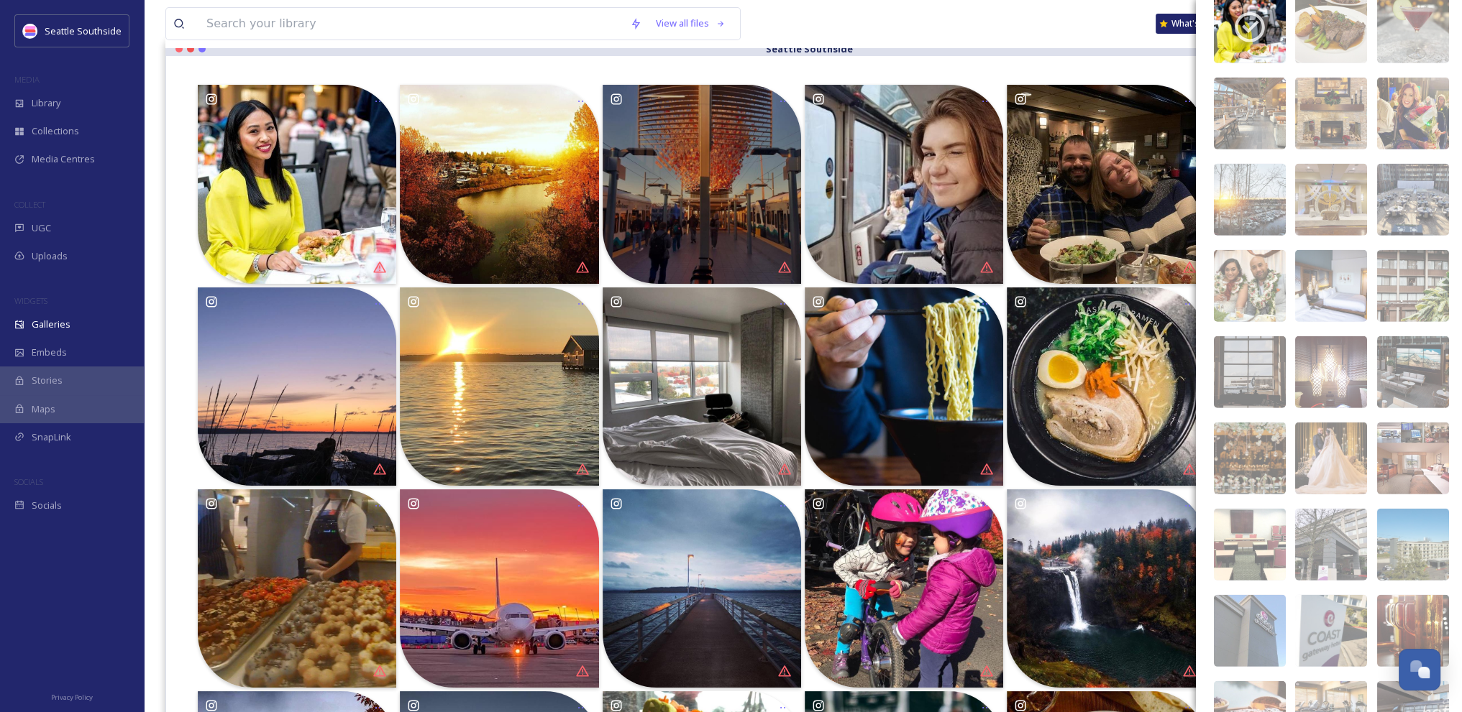
scroll to position [20190, 0]
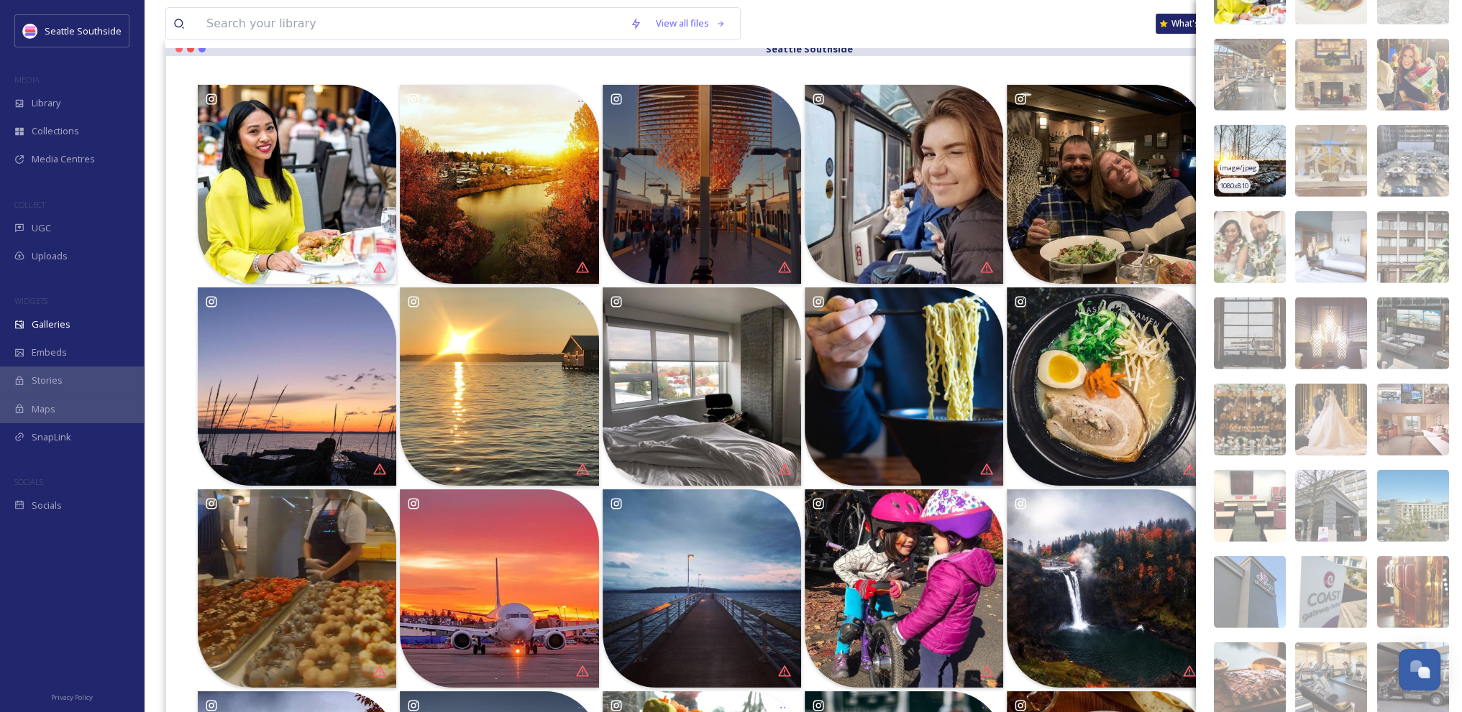
click at [1258, 154] on img at bounding box center [1250, 161] width 72 height 72
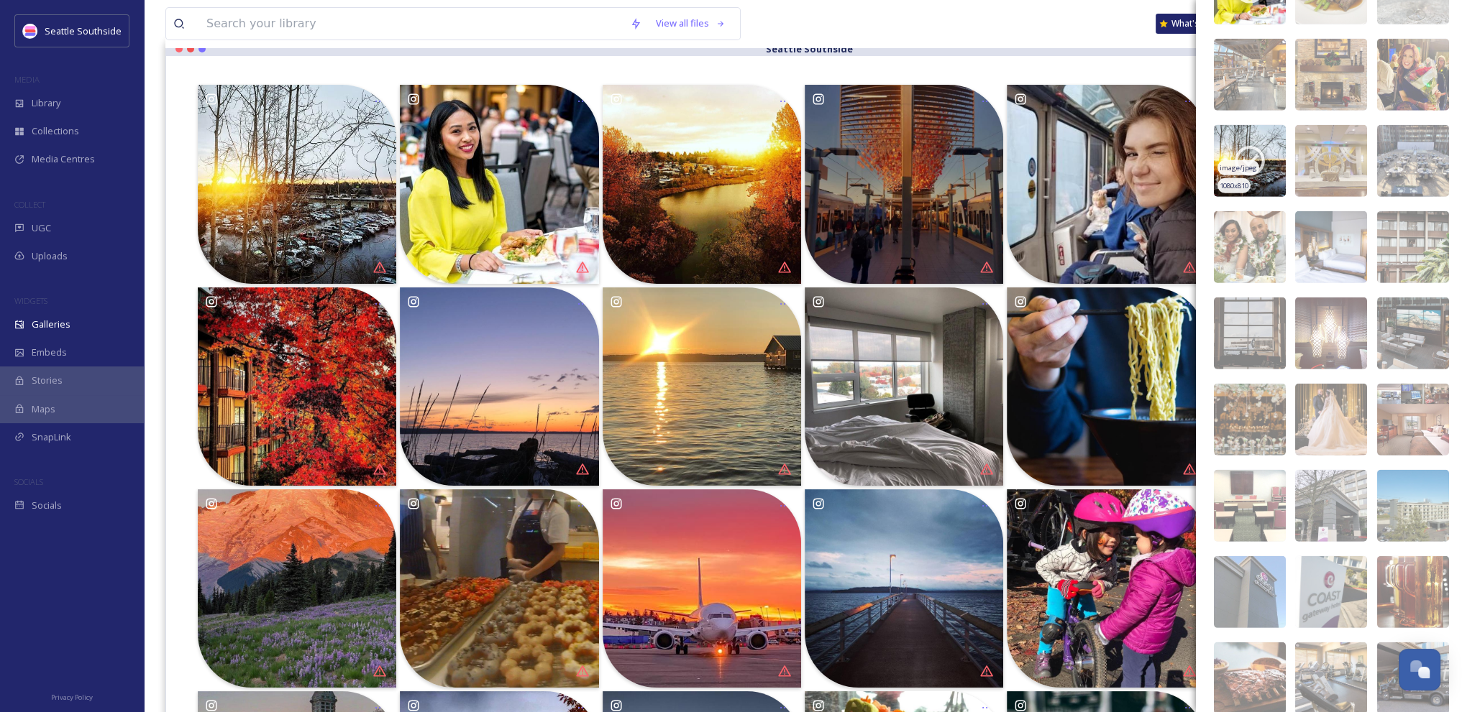
click at [1258, 154] on icon at bounding box center [1249, 161] width 36 height 36
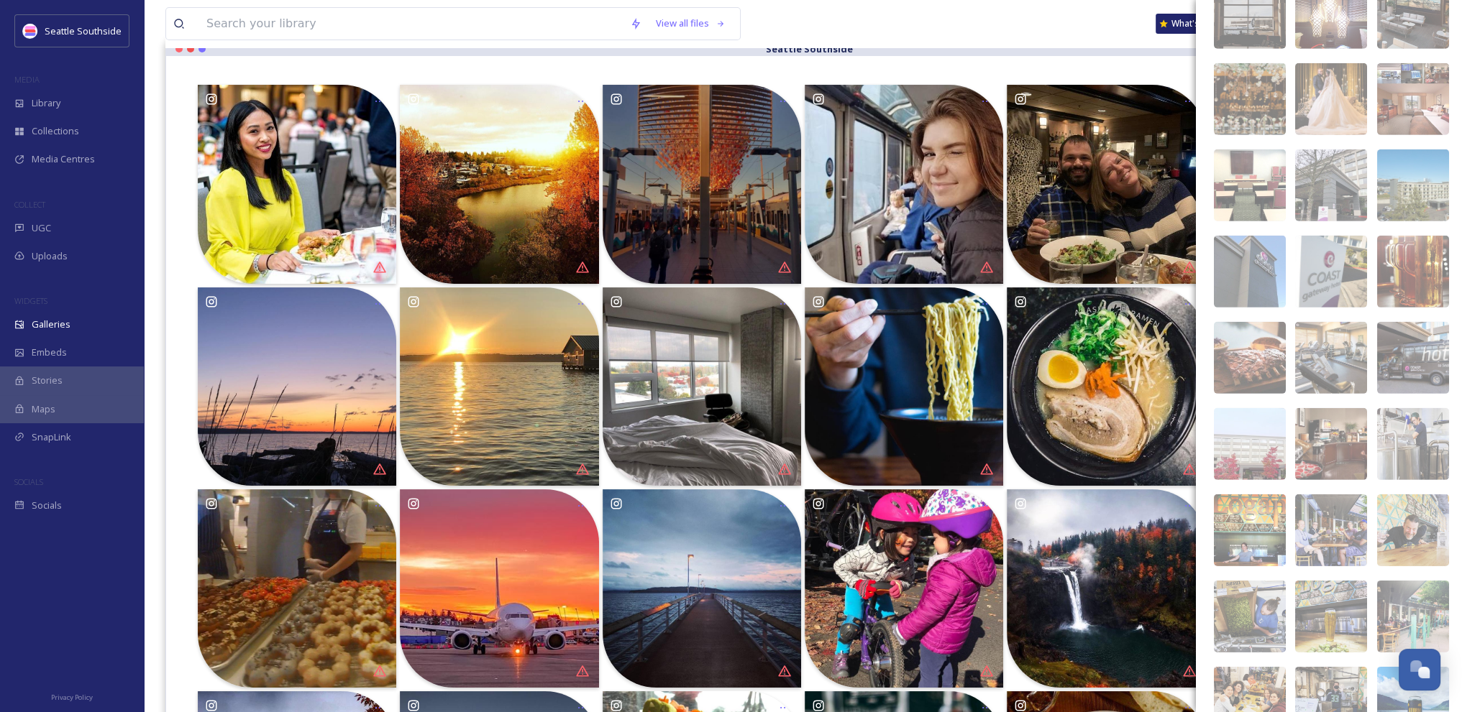
scroll to position [20549, 0]
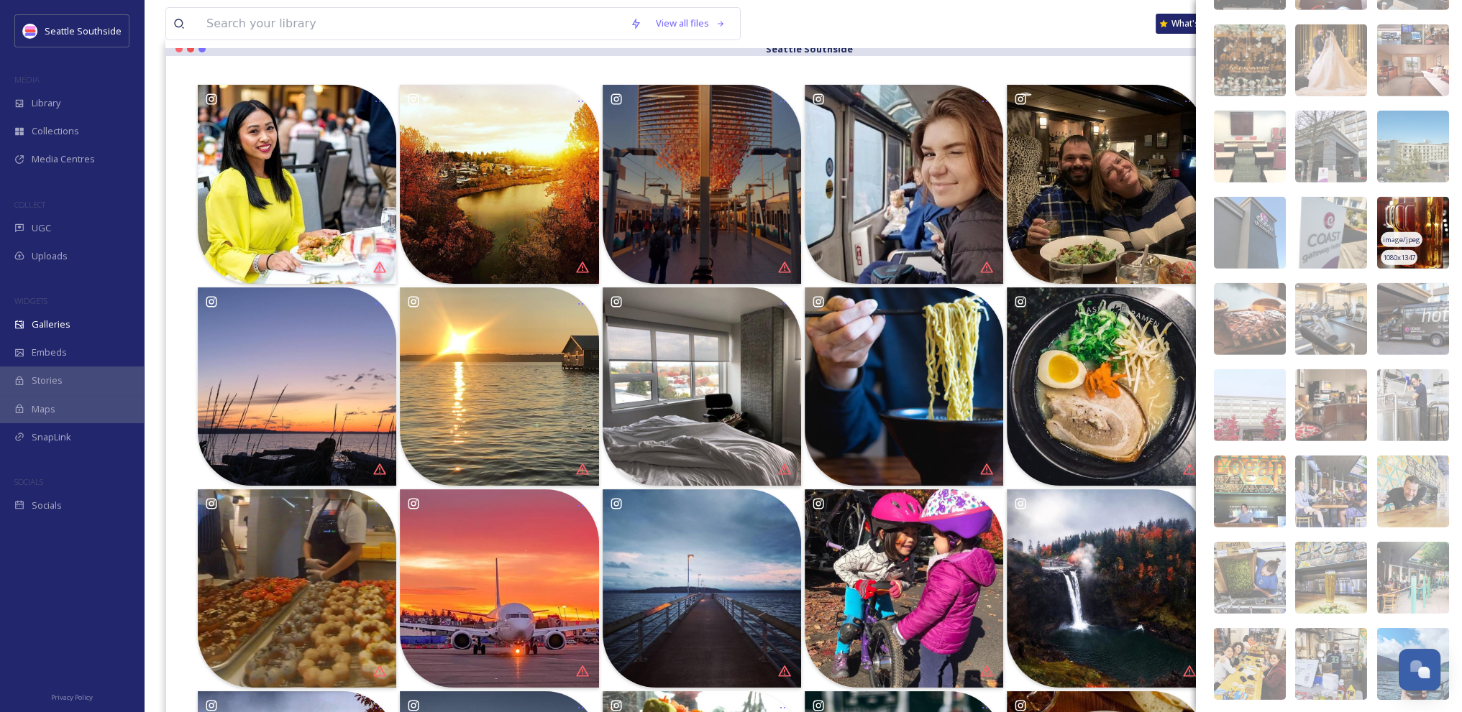
click at [1416, 234] on img at bounding box center [1413, 233] width 72 height 72
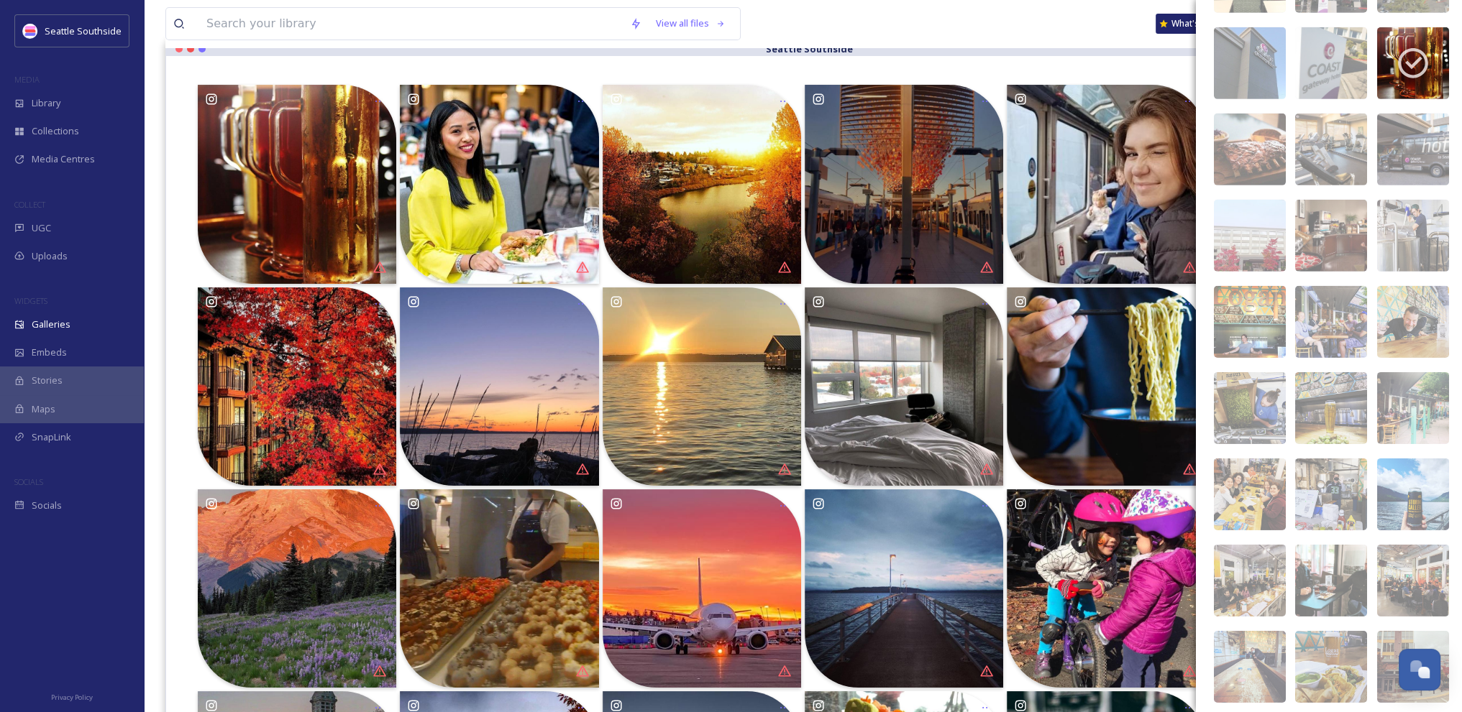
scroll to position [20799, 0]
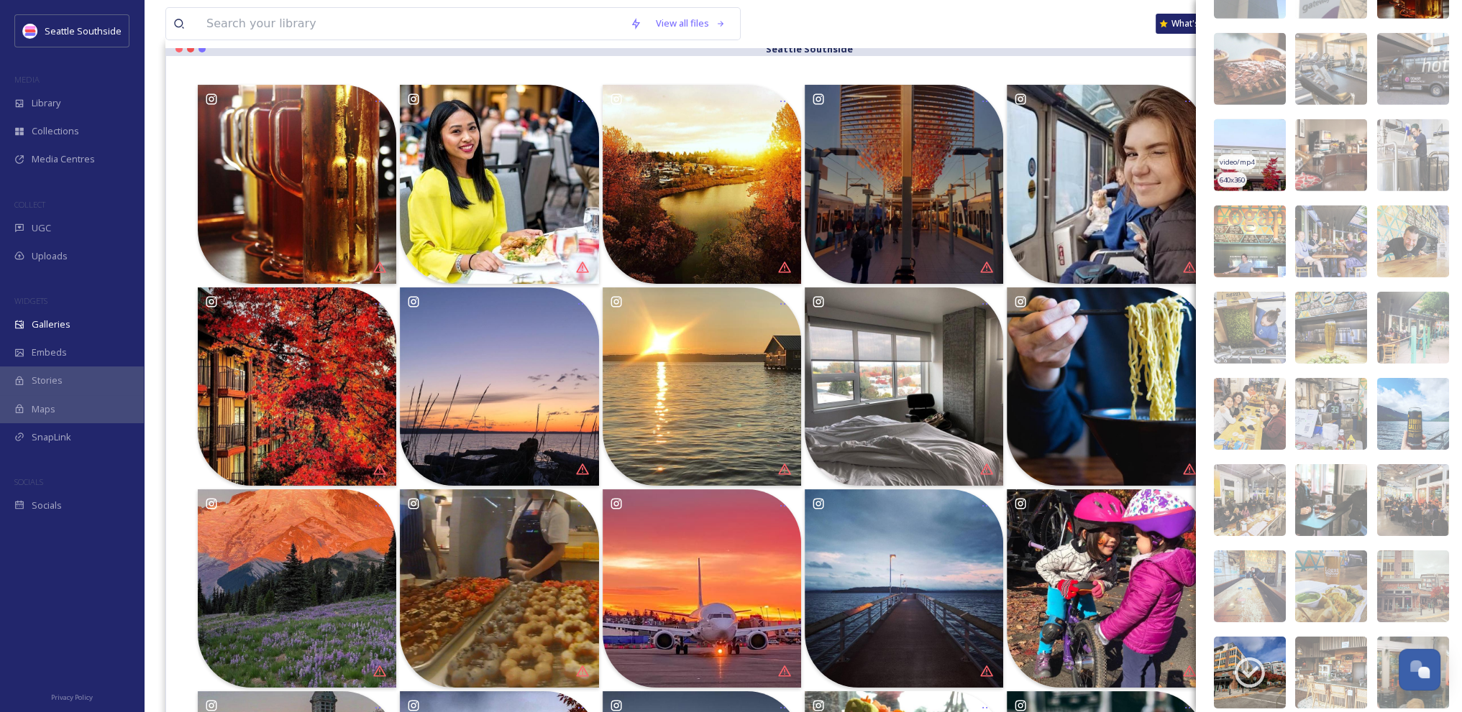
click at [1258, 148] on img at bounding box center [1250, 155] width 72 height 72
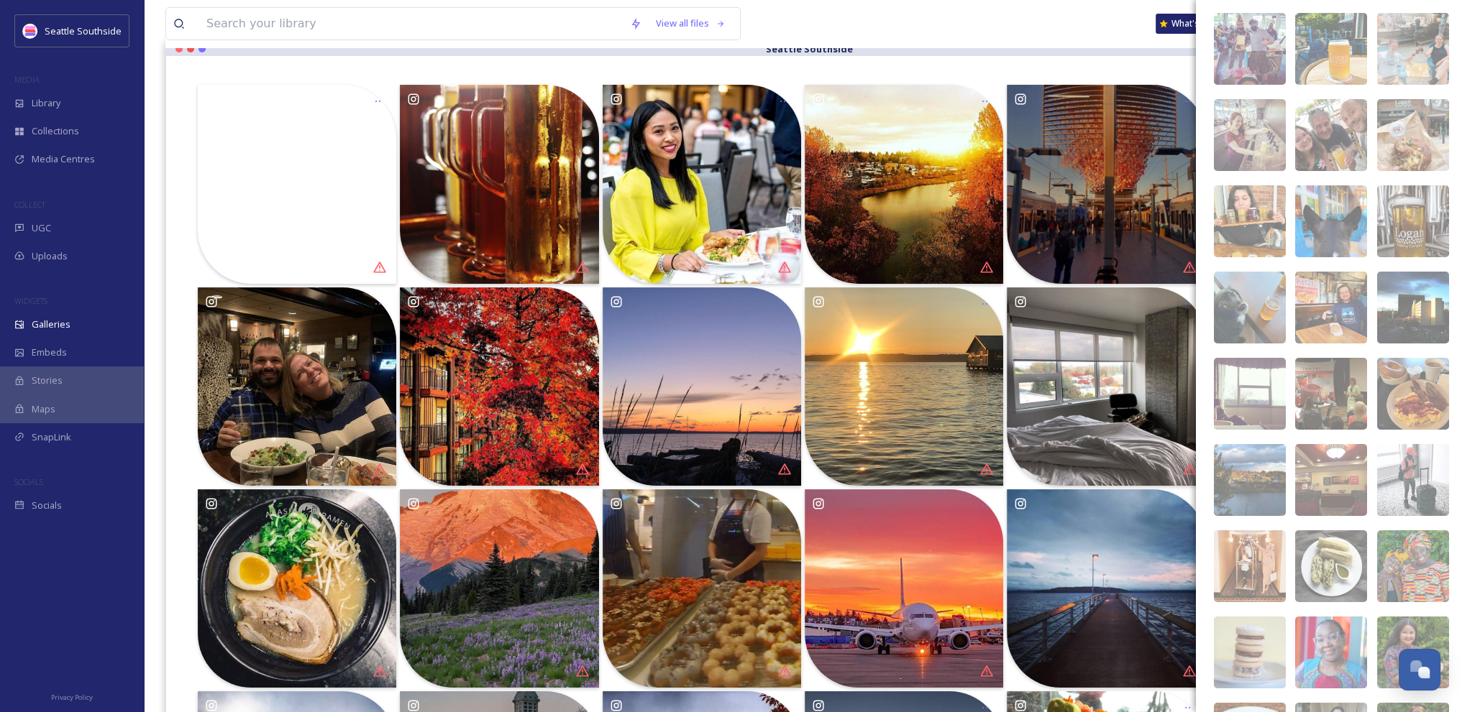
scroll to position [21843, 0]
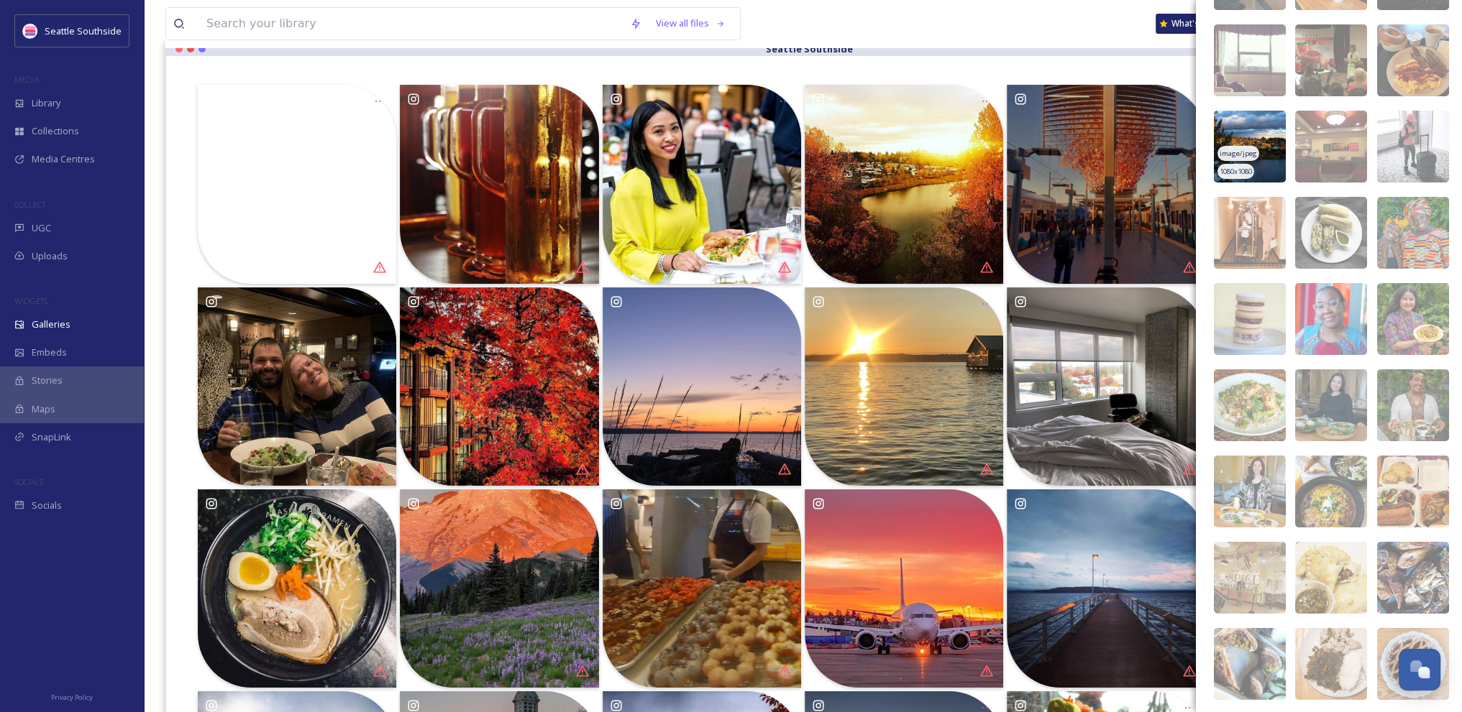
click at [1239, 146] on div "image/jpeg" at bounding box center [1238, 153] width 42 height 15
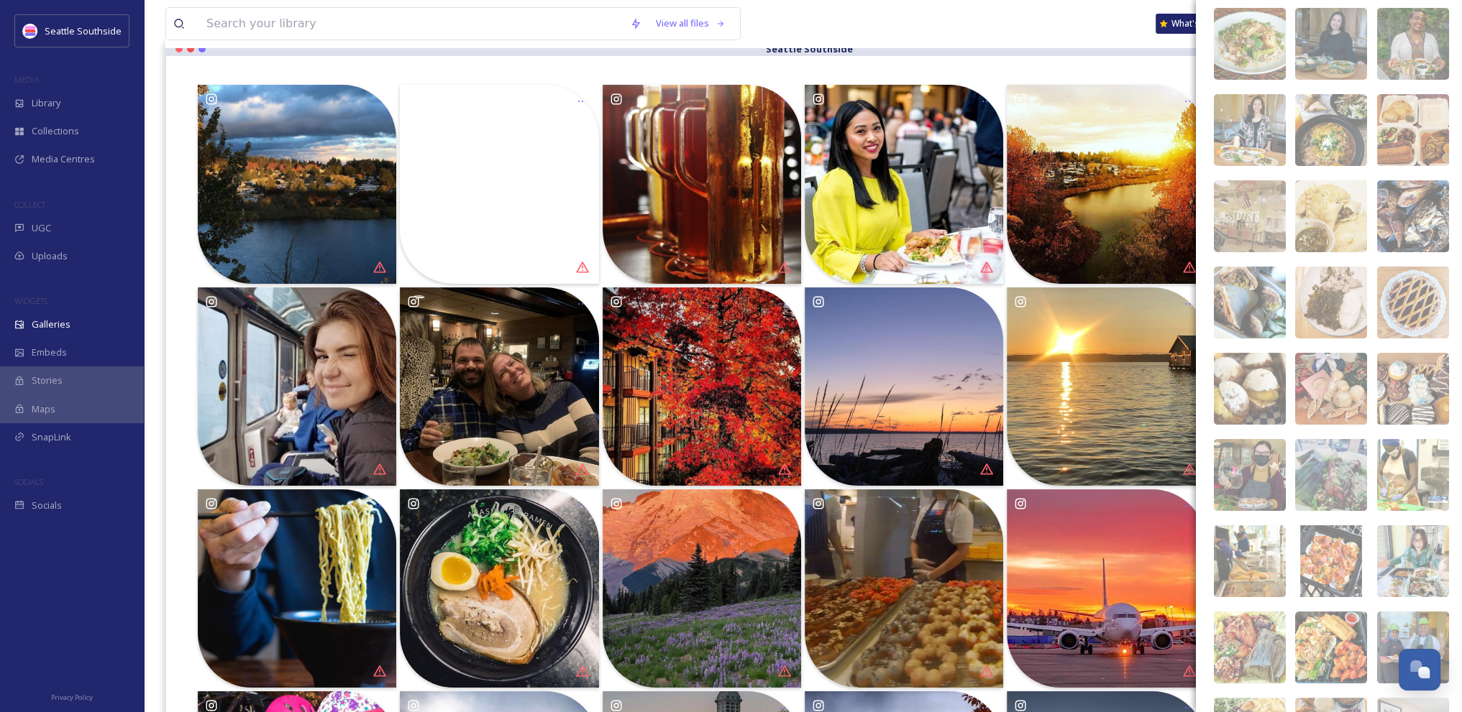
scroll to position [22030, 0]
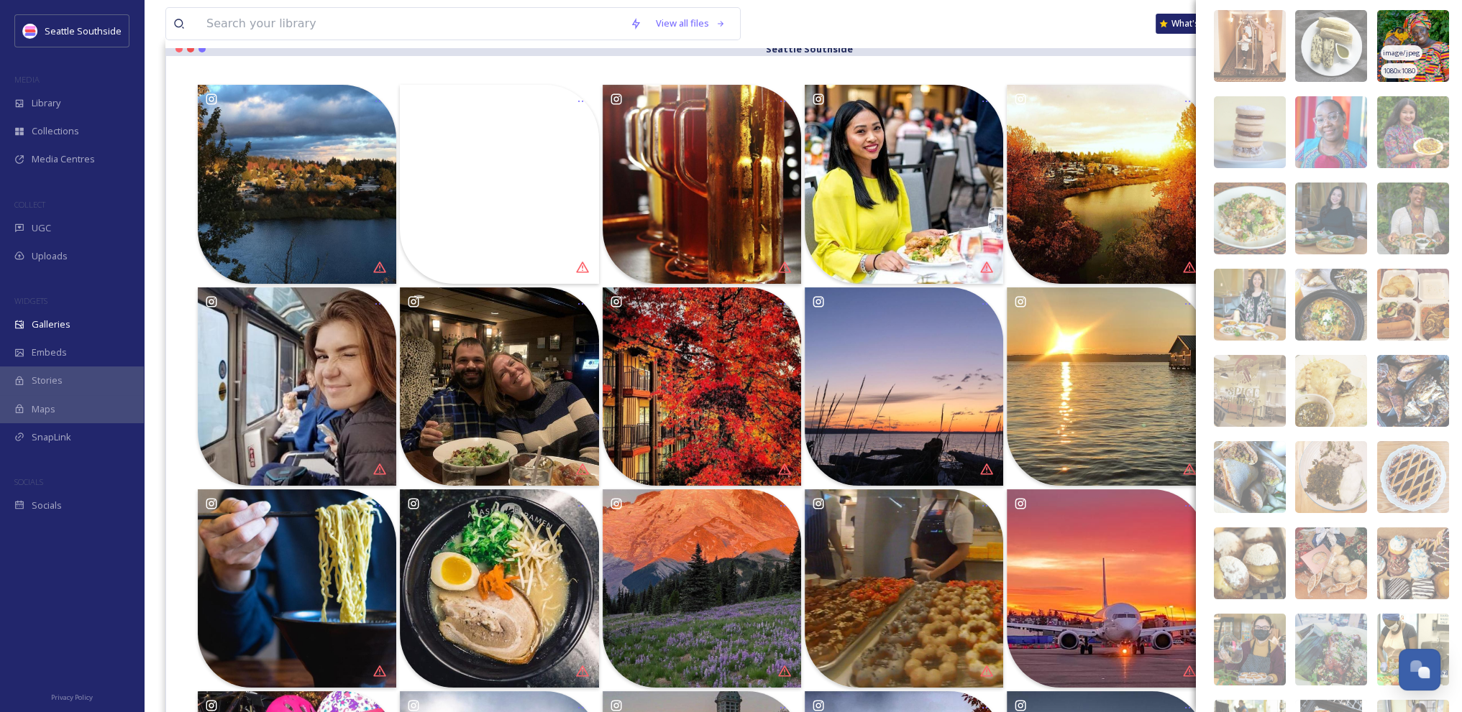
click at [1386, 46] on div "image/jpeg" at bounding box center [1401, 52] width 42 height 15
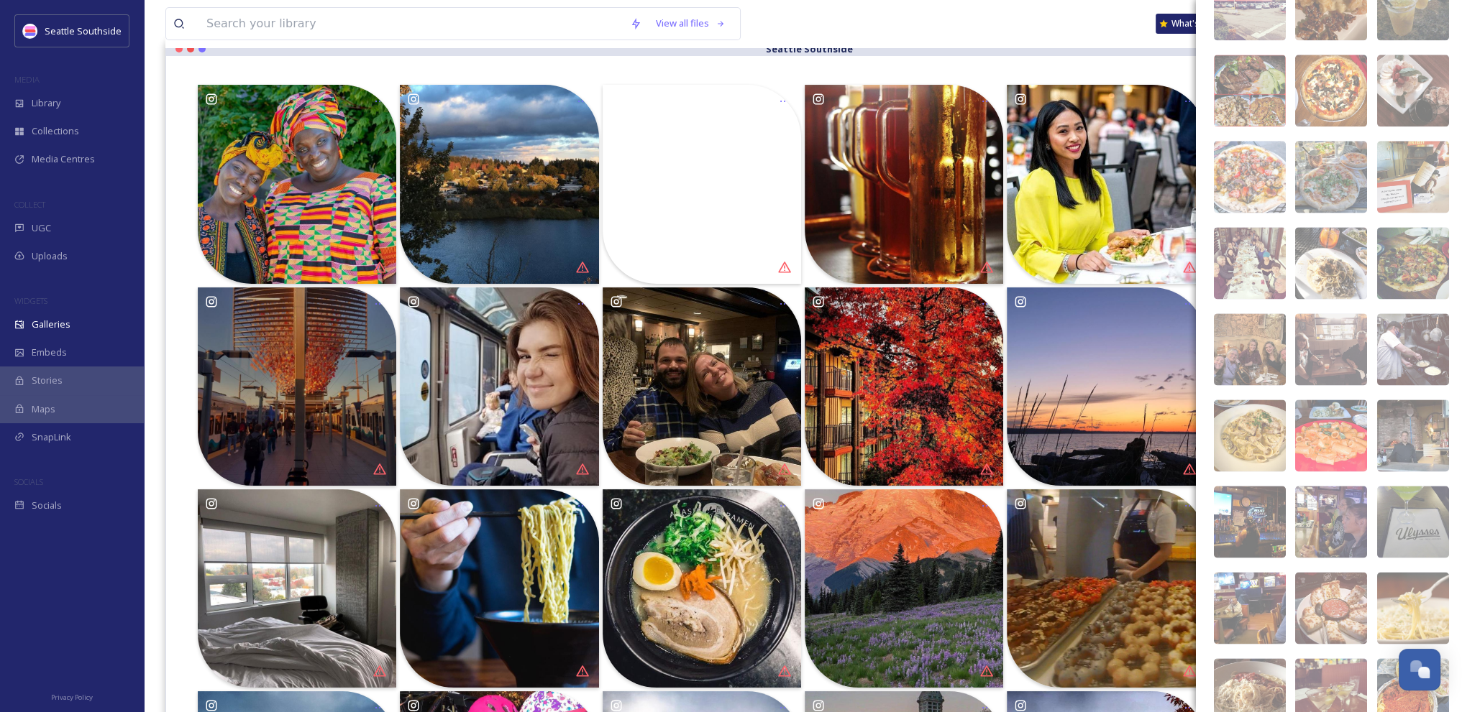
scroll to position [24486, 0]
click at [1260, 157] on img at bounding box center [1250, 178] width 72 height 72
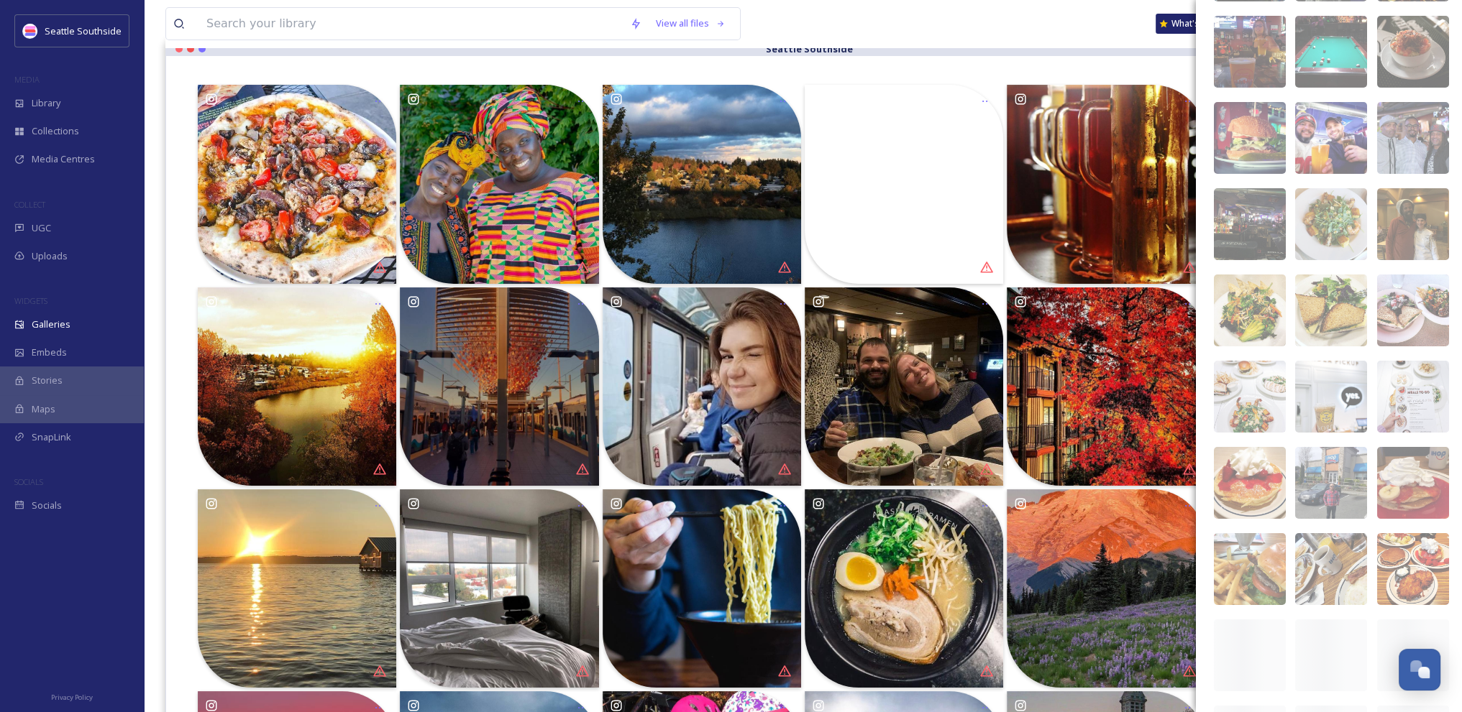
scroll to position [28721, 0]
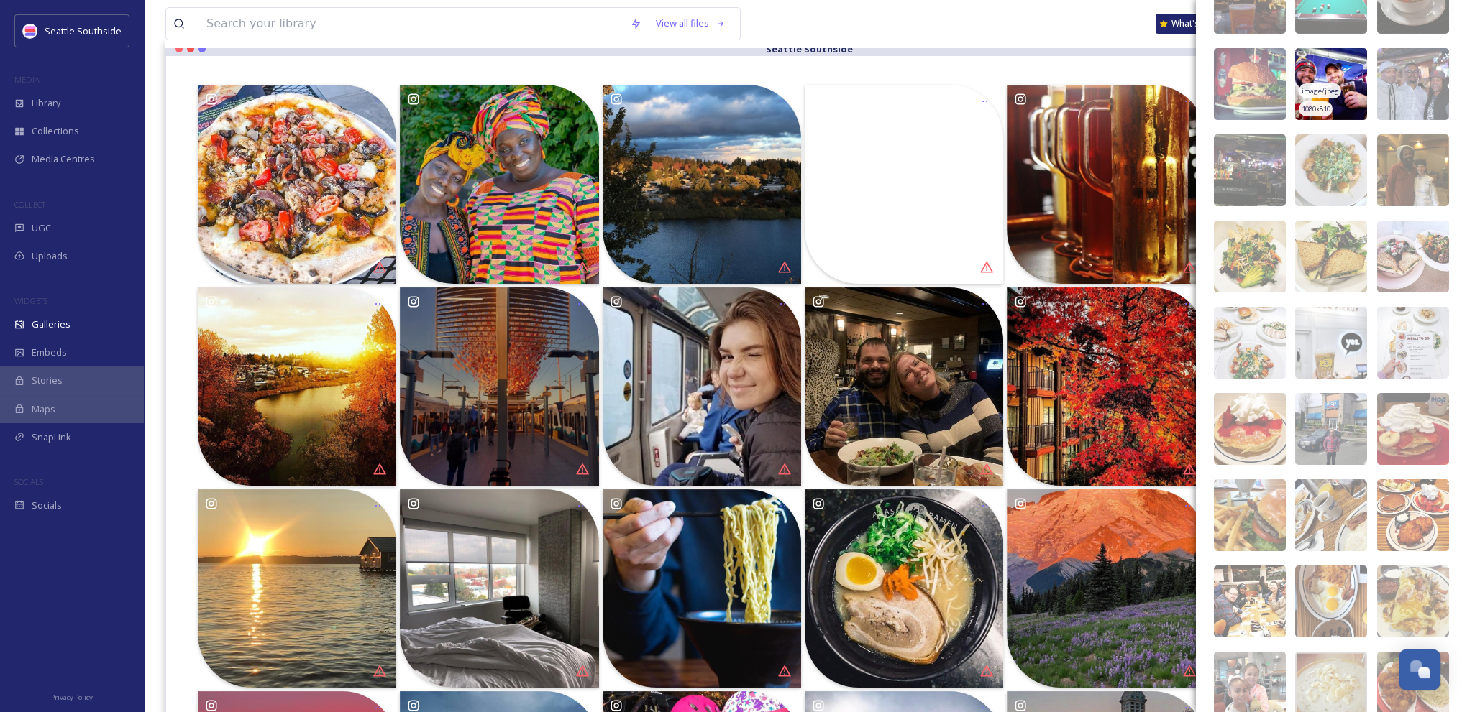
click at [1339, 69] on img at bounding box center [1331, 84] width 72 height 72
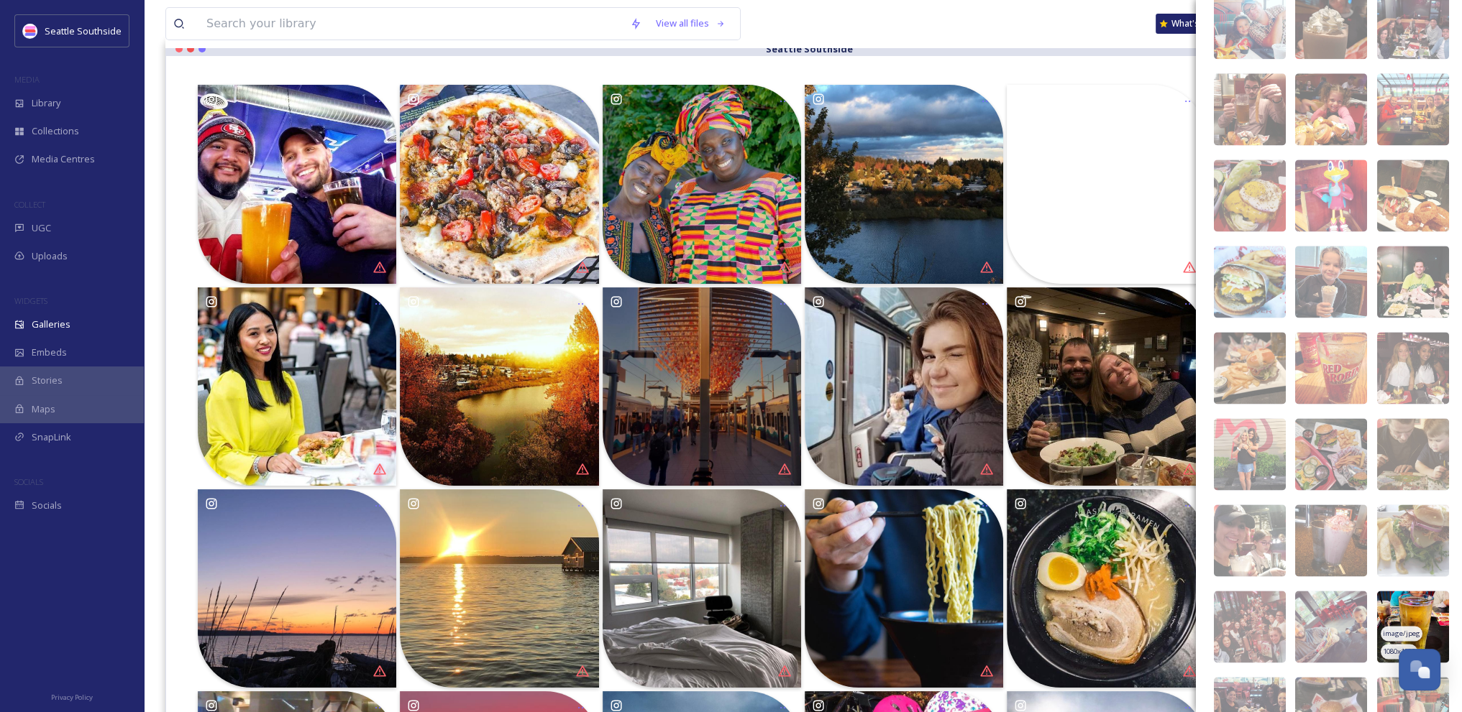
scroll to position [31960, 0]
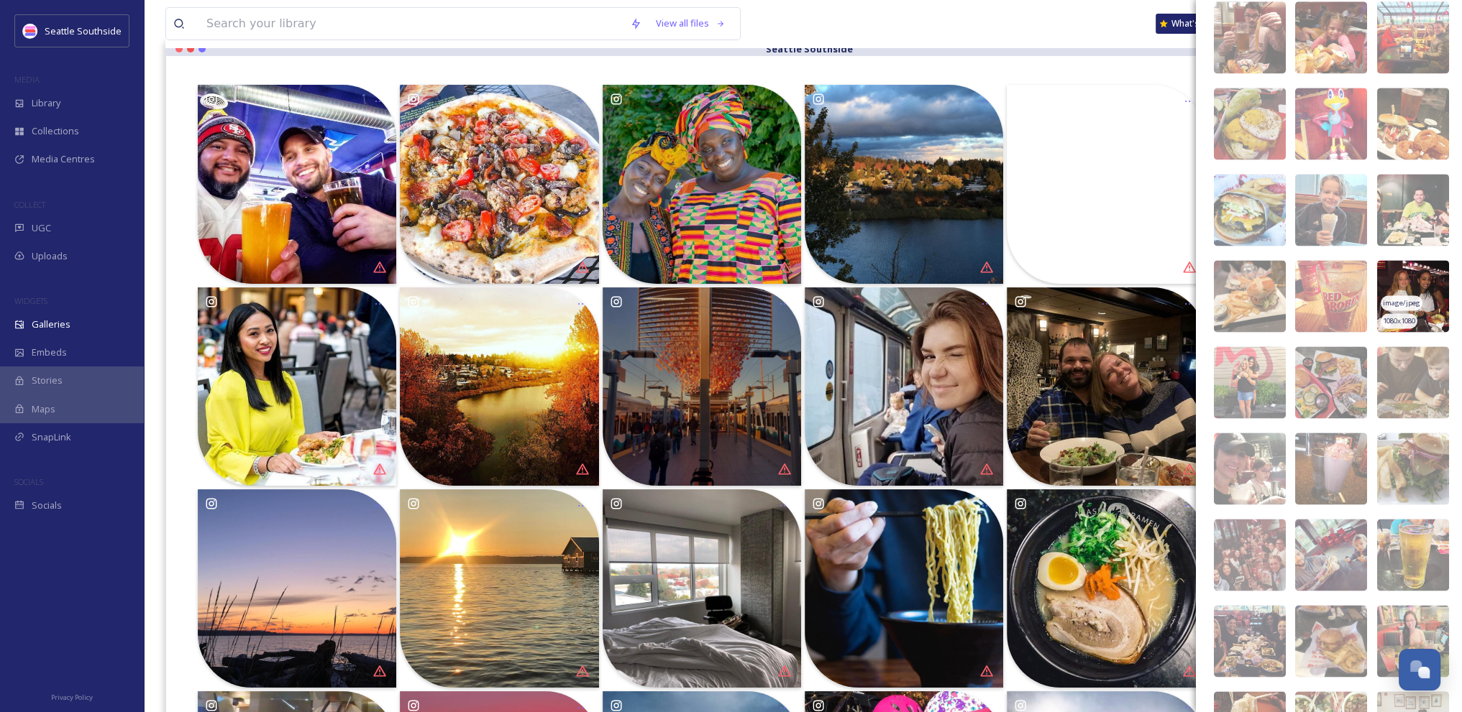
click at [1410, 270] on img at bounding box center [1413, 296] width 72 height 72
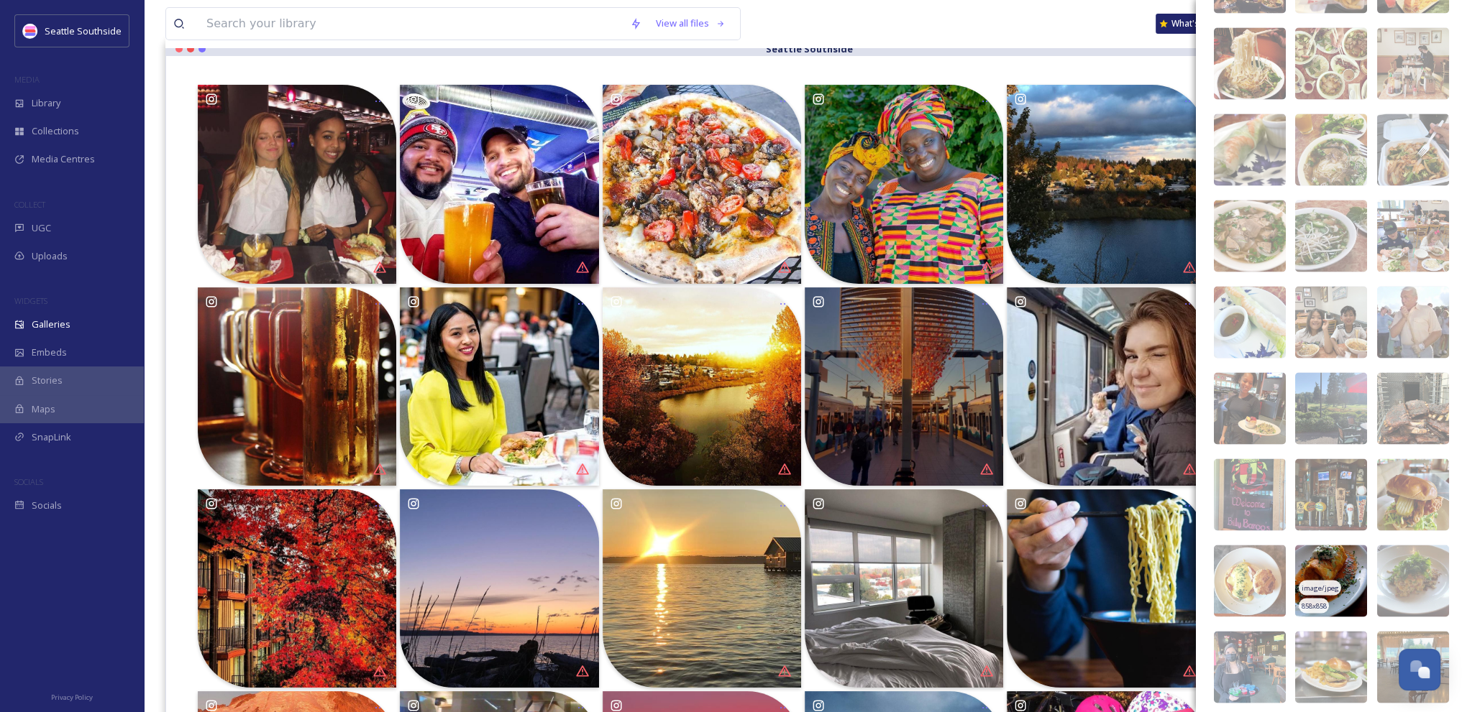
scroll to position [32678, 0]
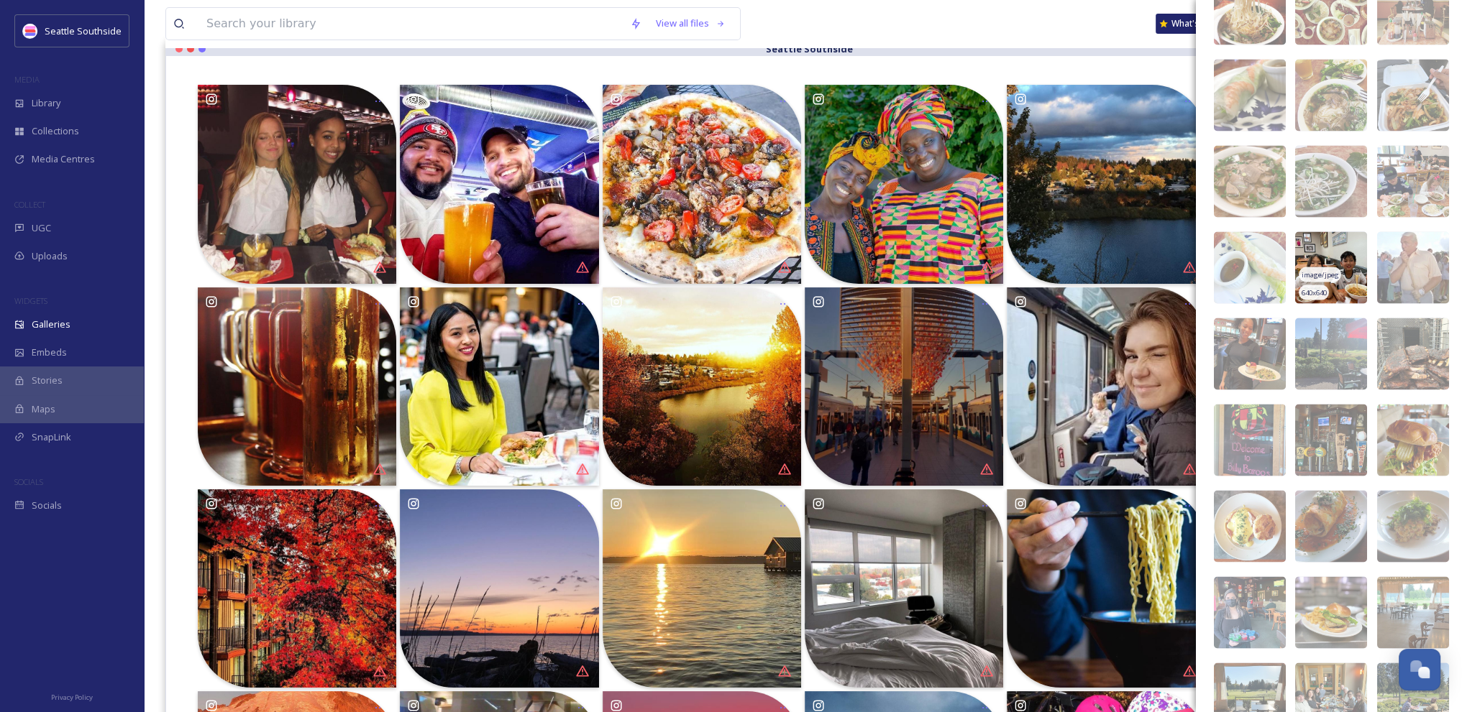
click at [1326, 259] on img at bounding box center [1331, 267] width 72 height 72
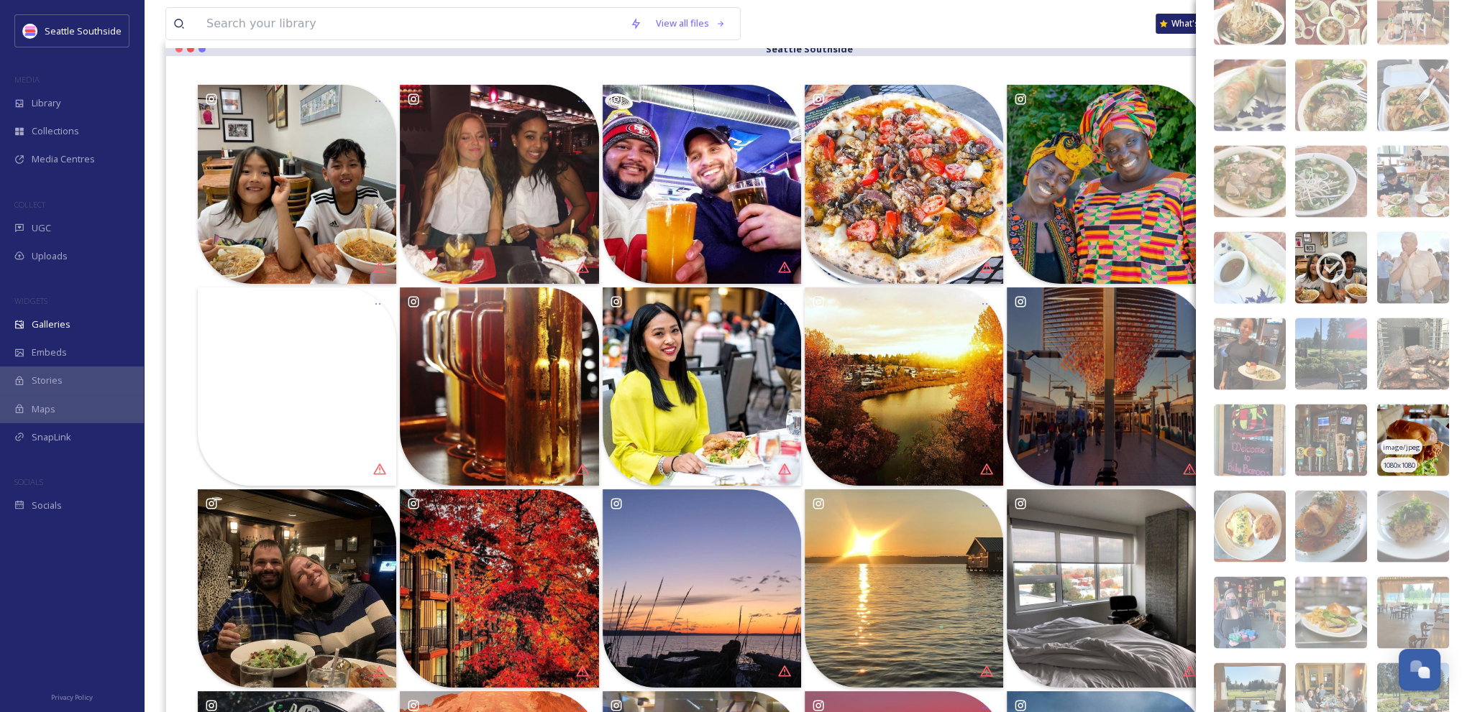
click at [1416, 422] on img at bounding box center [1413, 440] width 72 height 72
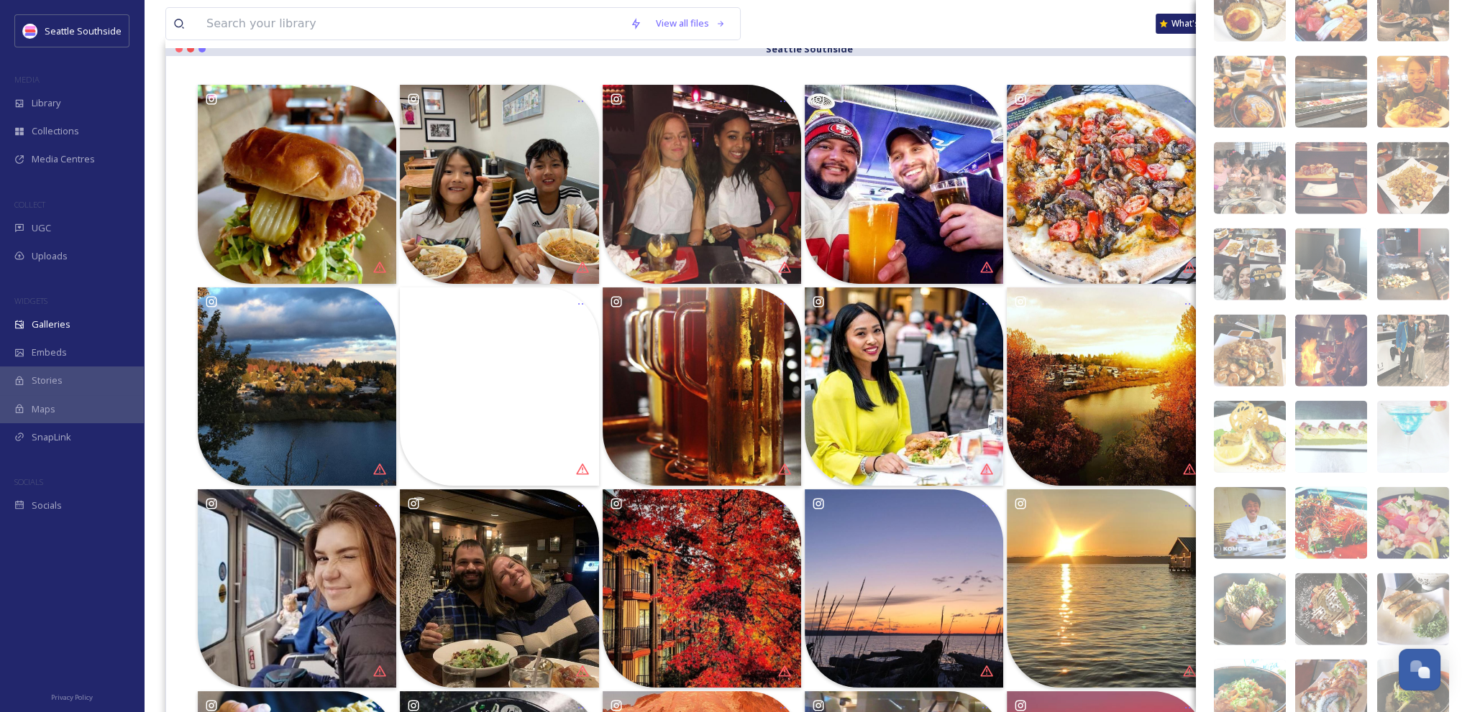
scroll to position [33778, 0]
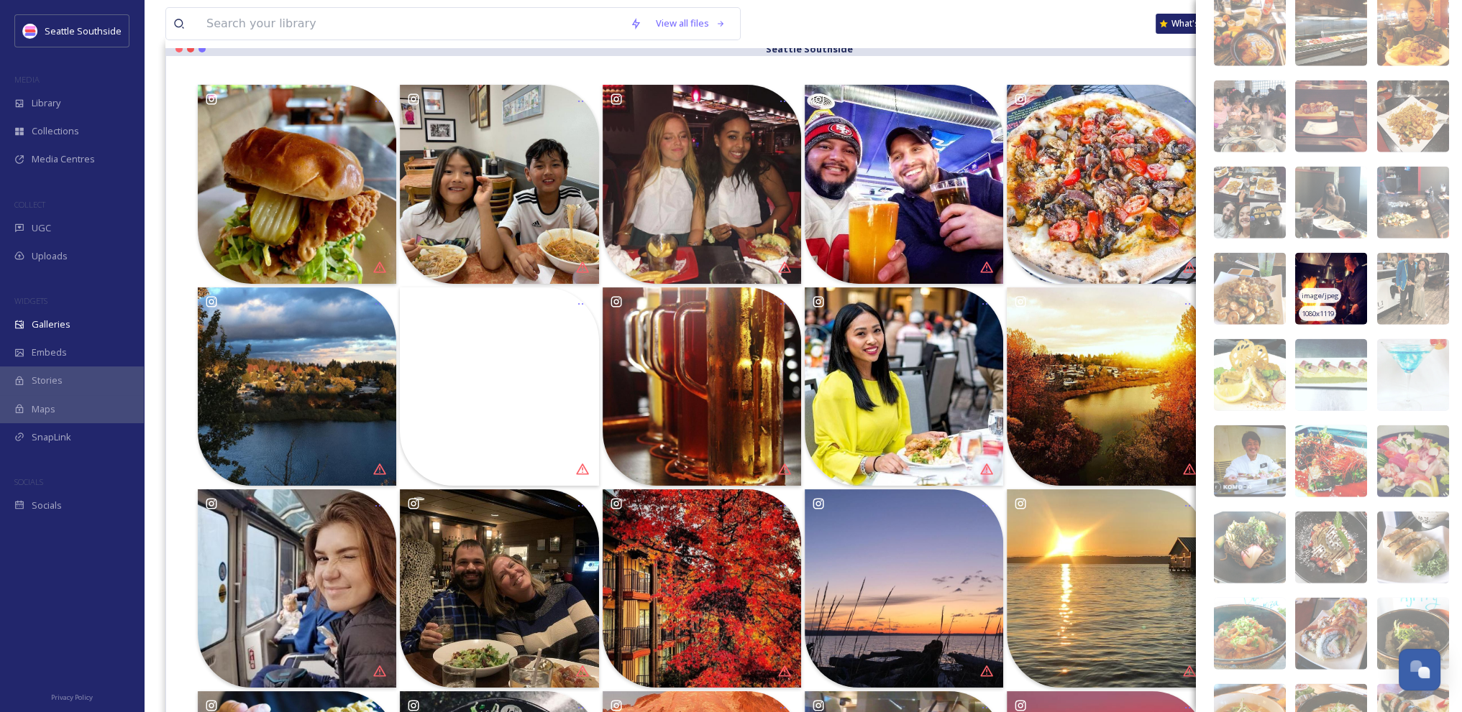
click at [1337, 270] on img at bounding box center [1331, 289] width 72 height 72
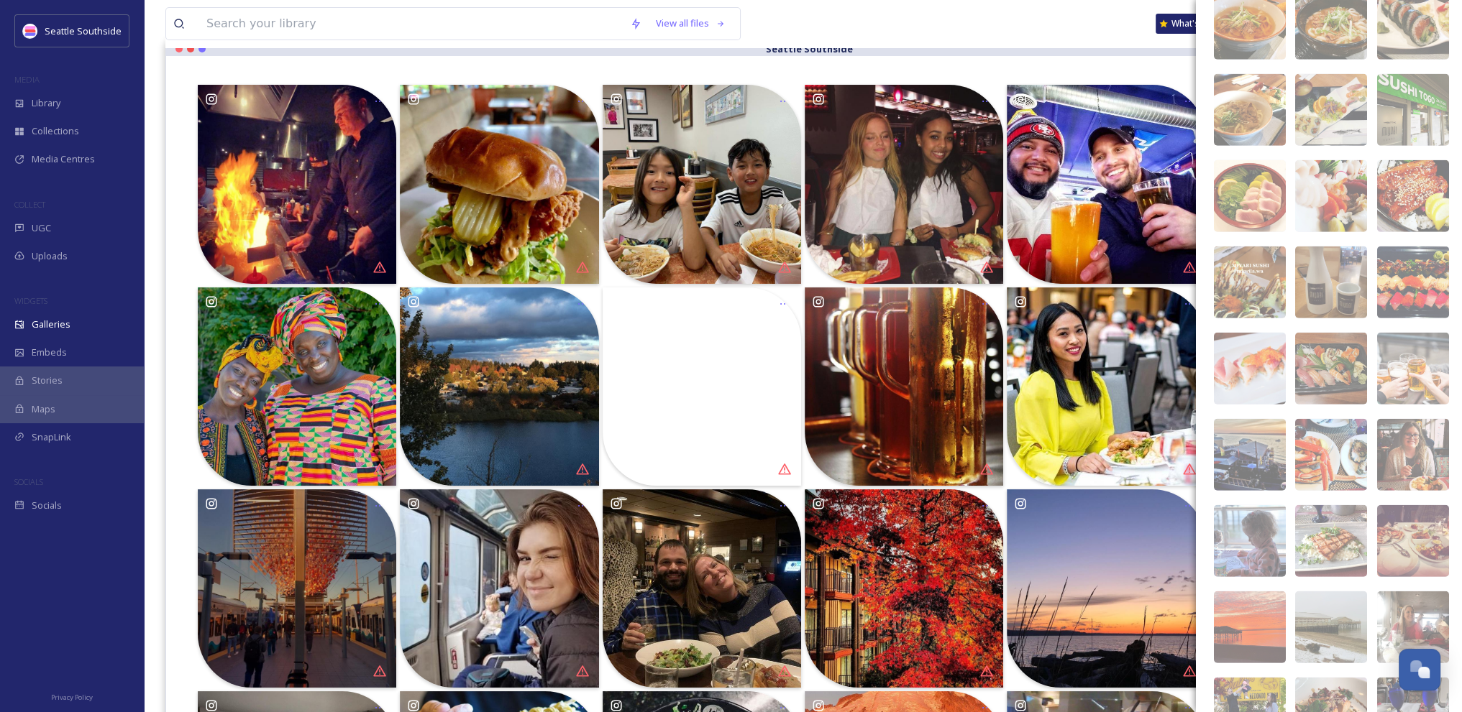
scroll to position [34599, 0]
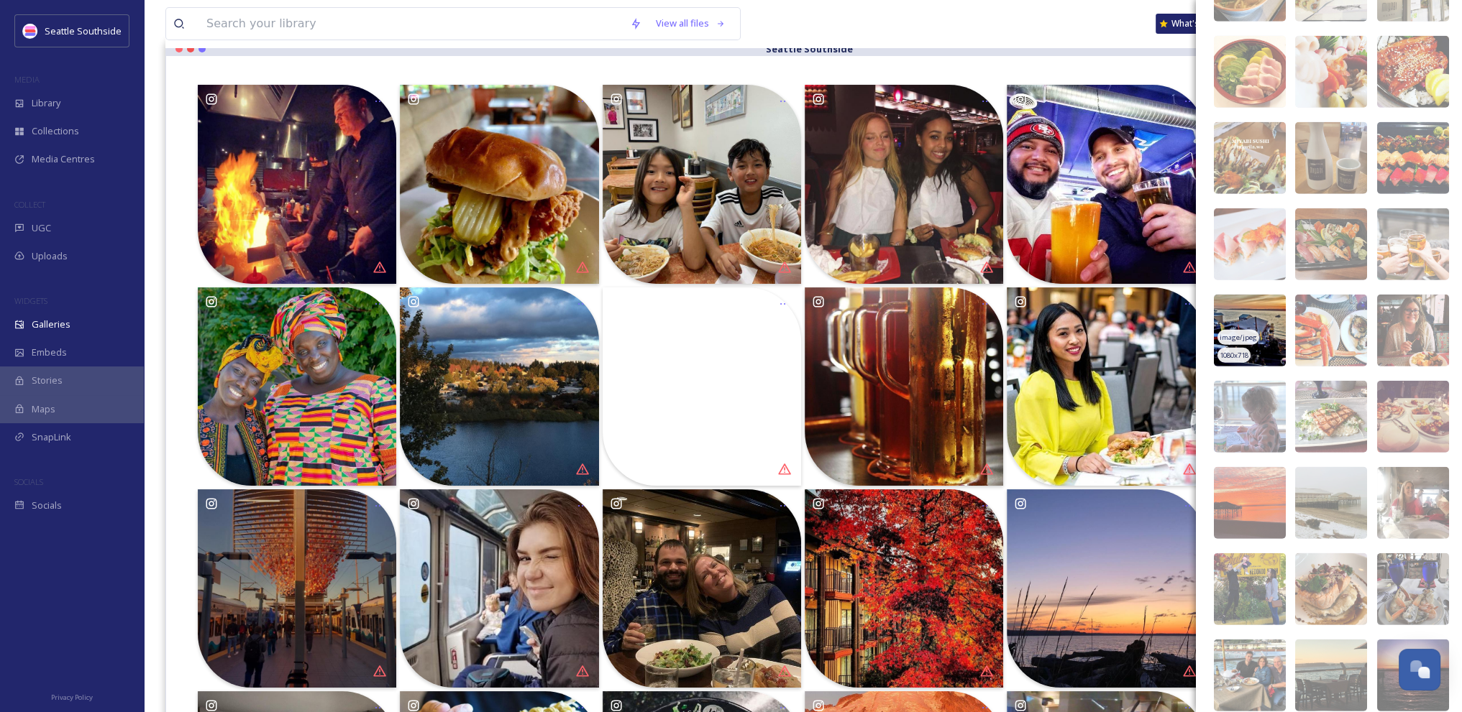
click at [1261, 306] on img at bounding box center [1250, 331] width 72 height 72
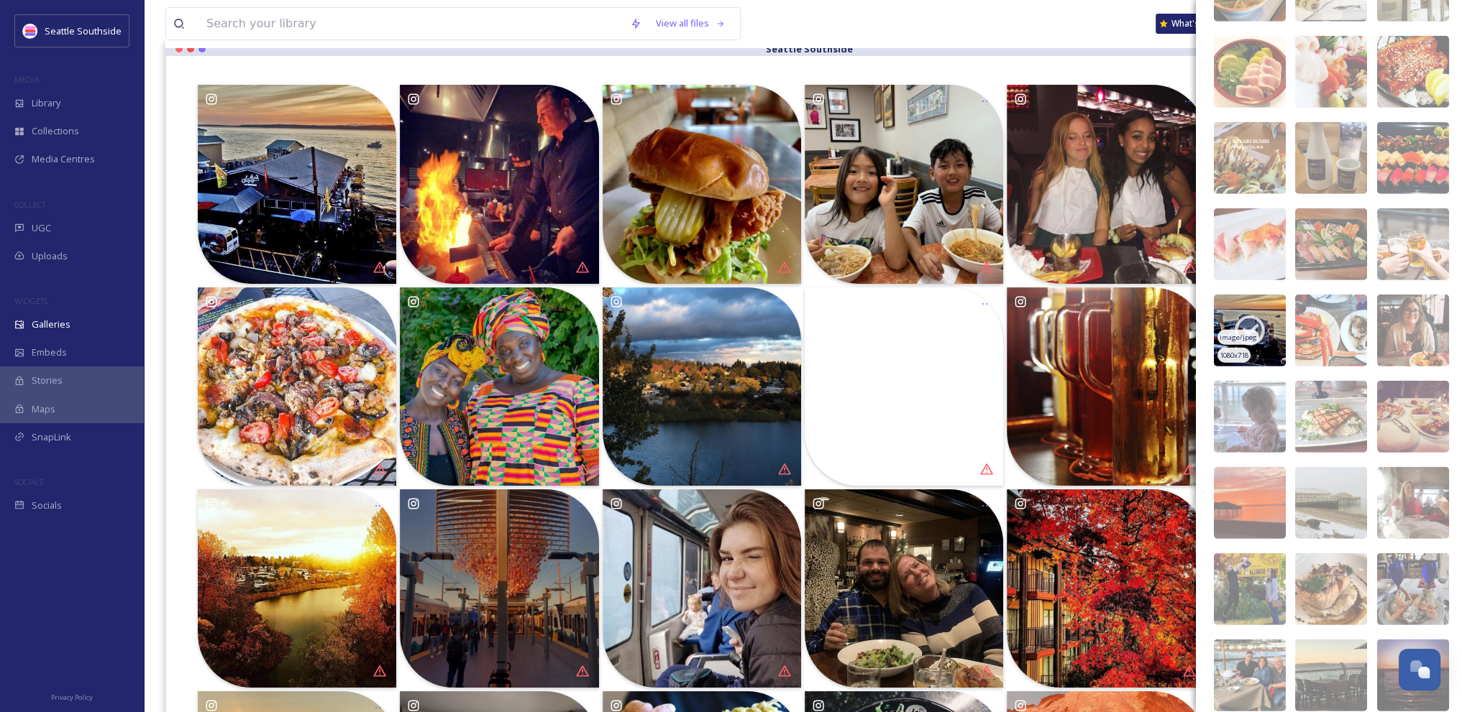
click at [1261, 306] on img at bounding box center [1250, 331] width 72 height 72
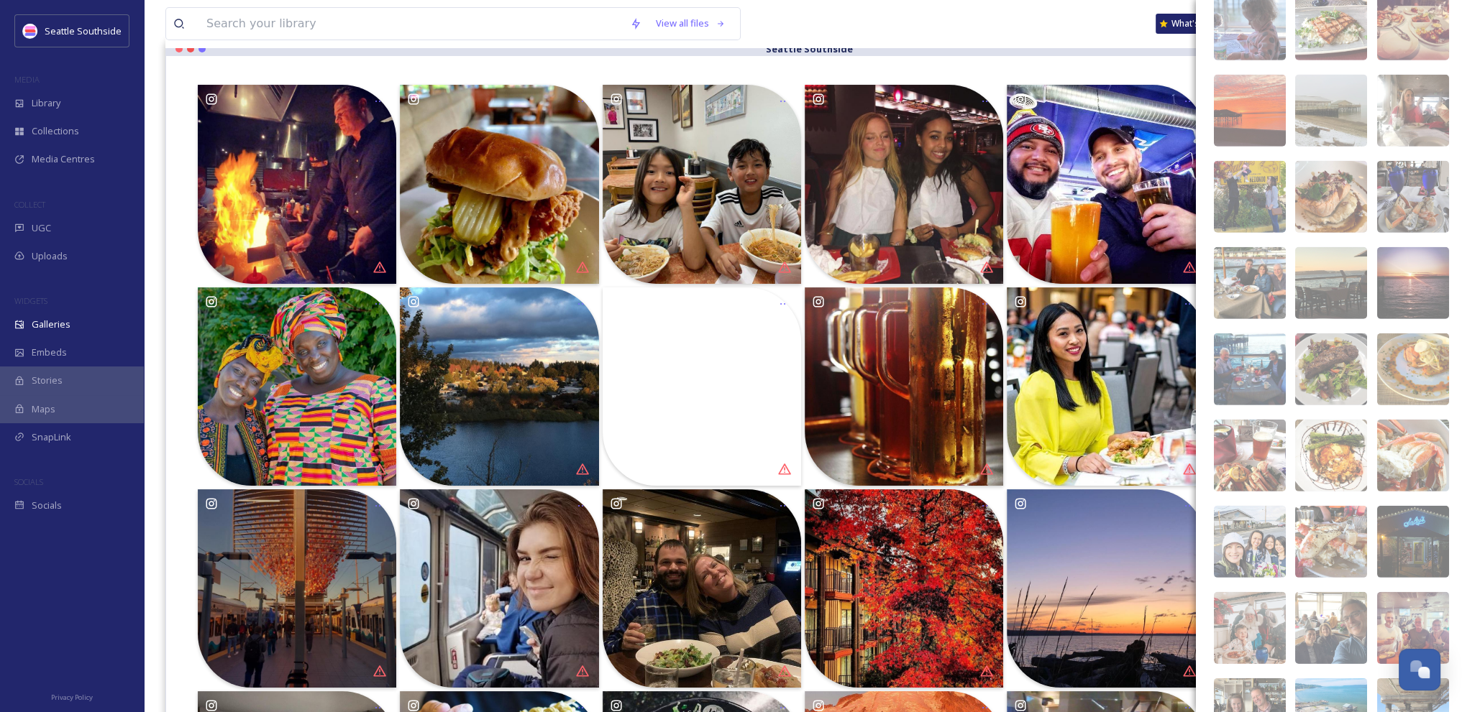
scroll to position [35118, 0]
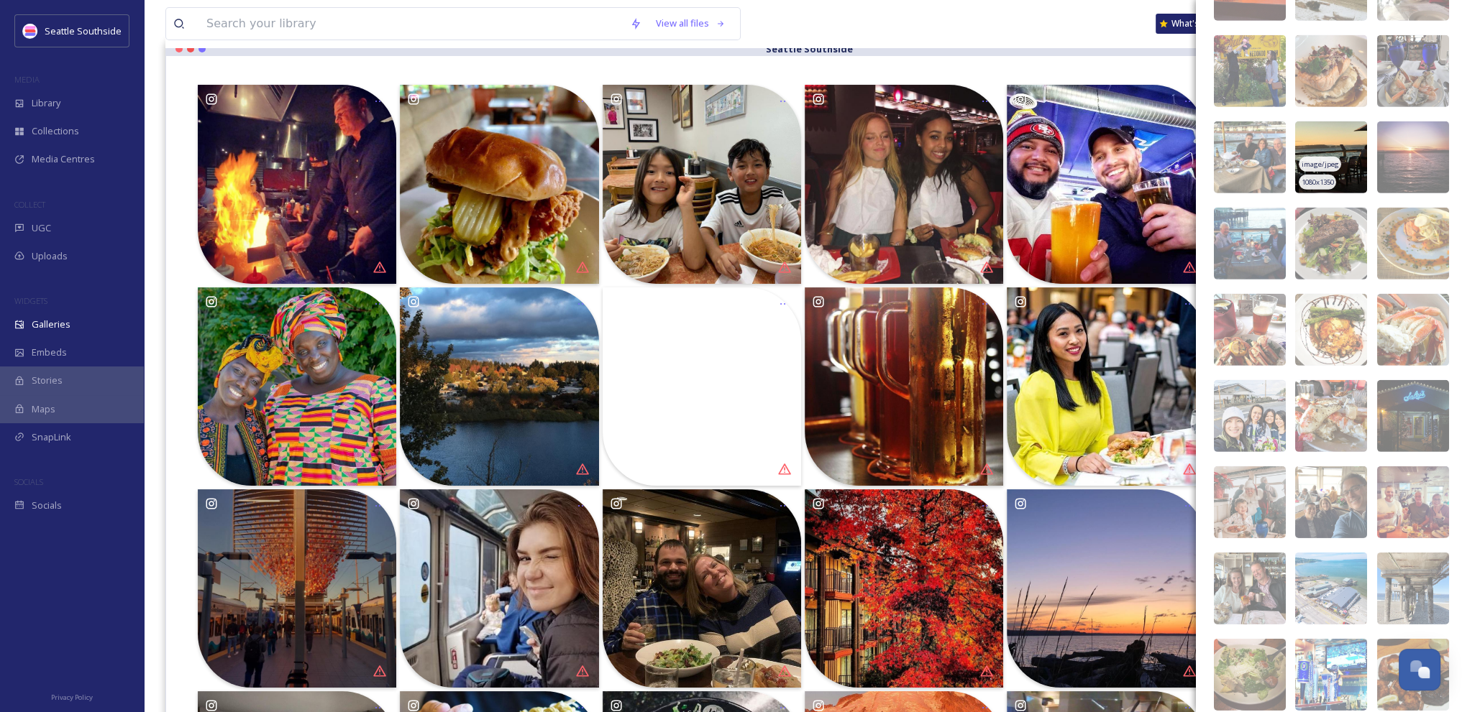
click at [1325, 137] on img at bounding box center [1331, 157] width 72 height 72
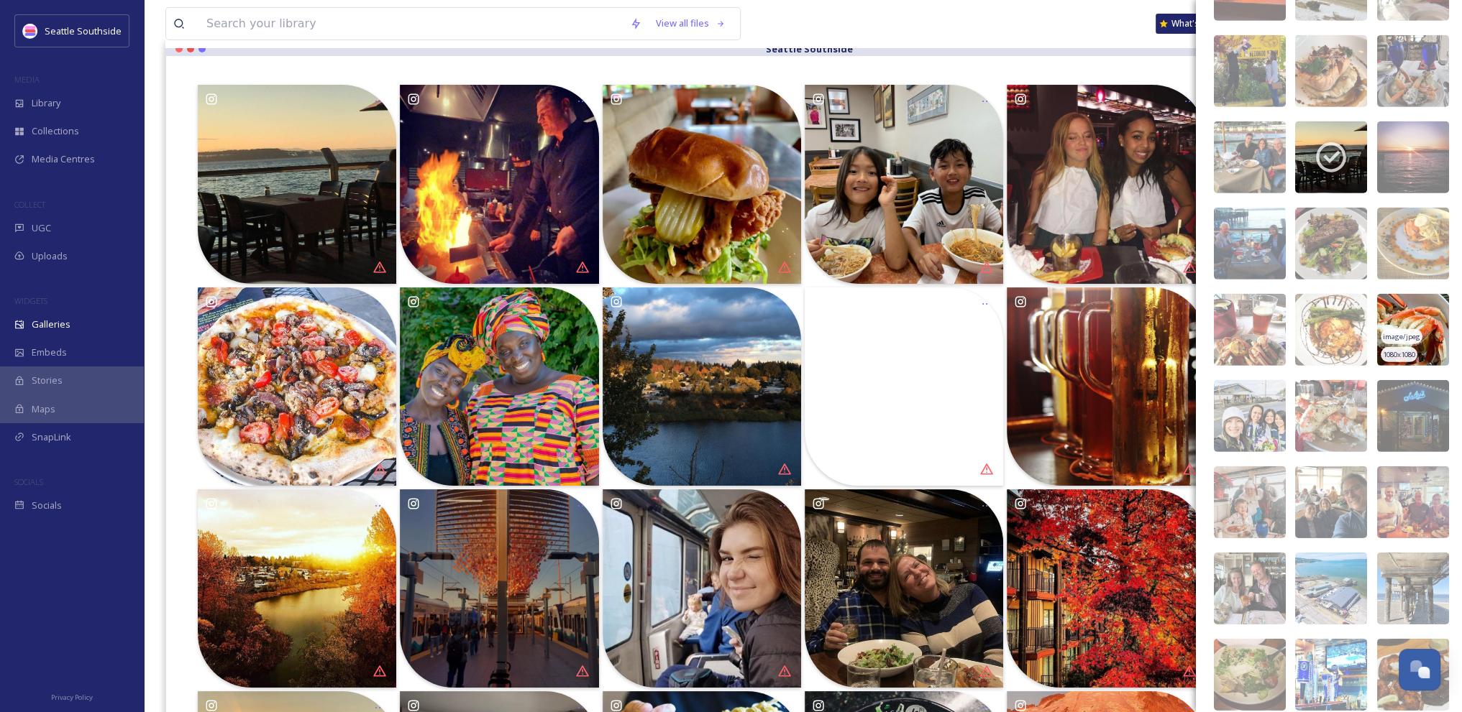
click at [1415, 305] on img at bounding box center [1413, 330] width 72 height 72
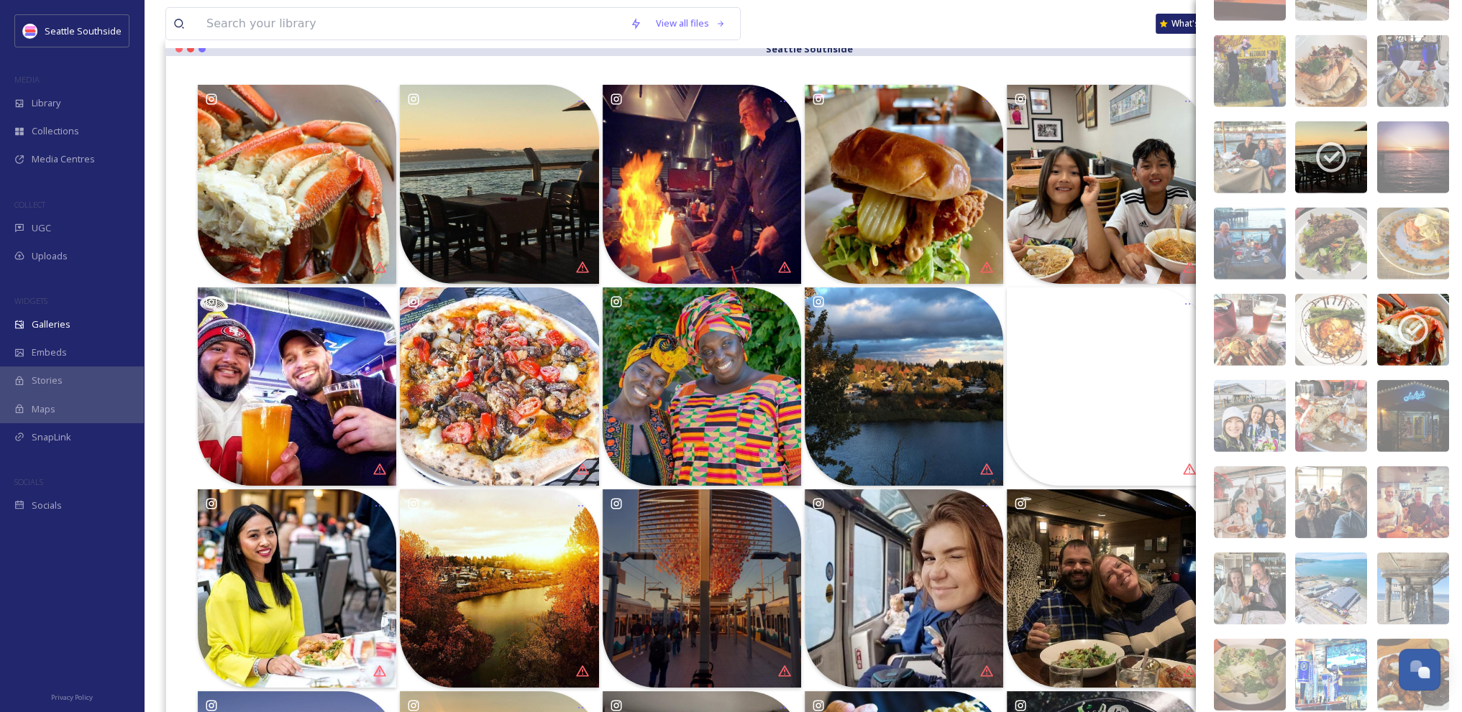
scroll to position [35405, 0]
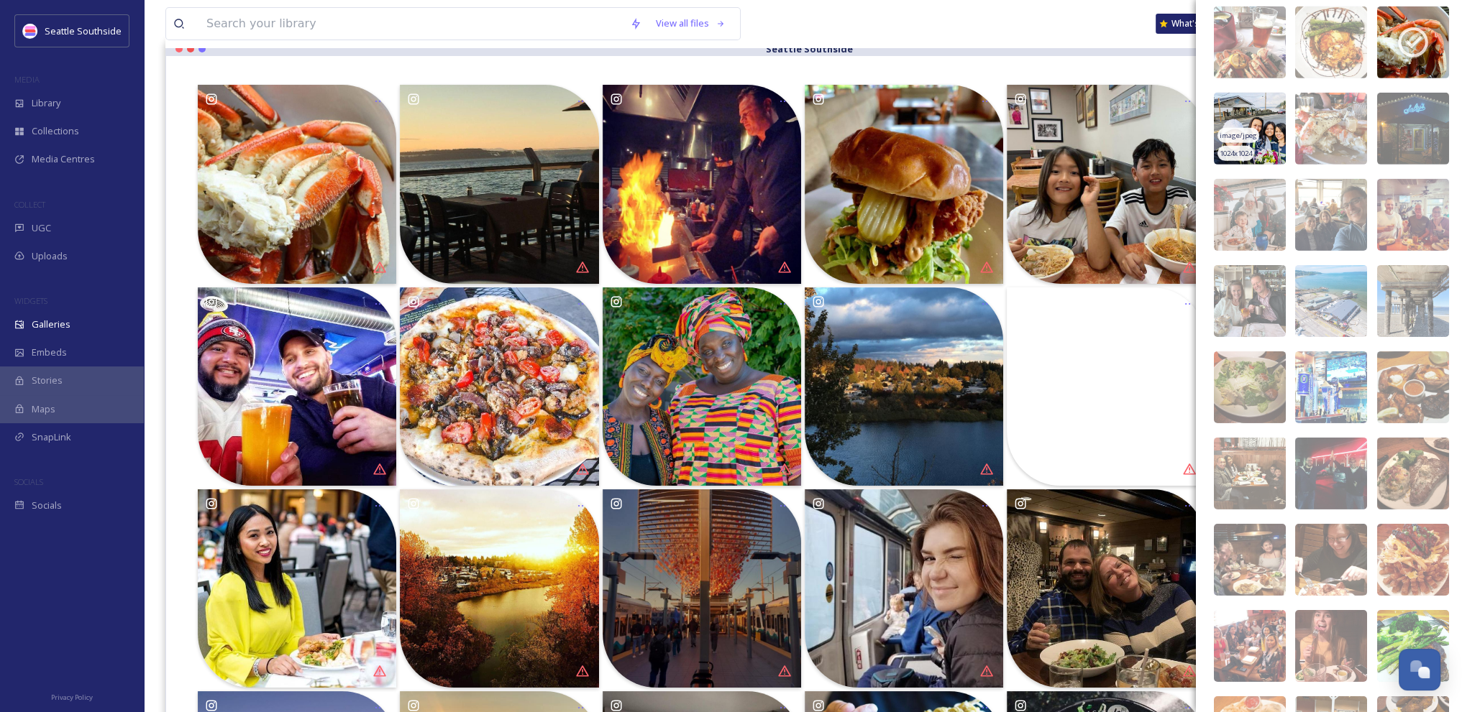
click at [1258, 111] on img at bounding box center [1250, 129] width 72 height 72
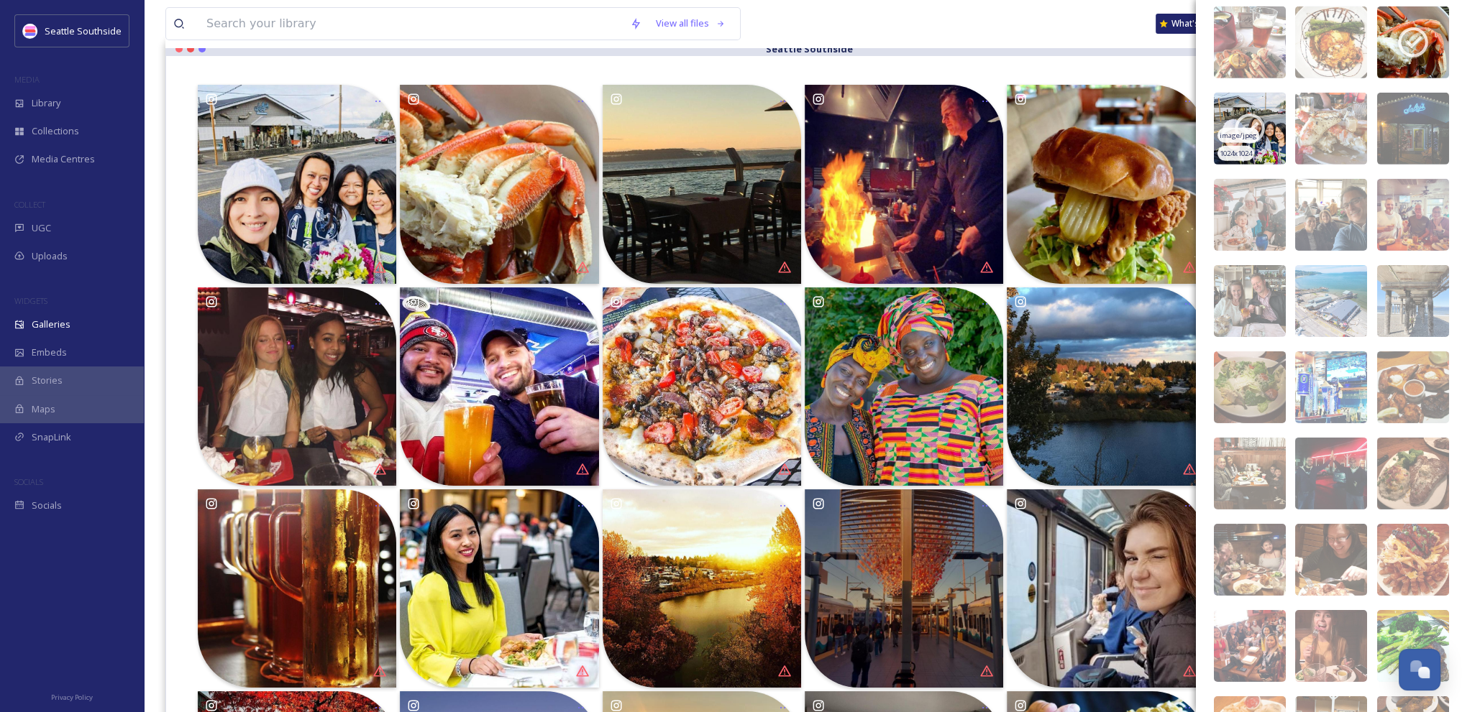
click at [1254, 111] on icon at bounding box center [1249, 129] width 36 height 36
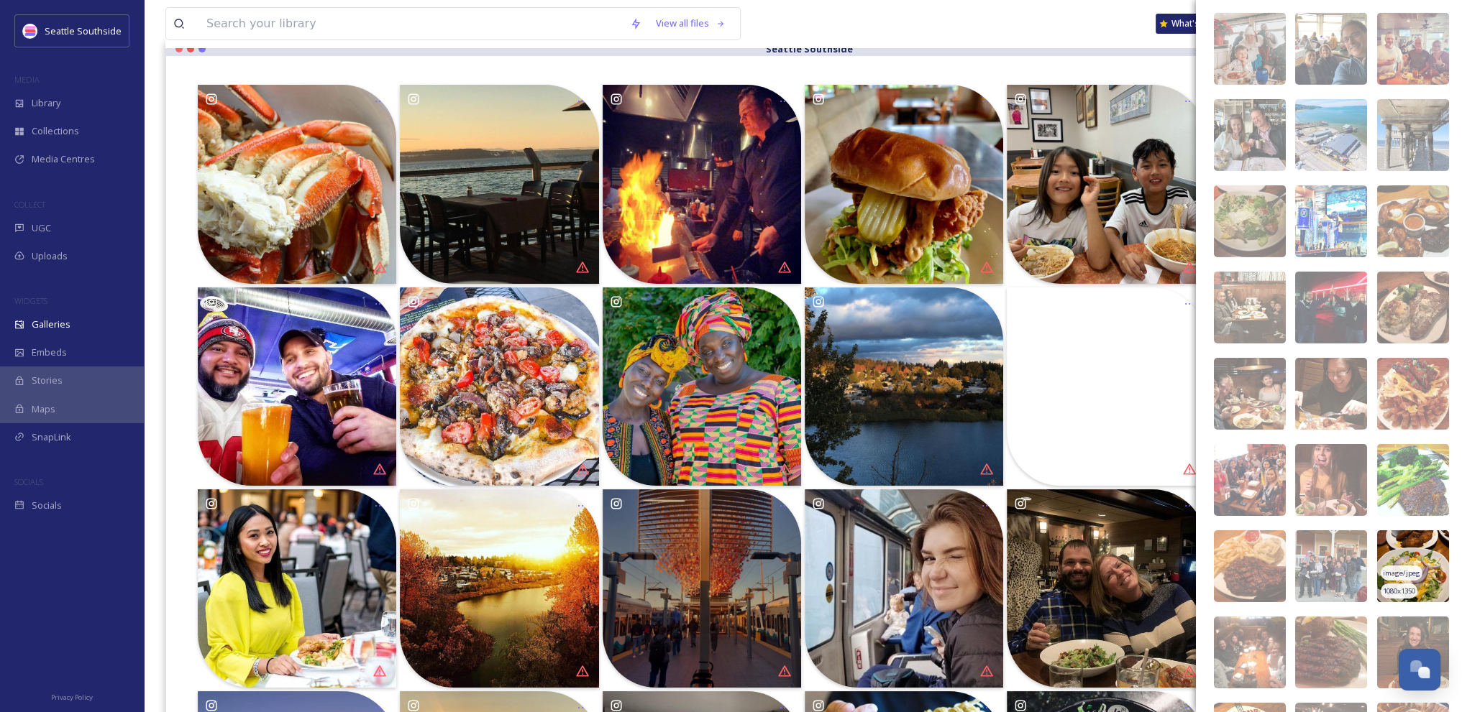
scroll to position [35693, 0]
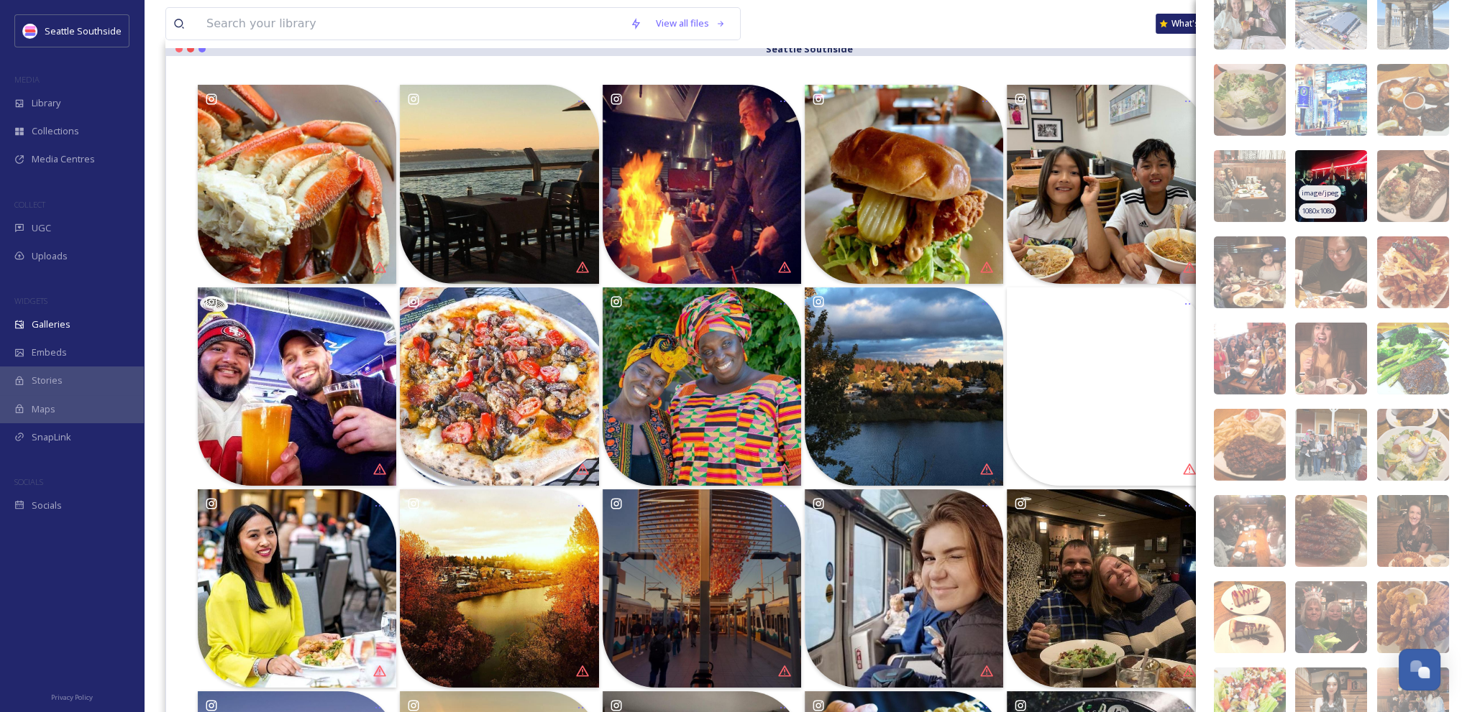
click at [1328, 160] on img at bounding box center [1331, 186] width 72 height 72
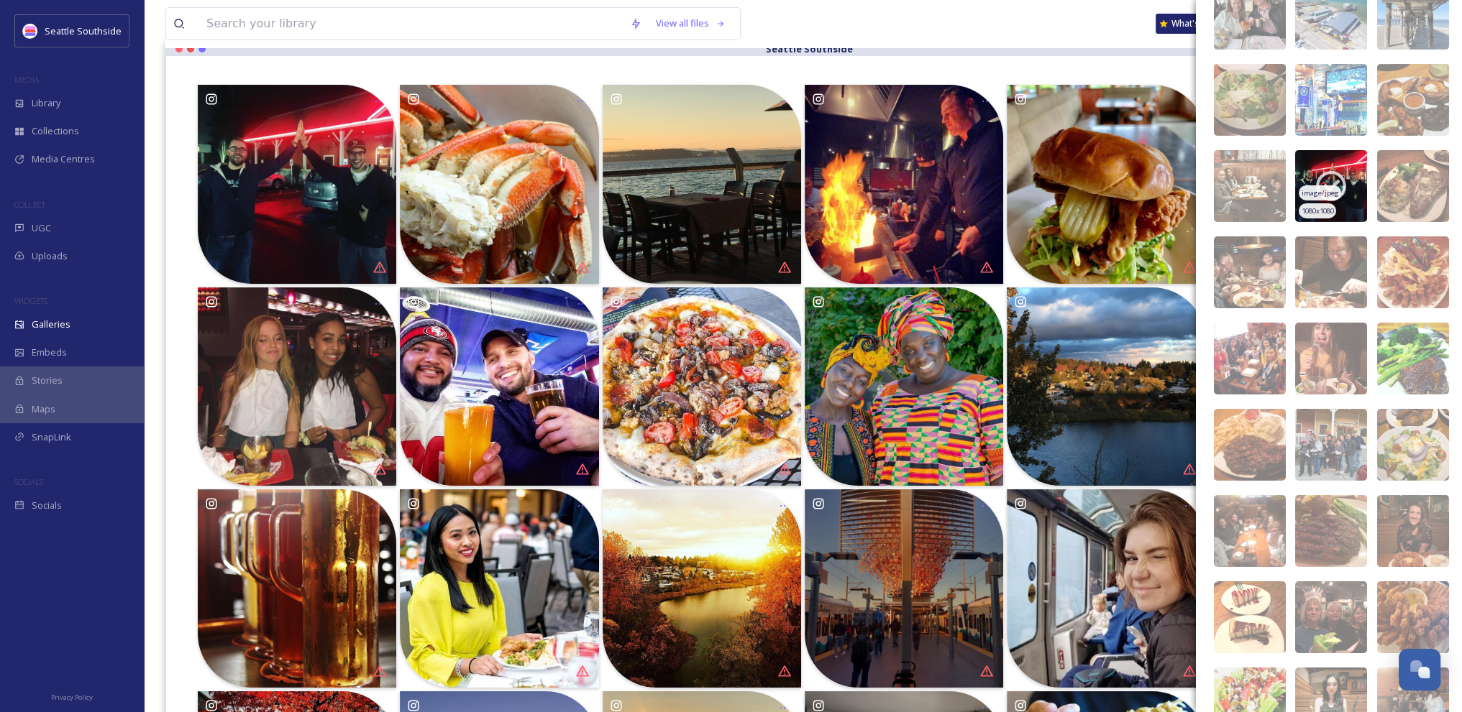
click at [1328, 160] on img at bounding box center [1331, 186] width 72 height 72
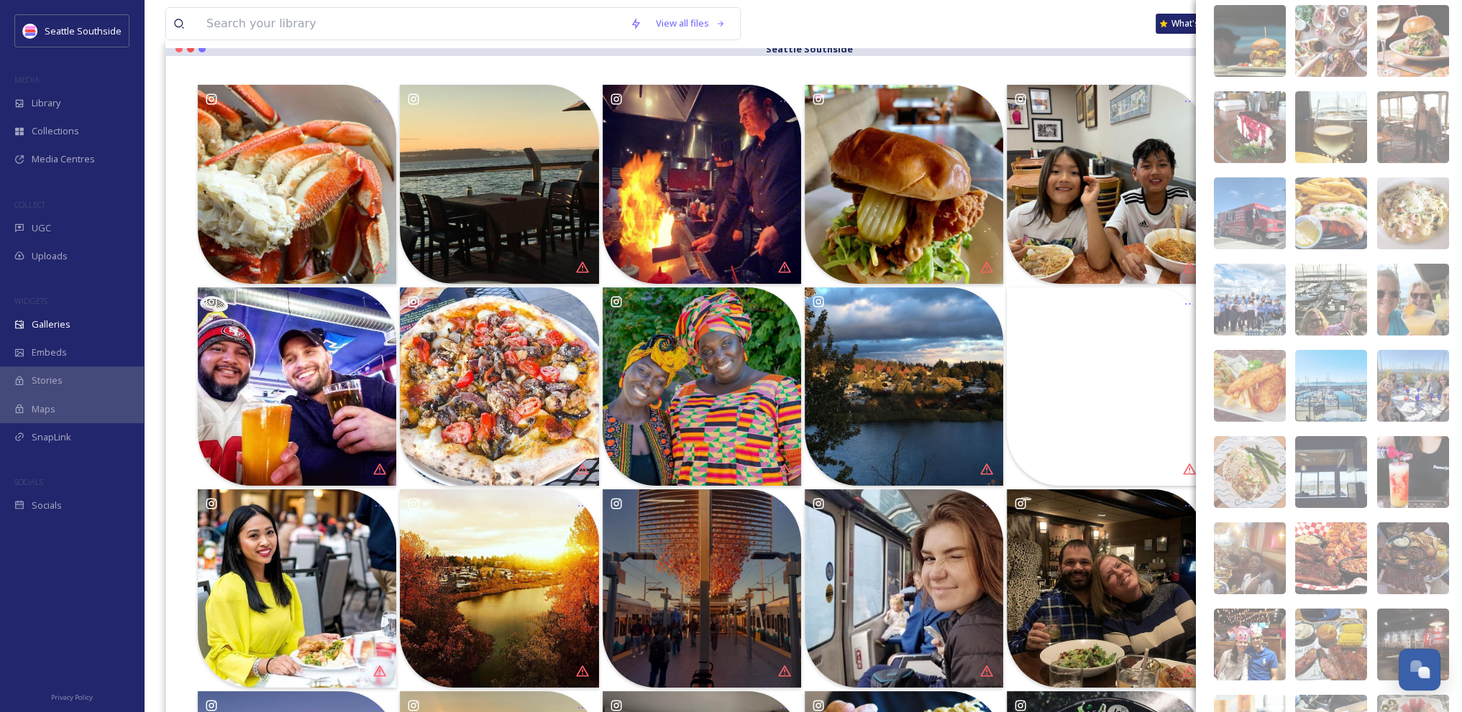
scroll to position [43502, 0]
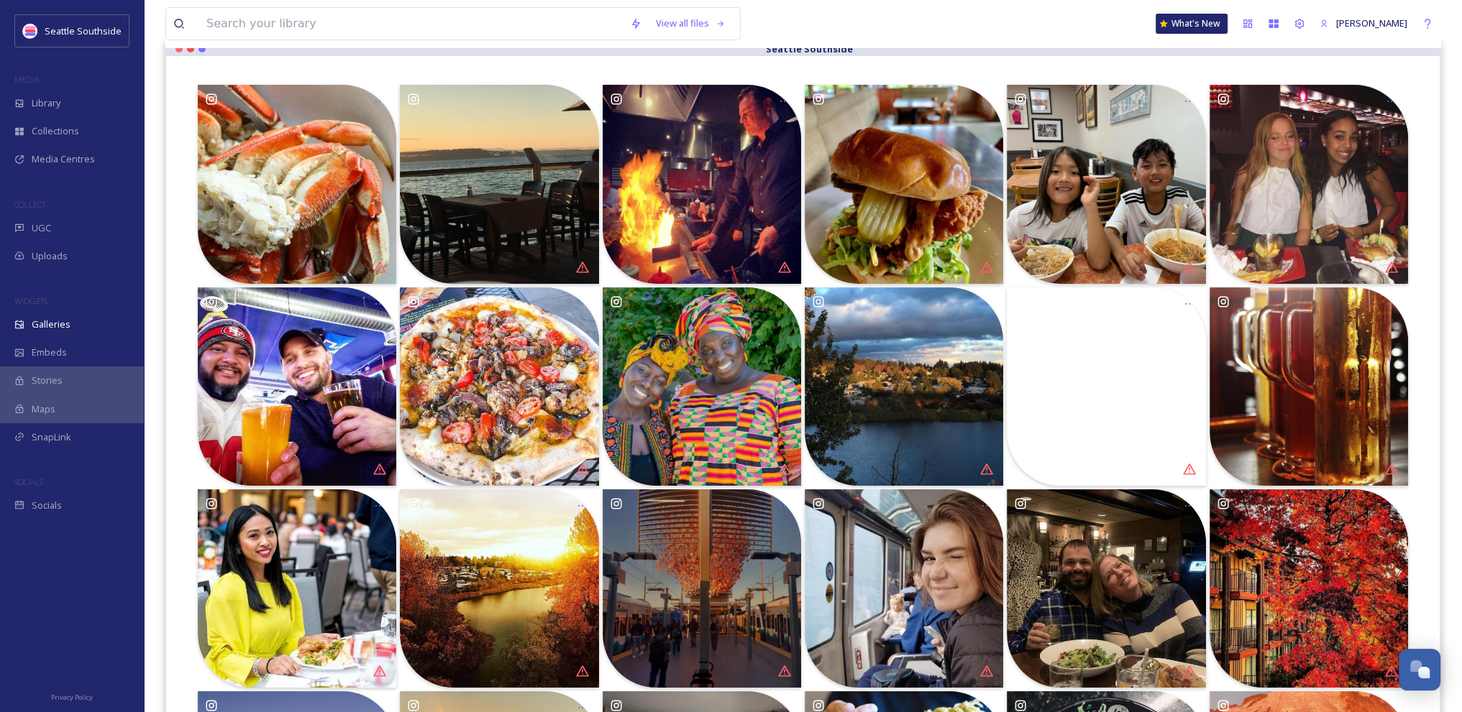
click at [1055, 19] on div "View all files What's New [PERSON_NAME]" at bounding box center [802, 23] width 1275 height 47
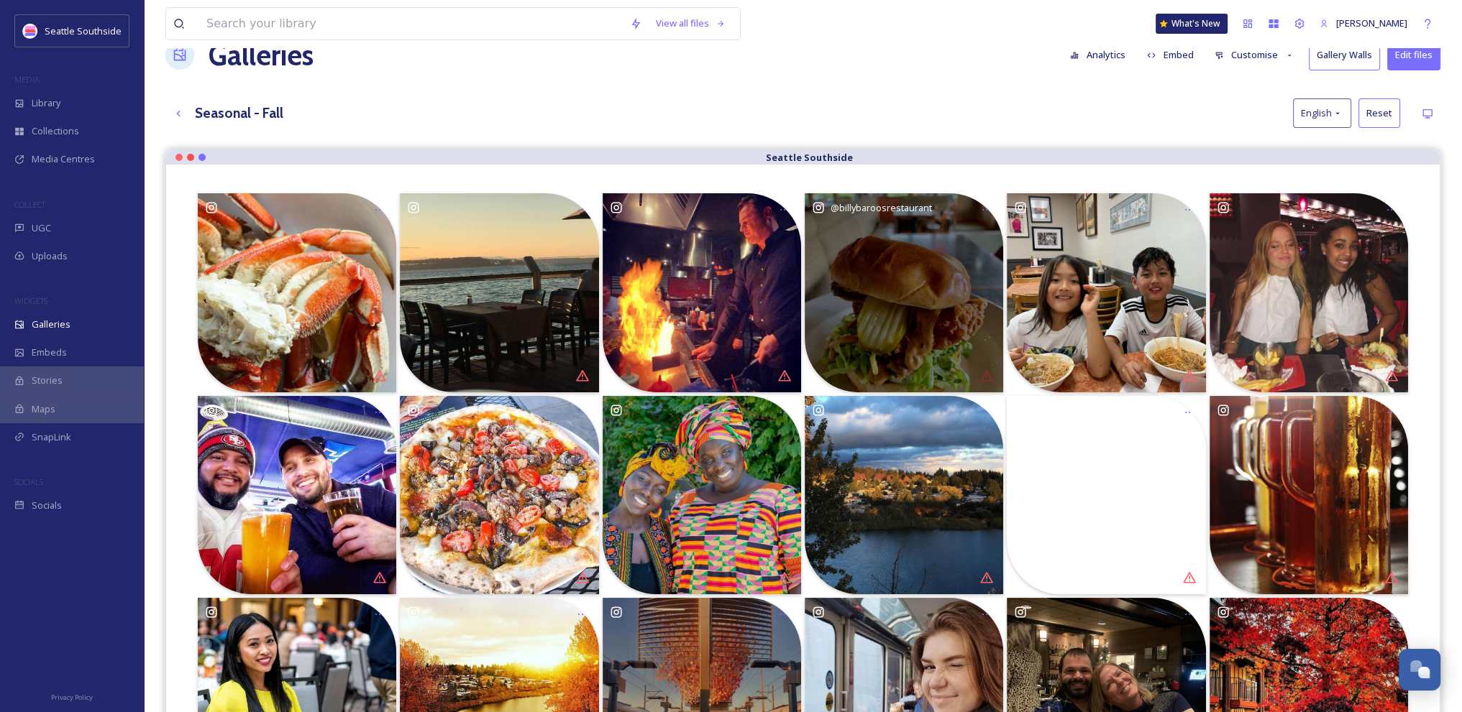
scroll to position [0, 0]
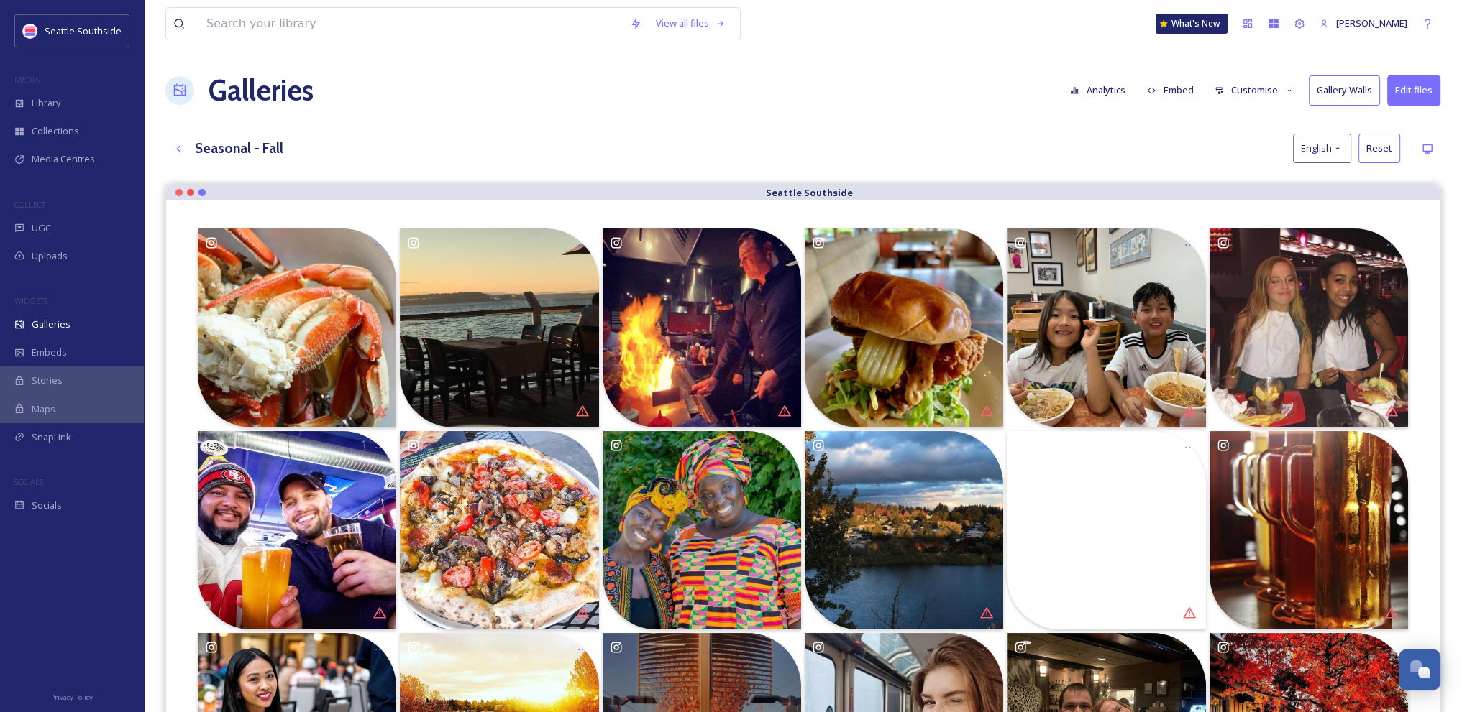
click at [1187, 88] on button "Embed" at bounding box center [1169, 90] width 61 height 28
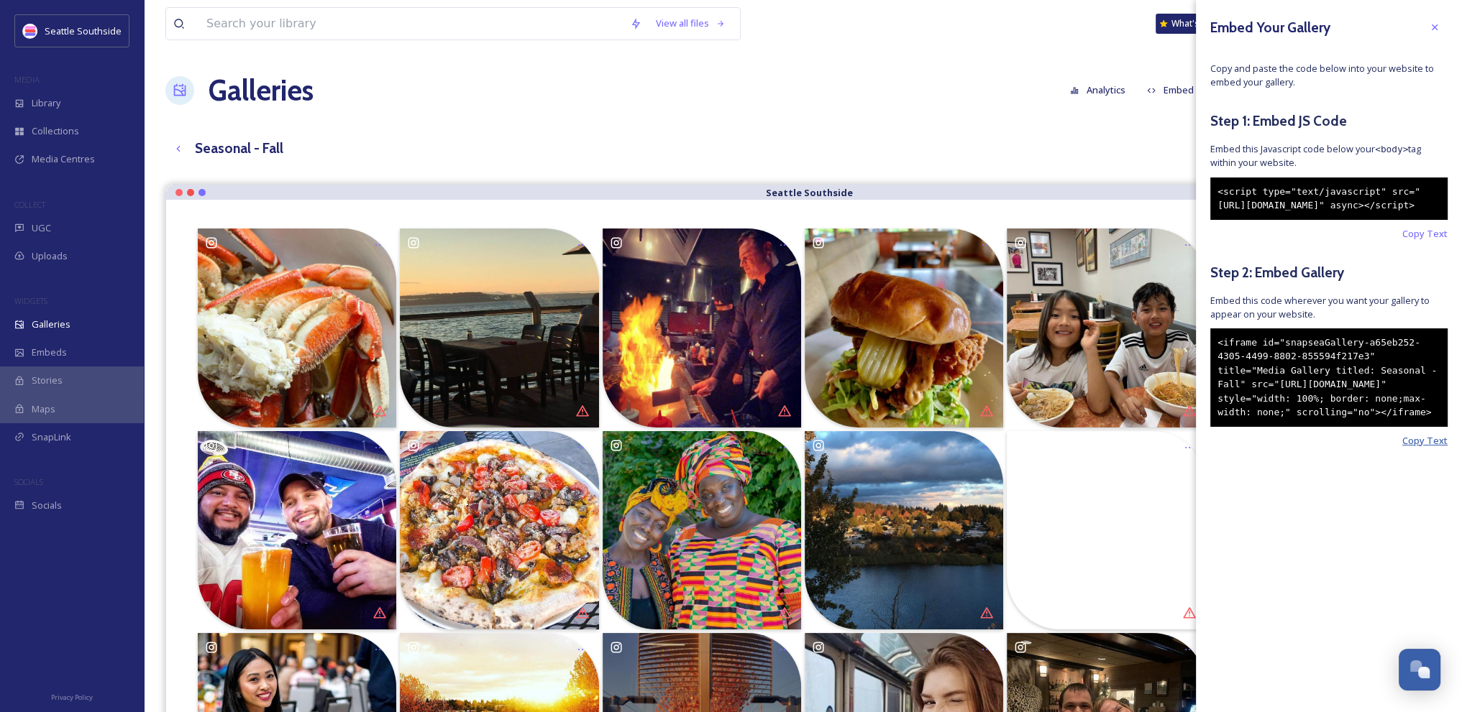
click at [1428, 448] on span "Copy Text" at bounding box center [1424, 441] width 45 height 14
click at [1432, 448] on span "Copy Text" at bounding box center [1424, 441] width 45 height 14
click at [1433, 28] on icon at bounding box center [1434, 27] width 6 height 6
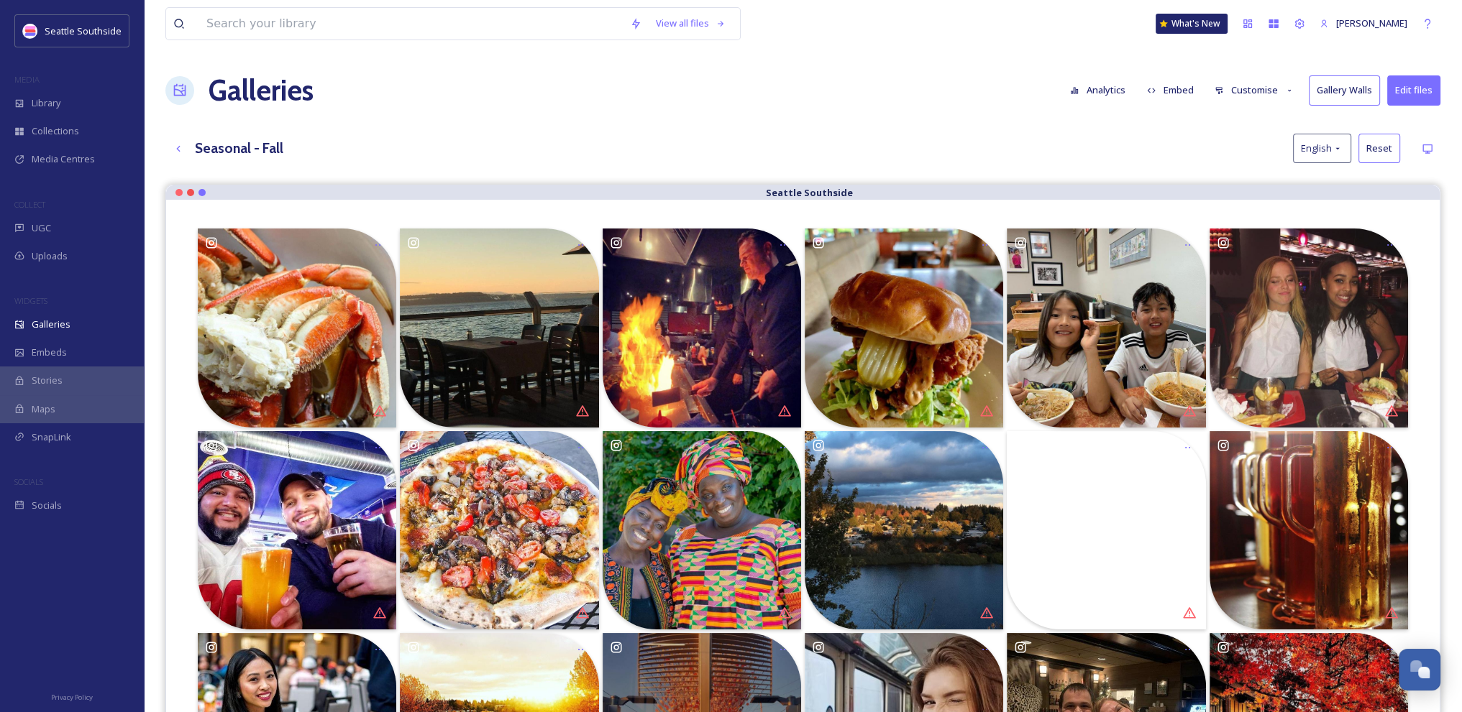
click at [1030, 43] on div "View all files What's New [PERSON_NAME]" at bounding box center [802, 23] width 1275 height 47
